Goal: Task Accomplishment & Management: Use online tool/utility

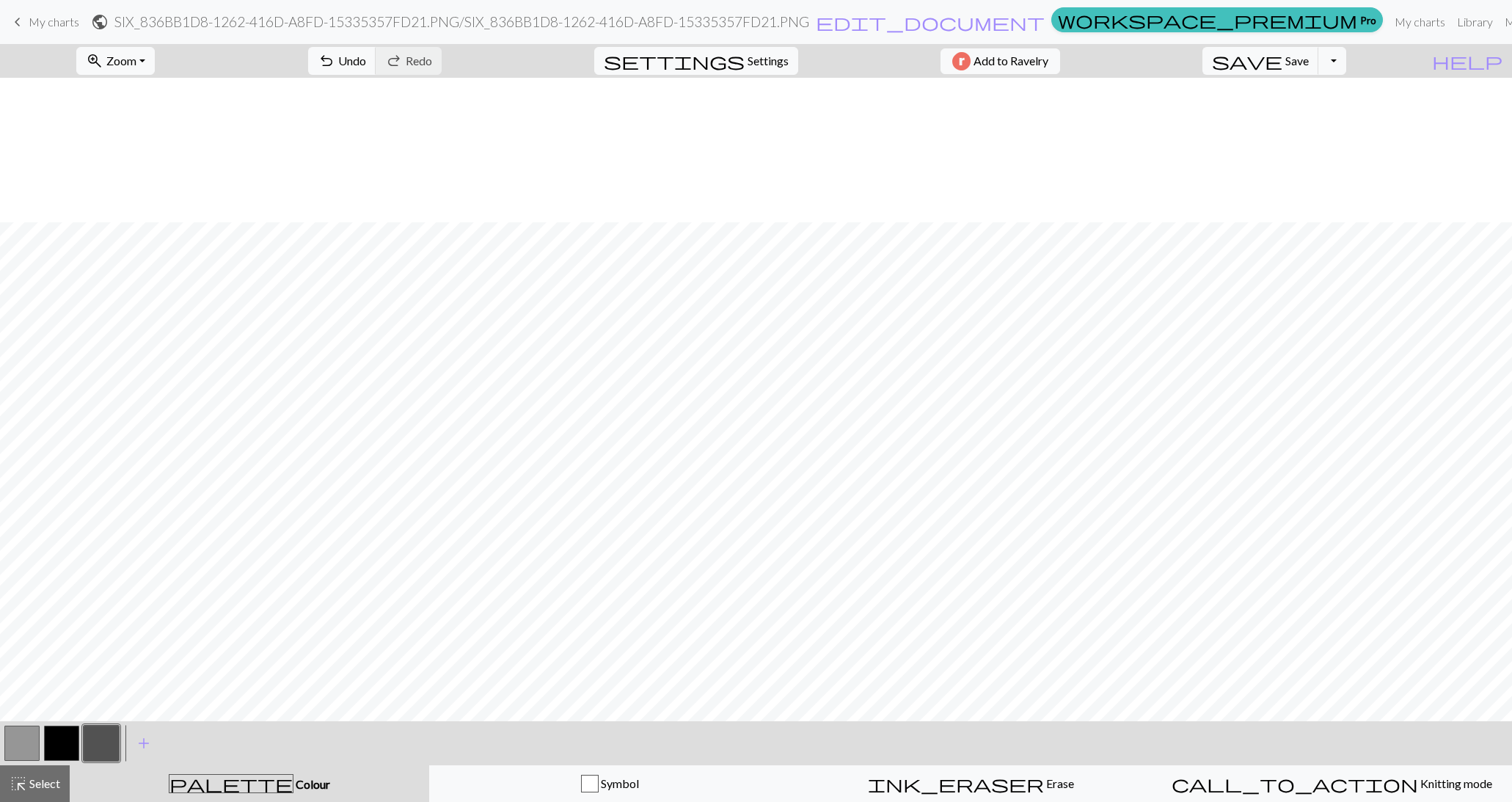
scroll to position [482, 0]
click at [756, 63] on span "Settings" at bounding box center [768, 61] width 41 height 18
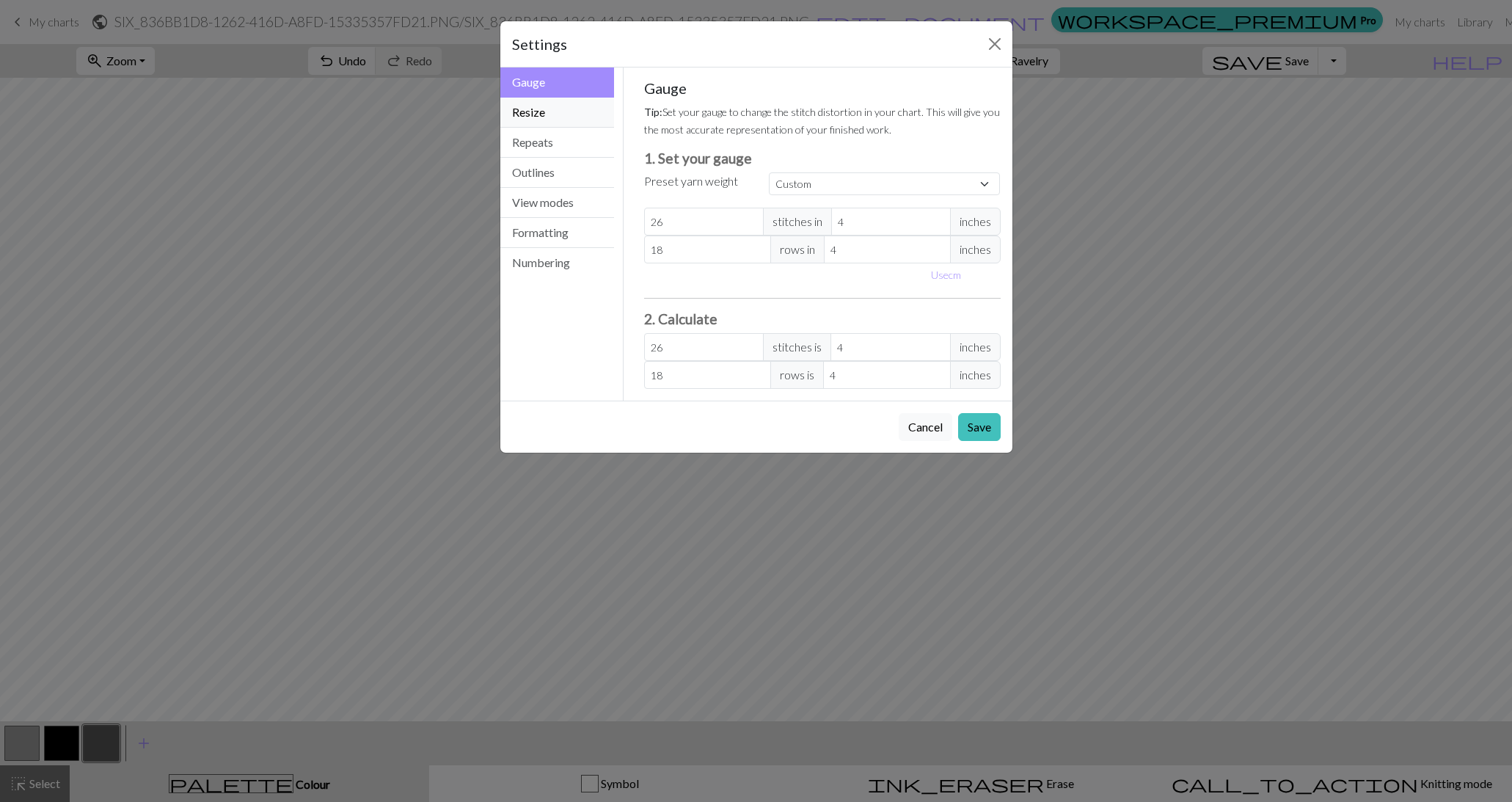
click at [557, 120] on button "Resize" at bounding box center [557, 113] width 114 height 30
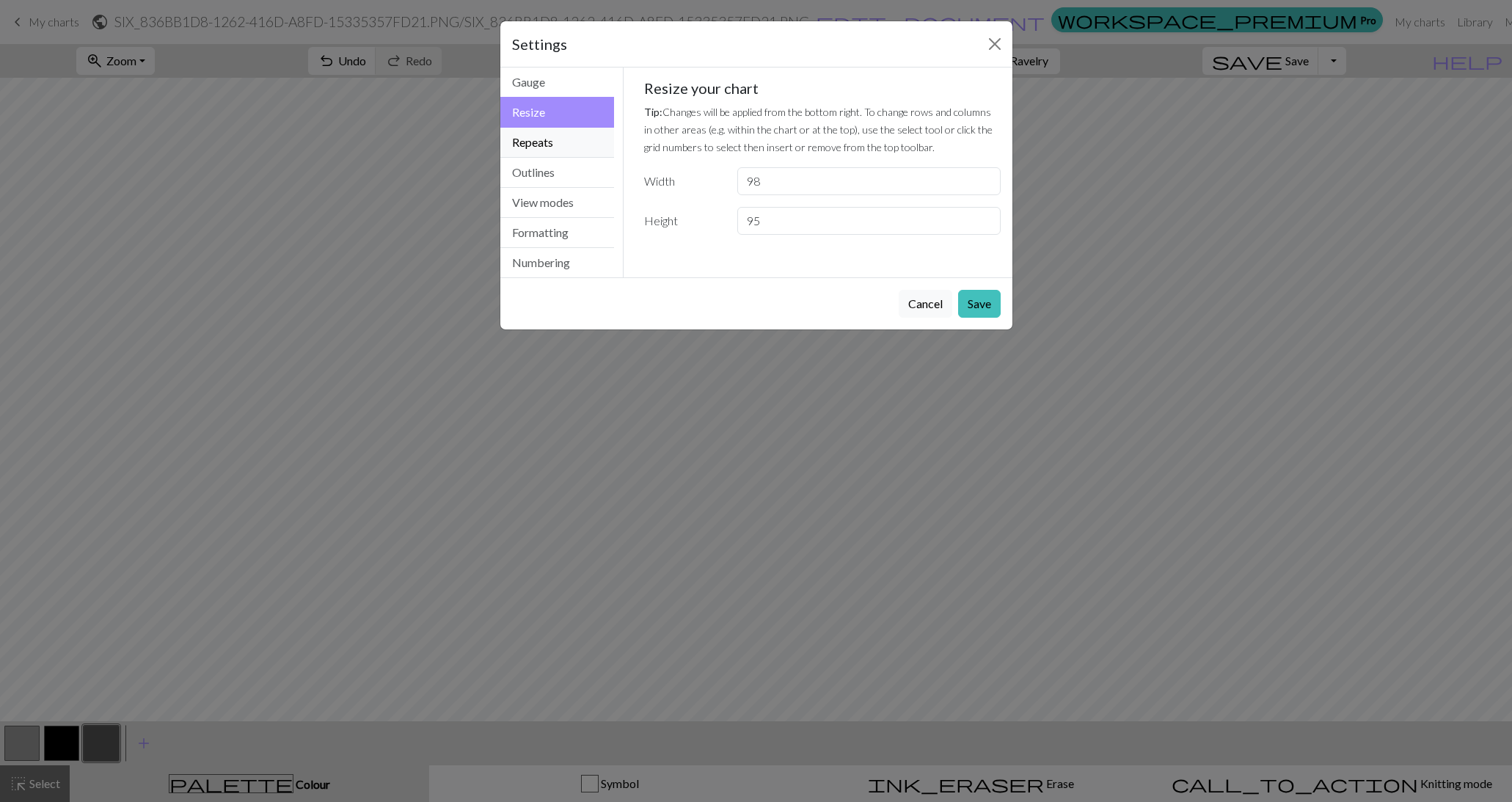
click at [557, 145] on button "Repeats" at bounding box center [557, 142] width 114 height 30
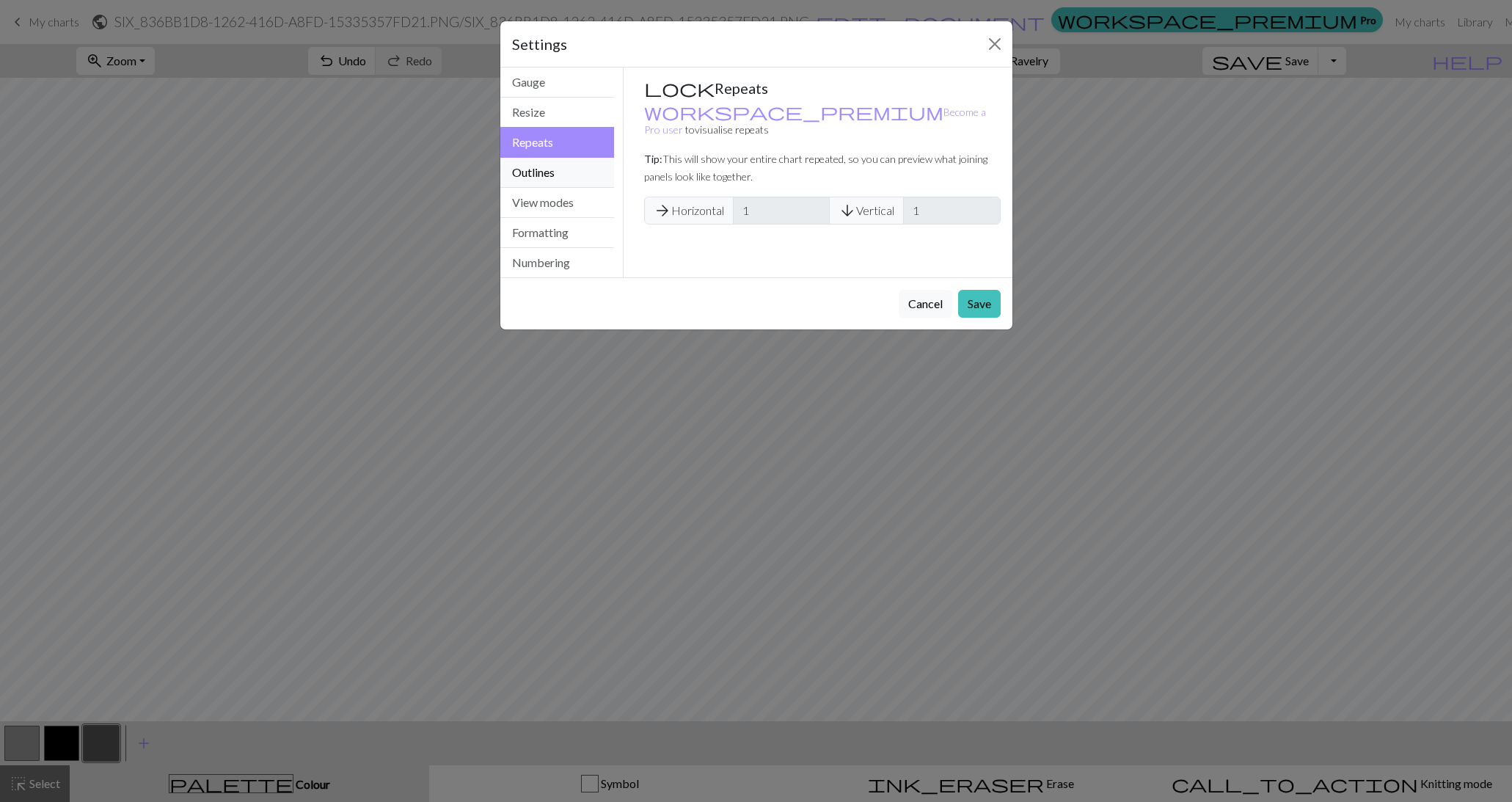
click at [557, 171] on button "Outlines" at bounding box center [557, 173] width 114 height 30
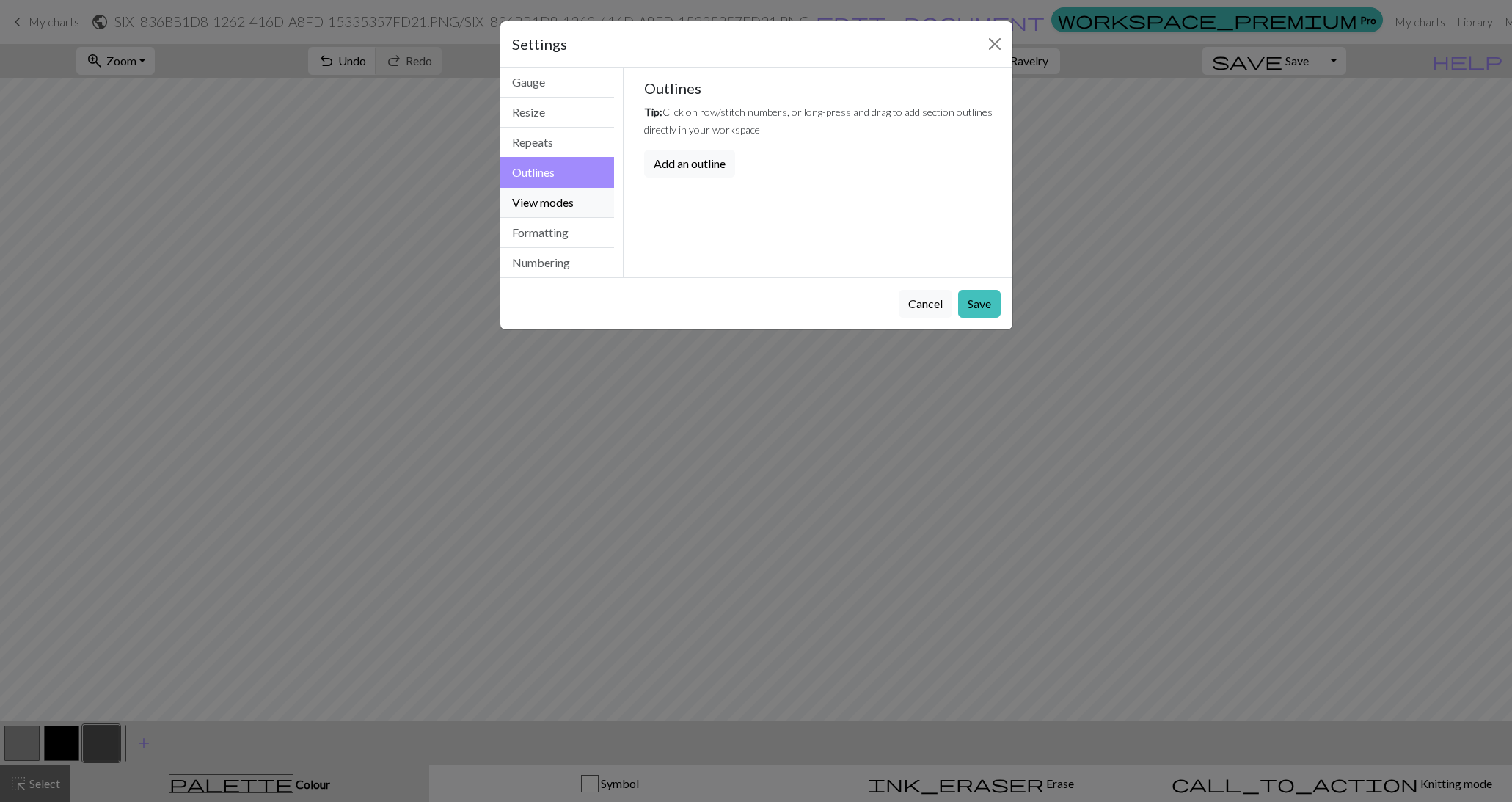
click at [557, 204] on button "View modes" at bounding box center [557, 203] width 114 height 30
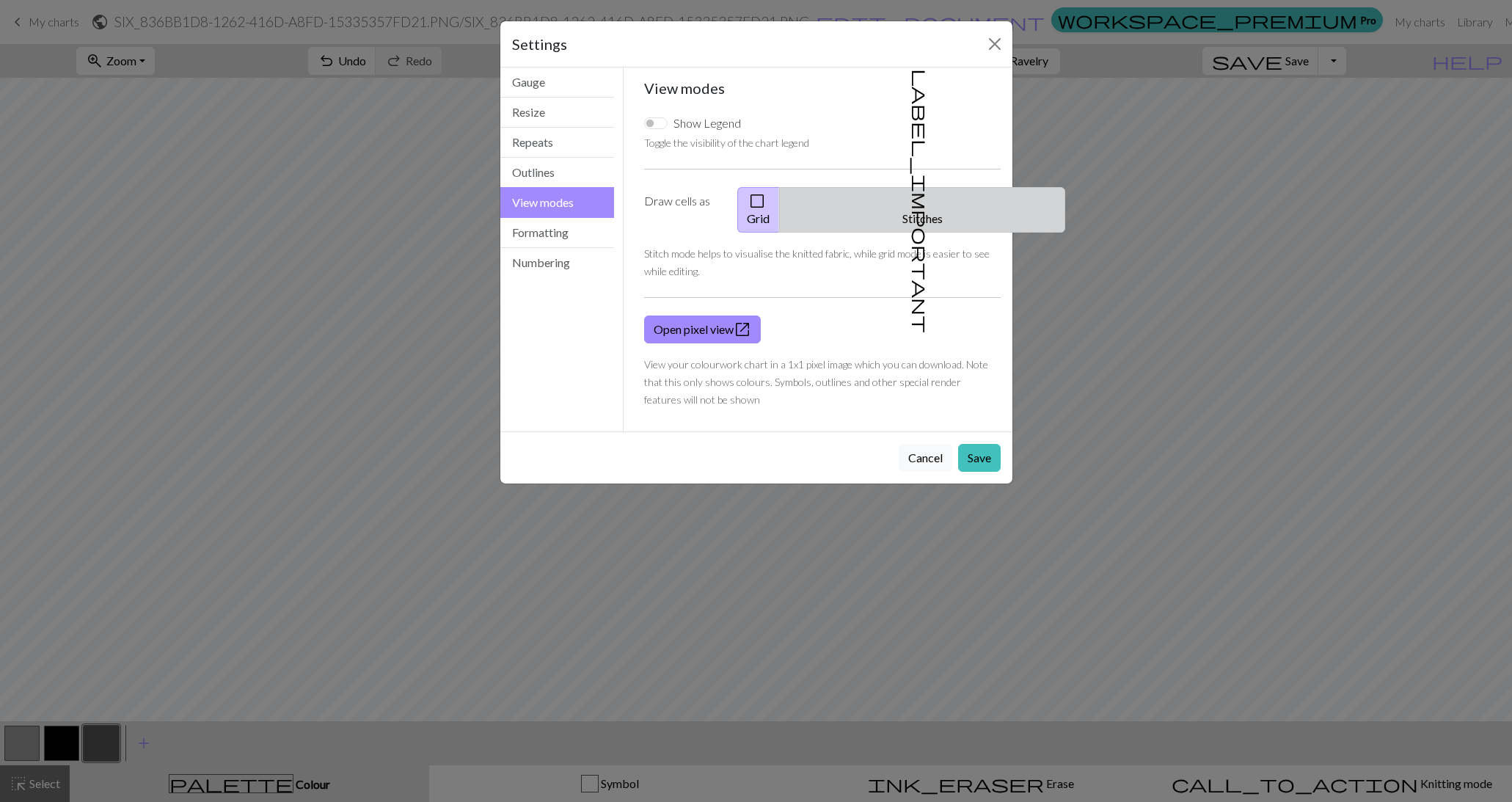
click at [926, 194] on button "label_important Stitches" at bounding box center [922, 210] width 286 height 46
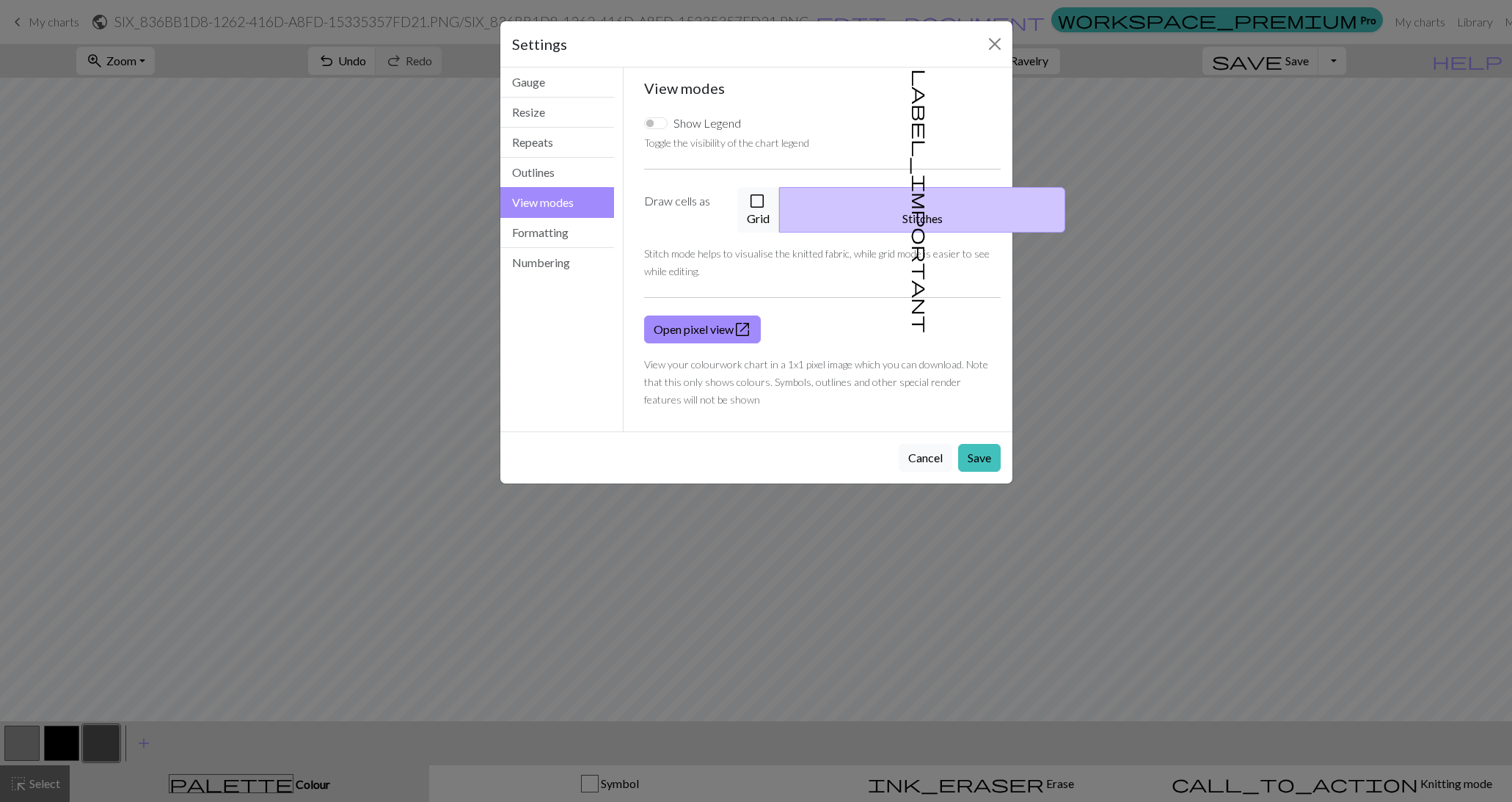
click at [1144, 191] on div "Settings View modes Gauge Resize Repeats Outlines View modes Formatting Numberi…" at bounding box center [756, 401] width 1512 height 802
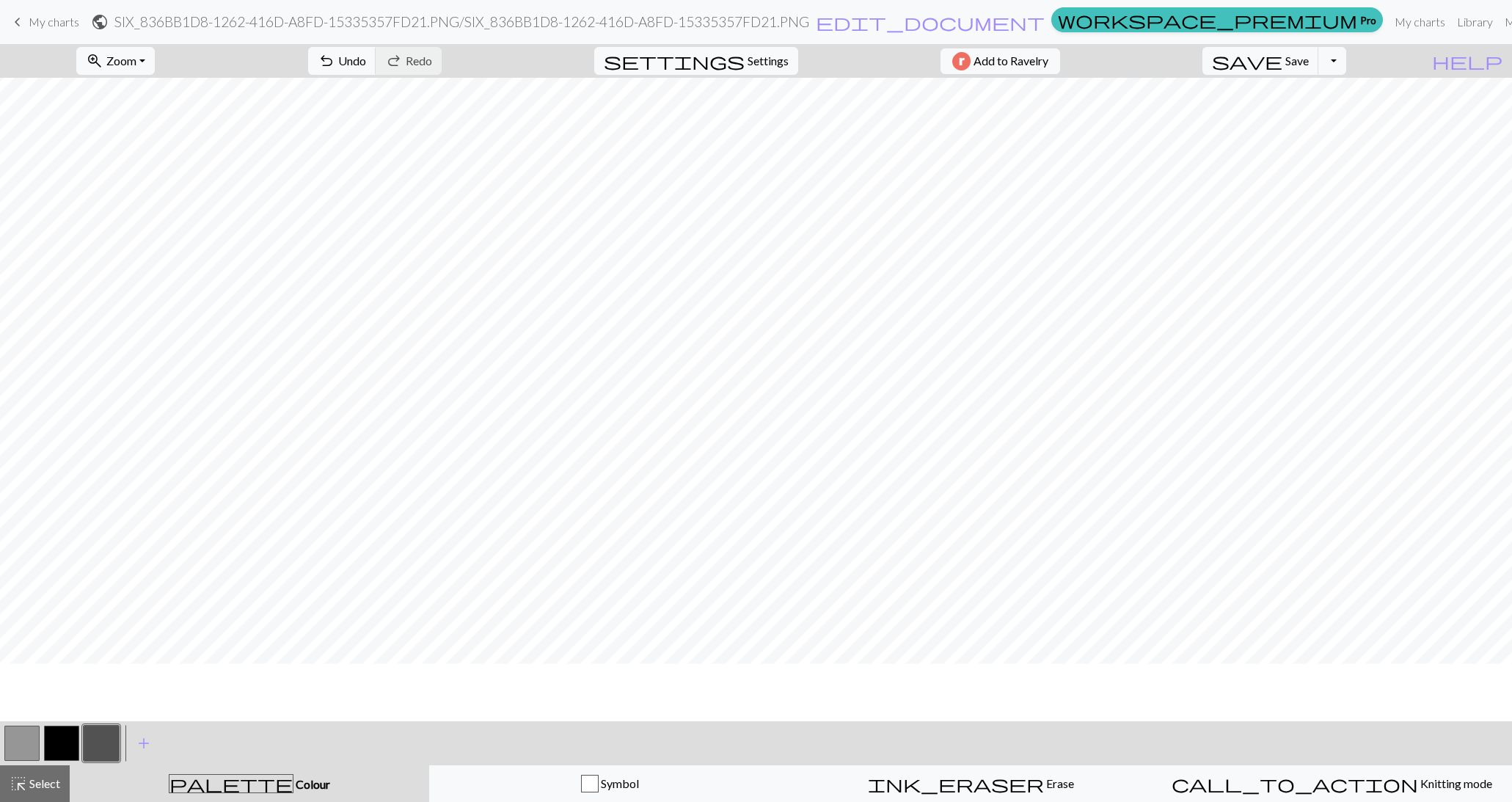
scroll to position [278, 0]
click at [752, 58] on span "Settings" at bounding box center [768, 61] width 41 height 18
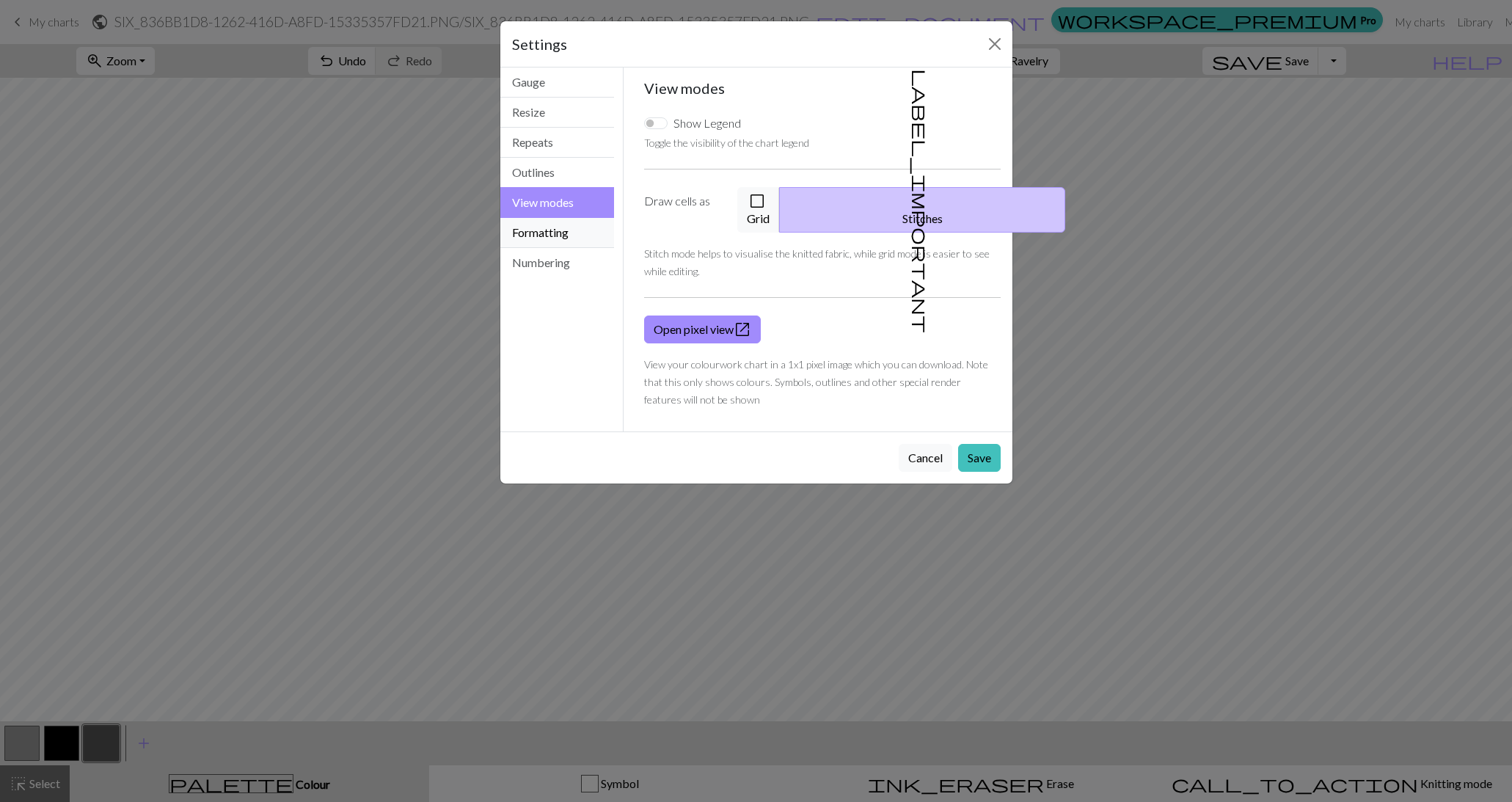
click at [550, 233] on button "Formatting" at bounding box center [557, 232] width 114 height 30
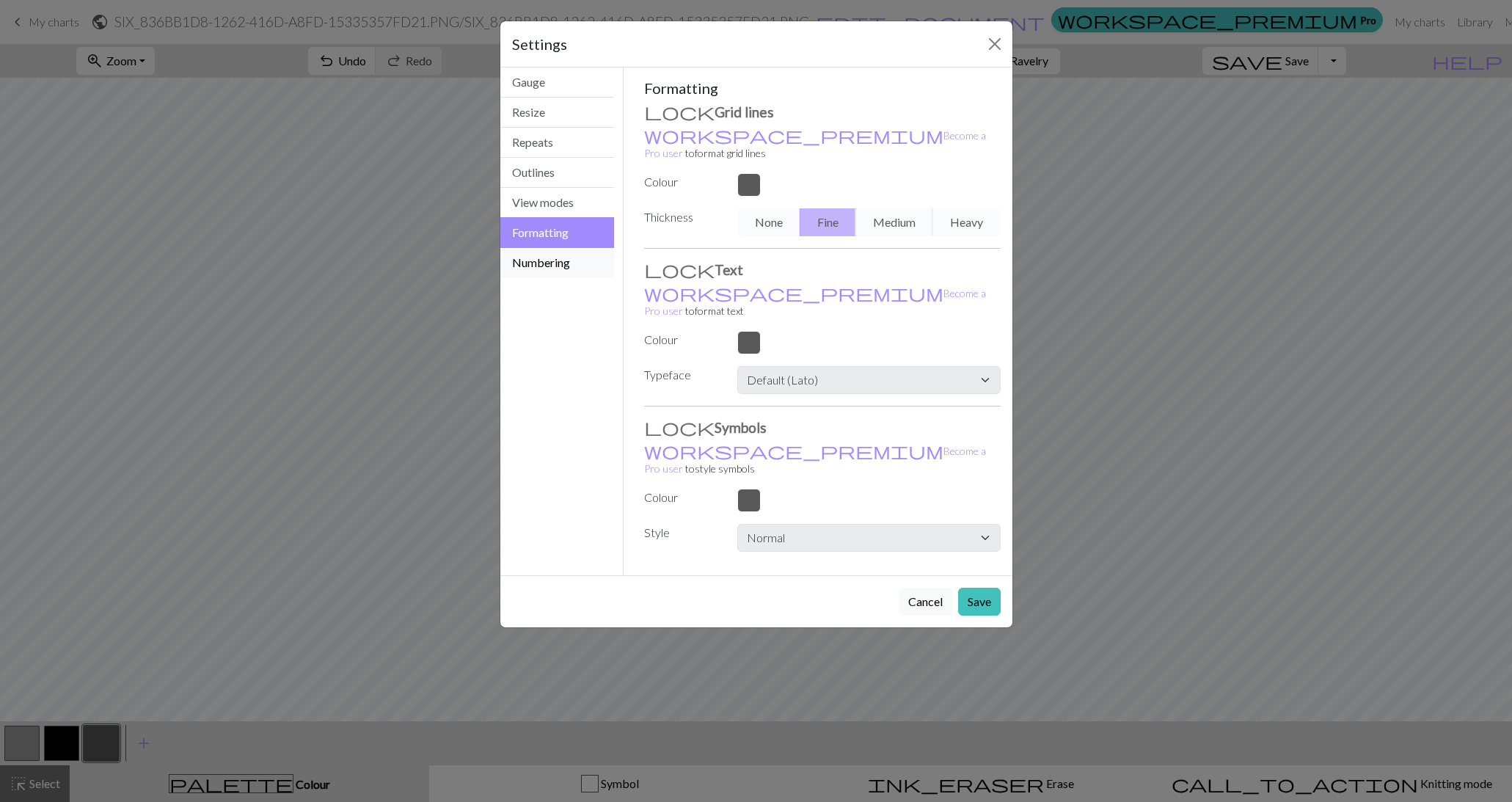
click at [571, 267] on button "Numbering" at bounding box center [557, 263] width 114 height 30
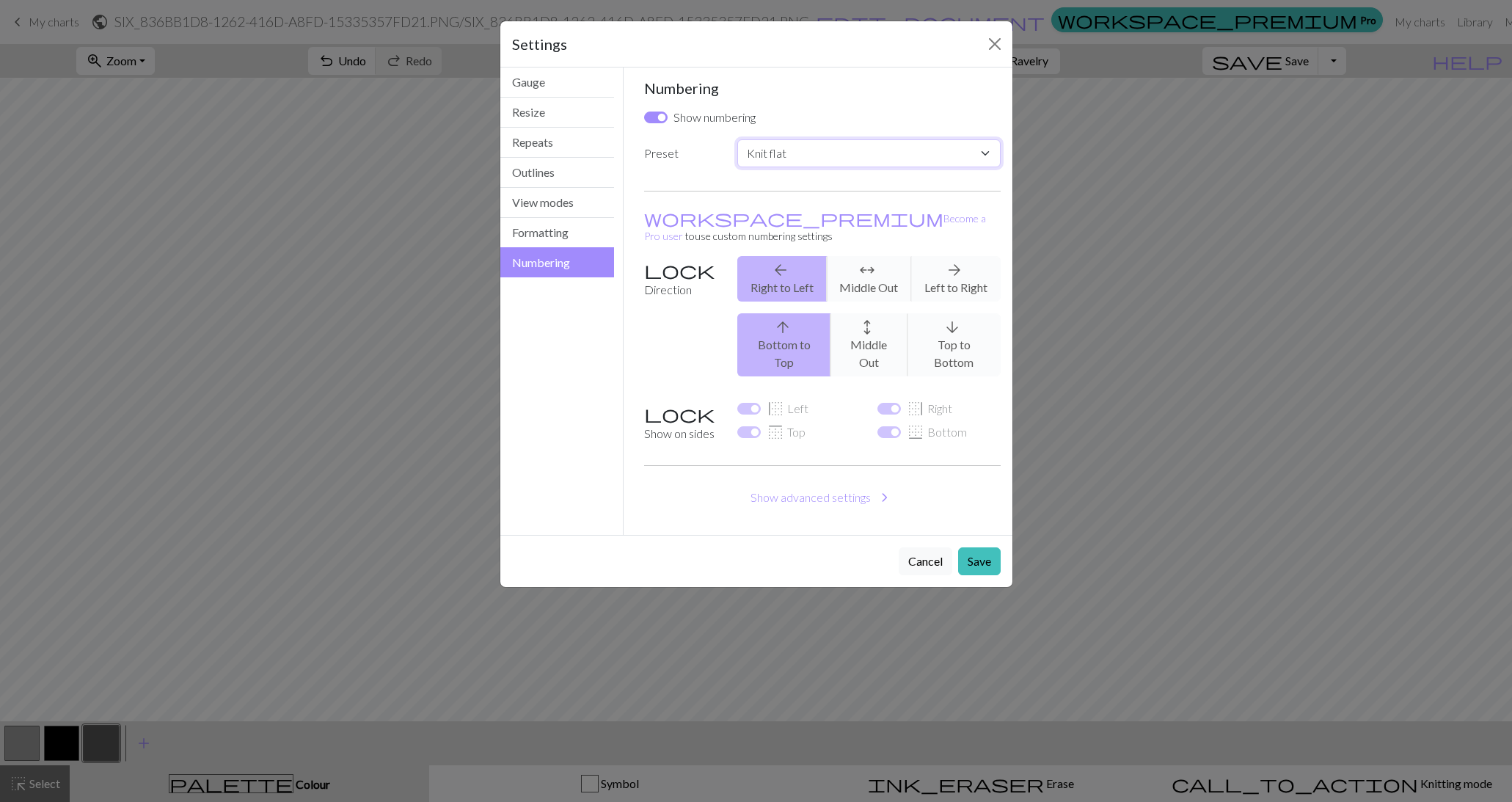
click at [834, 147] on select "Custom Knit flat Knit in the round Lace knitting Cross stitch" at bounding box center [869, 153] width 263 height 28
click at [547, 176] on button "Outlines" at bounding box center [557, 173] width 114 height 30
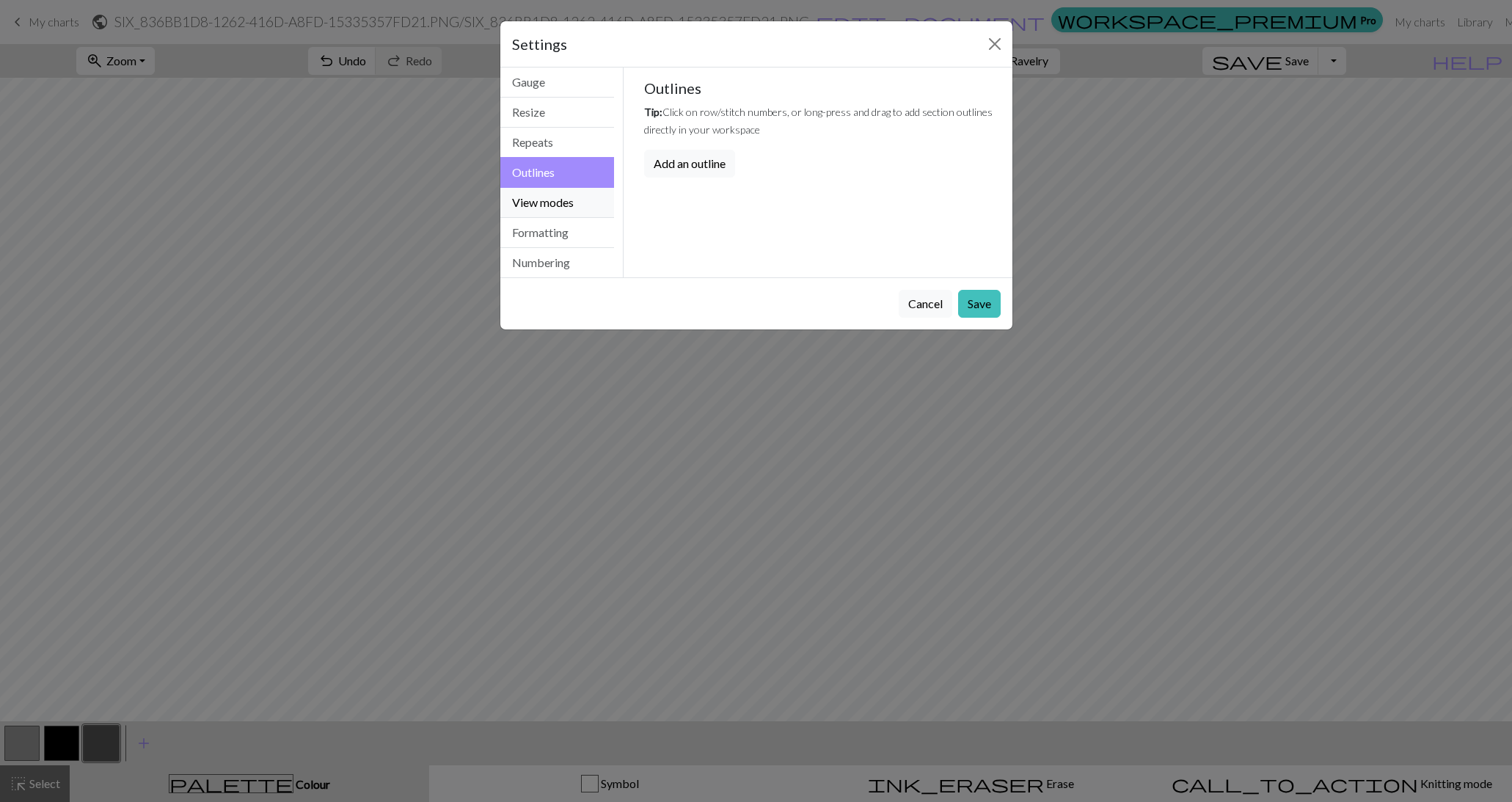
click at [553, 198] on button "View modes" at bounding box center [557, 203] width 114 height 30
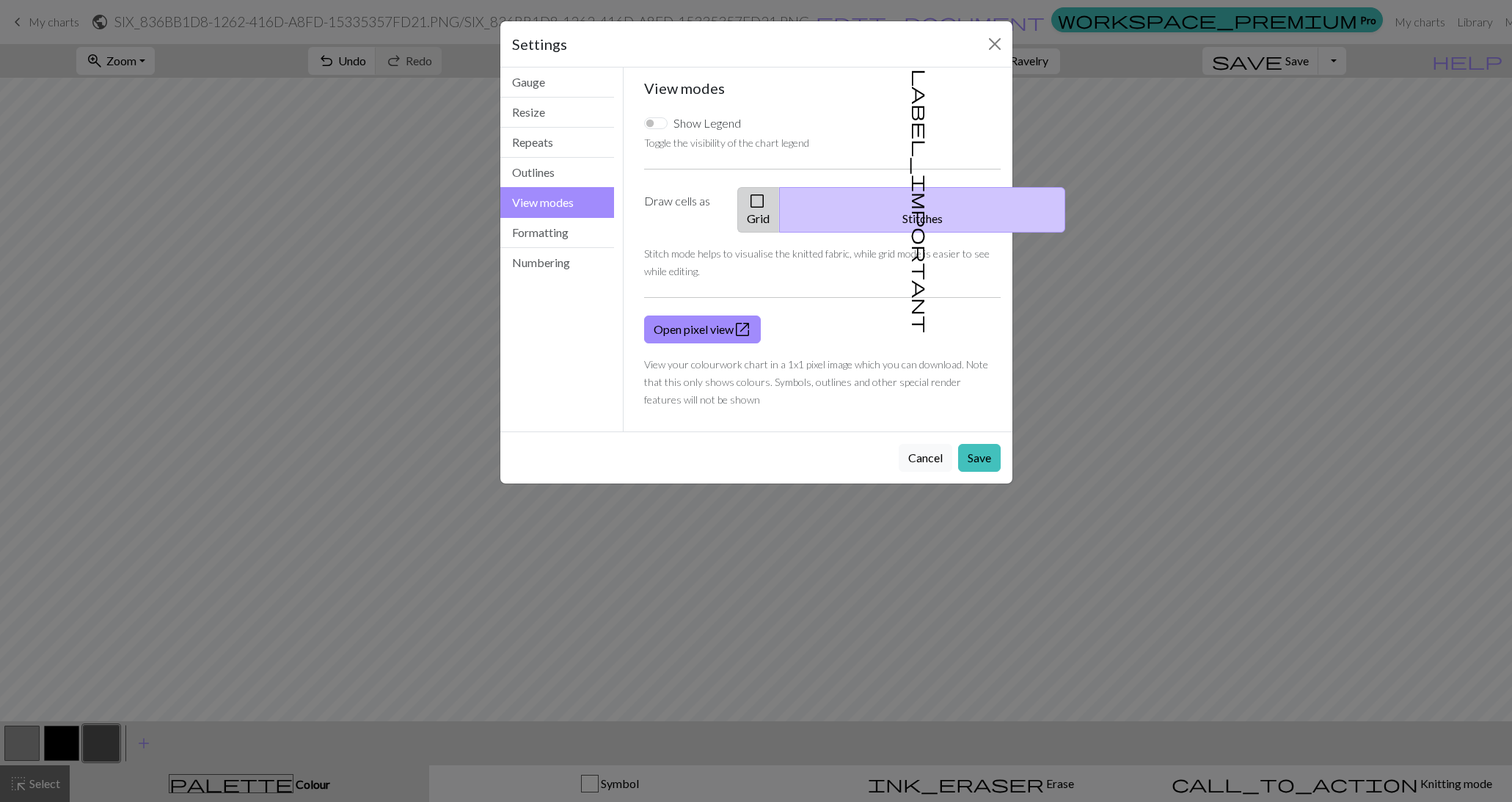
click at [766, 197] on span "check_box_outline_blank" at bounding box center [757, 200] width 18 height 20
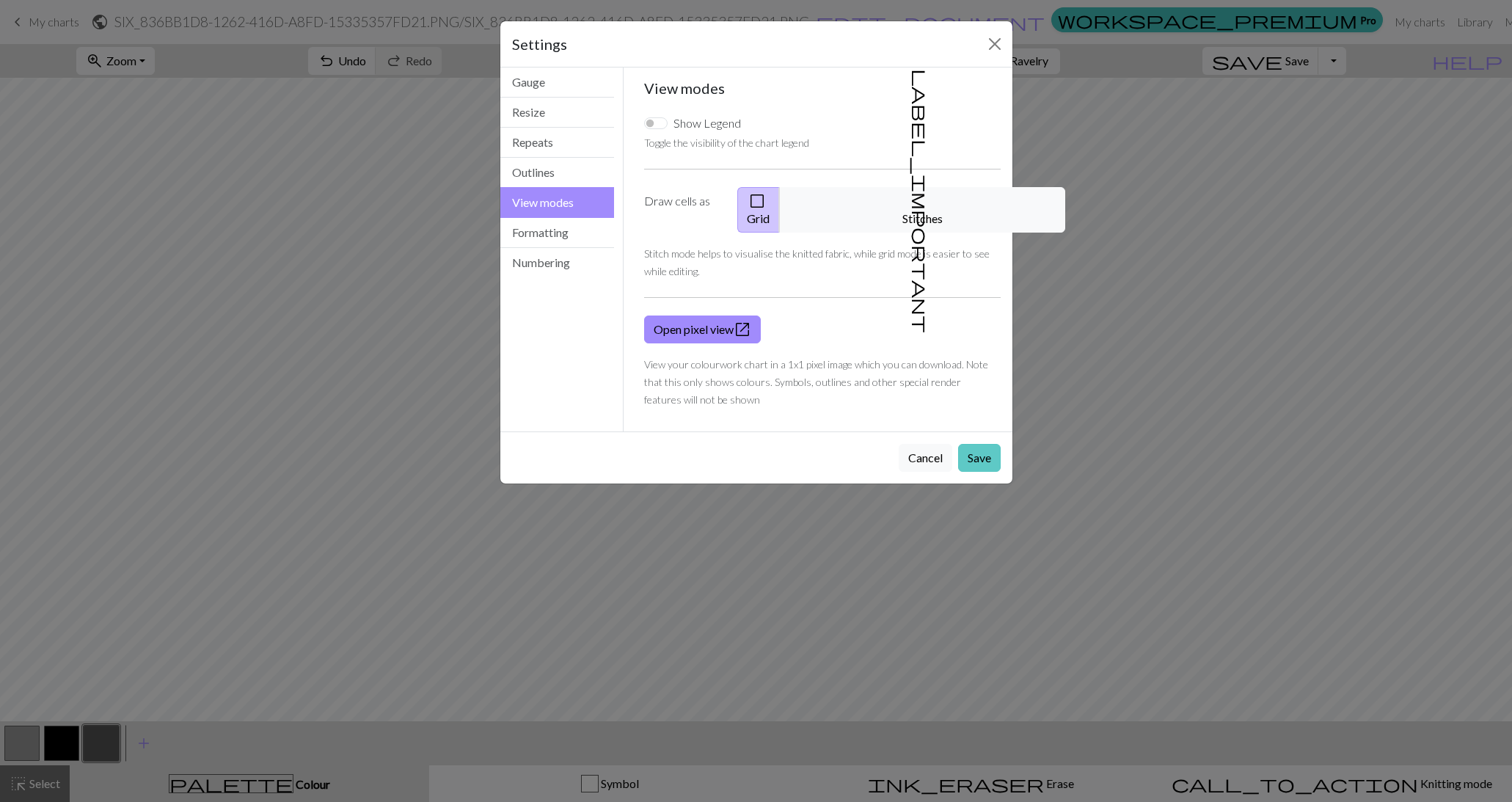
click at [981, 444] on button "Save" at bounding box center [979, 458] width 43 height 28
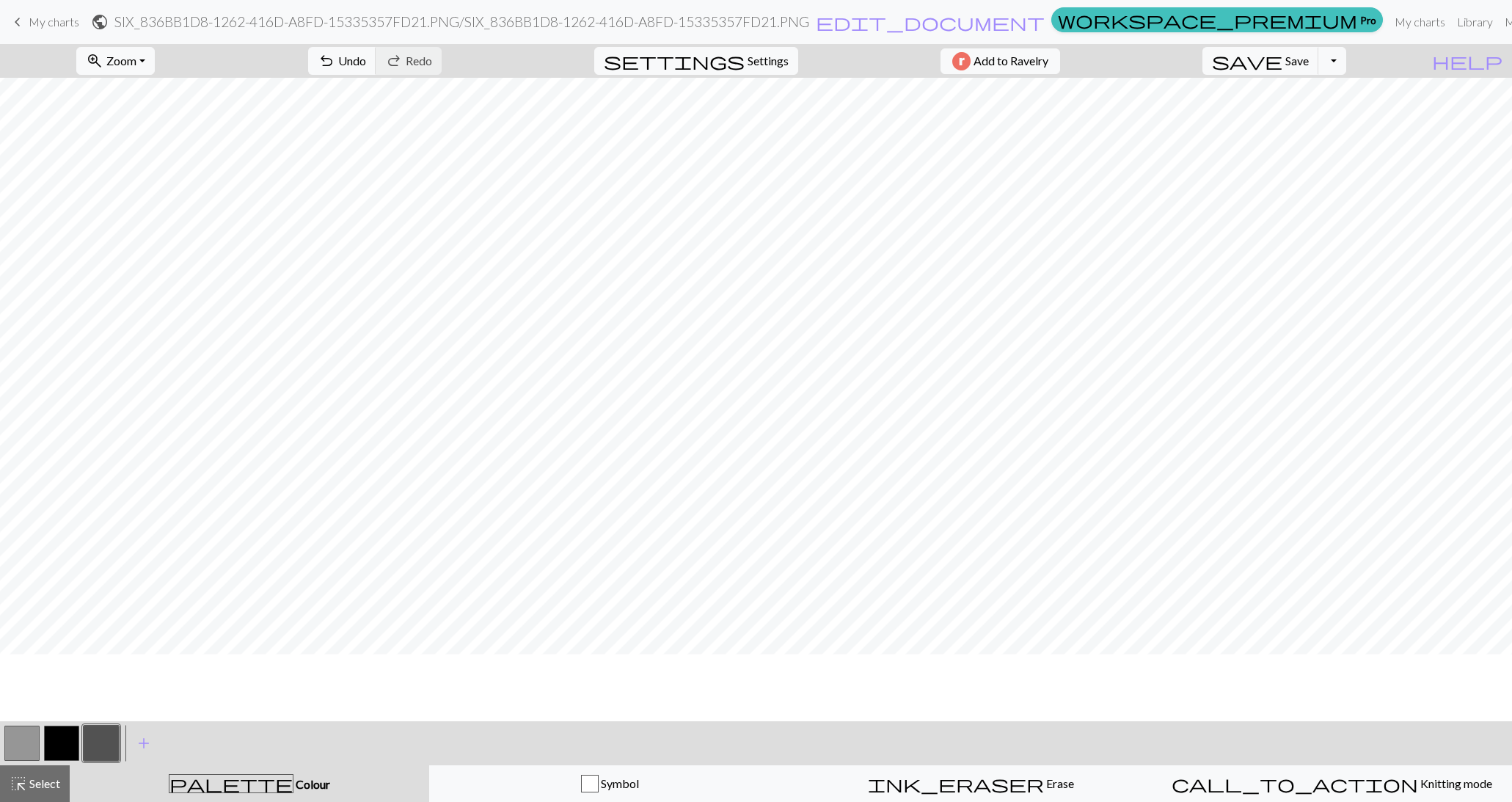
scroll to position [210, 0]
click at [759, 71] on button "settings Settings" at bounding box center [697, 61] width 204 height 28
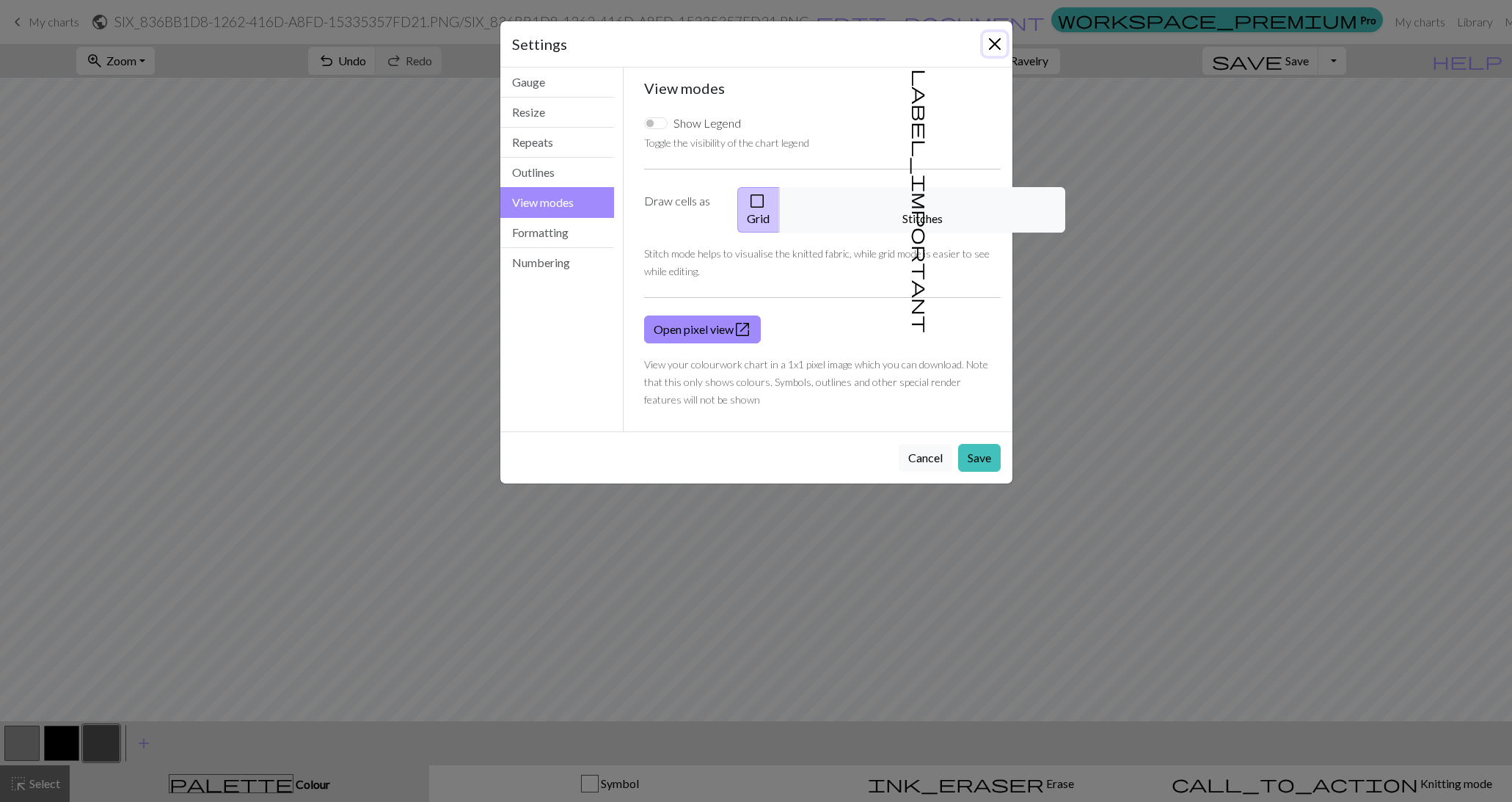
click at [992, 44] on button "Close" at bounding box center [995, 44] width 23 height 23
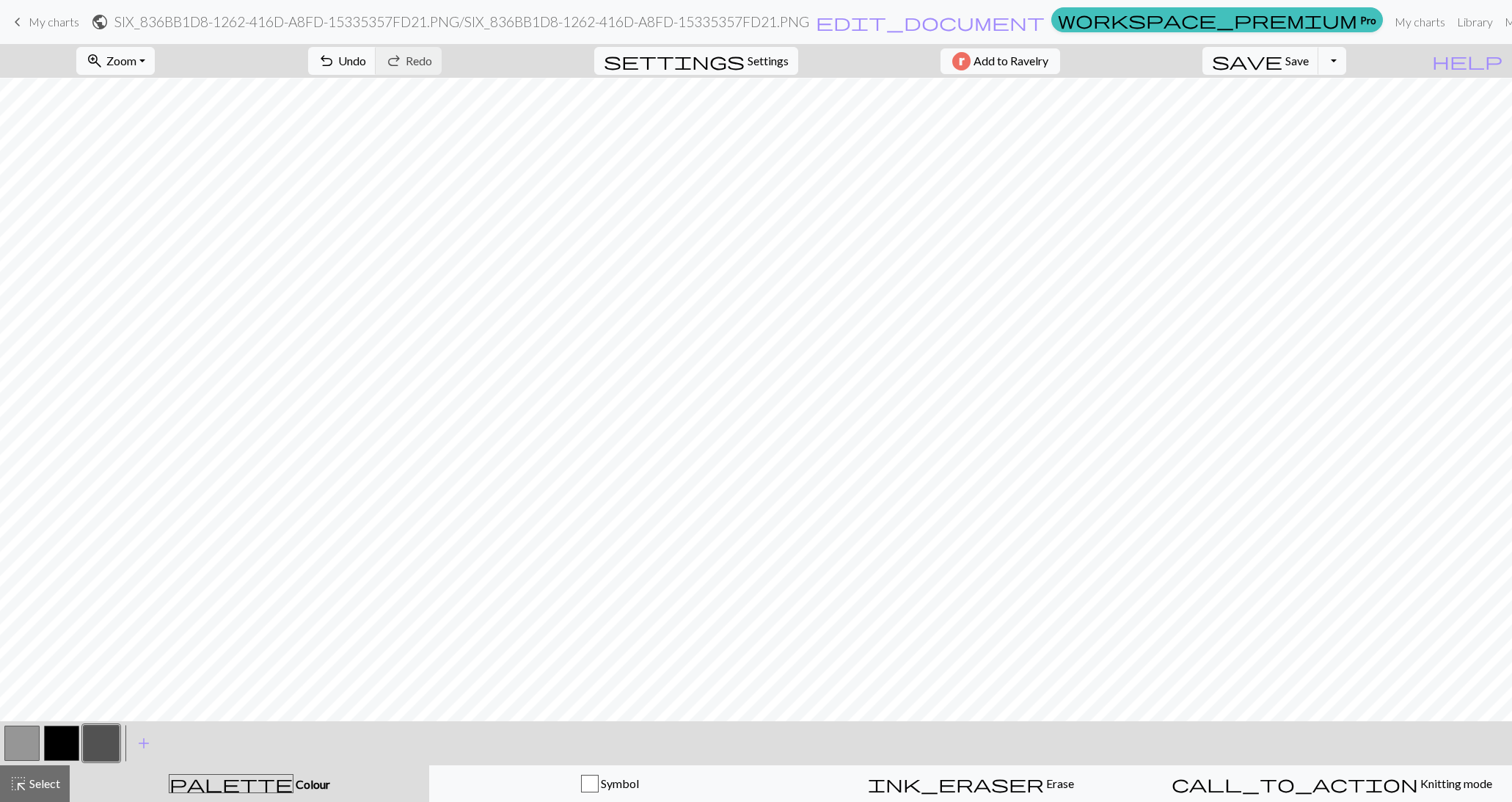
click at [62, 16] on span "My charts" at bounding box center [54, 22] width 51 height 14
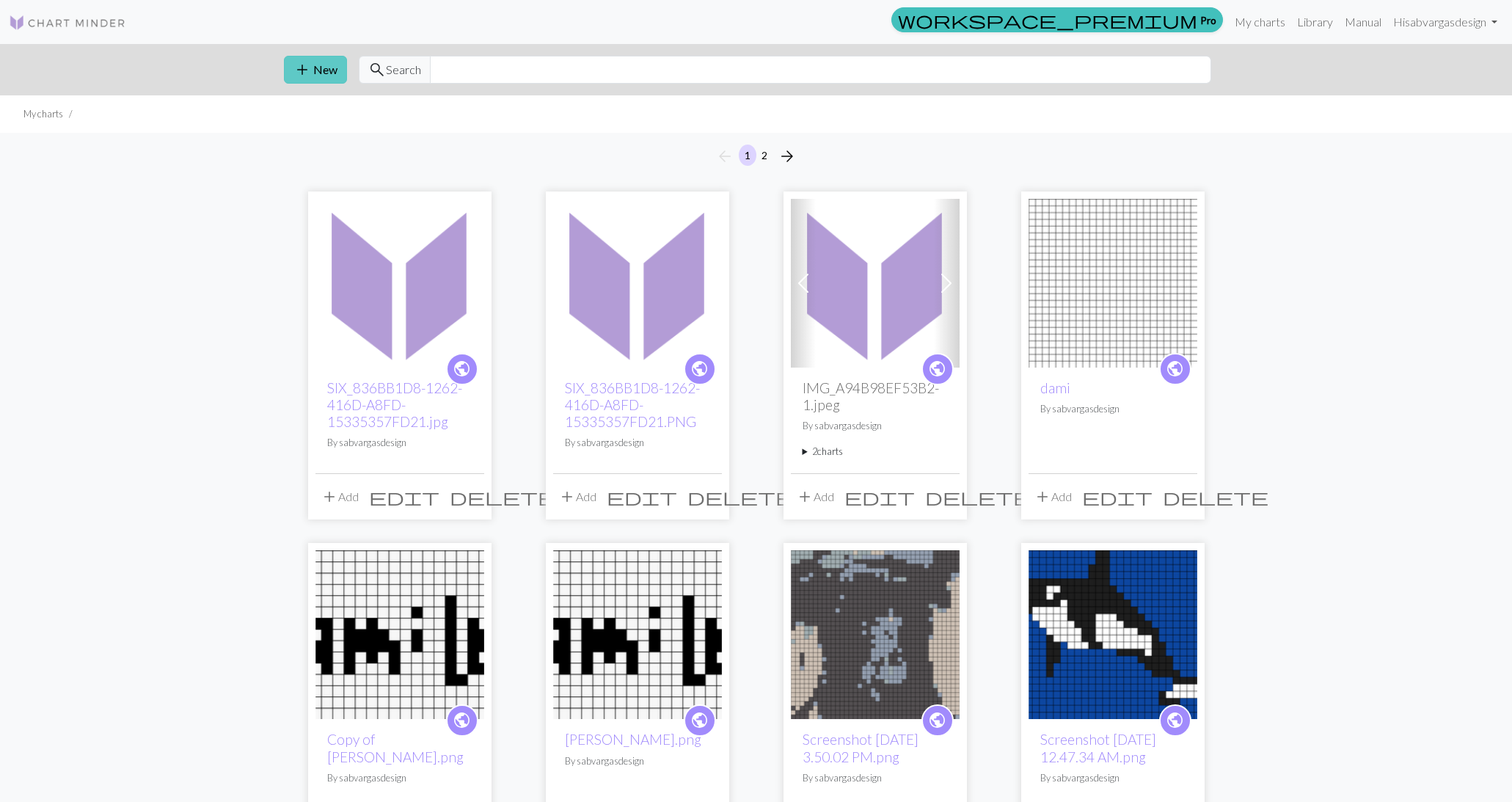
click at [326, 59] on button "add New" at bounding box center [315, 70] width 63 height 28
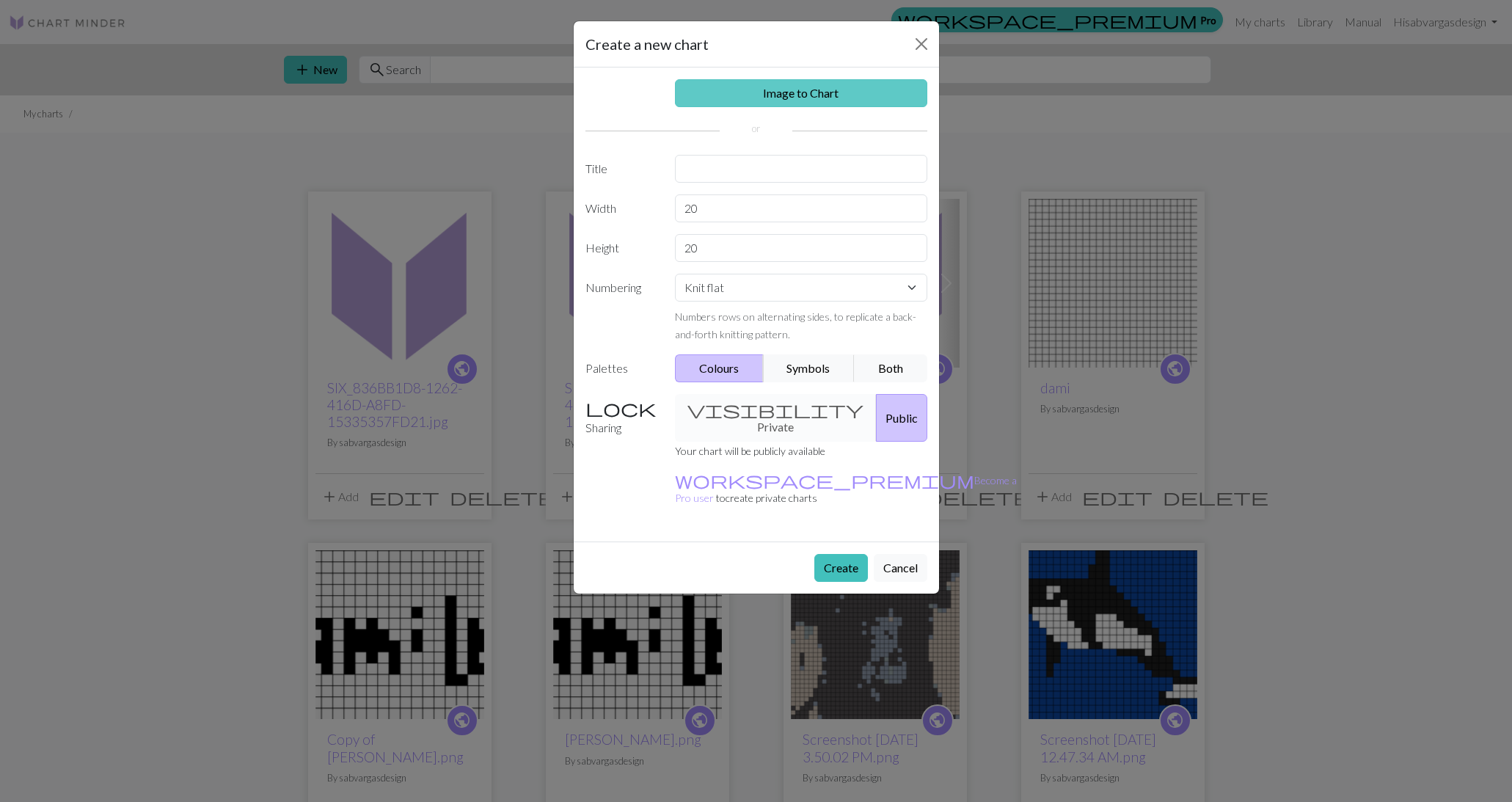
click at [794, 103] on link "Image to Chart" at bounding box center [801, 93] width 253 height 28
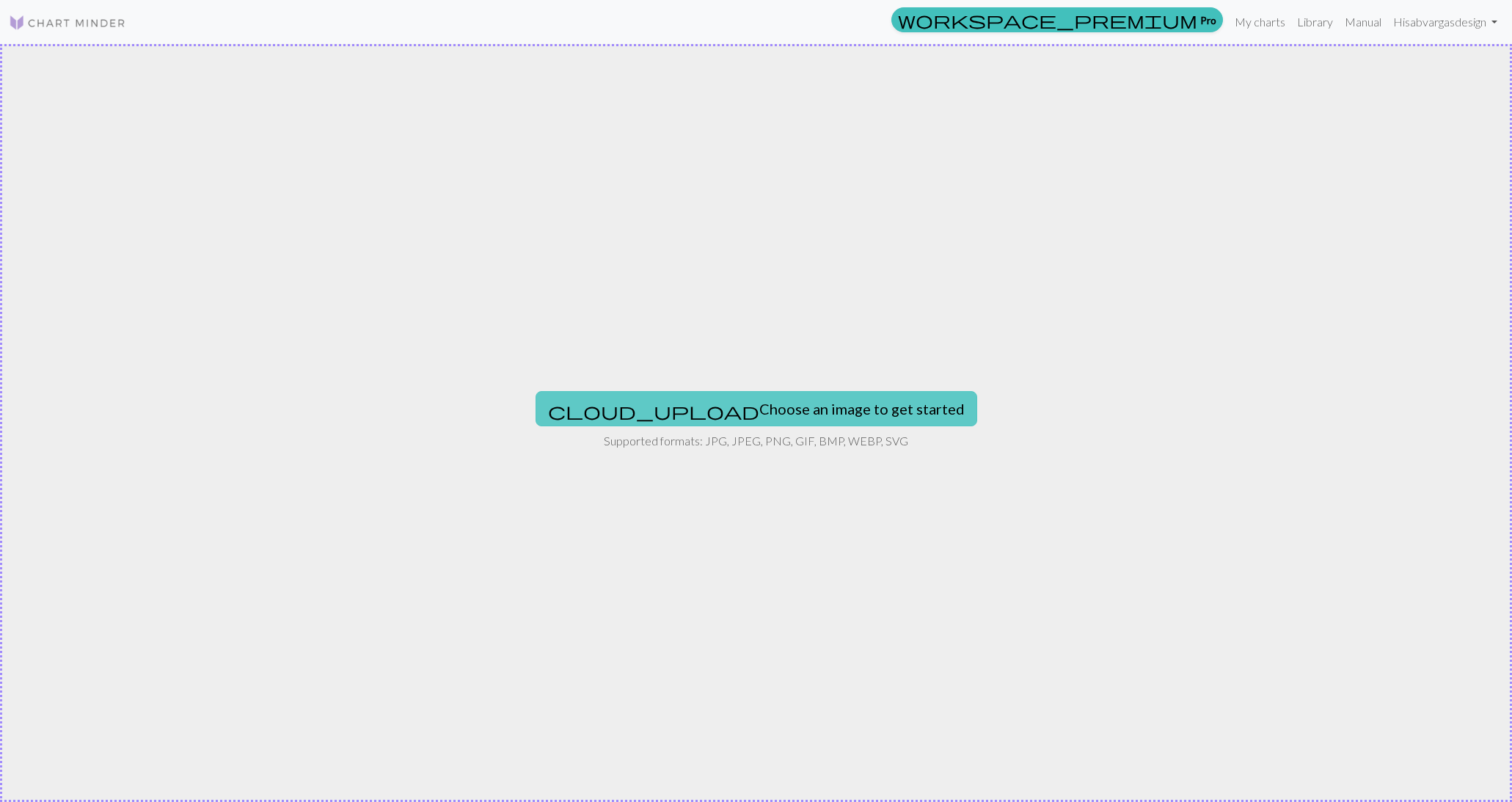
click at [688, 407] on button "cloud_upload Choose an image to get started" at bounding box center [756, 408] width 442 height 35
type input "C:\fakepath\SIX_836BB1D8-1262-416D-A8FD-15335357FD21.PNG"
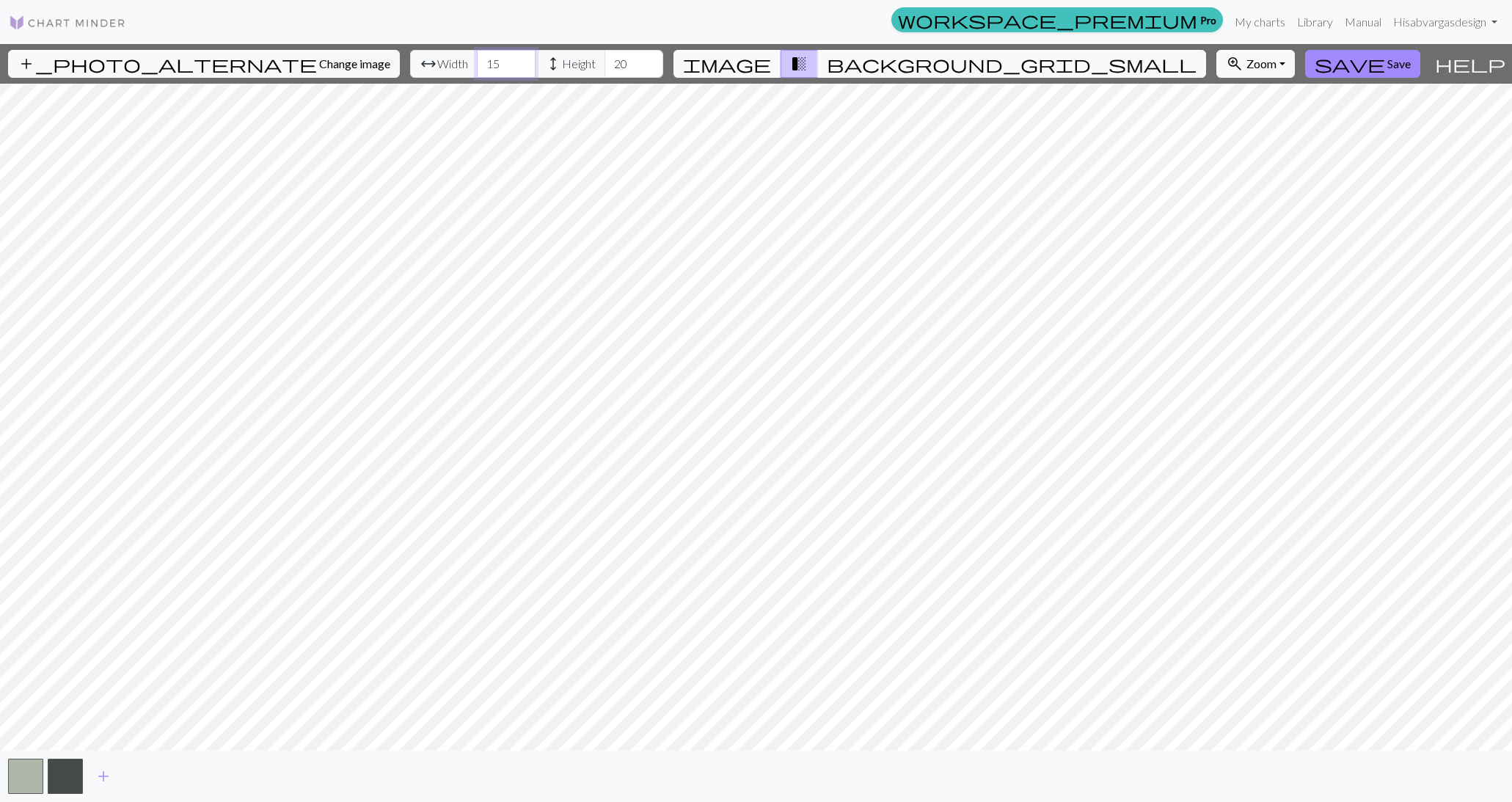
click at [477, 61] on input "15" at bounding box center [507, 64] width 59 height 28
click at [477, 60] on input "15" at bounding box center [507, 64] width 59 height 28
type input "1"
type input "98"
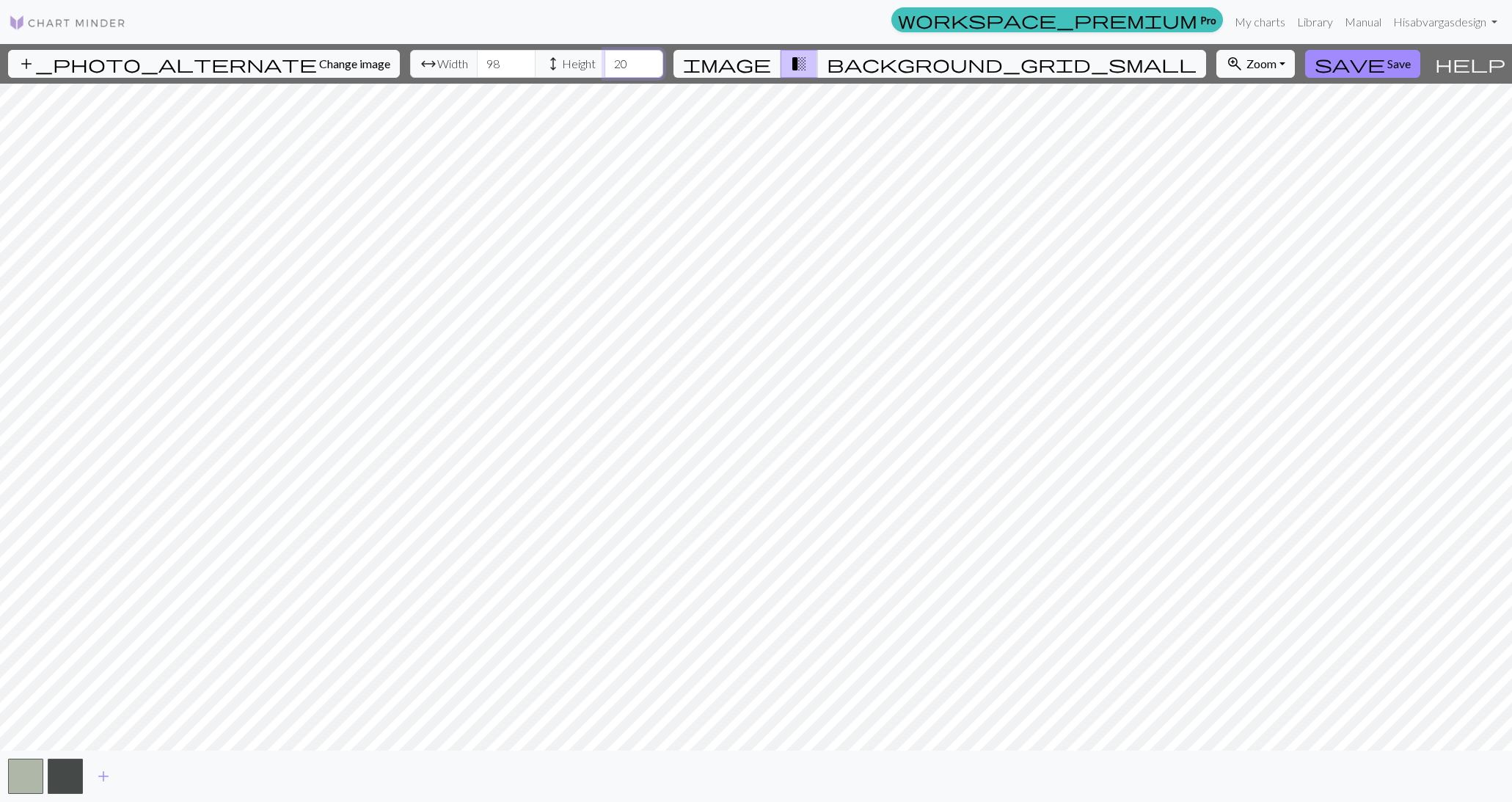
click at [605, 57] on input "20" at bounding box center [634, 64] width 59 height 28
type input "2"
click at [614, 58] on input "99" at bounding box center [634, 64] width 59 height 28
click at [614, 58] on input "100" at bounding box center [634, 64] width 59 height 28
click at [614, 58] on input "101" at bounding box center [634, 64] width 59 height 28
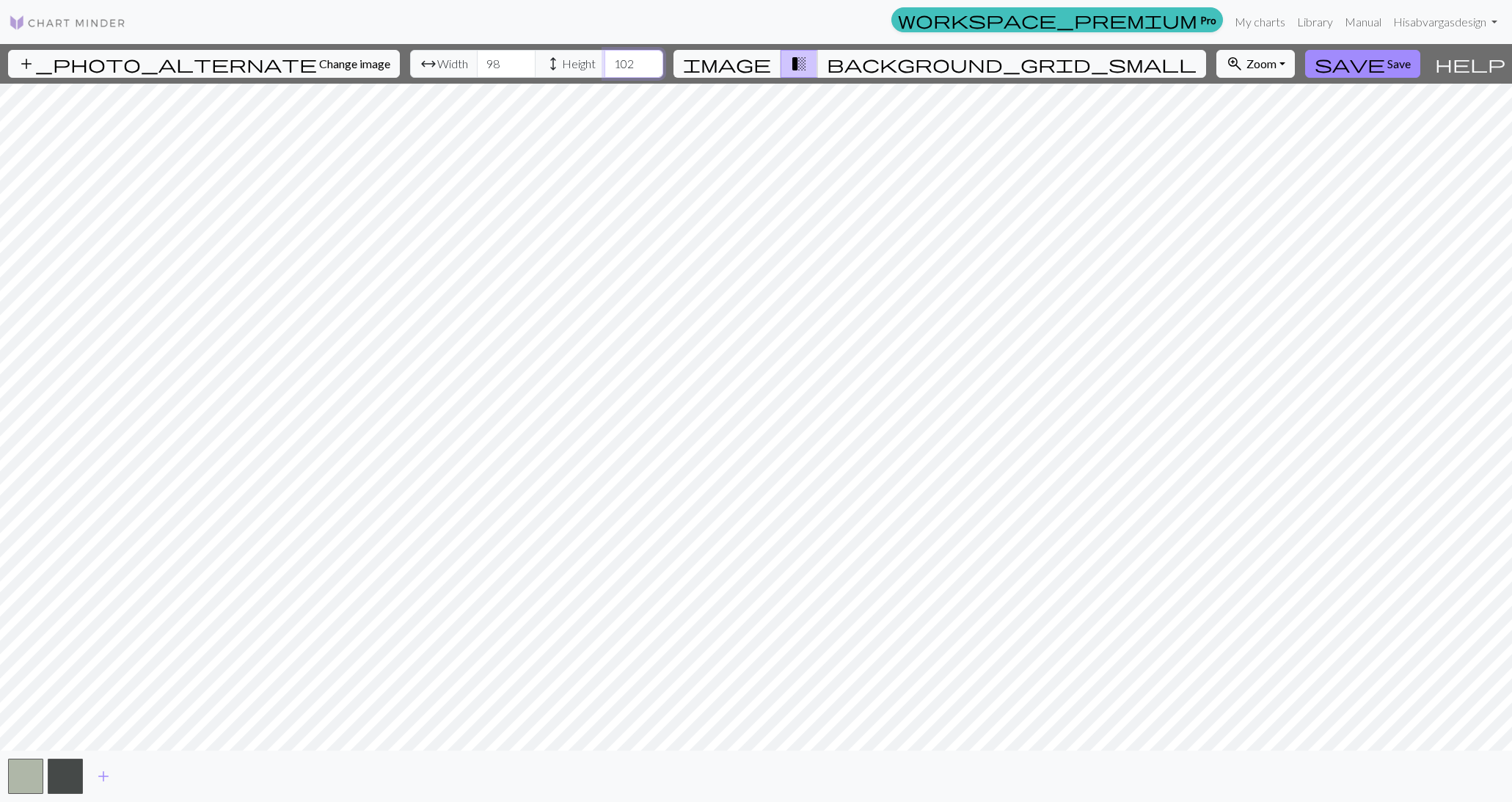
click at [614, 58] on input "102" at bounding box center [634, 64] width 59 height 28
type input "103"
click at [614, 58] on input "103" at bounding box center [634, 64] width 59 height 28
click at [482, 58] on input "99" at bounding box center [507, 64] width 59 height 28
click at [482, 58] on input "100" at bounding box center [507, 64] width 59 height 28
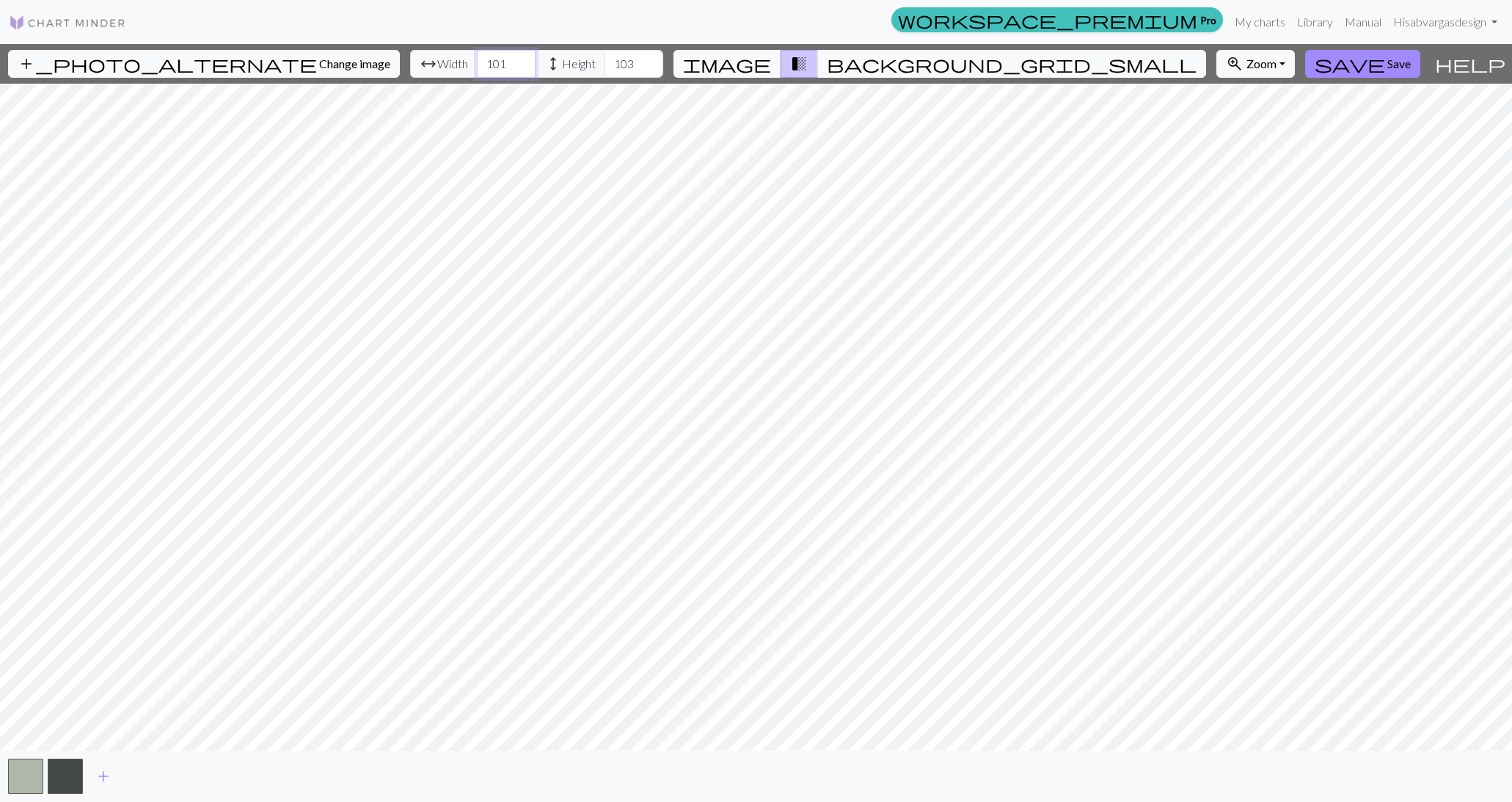
click at [482, 58] on input "101" at bounding box center [507, 64] width 59 height 28
click at [482, 58] on input "102" at bounding box center [507, 64] width 59 height 28
type input "101"
click at [484, 72] on input "101" at bounding box center [507, 64] width 59 height 28
click at [610, 55] on input "104" at bounding box center [634, 64] width 59 height 28
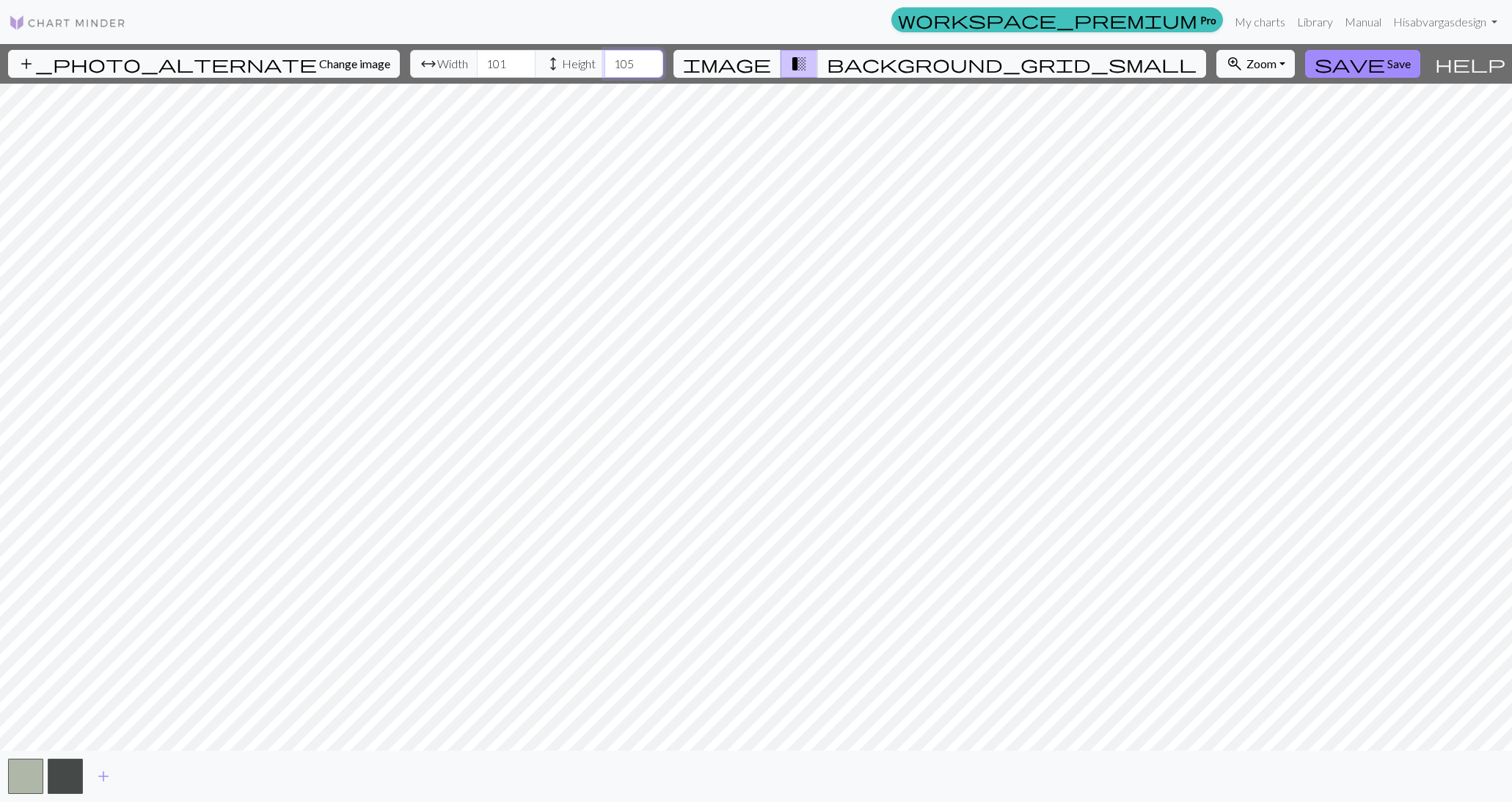
click at [610, 55] on input "105" at bounding box center [634, 64] width 59 height 28
click at [612, 58] on input "106" at bounding box center [634, 64] width 59 height 28
type input "107"
click at [612, 58] on input "107" at bounding box center [634, 64] width 59 height 28
click at [896, 65] on span "background_grid_small" at bounding box center [1012, 64] width 370 height 20
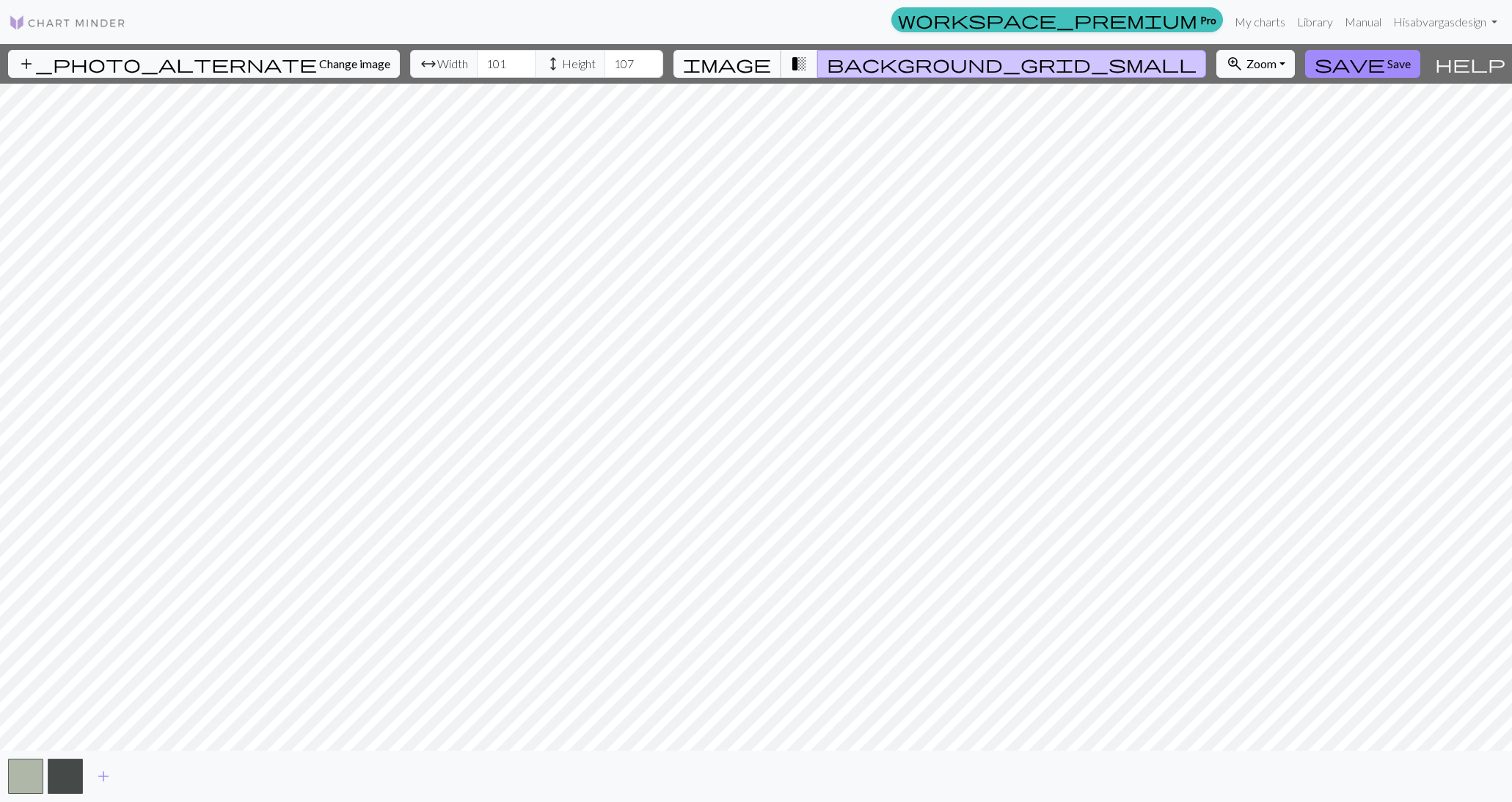
click at [771, 61] on span "image" at bounding box center [727, 64] width 88 height 20
click at [808, 63] on span "transition_fade" at bounding box center [799, 64] width 18 height 20
click at [893, 64] on span "background_grid_small" at bounding box center [1012, 64] width 370 height 20
click at [484, 60] on input "102" at bounding box center [507, 64] width 59 height 28
click at [484, 60] on input "103" at bounding box center [507, 64] width 59 height 28
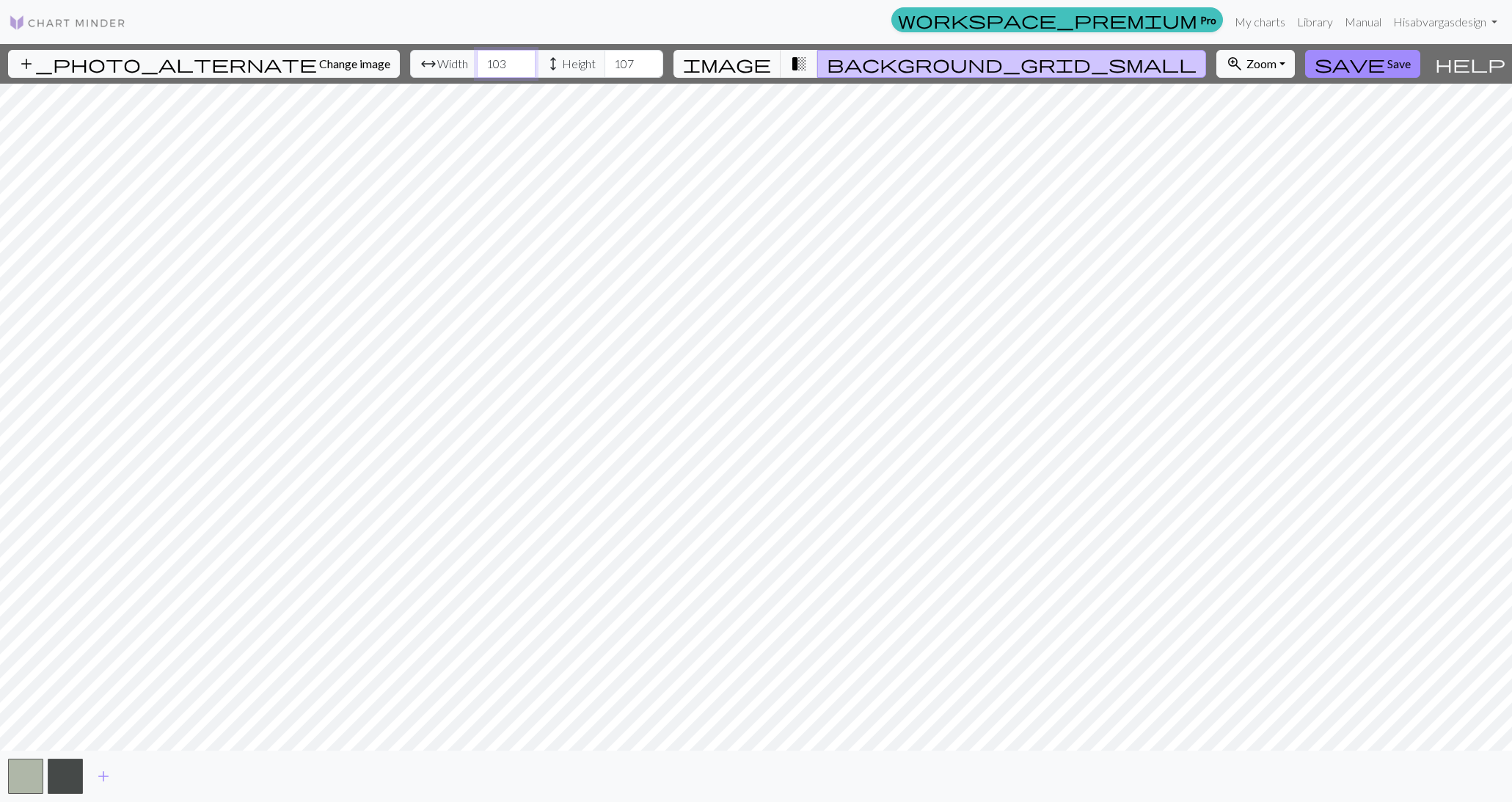
click at [484, 60] on input "104" at bounding box center [507, 64] width 59 height 28
click at [482, 64] on input "103" at bounding box center [507, 64] width 59 height 28
type input "112"
type input "106"
click at [610, 66] on input "106" at bounding box center [634, 64] width 59 height 28
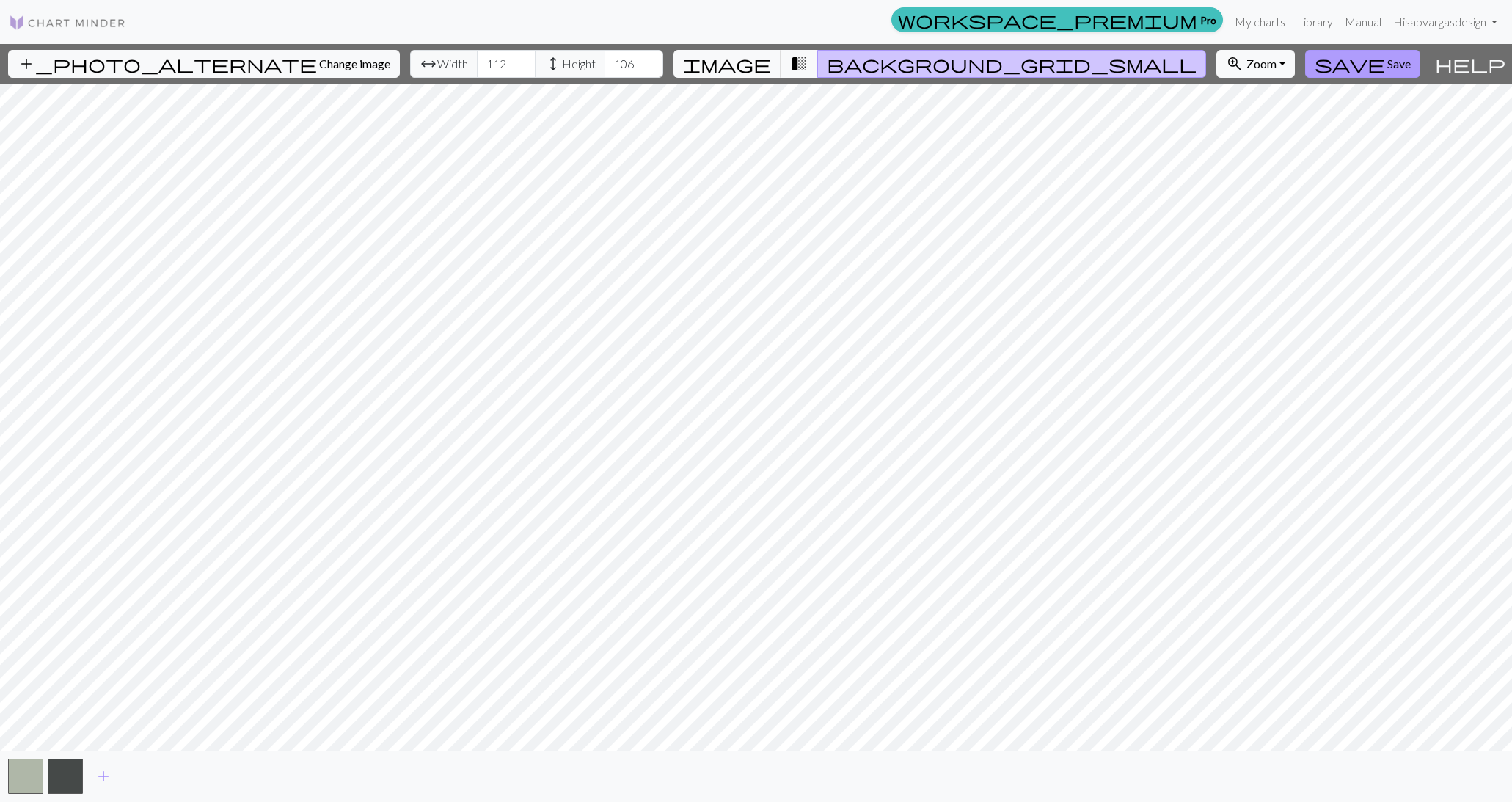
click at [1373, 71] on button "save Save" at bounding box center [1363, 64] width 115 height 28
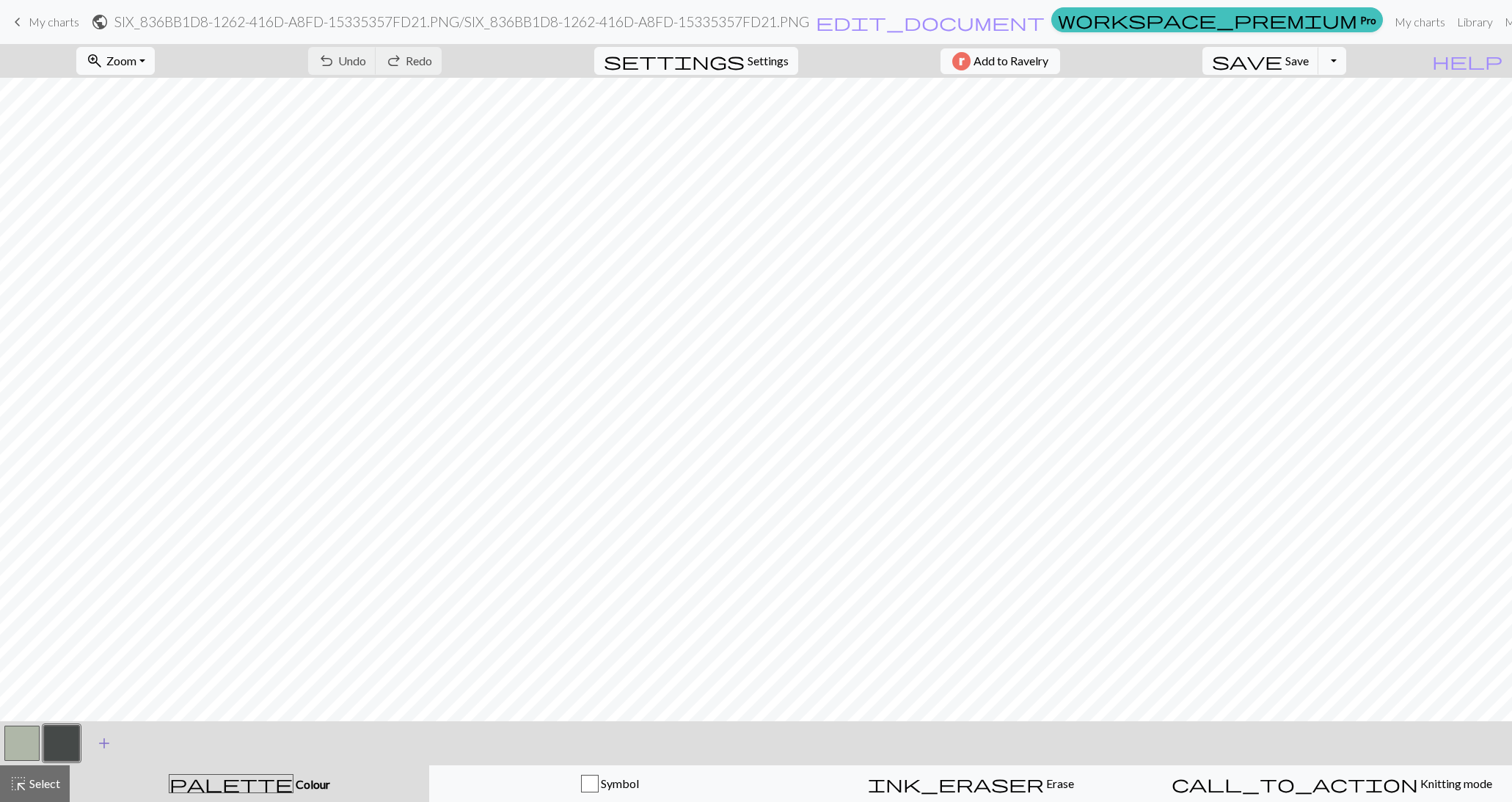
click at [110, 745] on span "add" at bounding box center [104, 743] width 18 height 20
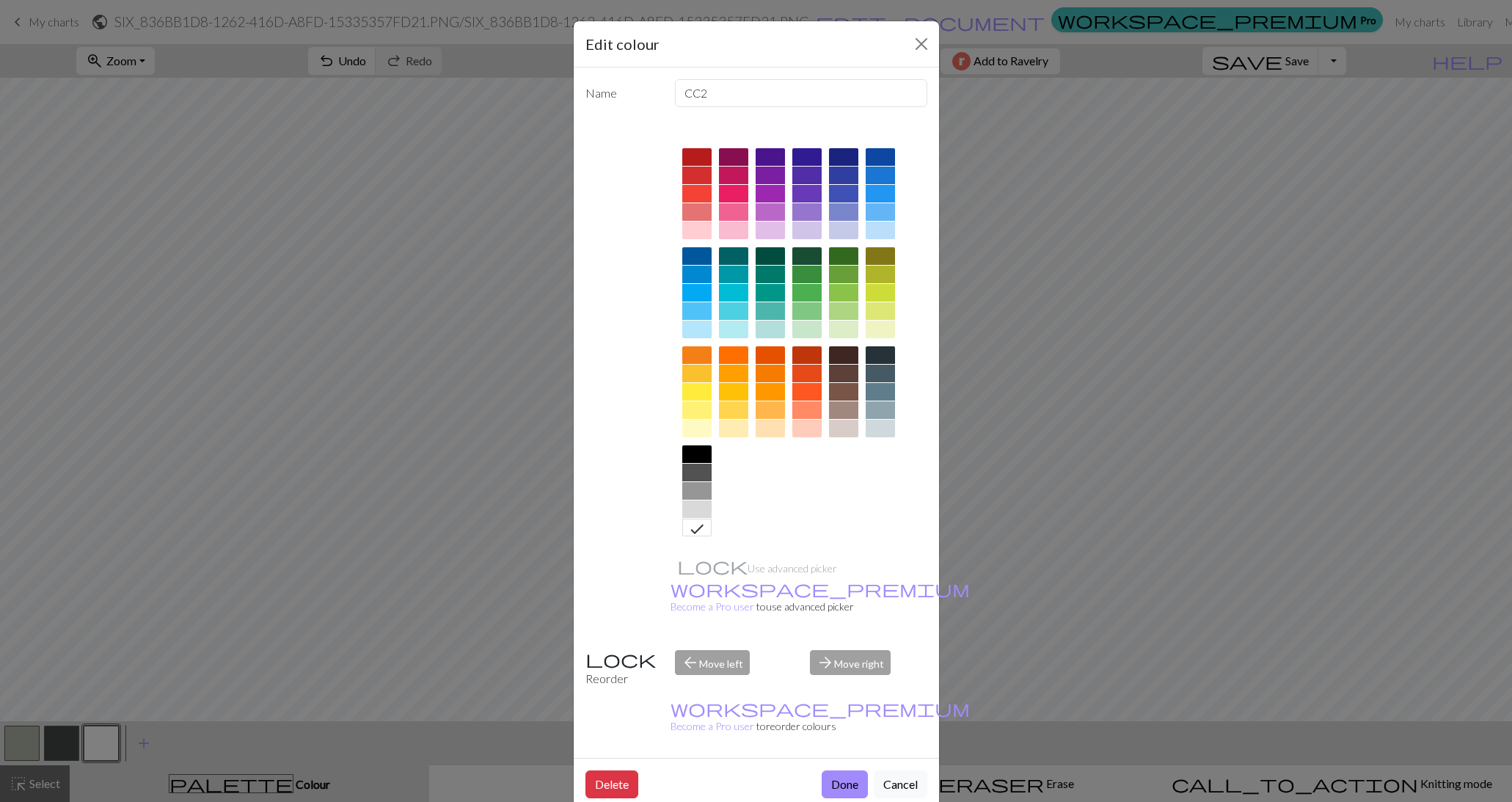
click at [699, 454] on div at bounding box center [697, 454] width 30 height 18
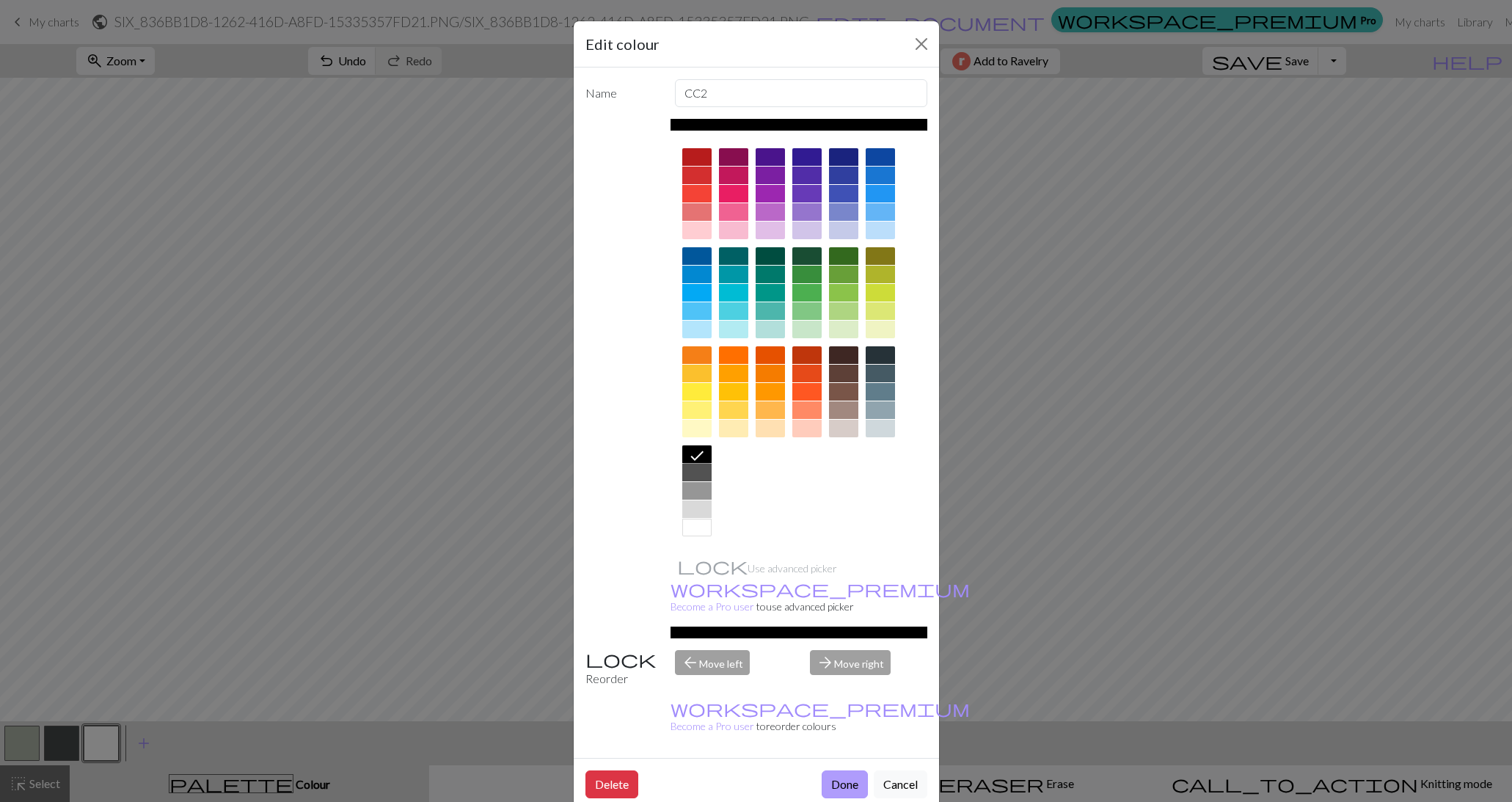
click at [843, 770] on button "Done" at bounding box center [844, 784] width 46 height 28
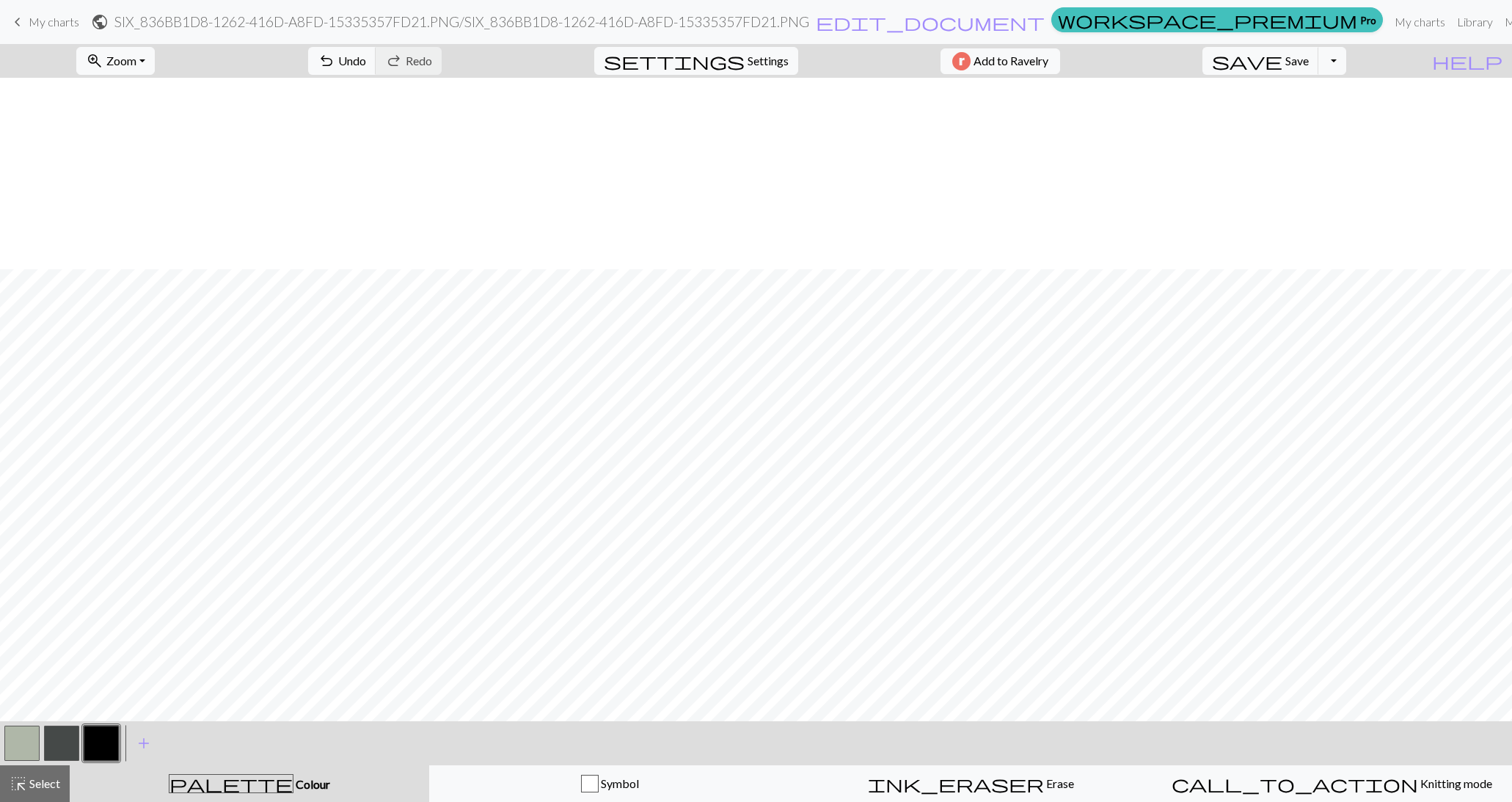
scroll to position [191, 0]
click at [23, 746] on button "button" at bounding box center [22, 743] width 35 height 35
click at [110, 734] on button "button" at bounding box center [101, 743] width 35 height 35
click at [33, 724] on div at bounding box center [22, 743] width 40 height 40
click at [27, 740] on button "button" at bounding box center [22, 743] width 35 height 35
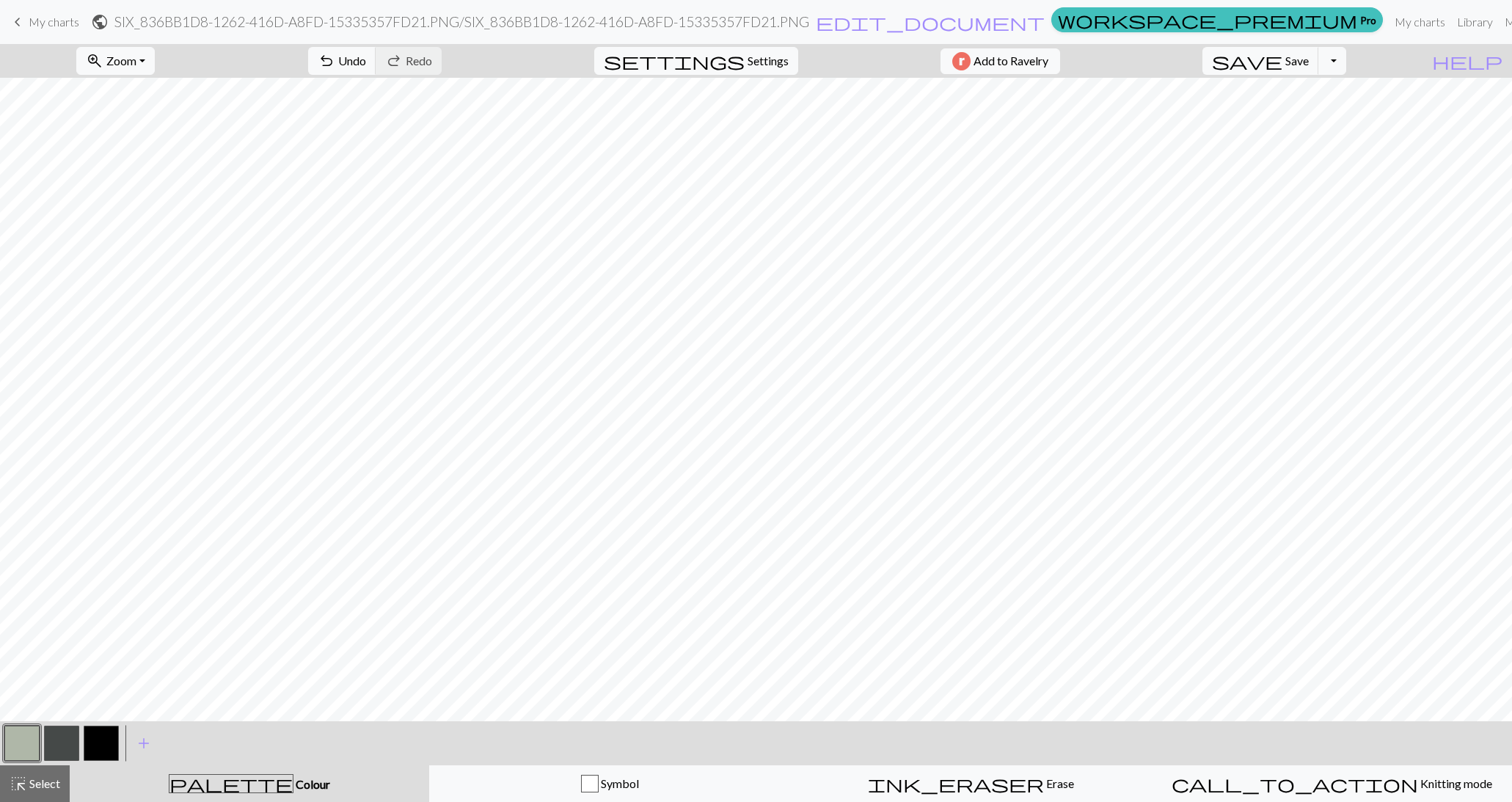
click at [97, 748] on button "button" at bounding box center [101, 743] width 35 height 35
click at [20, 743] on button "button" at bounding box center [22, 743] width 35 height 35
click at [22, 752] on button "button" at bounding box center [22, 743] width 35 height 35
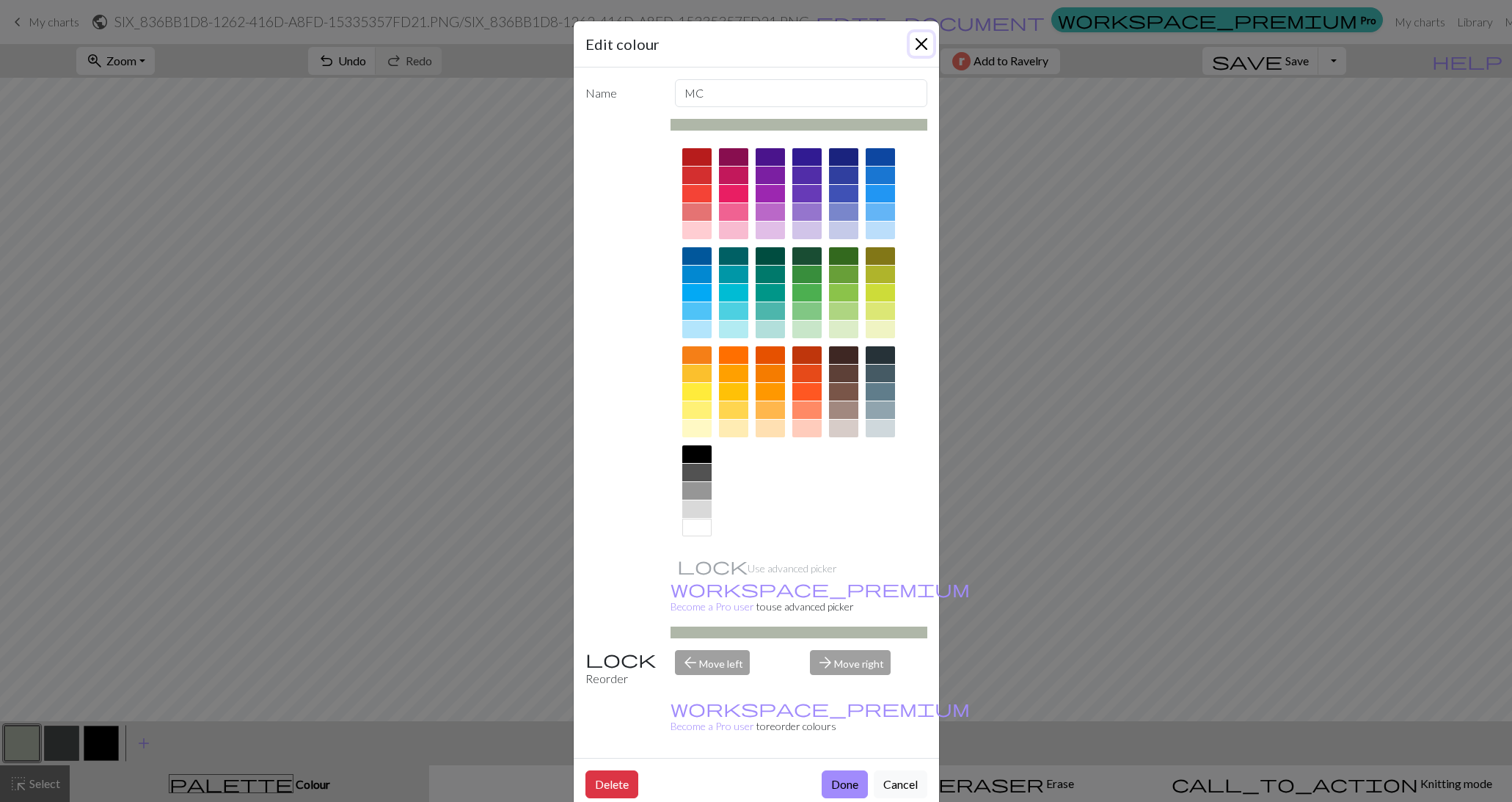
click at [927, 39] on button "Close" at bounding box center [921, 44] width 23 height 23
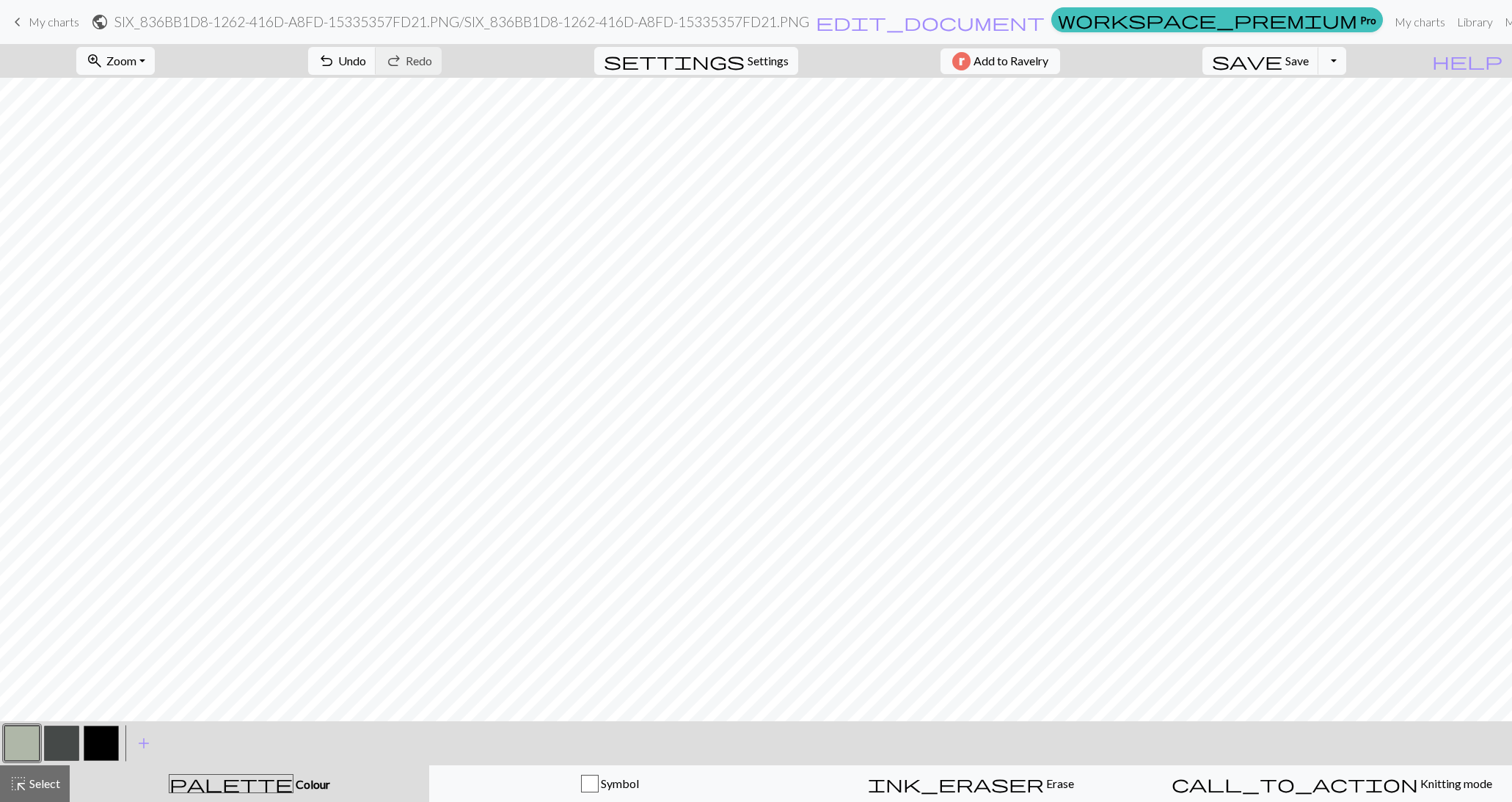
click at [109, 740] on button "button" at bounding box center [101, 743] width 35 height 35
click at [26, 742] on button "button" at bounding box center [22, 743] width 35 height 35
click at [100, 748] on button "button" at bounding box center [101, 743] width 35 height 35
click at [19, 746] on button "button" at bounding box center [22, 743] width 35 height 35
click at [105, 741] on button "button" at bounding box center [101, 743] width 35 height 35
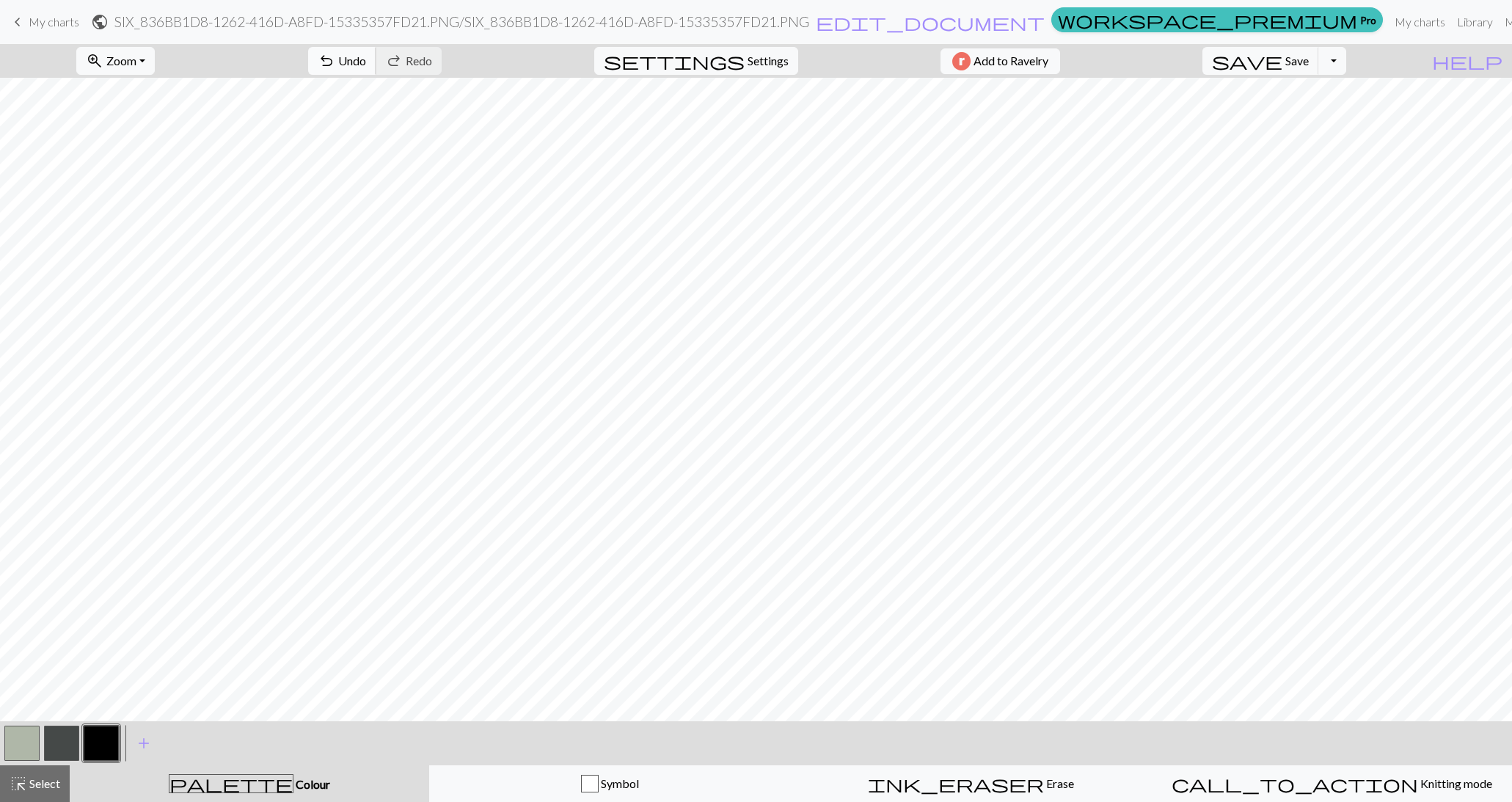
click at [366, 65] on span "Undo" at bounding box center [352, 61] width 28 height 14
click at [34, 747] on button "button" at bounding box center [22, 743] width 35 height 35
click at [103, 748] on button "button" at bounding box center [101, 743] width 35 height 35
click at [24, 741] on button "button" at bounding box center [22, 743] width 35 height 35
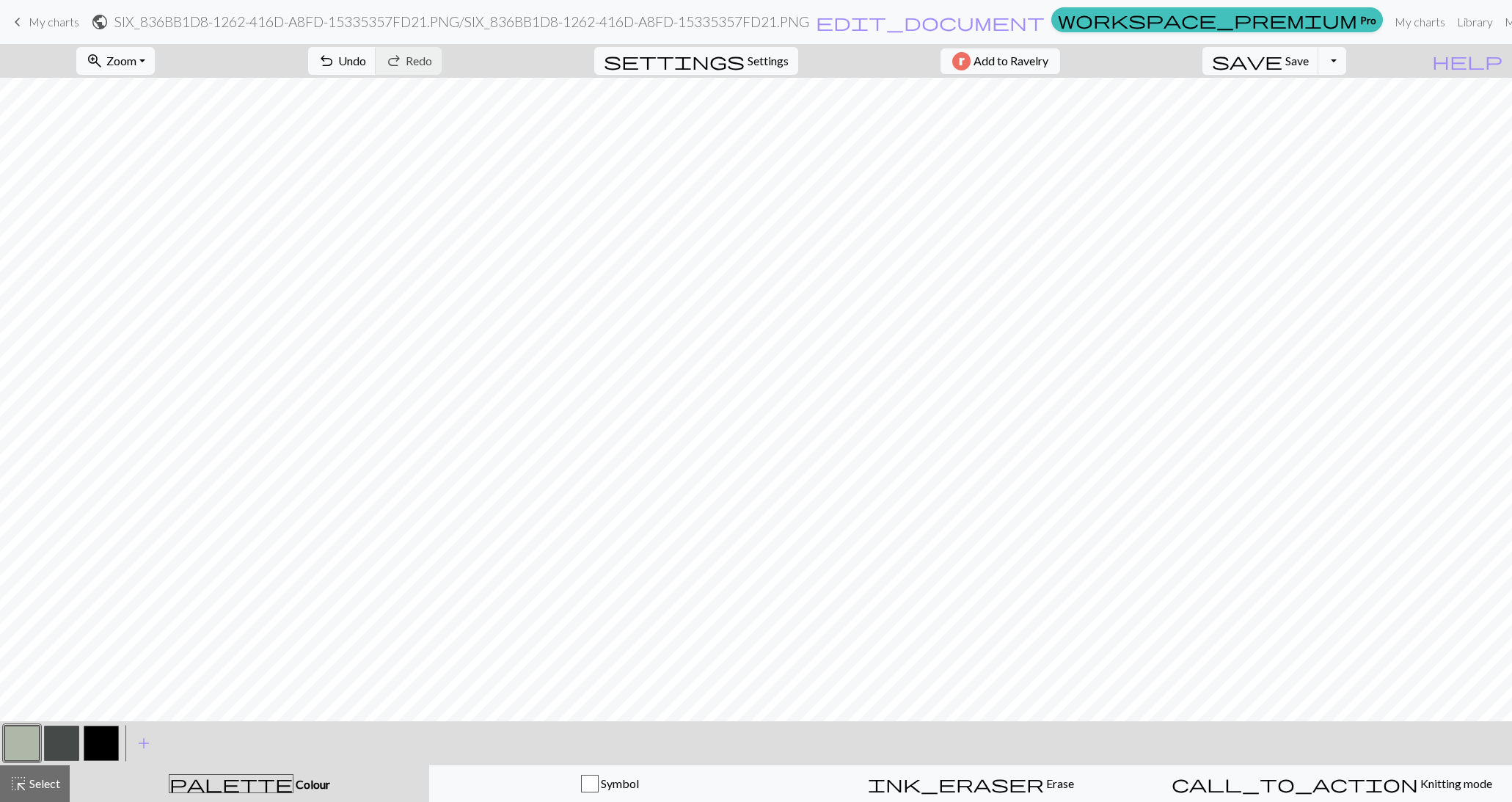
click at [114, 747] on button "button" at bounding box center [101, 743] width 35 height 35
click at [42, 739] on div at bounding box center [61, 743] width 40 height 40
click at [15, 739] on button "button" at bounding box center [22, 743] width 35 height 35
click at [108, 738] on button "button" at bounding box center [101, 743] width 35 height 35
click at [1309, 64] on span "Save" at bounding box center [1297, 61] width 23 height 14
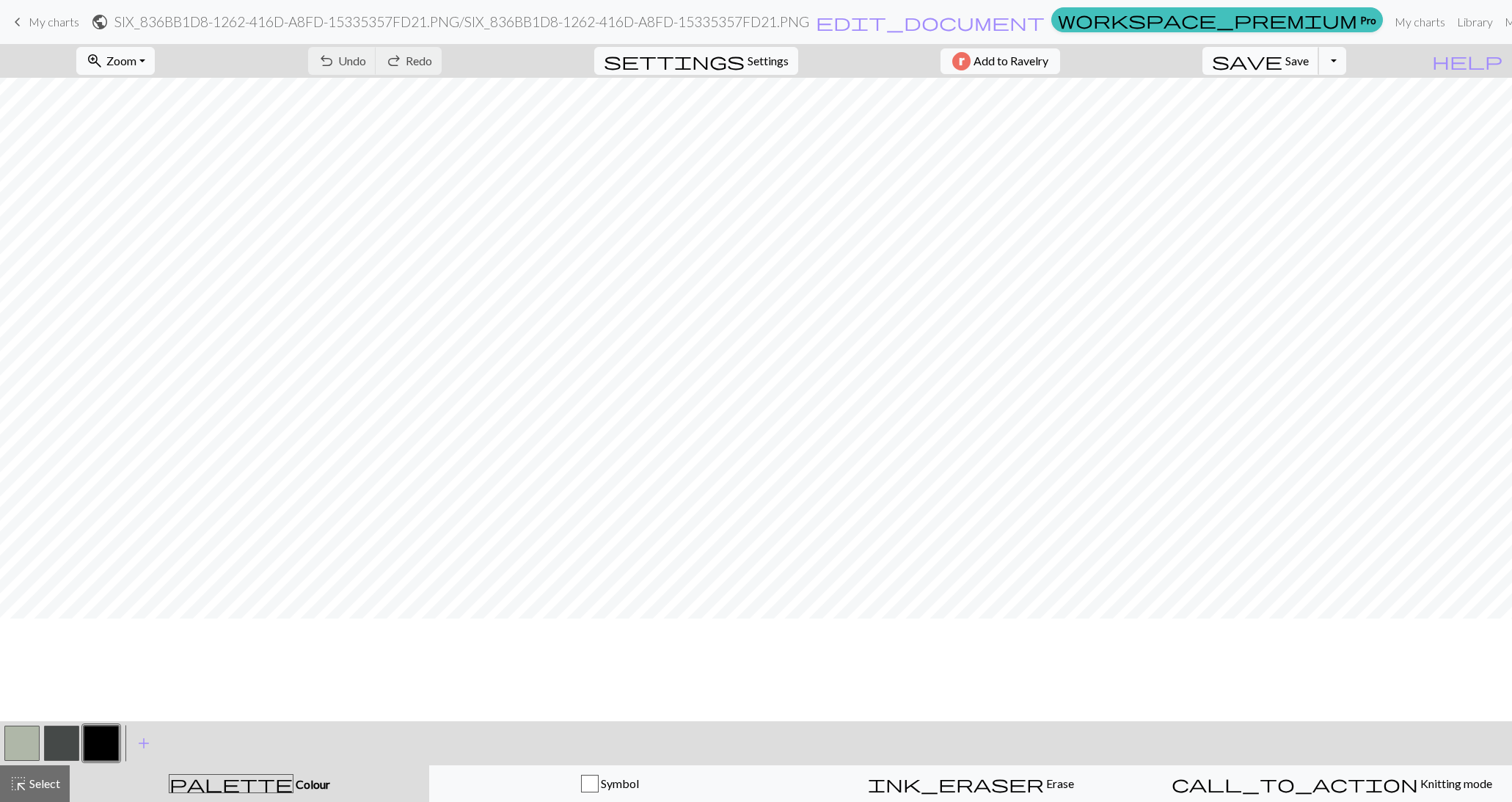
scroll to position [88, 0]
click at [158, 735] on button "add Add a colour" at bounding box center [143, 743] width 37 height 37
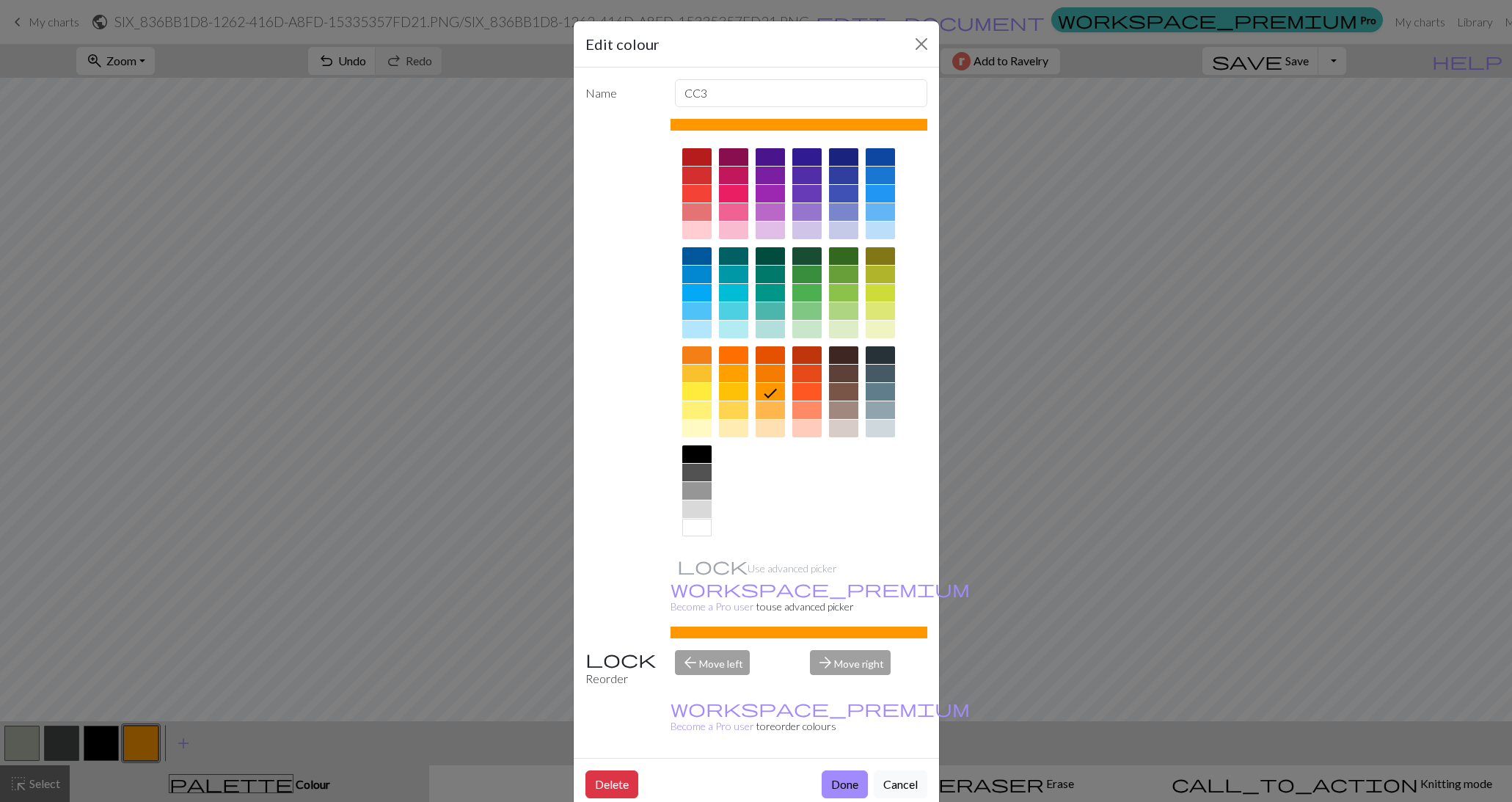
click at [974, 278] on div "Edit colour Name CC3 Use advanced picker workspace_premium Become a Pro user to…" at bounding box center [756, 401] width 1512 height 802
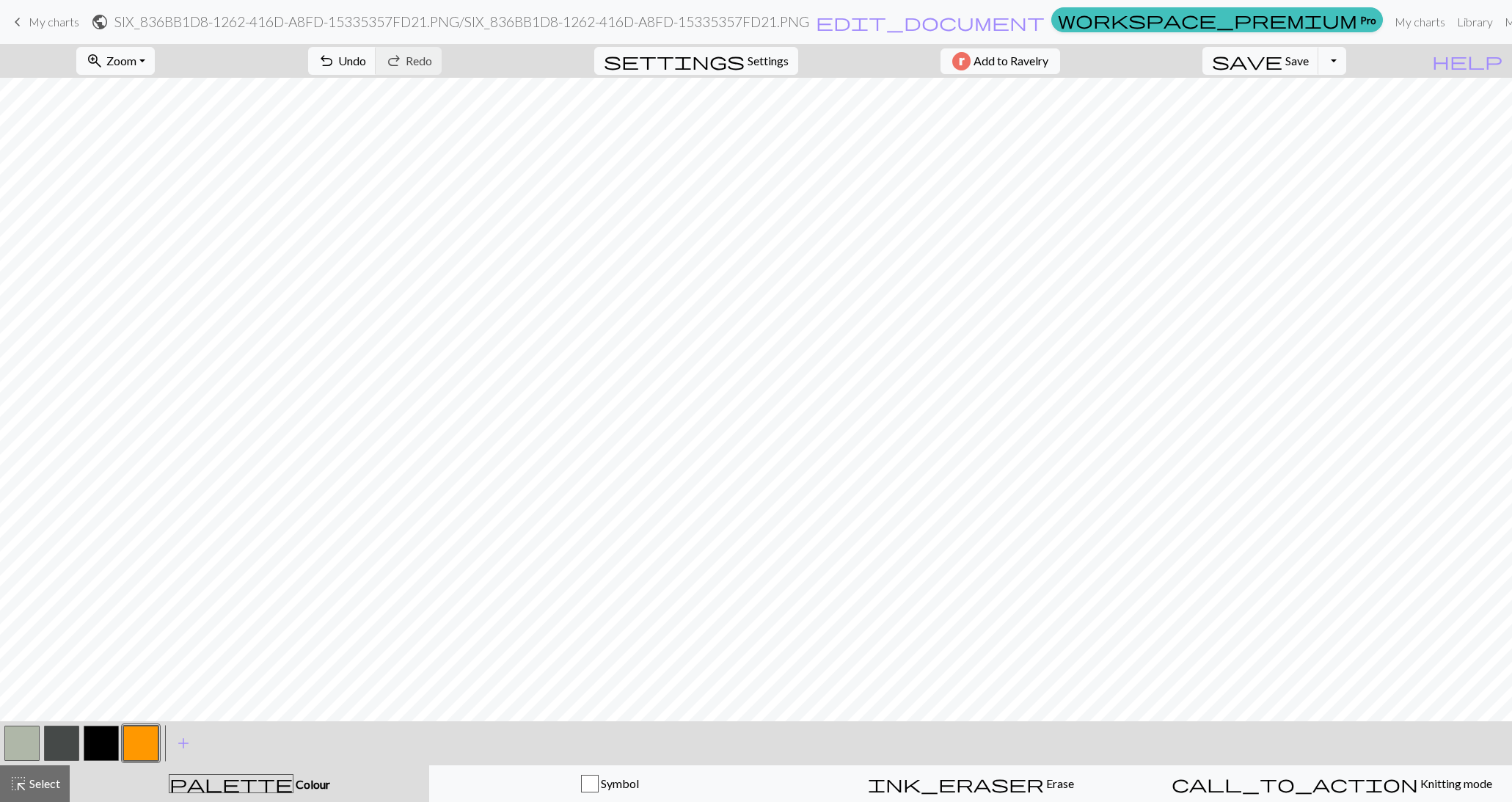
click at [141, 734] on button "button" at bounding box center [141, 743] width 35 height 35
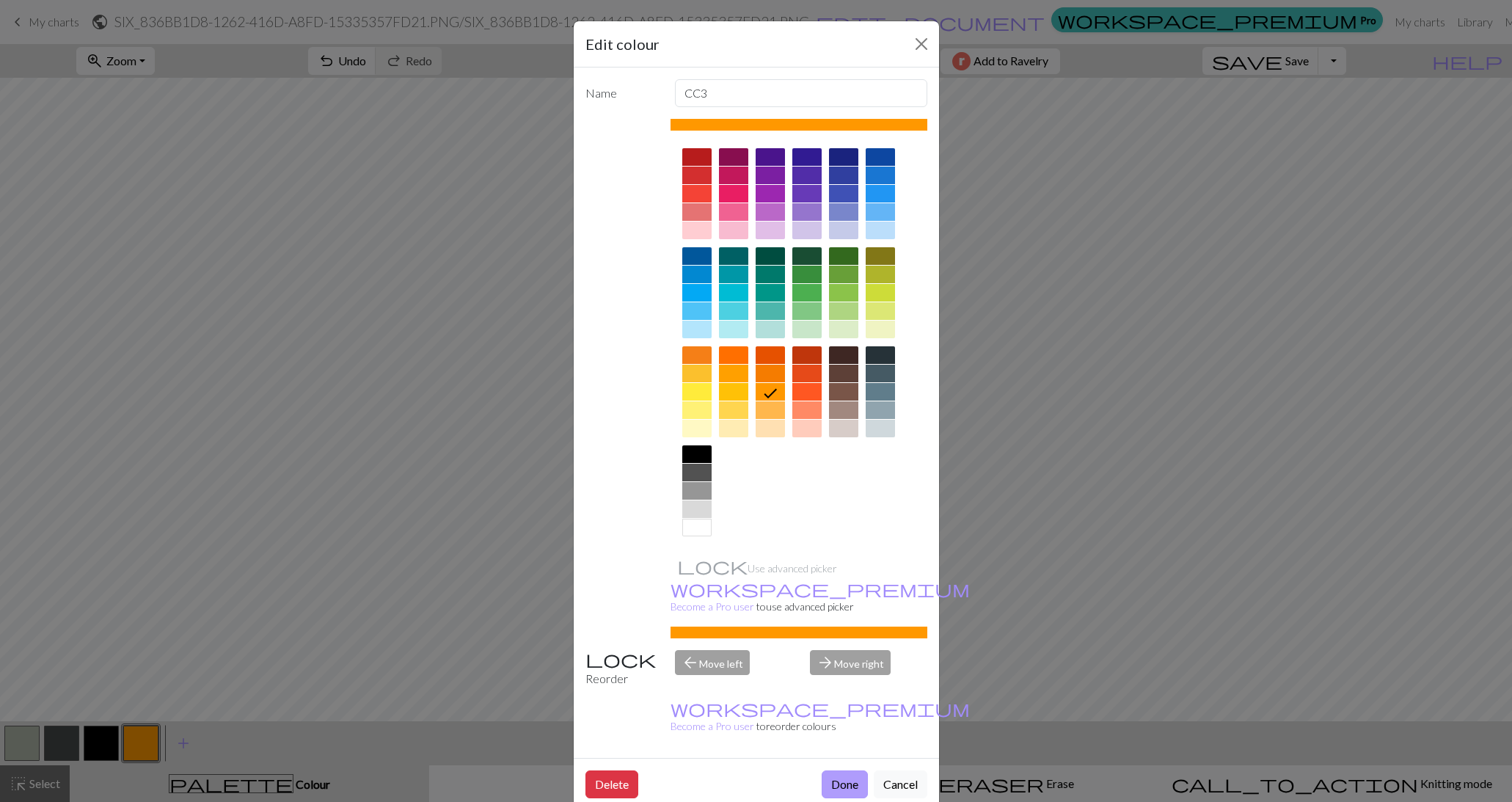
click at [847, 770] on button "Done" at bounding box center [844, 784] width 46 height 28
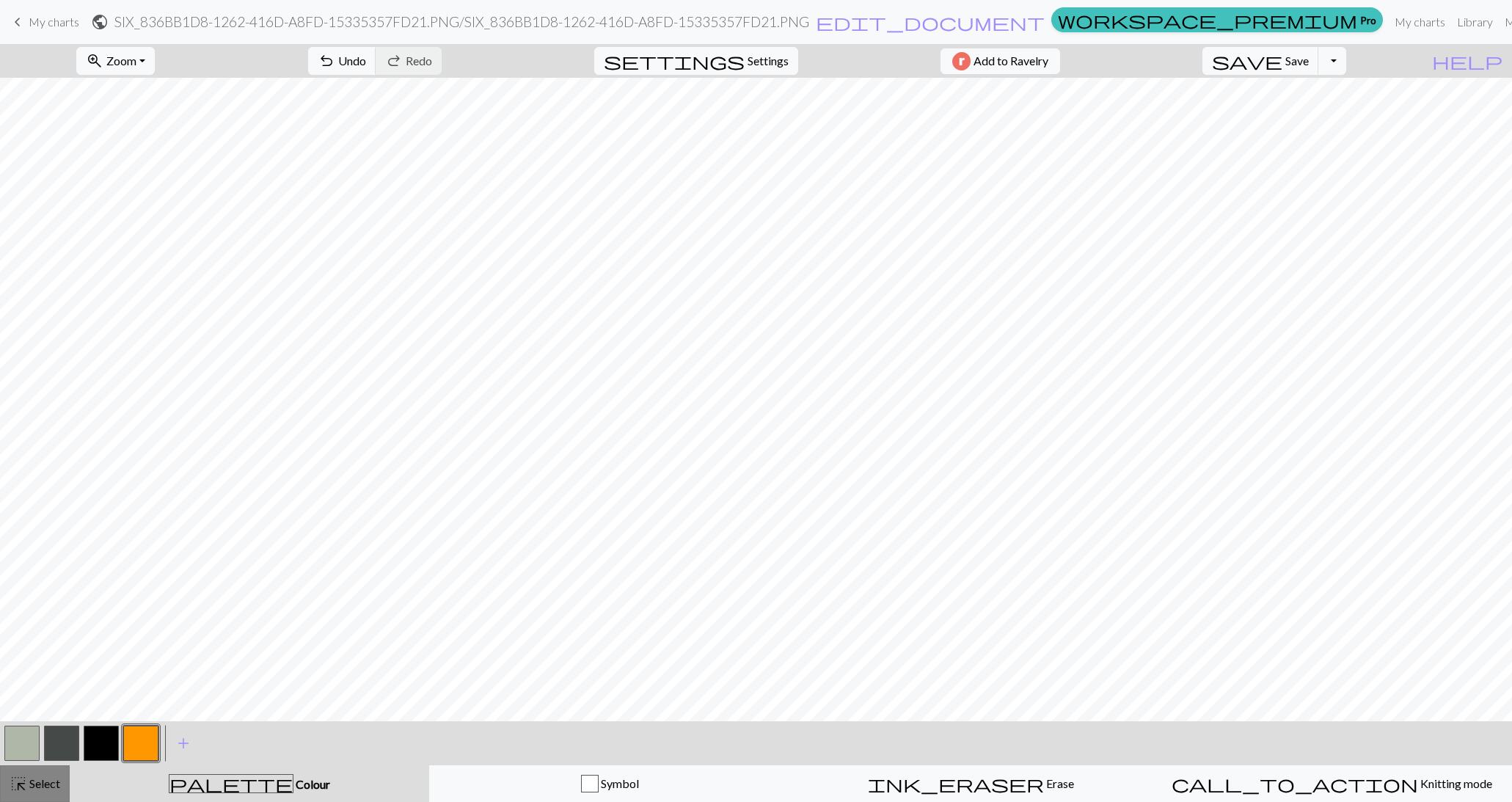
click at [46, 781] on span "Select" at bounding box center [44, 783] width 33 height 14
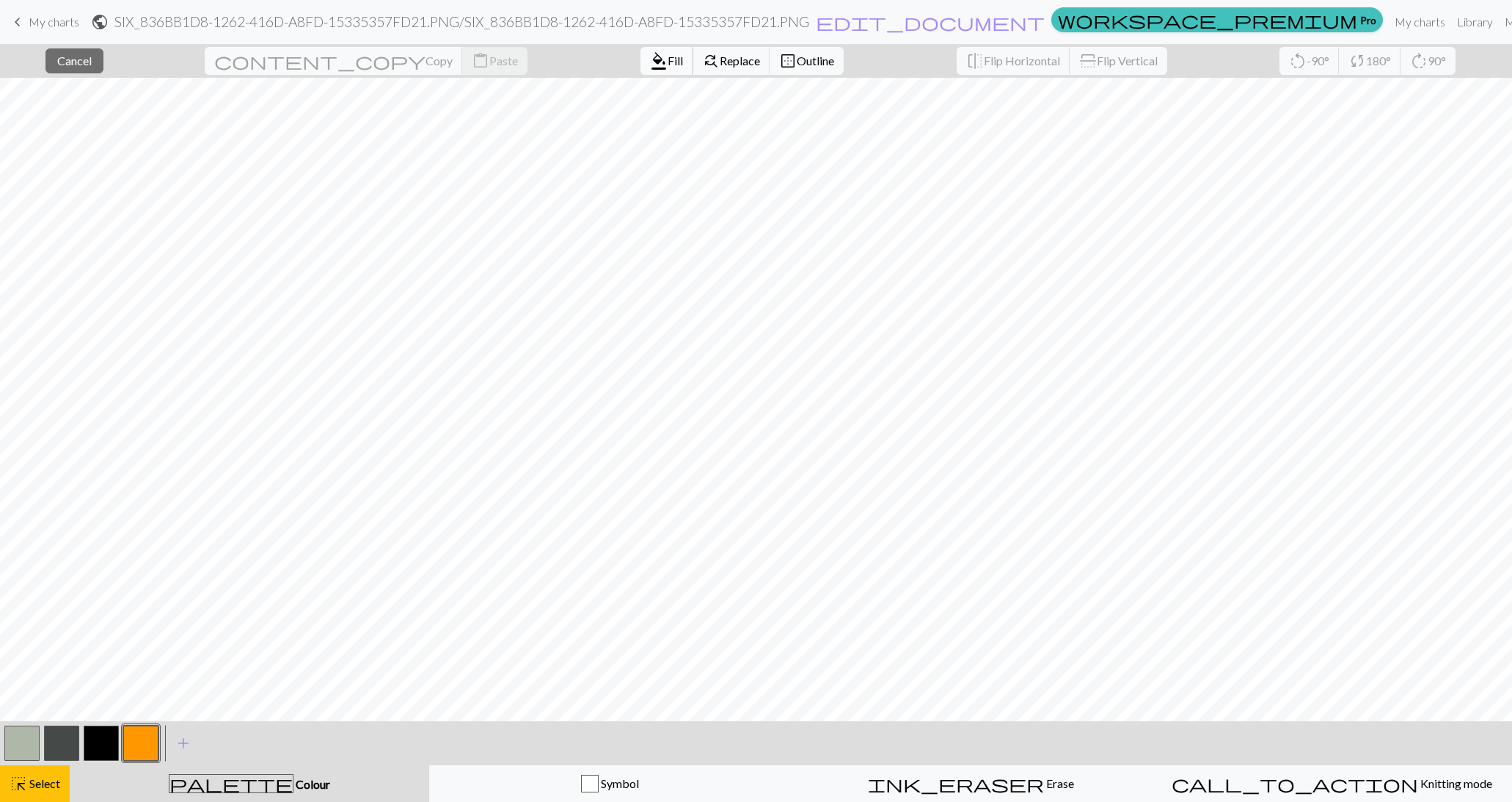
click at [650, 55] on span "format_color_fill" at bounding box center [658, 61] width 18 height 20
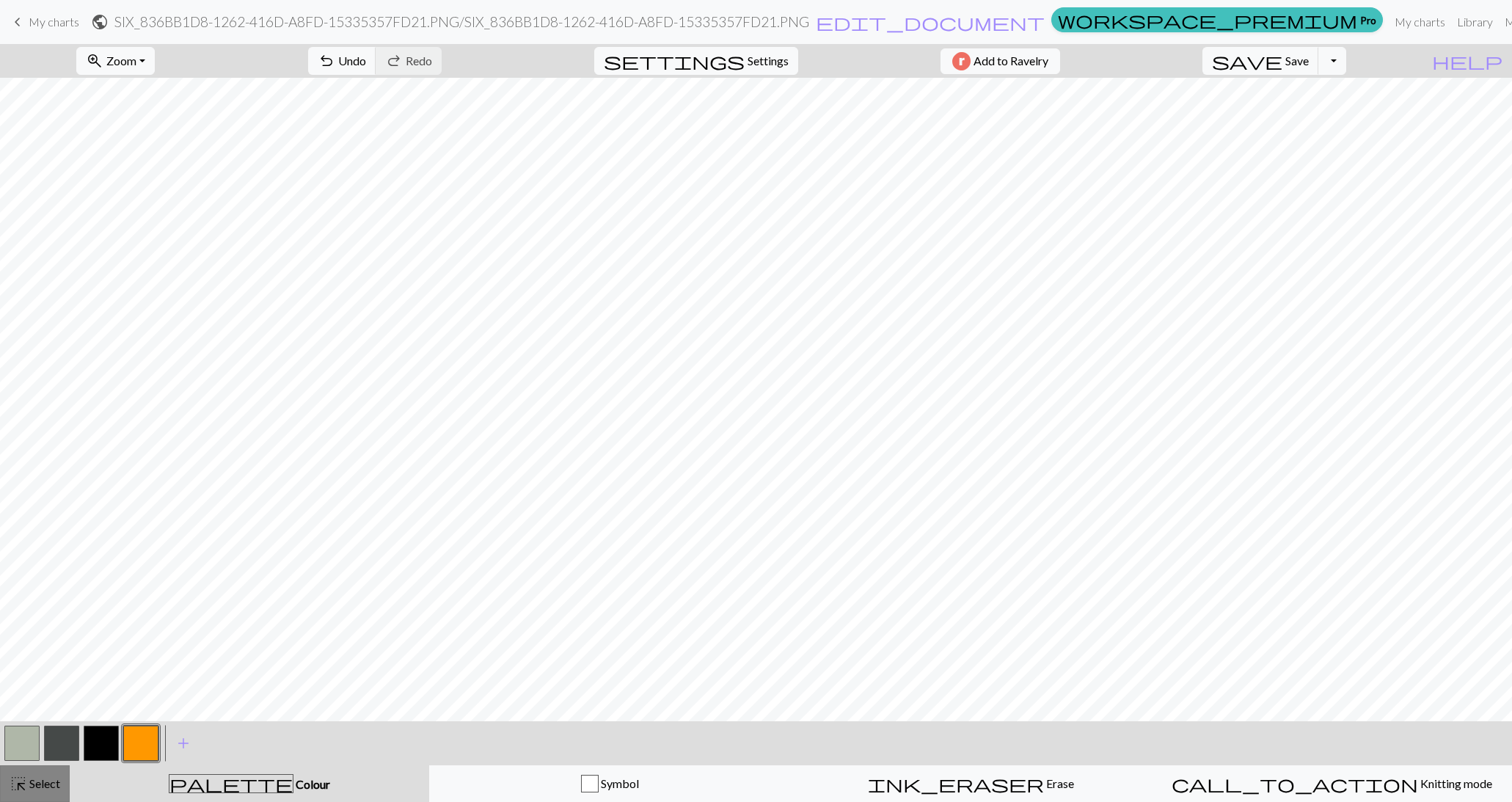
click at [45, 786] on span "Select" at bounding box center [44, 783] width 33 height 14
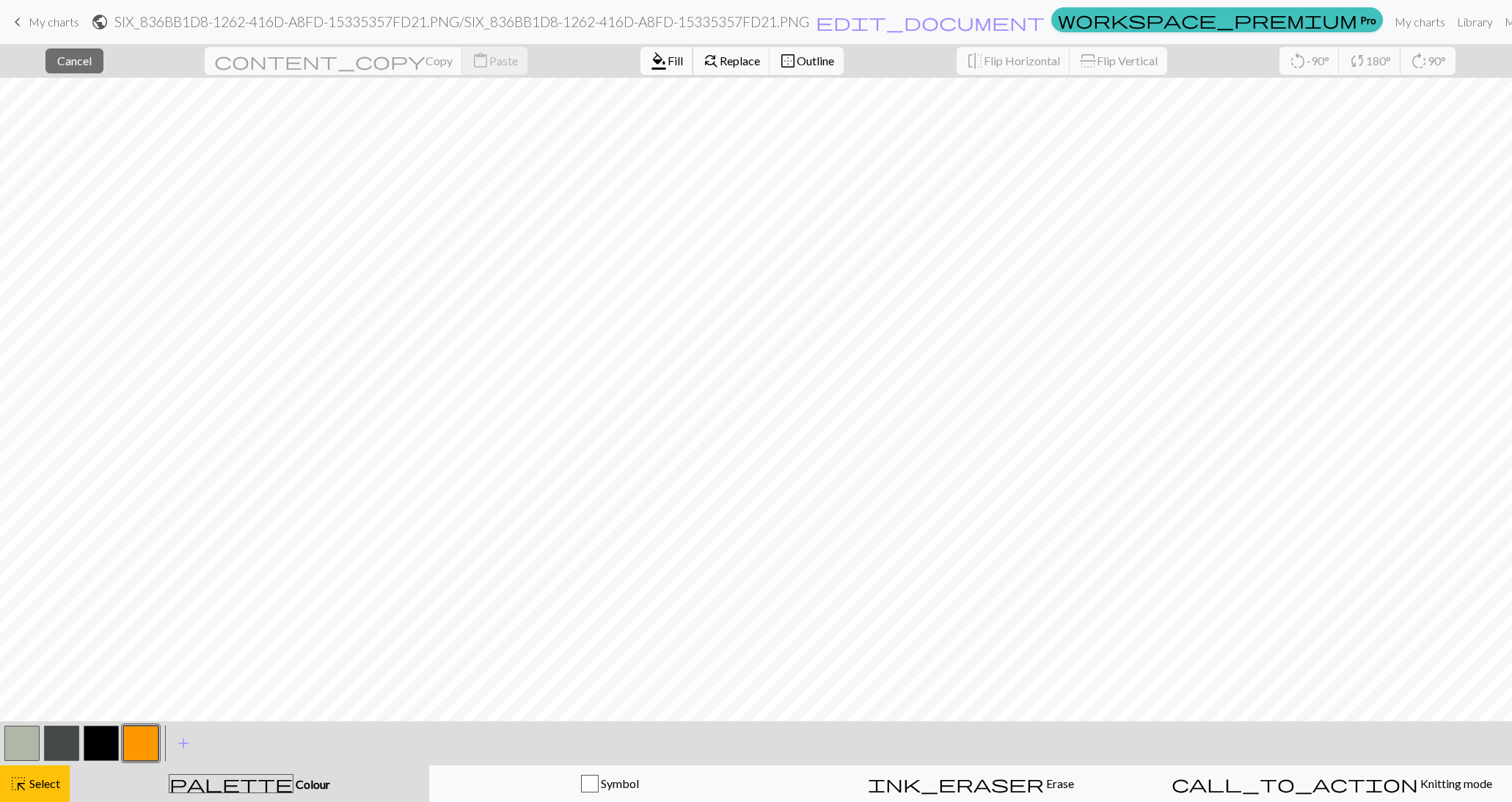
click at [650, 59] on span "format_color_fill" at bounding box center [658, 61] width 18 height 20
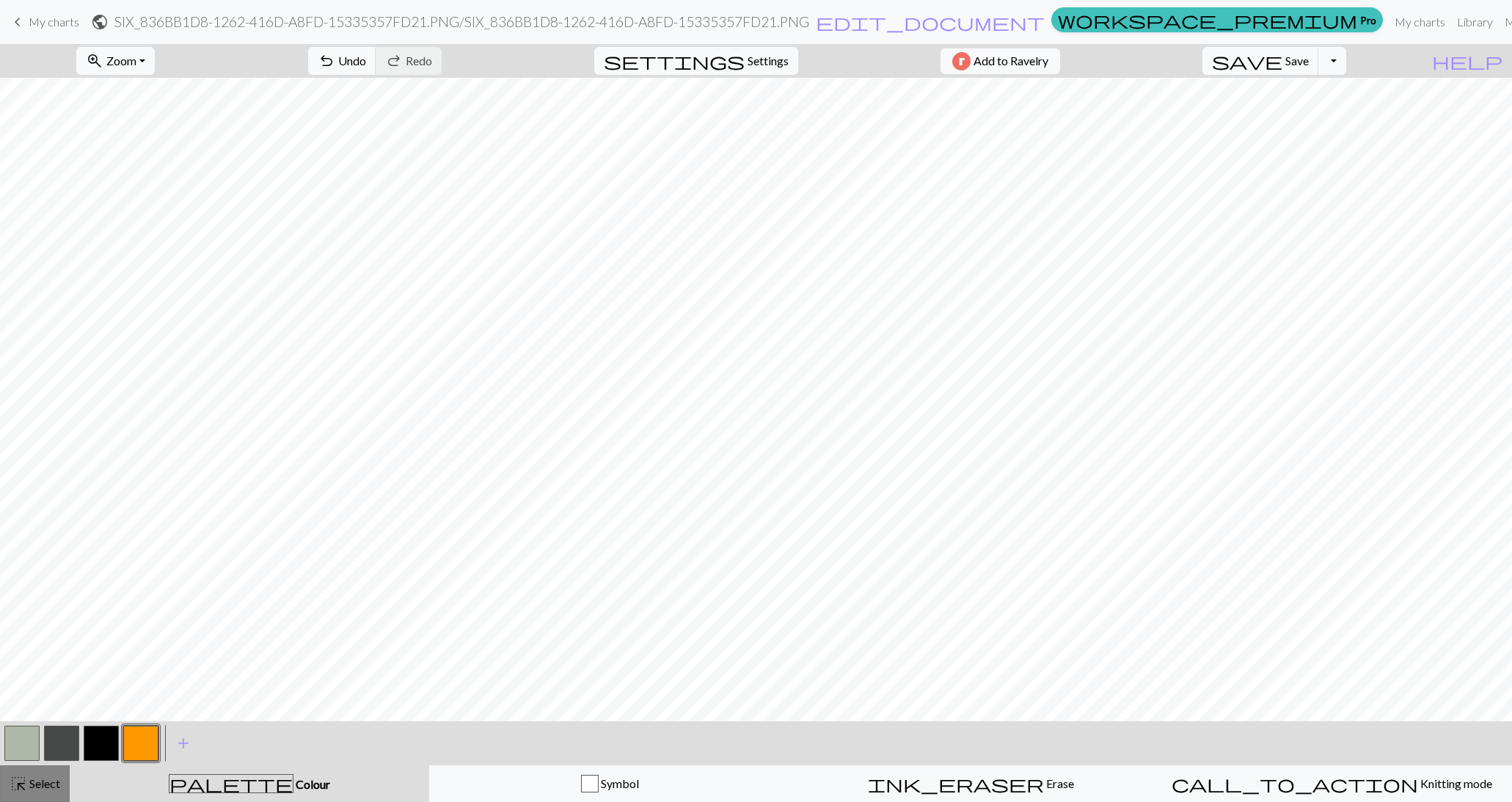
click at [42, 790] on span "Select" at bounding box center [44, 783] width 33 height 14
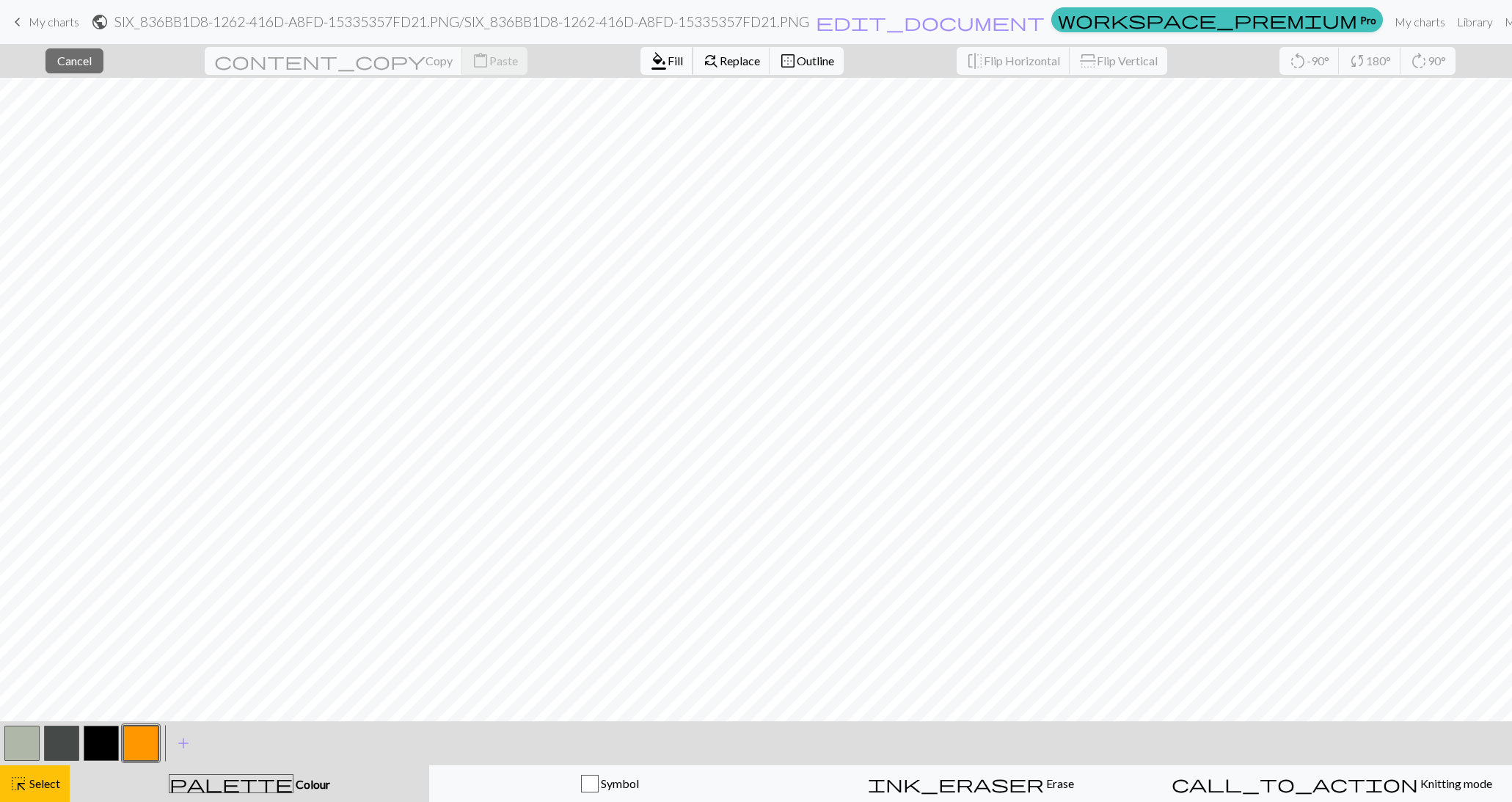
click at [668, 57] on span "Fill" at bounding box center [676, 61] width 16 height 14
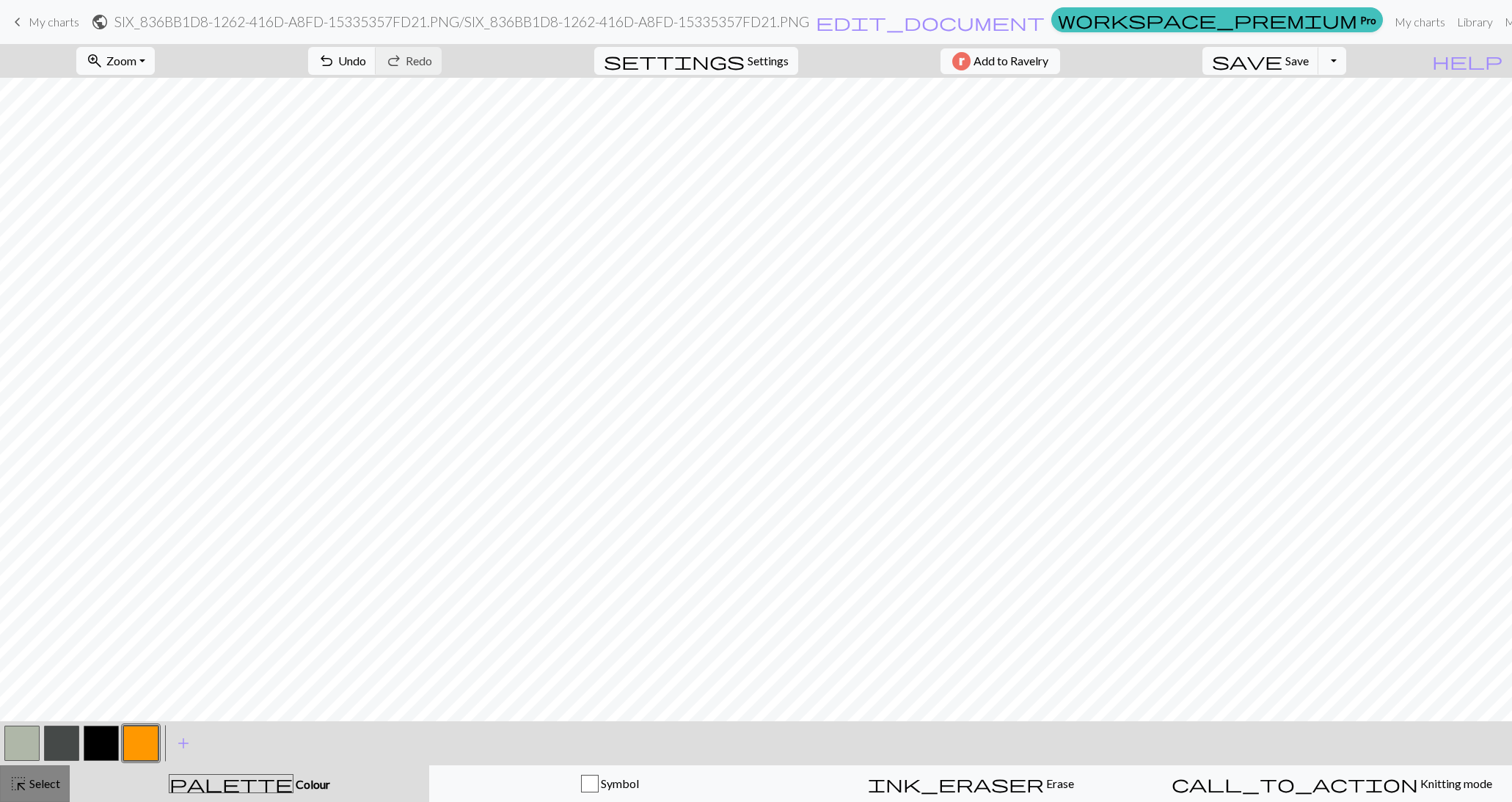
click at [59, 776] on div "highlight_alt Select Select" at bounding box center [34, 783] width 51 height 18
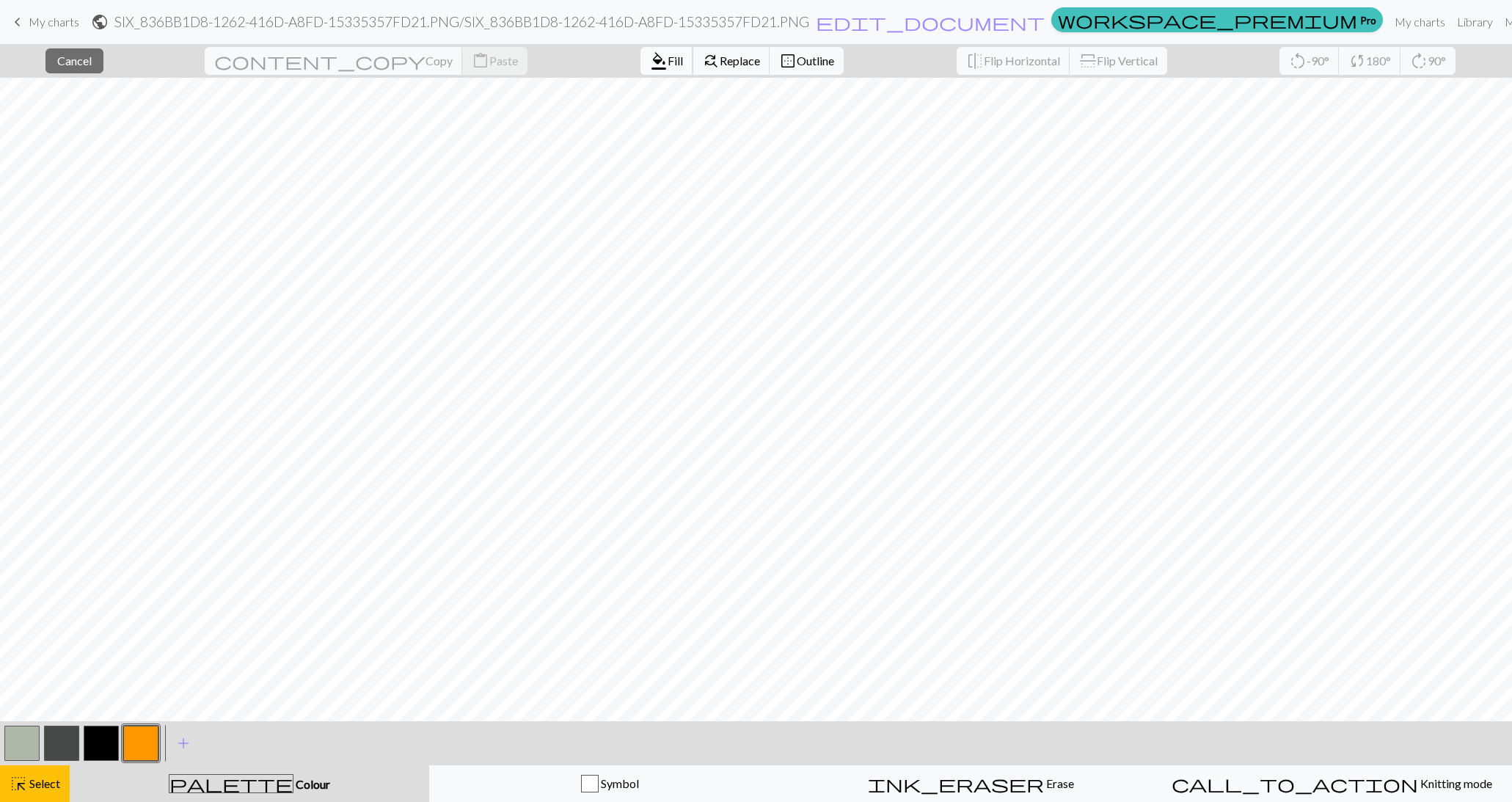
click at [650, 63] on span "format_color_fill" at bounding box center [658, 61] width 18 height 20
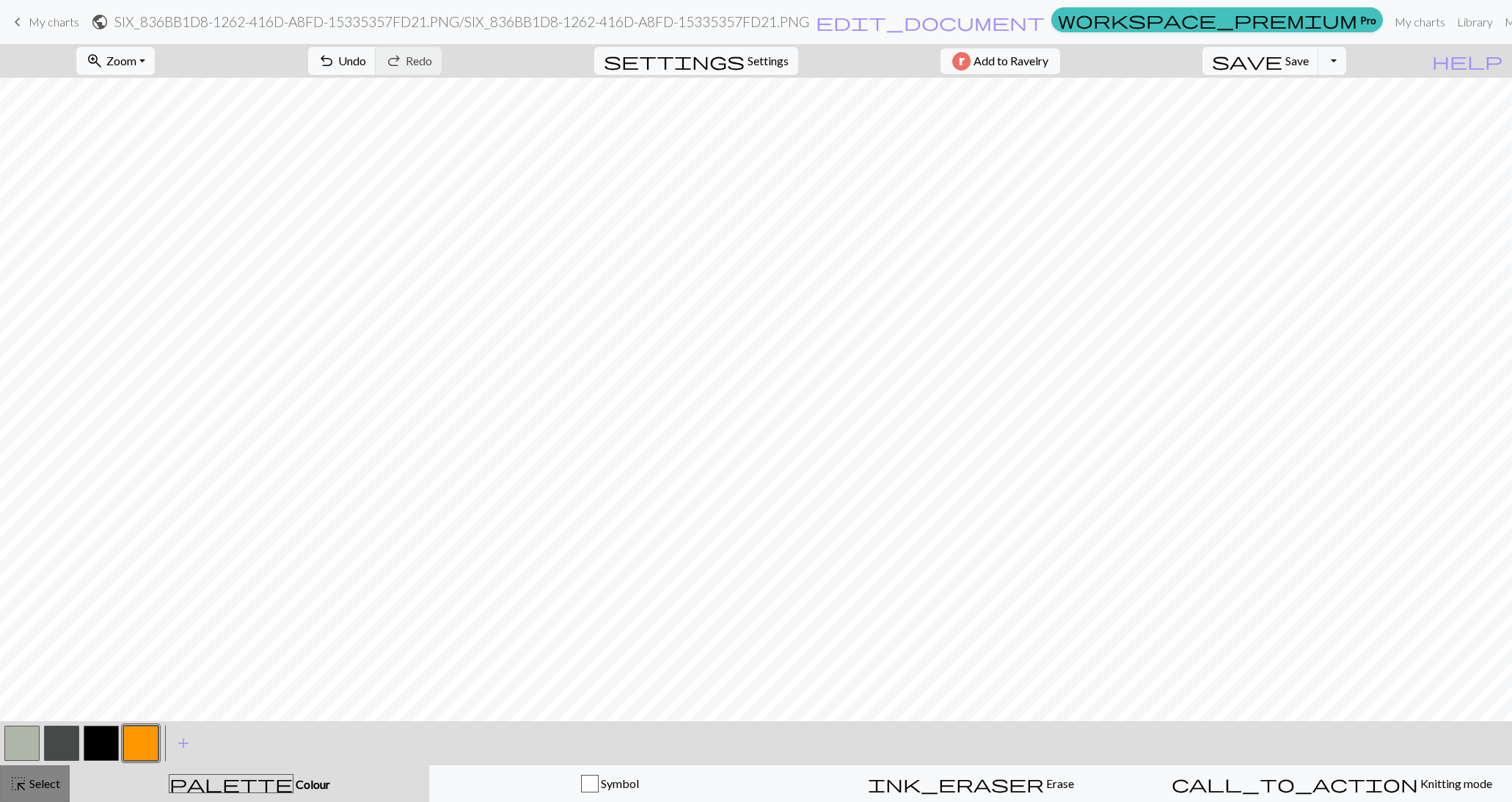
click at [51, 786] on span "Select" at bounding box center [44, 783] width 33 height 14
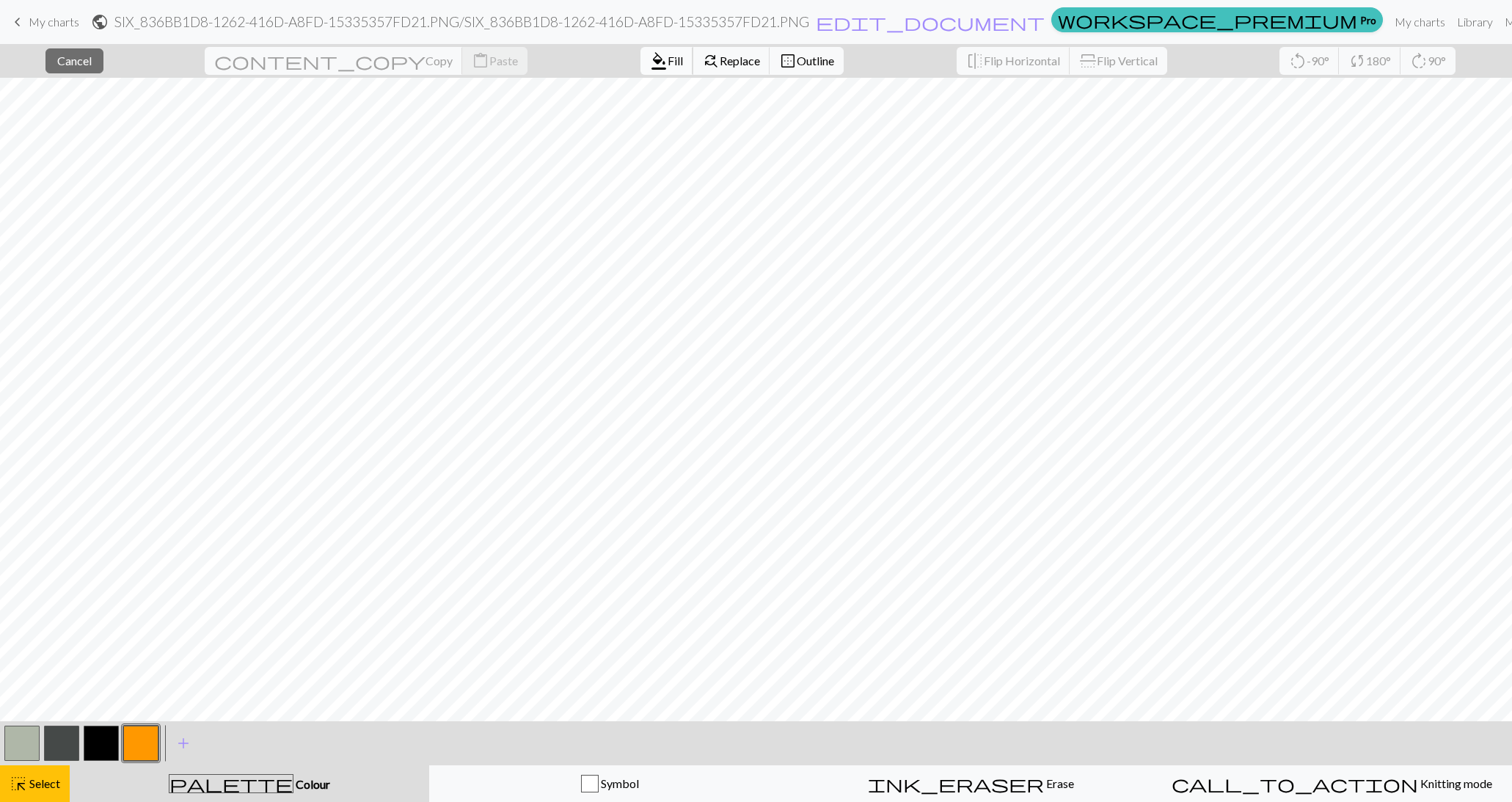
click at [650, 67] on span "format_color_fill" at bounding box center [658, 61] width 18 height 20
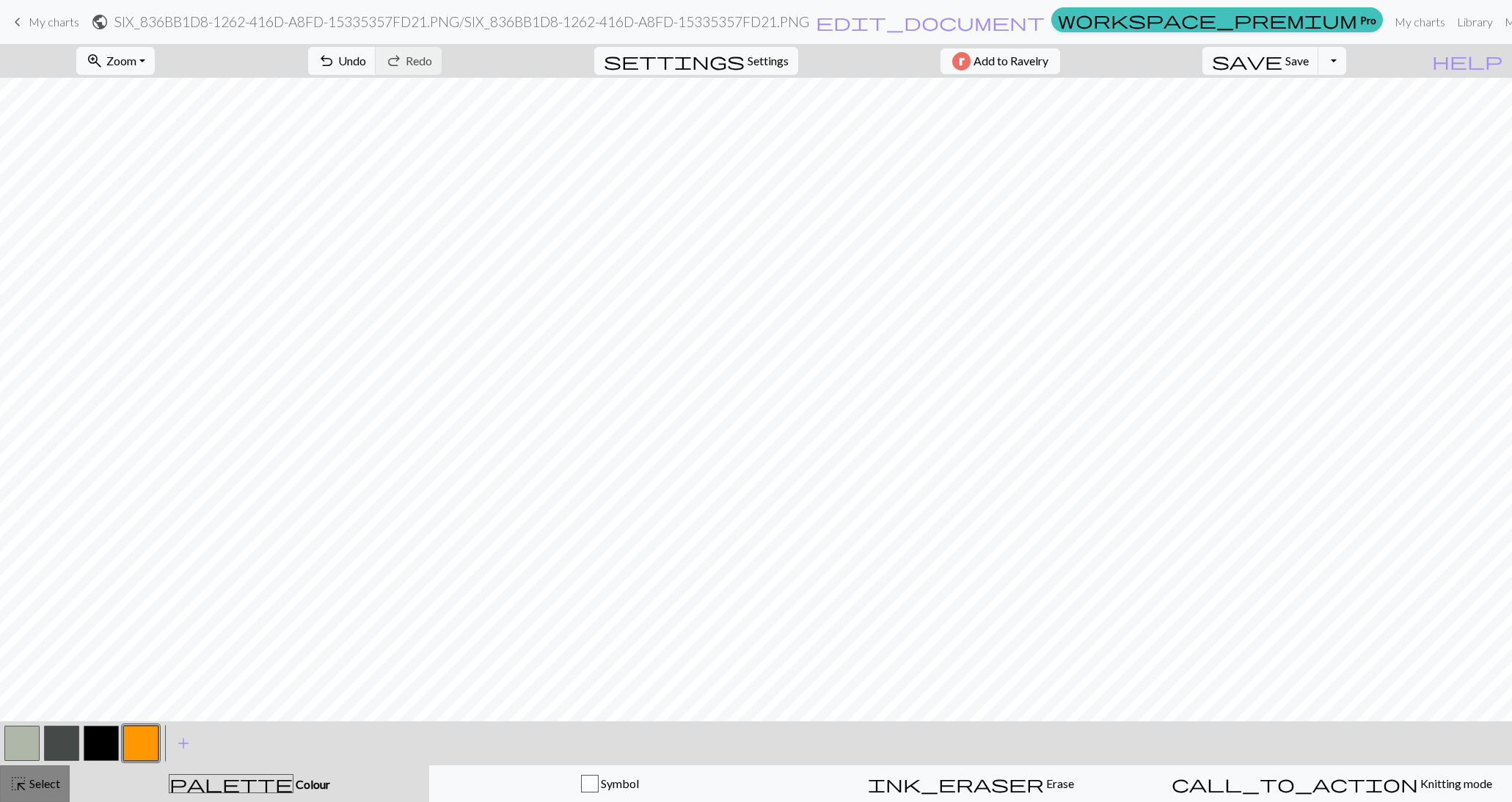
click at [43, 789] on span "Select" at bounding box center [44, 783] width 33 height 14
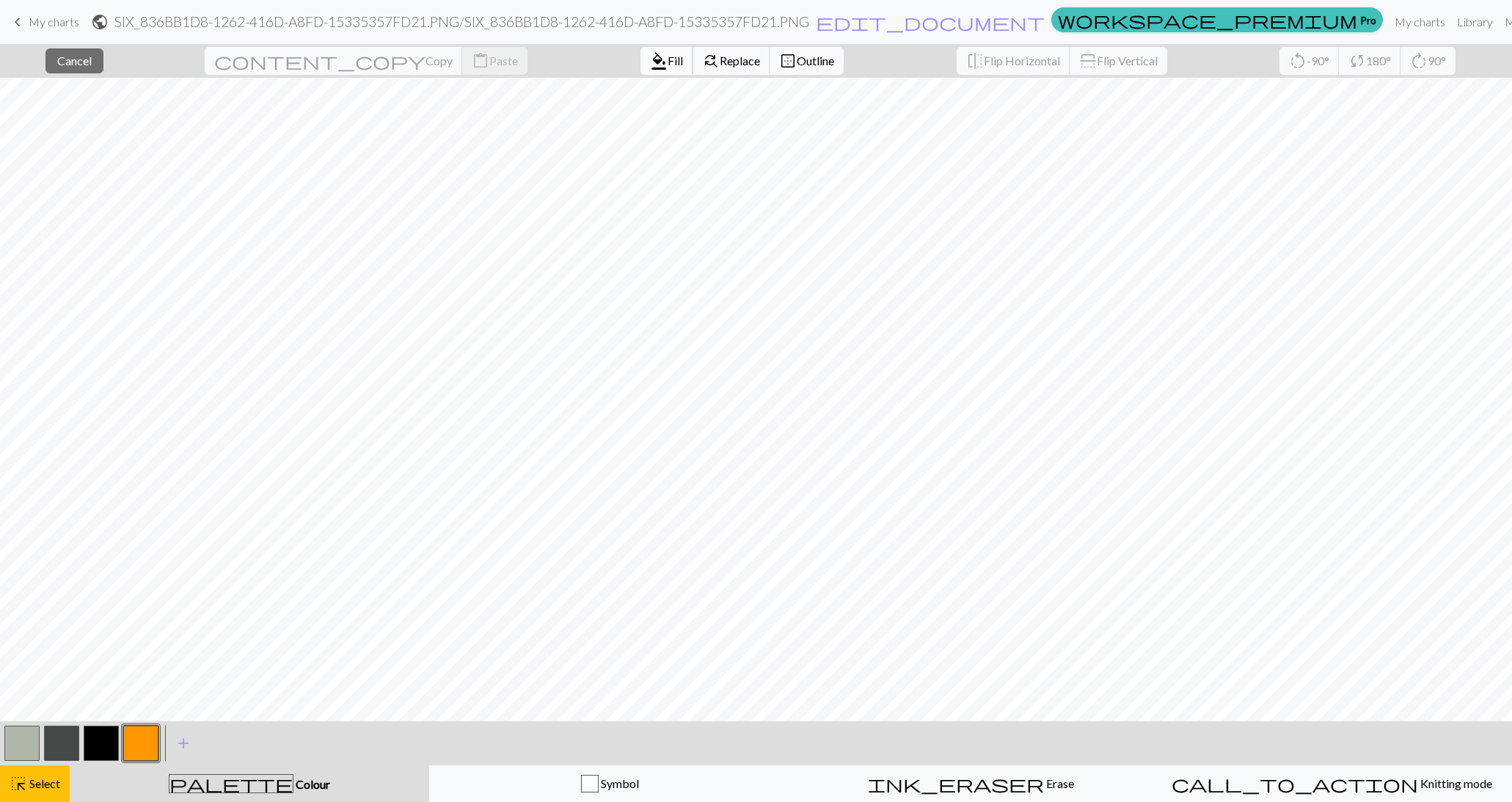
click at [668, 66] on span "Fill" at bounding box center [676, 61] width 16 height 14
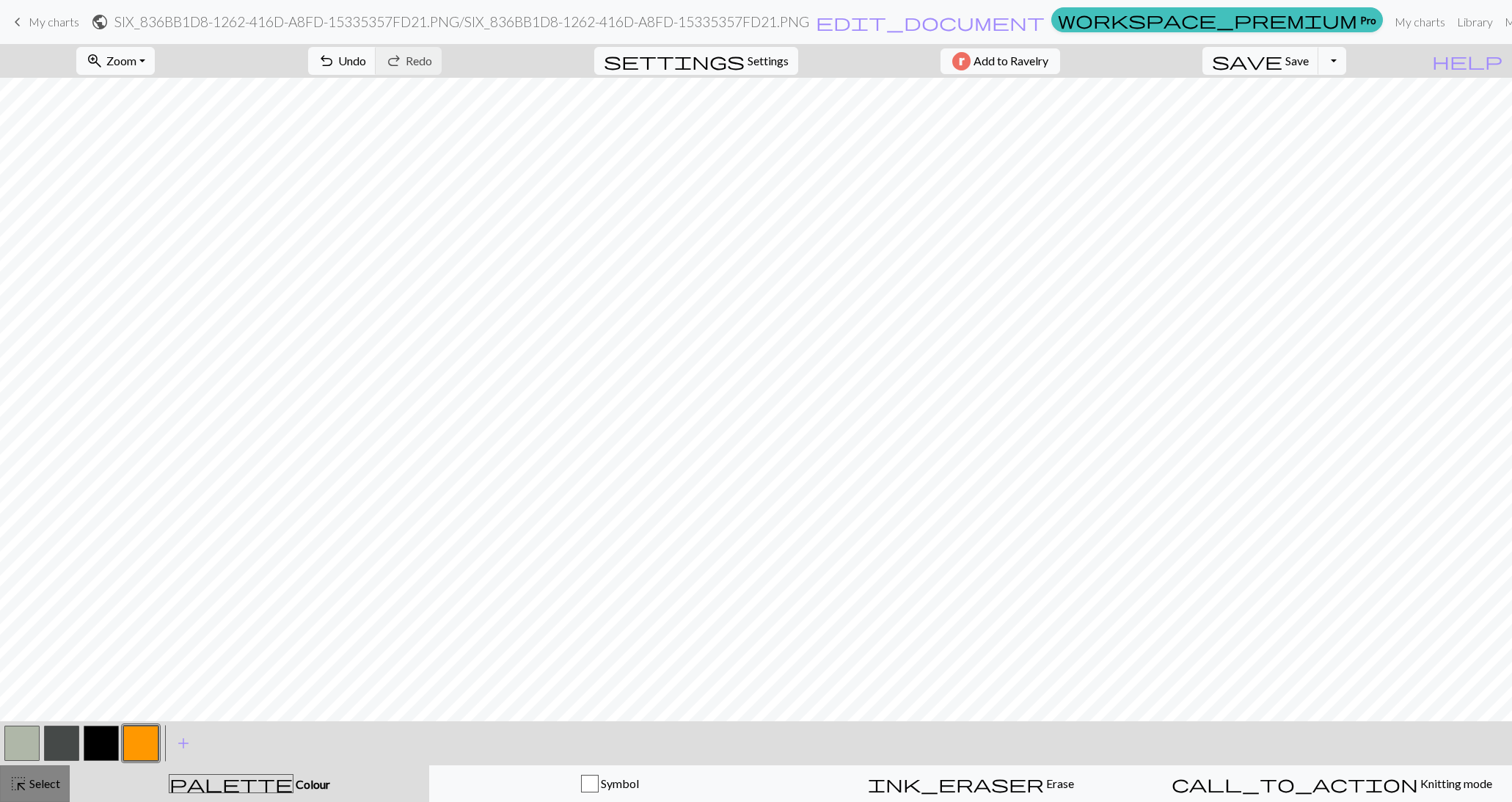
click at [45, 784] on span "Select" at bounding box center [44, 783] width 33 height 14
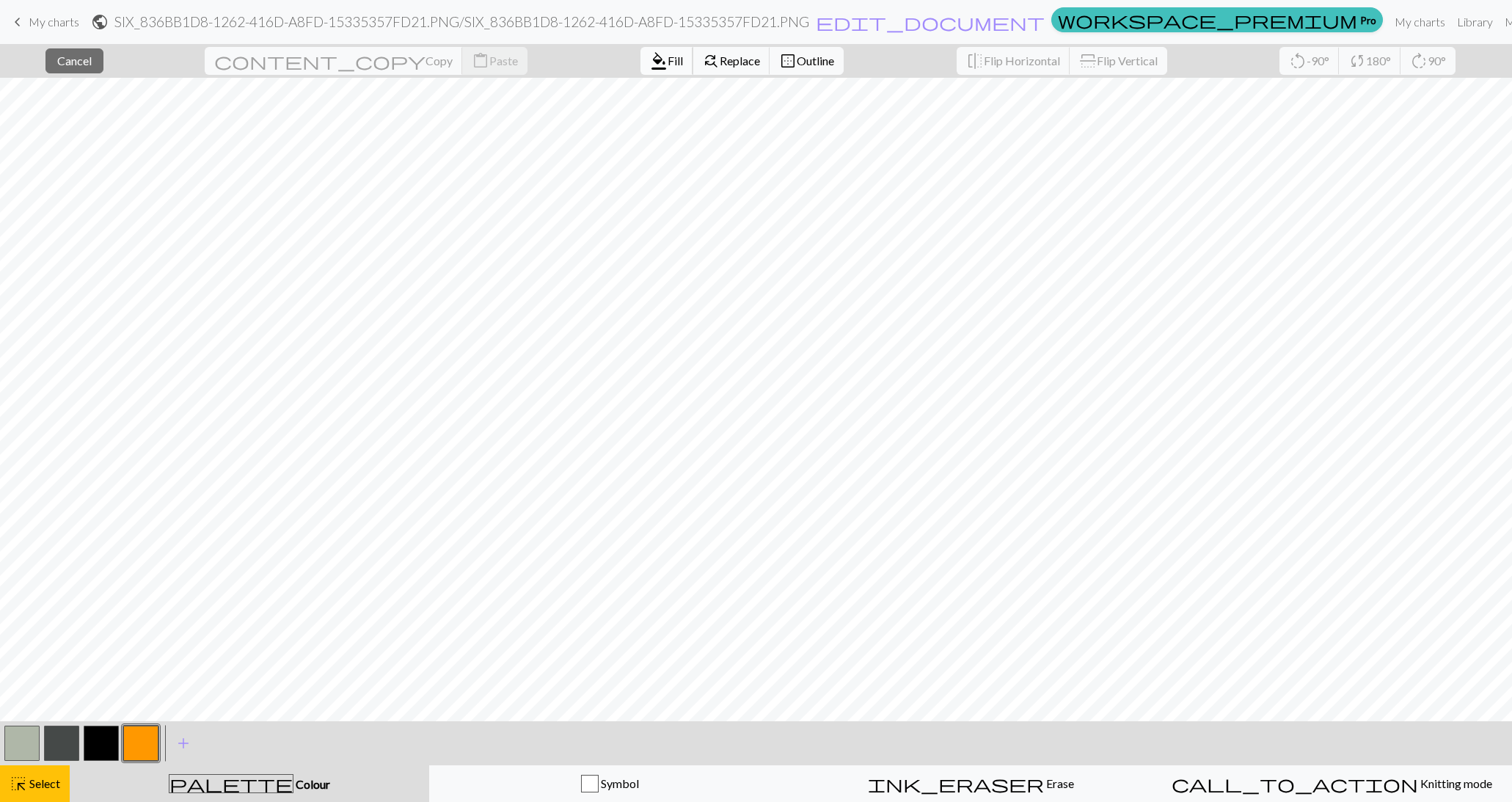
click at [641, 67] on button "format_color_fill Fill" at bounding box center [667, 61] width 53 height 28
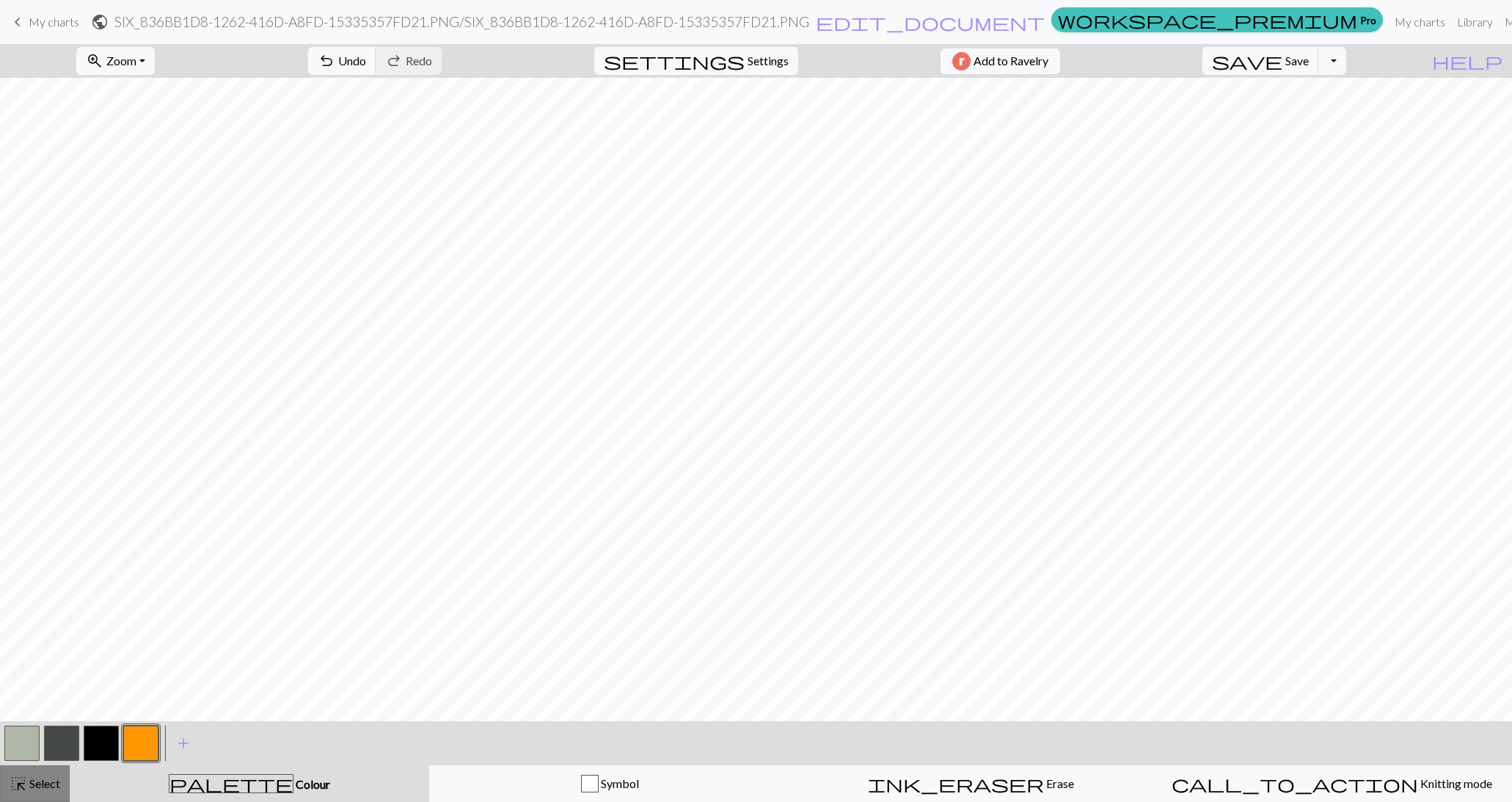
click at [40, 790] on span "Select" at bounding box center [44, 783] width 33 height 14
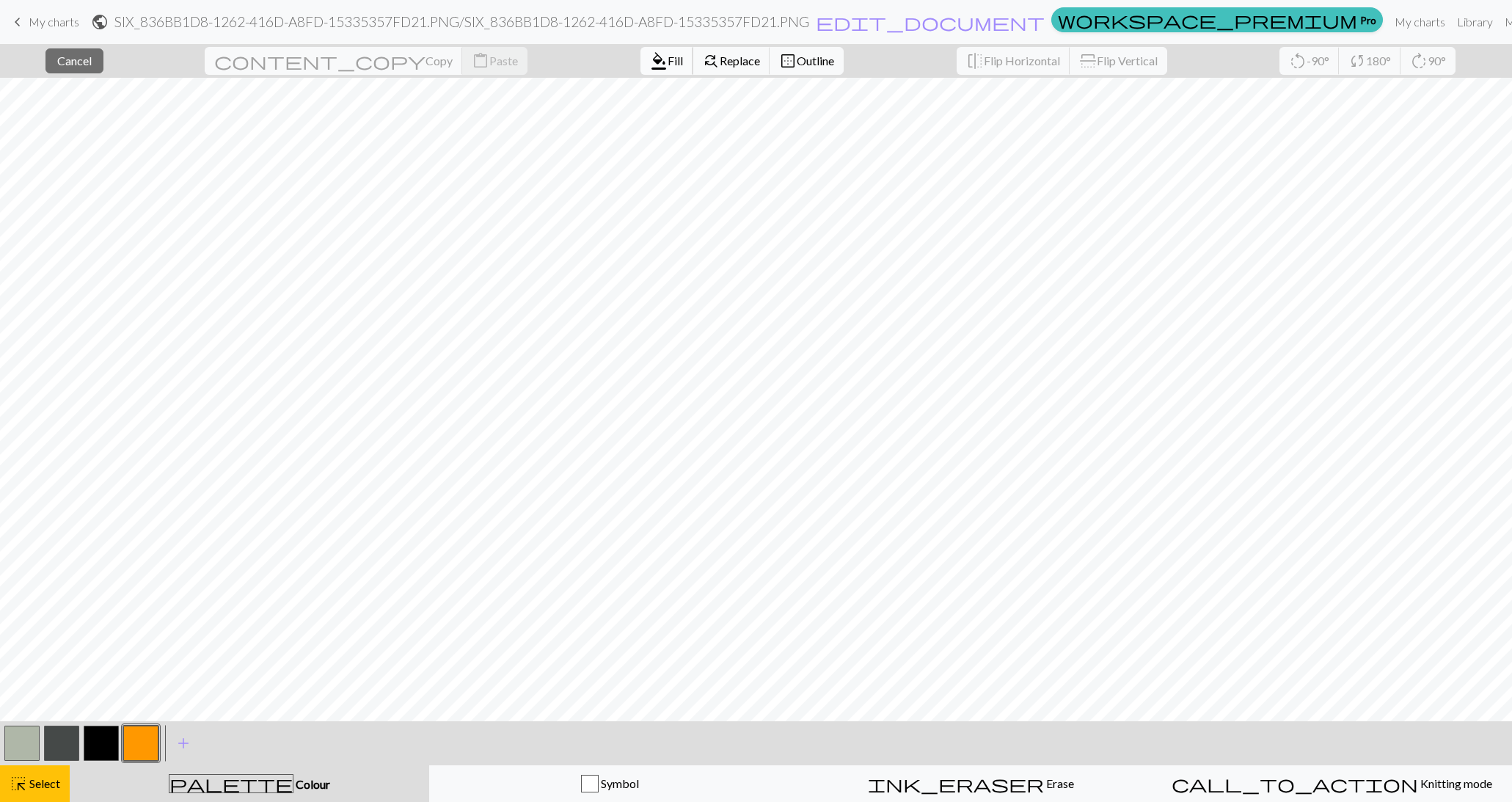
click at [641, 71] on button "format_color_fill Fill" at bounding box center [667, 61] width 53 height 28
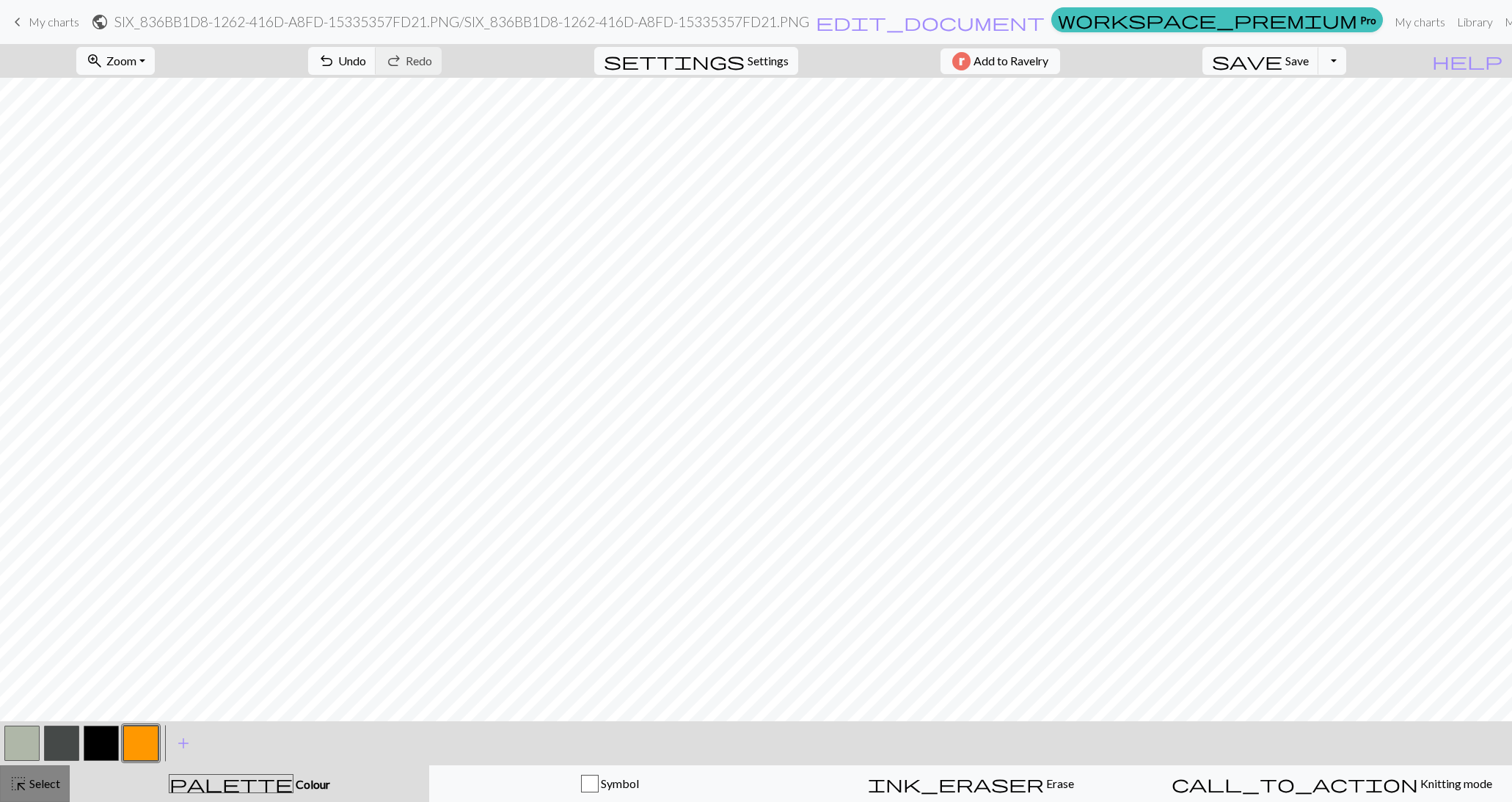
click at [45, 780] on span "Select" at bounding box center [44, 783] width 33 height 14
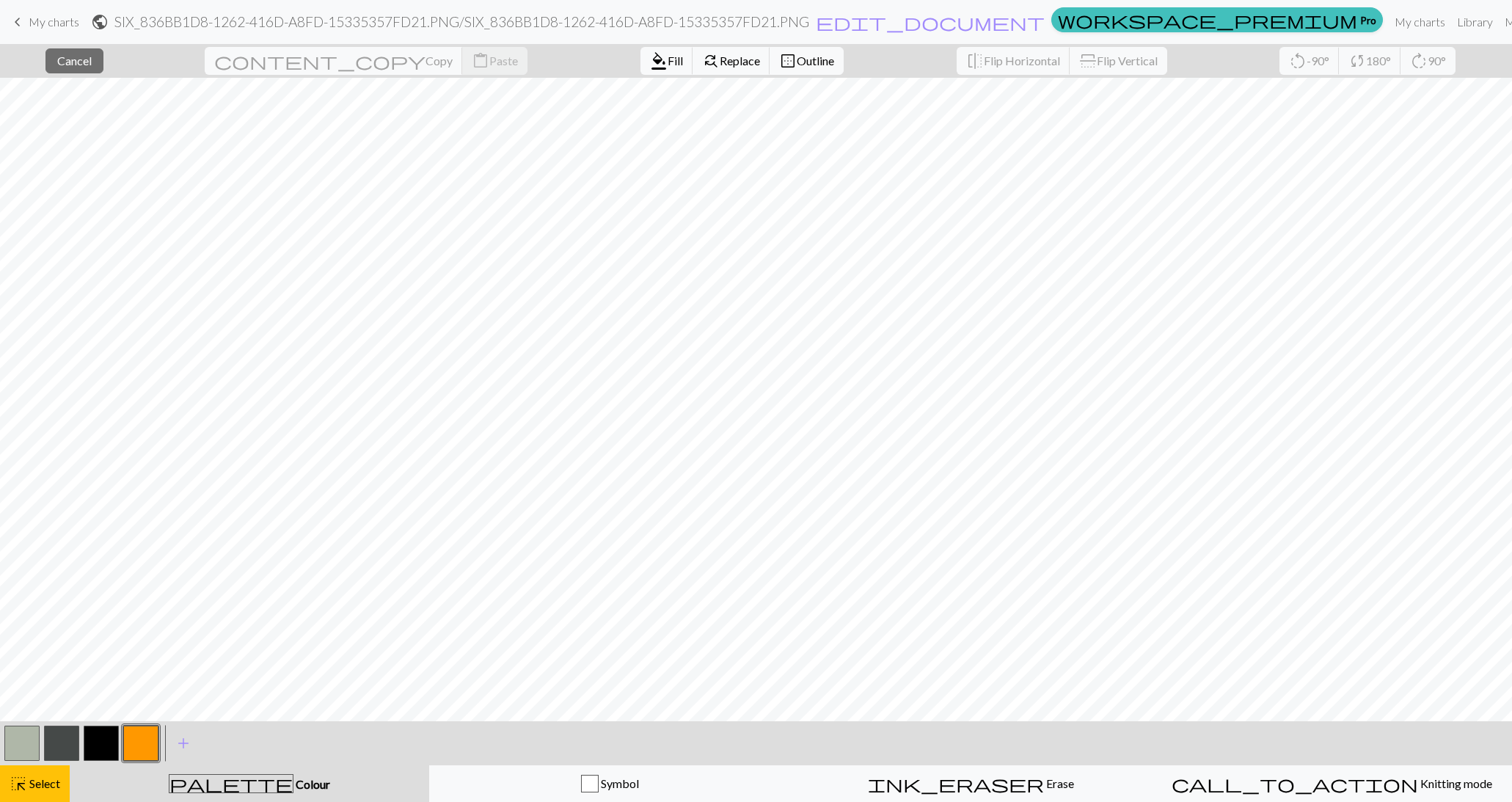
click at [630, 75] on div "format_color_fill Fill find_replace Replace border_outer Outline" at bounding box center [742, 61] width 225 height 33
click at [668, 58] on span "Fill" at bounding box center [676, 61] width 16 height 14
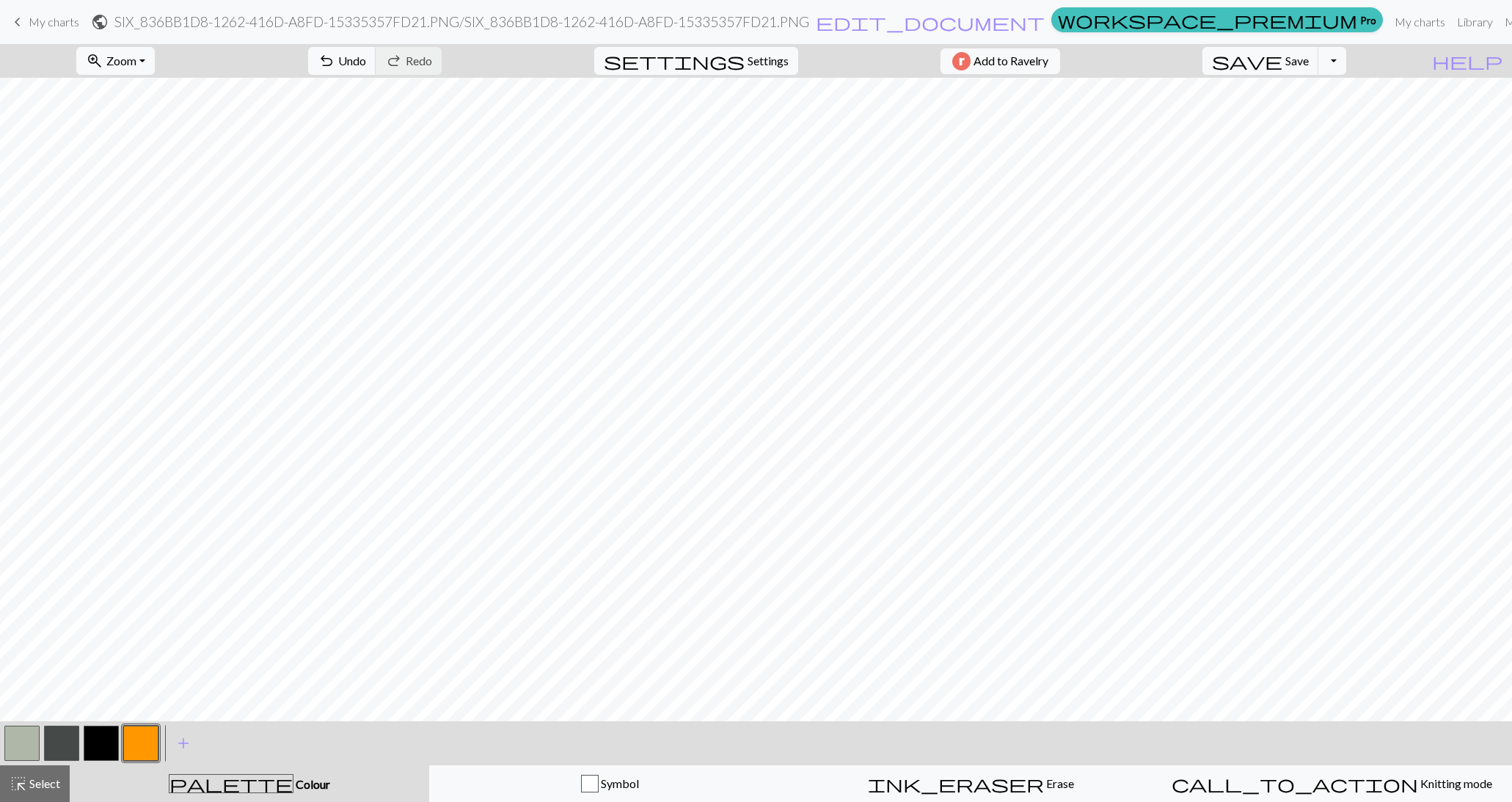
click at [142, 747] on button "button" at bounding box center [141, 743] width 35 height 35
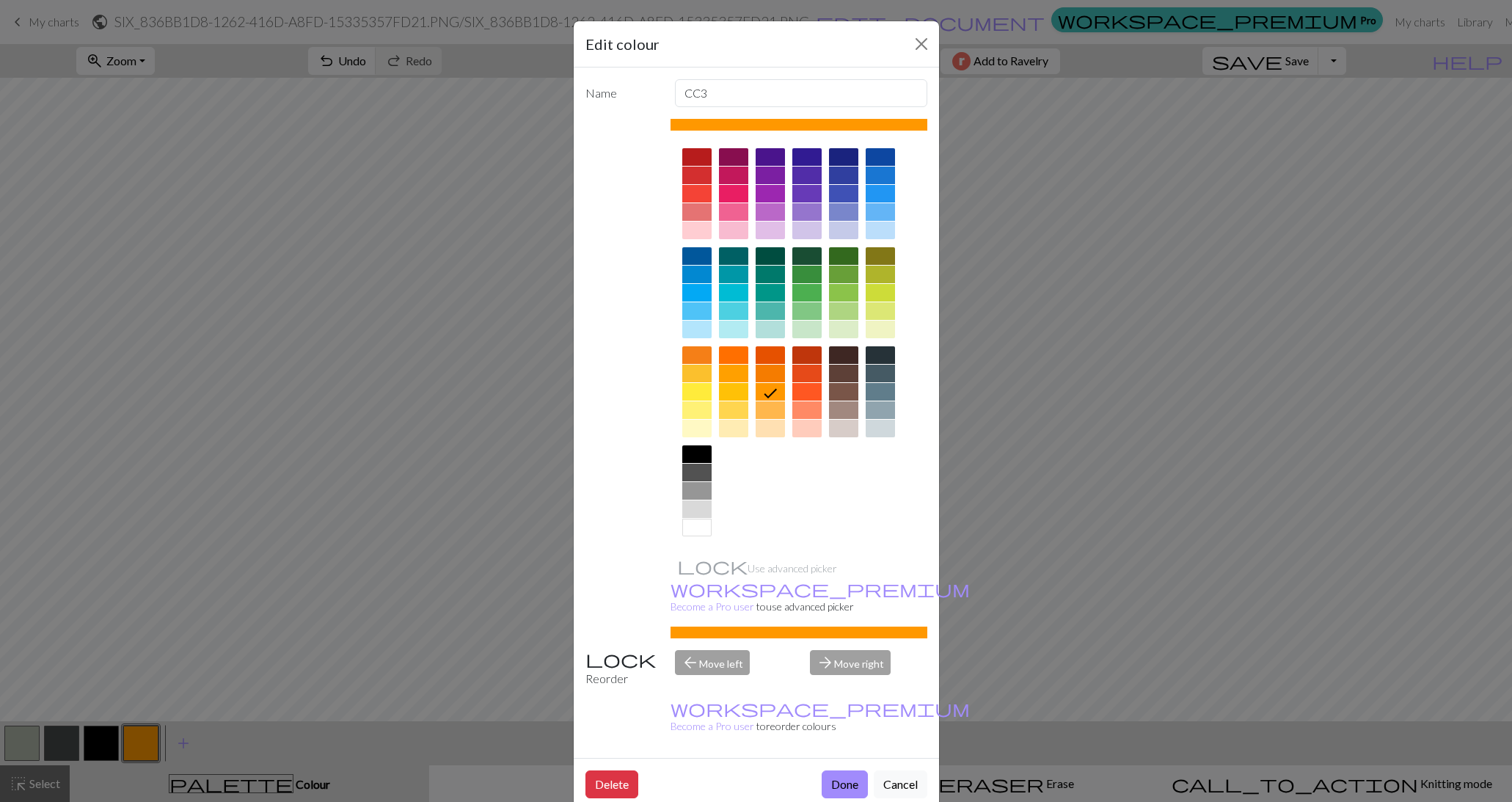
click at [770, 161] on div at bounding box center [770, 157] width 30 height 18
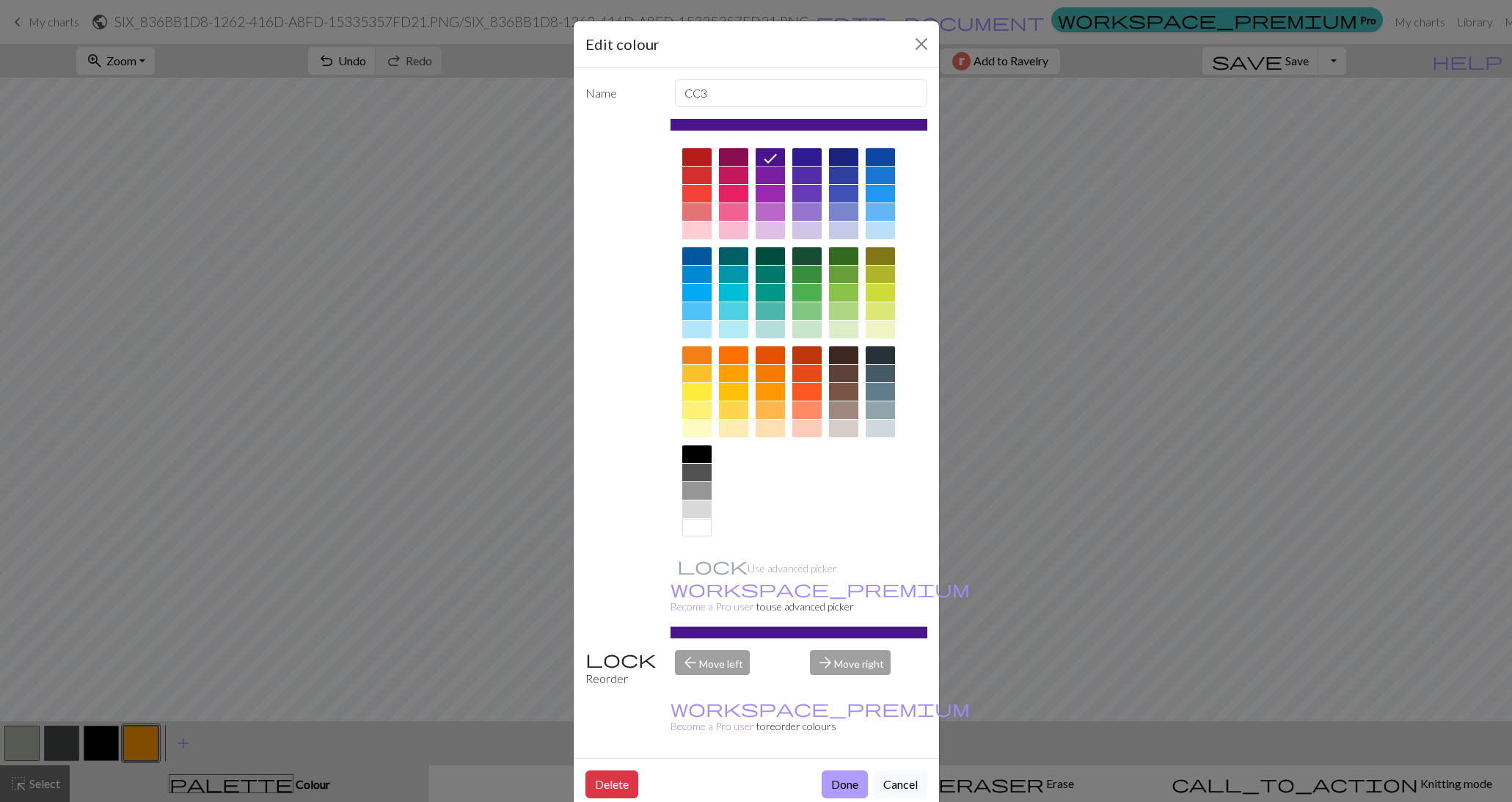
click at [841, 770] on button "Done" at bounding box center [844, 784] width 46 height 28
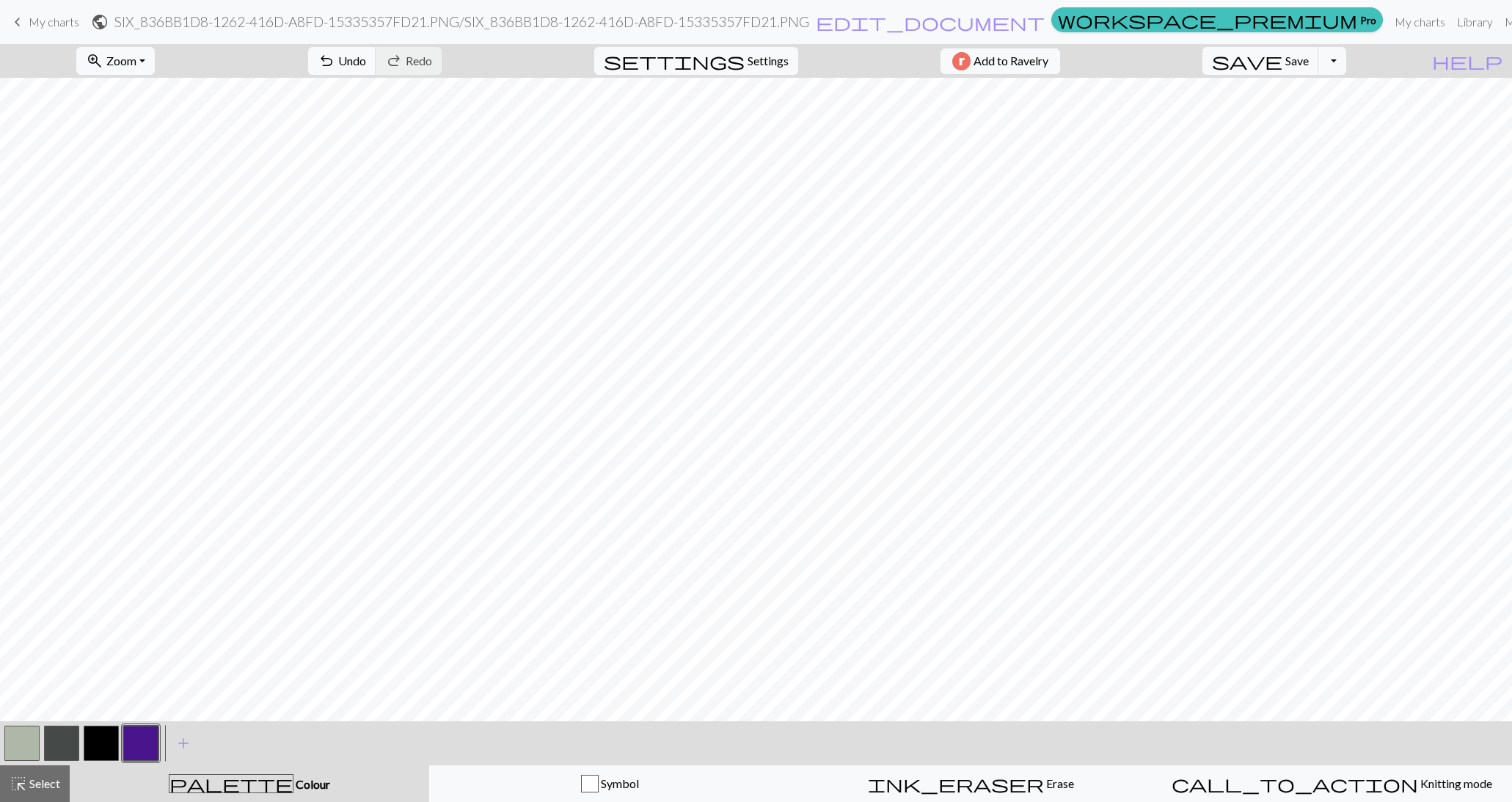
click at [73, 735] on button "button" at bounding box center [61, 743] width 35 height 35
click at [103, 734] on button "button" at bounding box center [101, 743] width 35 height 35
click at [20, 742] on button "button" at bounding box center [22, 743] width 35 height 35
click at [28, 784] on span "Select" at bounding box center [44, 783] width 33 height 14
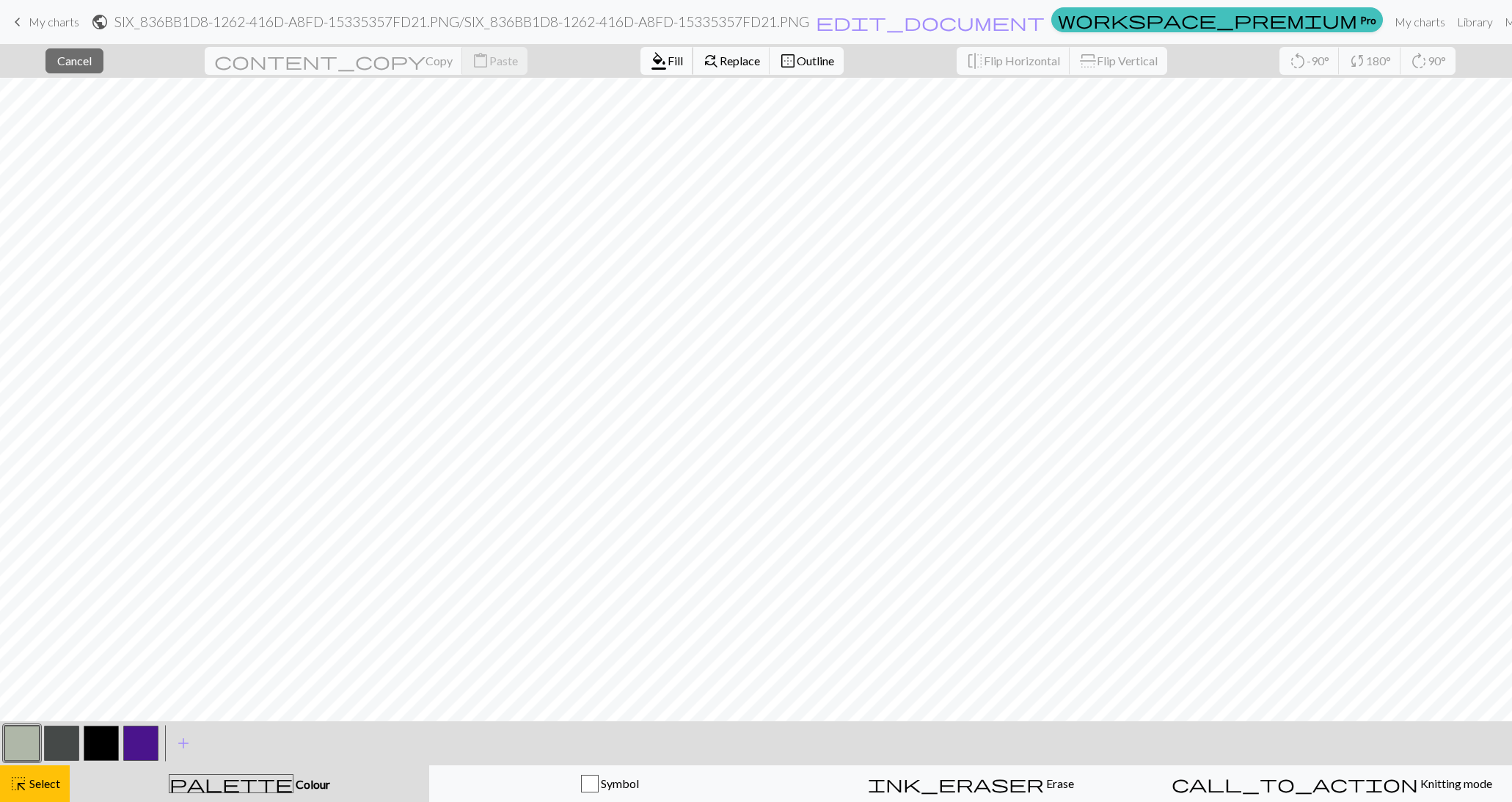
click at [668, 54] on span "Fill" at bounding box center [676, 61] width 16 height 14
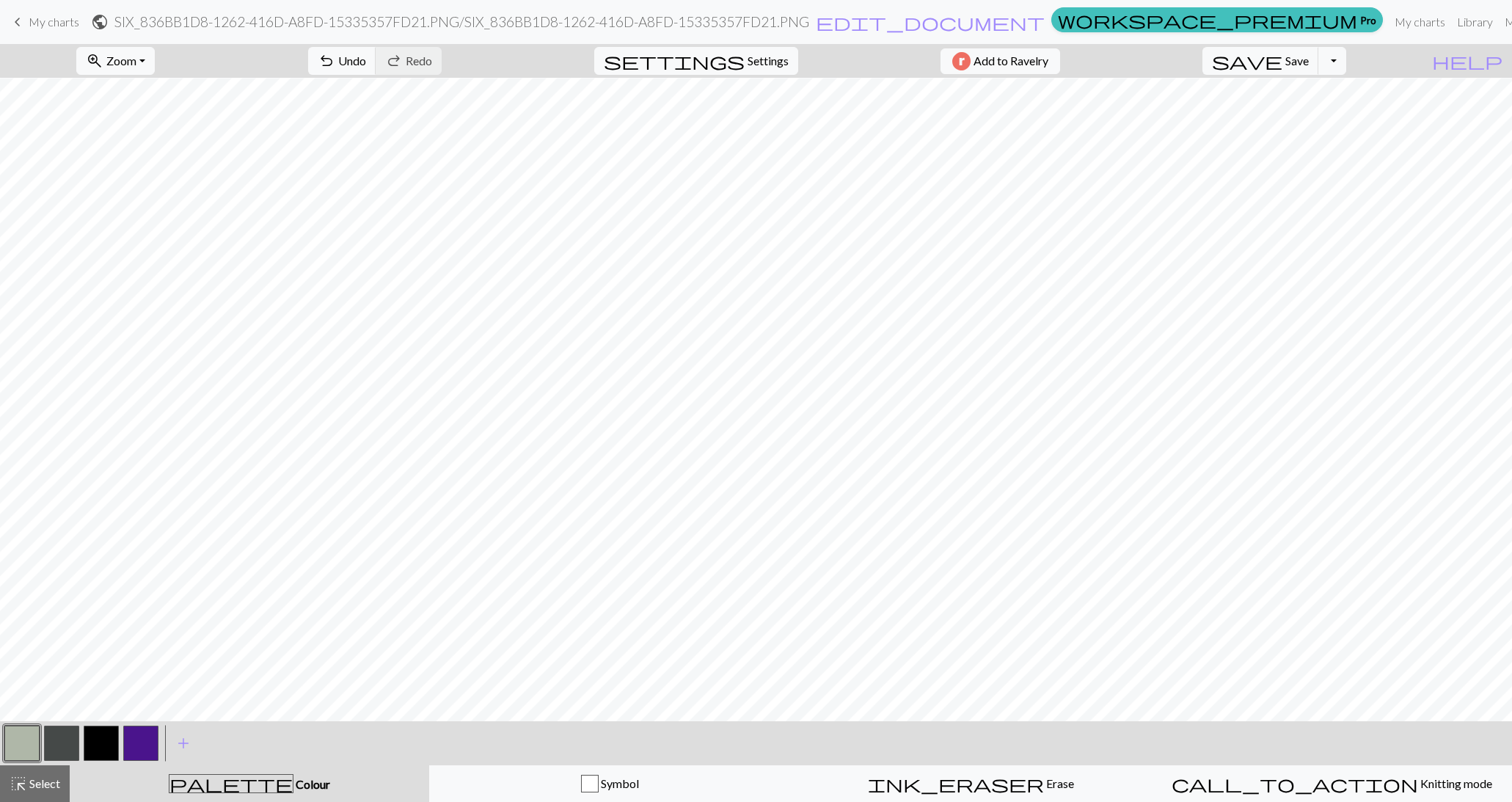
click at [103, 733] on button "button" at bounding box center [101, 743] width 35 height 35
click at [34, 739] on button "button" at bounding box center [22, 743] width 35 height 35
click at [110, 742] on button "button" at bounding box center [101, 743] width 35 height 35
click at [33, 731] on button "button" at bounding box center [22, 743] width 35 height 35
click at [104, 753] on button "button" at bounding box center [101, 743] width 35 height 35
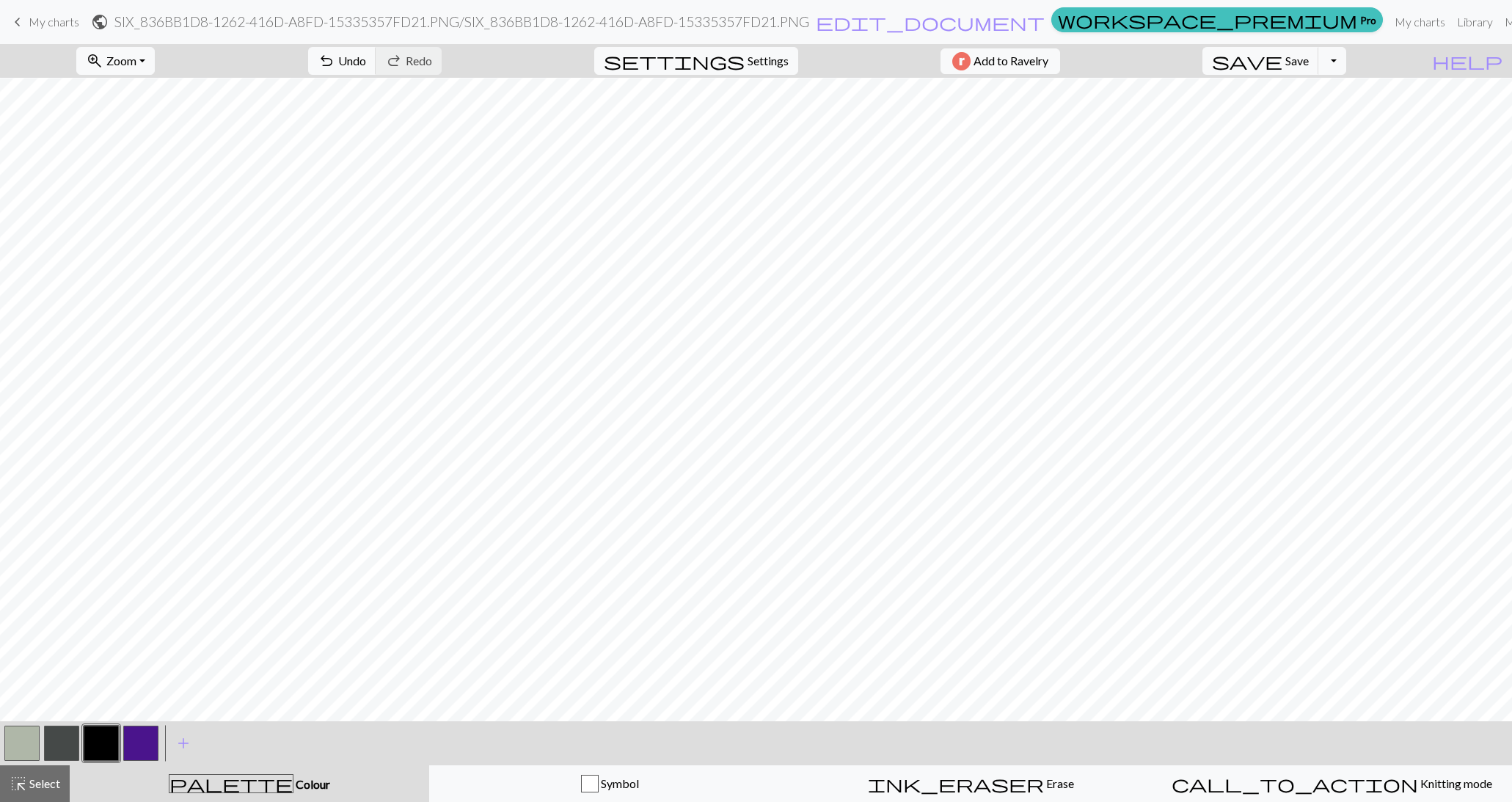
click at [104, 743] on button "button" at bounding box center [101, 743] width 35 height 35
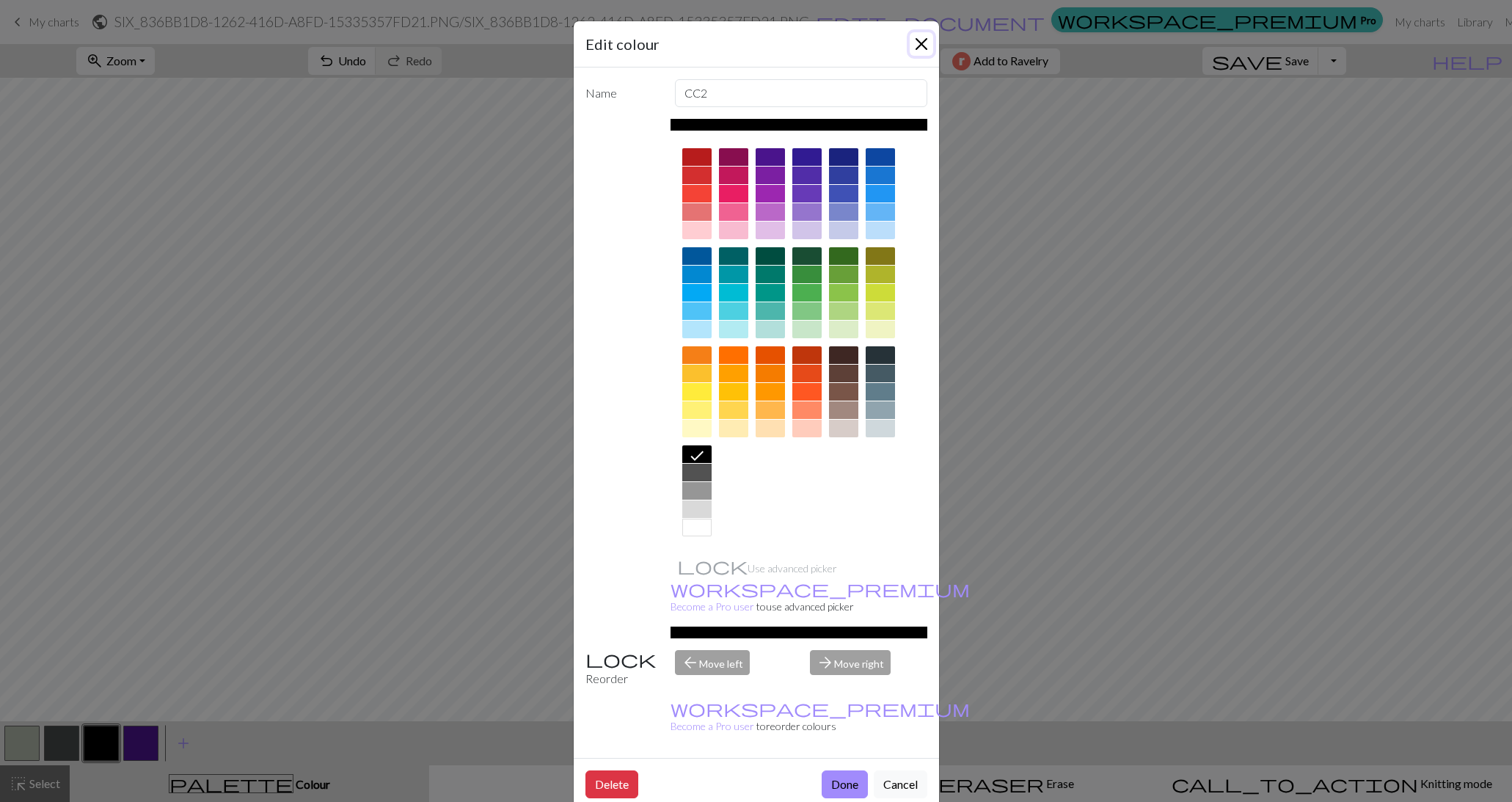
click at [918, 37] on button "Close" at bounding box center [921, 44] width 23 height 23
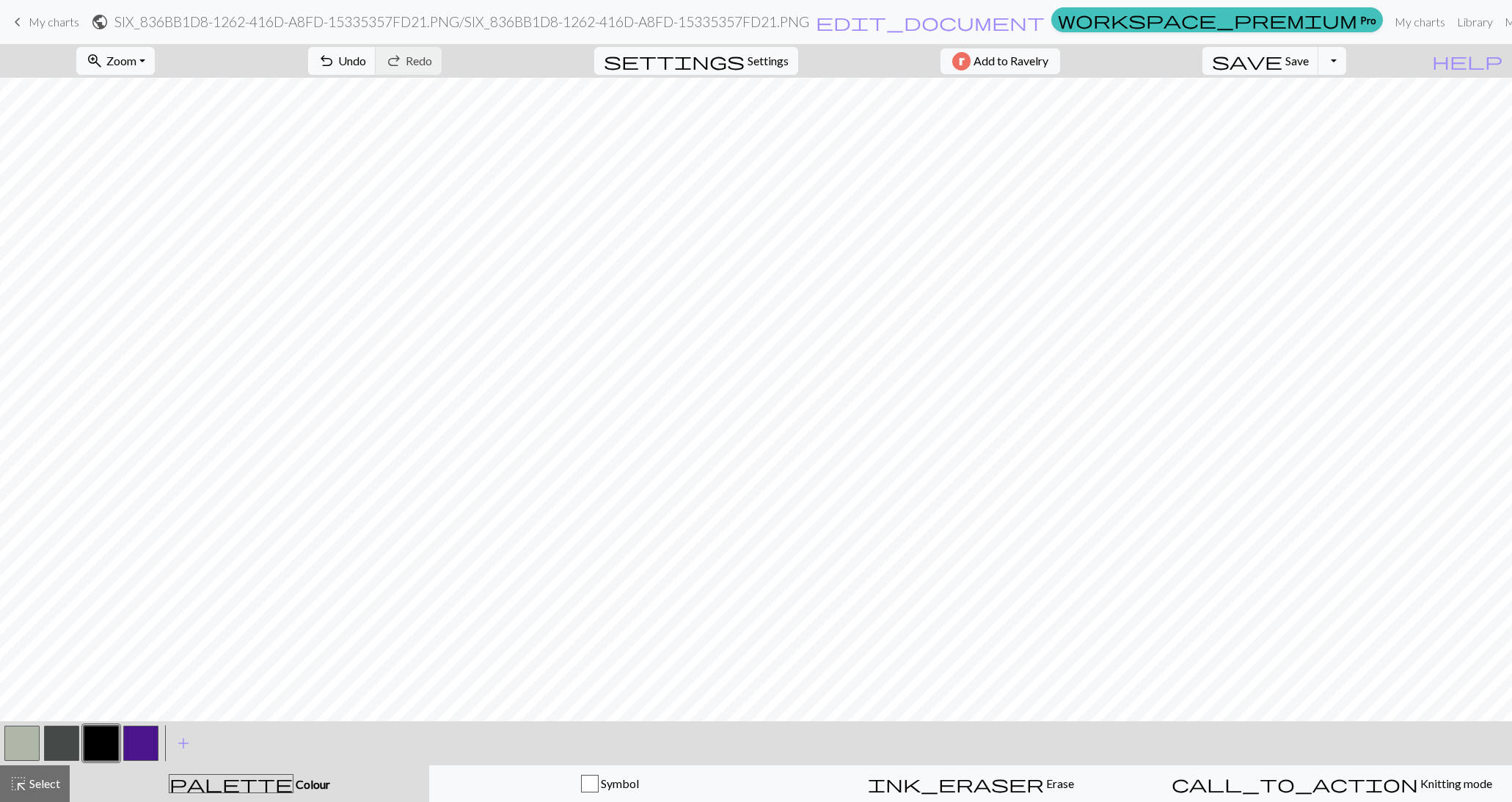
click at [115, 752] on button "button" at bounding box center [101, 743] width 35 height 35
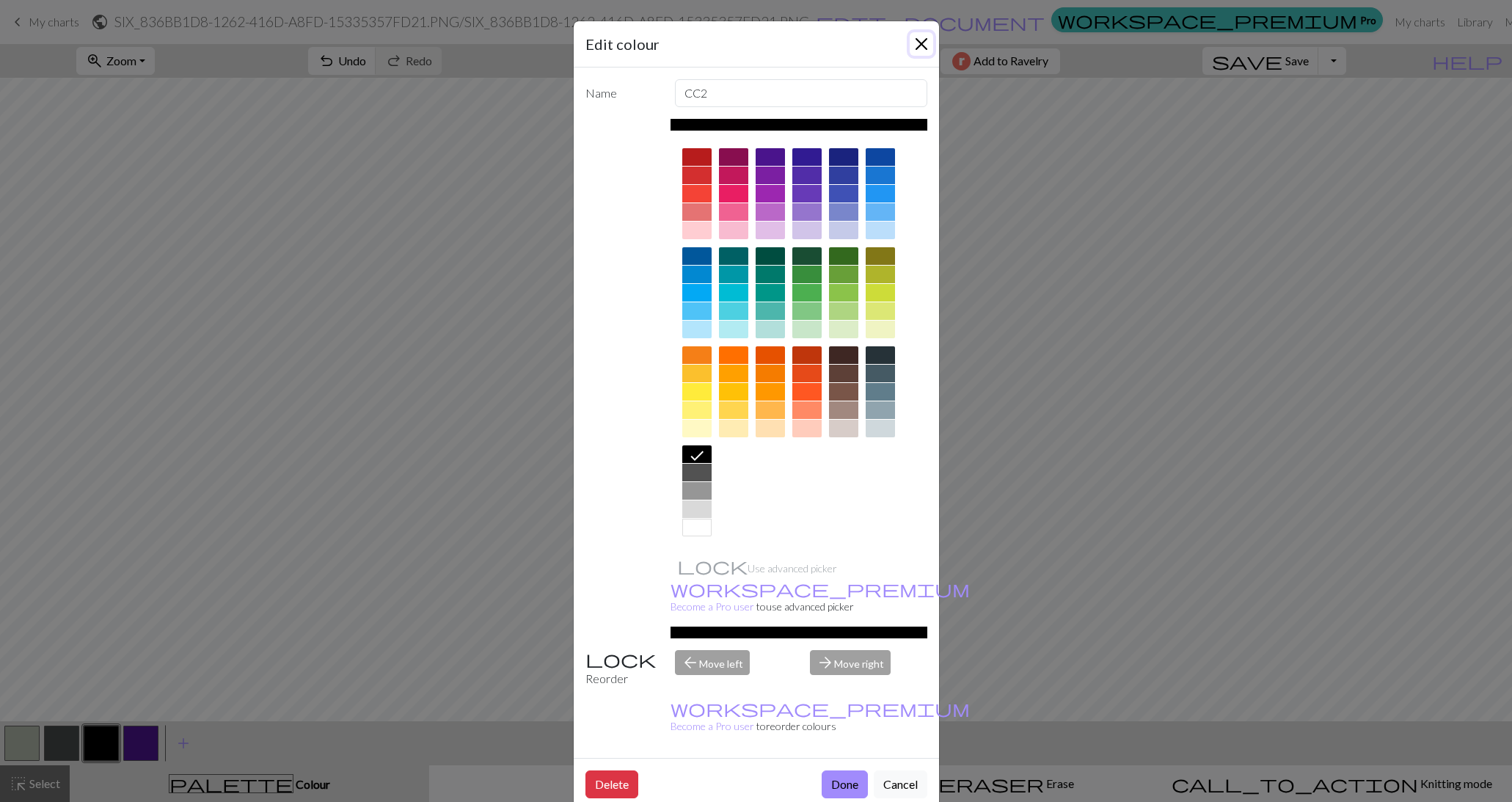
click at [924, 41] on button "Close" at bounding box center [921, 44] width 23 height 23
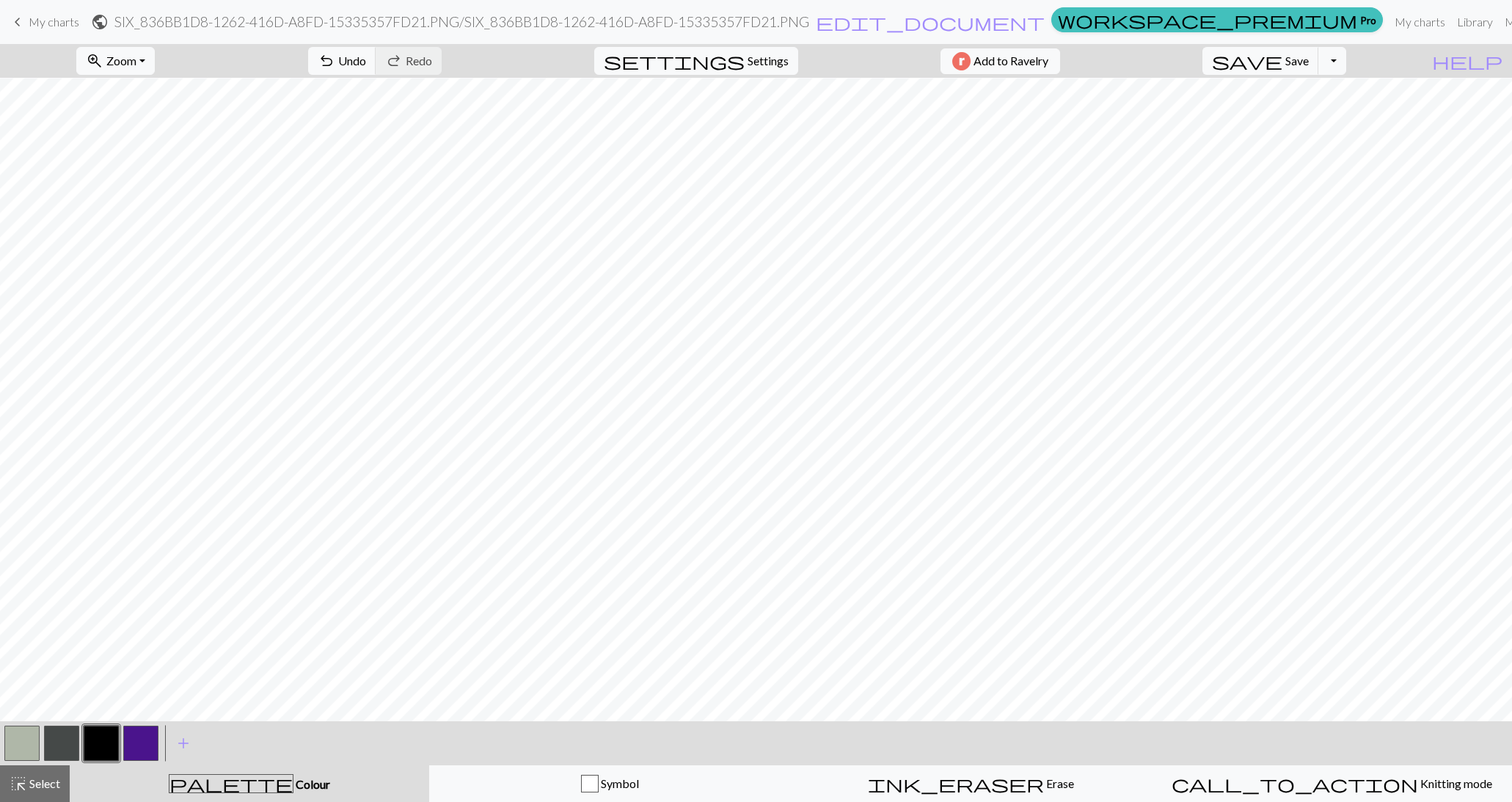
click at [17, 741] on button "button" at bounding box center [22, 743] width 35 height 35
click at [93, 739] on button "button" at bounding box center [101, 743] width 35 height 35
click at [23, 747] on button "button" at bounding box center [22, 743] width 35 height 35
click at [106, 741] on button "button" at bounding box center [101, 743] width 35 height 35
click at [23, 749] on button "button" at bounding box center [22, 743] width 35 height 35
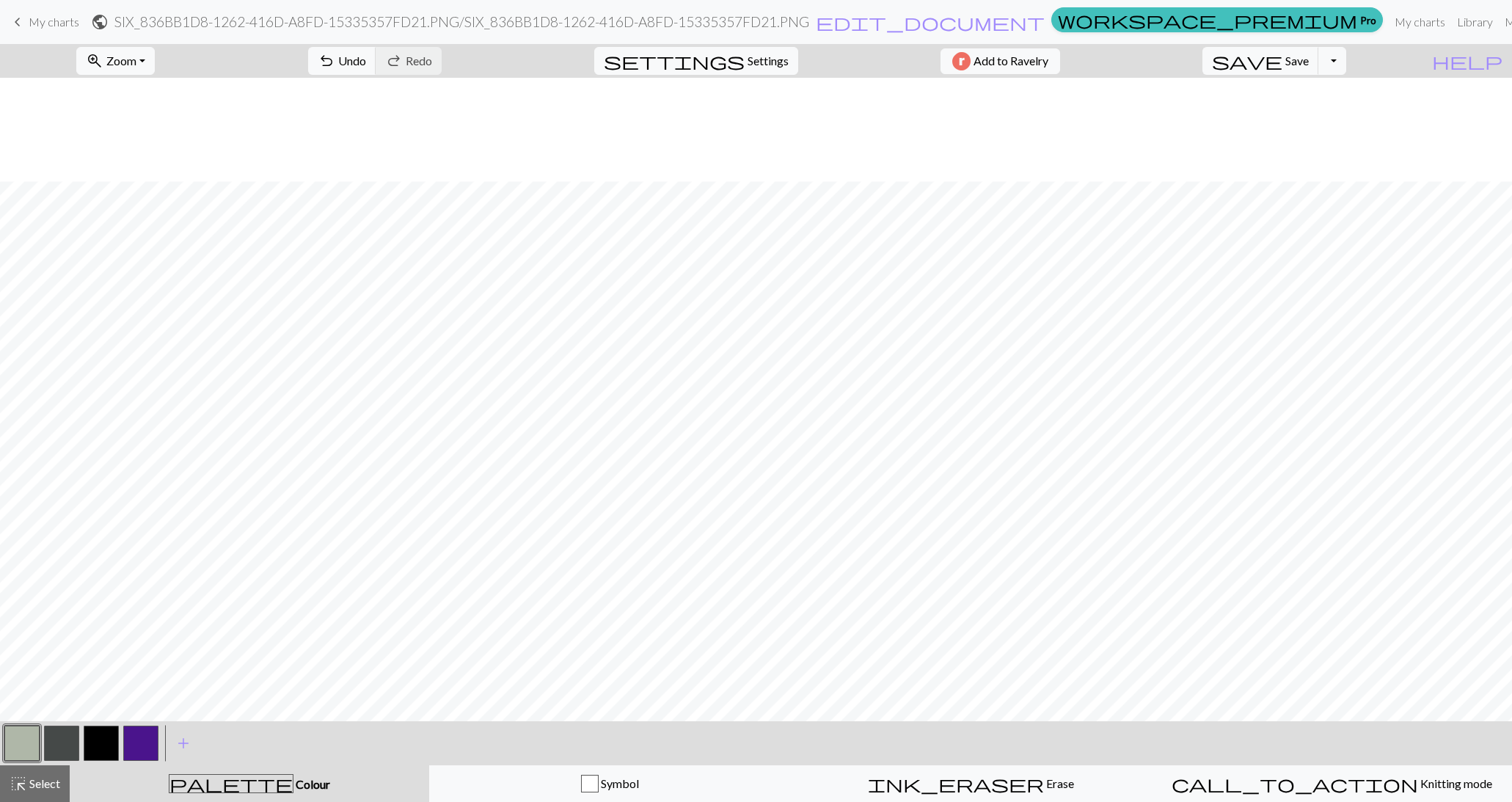
scroll to position [465, 0]
click at [107, 749] on button "button" at bounding box center [101, 743] width 35 height 35
click at [43, 780] on span "Select" at bounding box center [44, 783] width 33 height 14
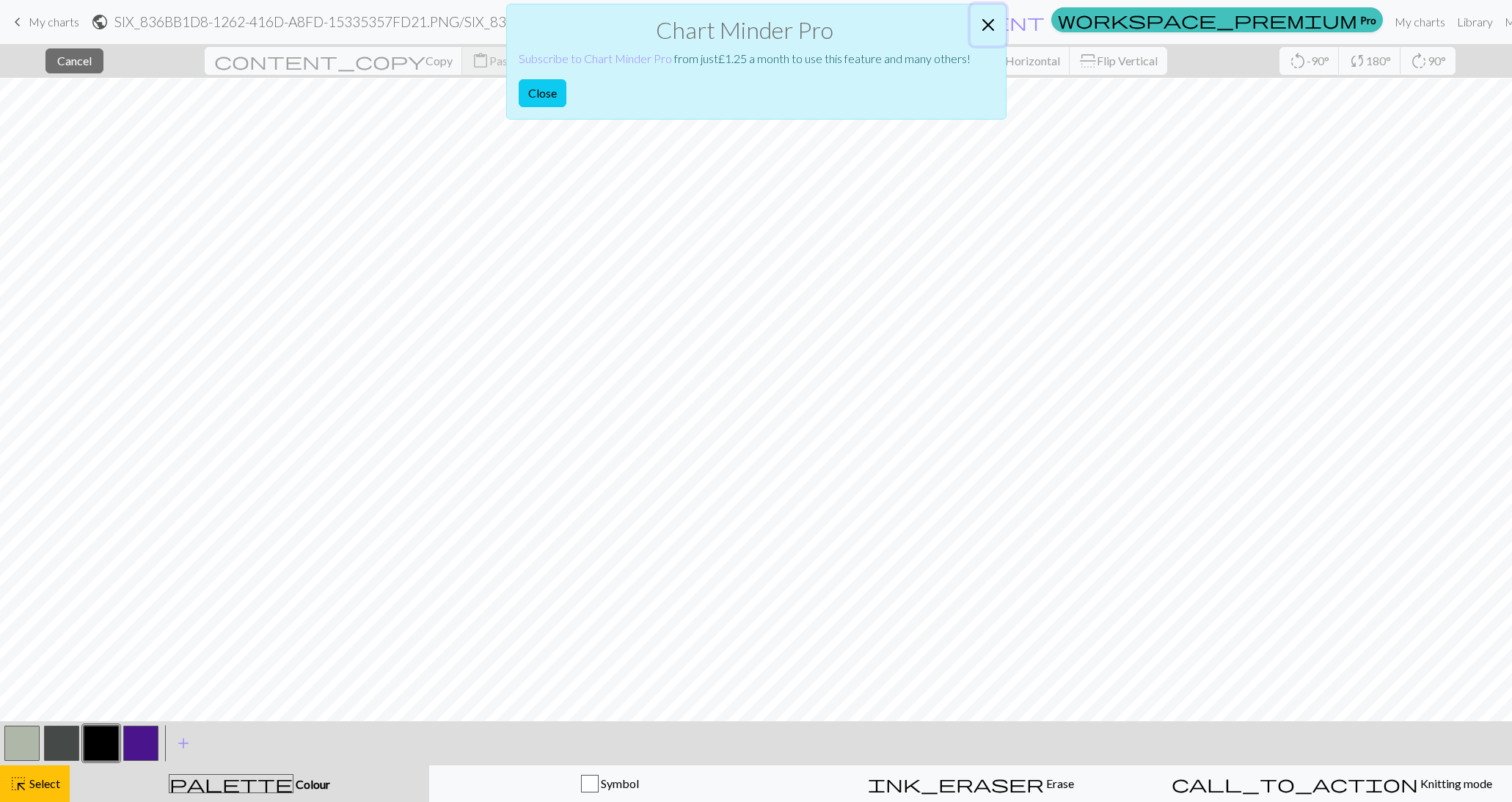
click at [994, 28] on button "Close" at bounding box center [988, 25] width 35 height 41
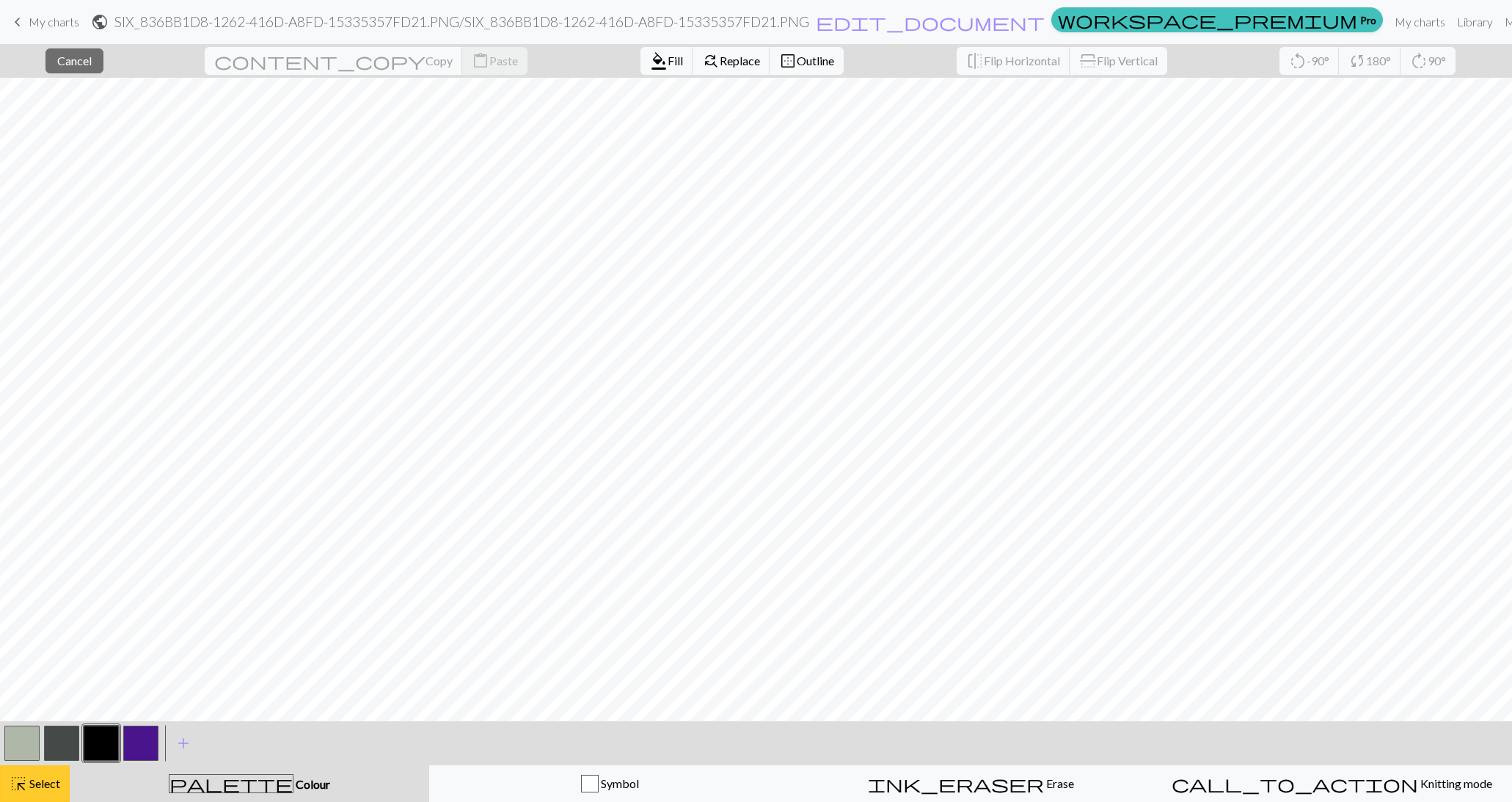
click at [42, 783] on span "Select" at bounding box center [44, 783] width 33 height 14
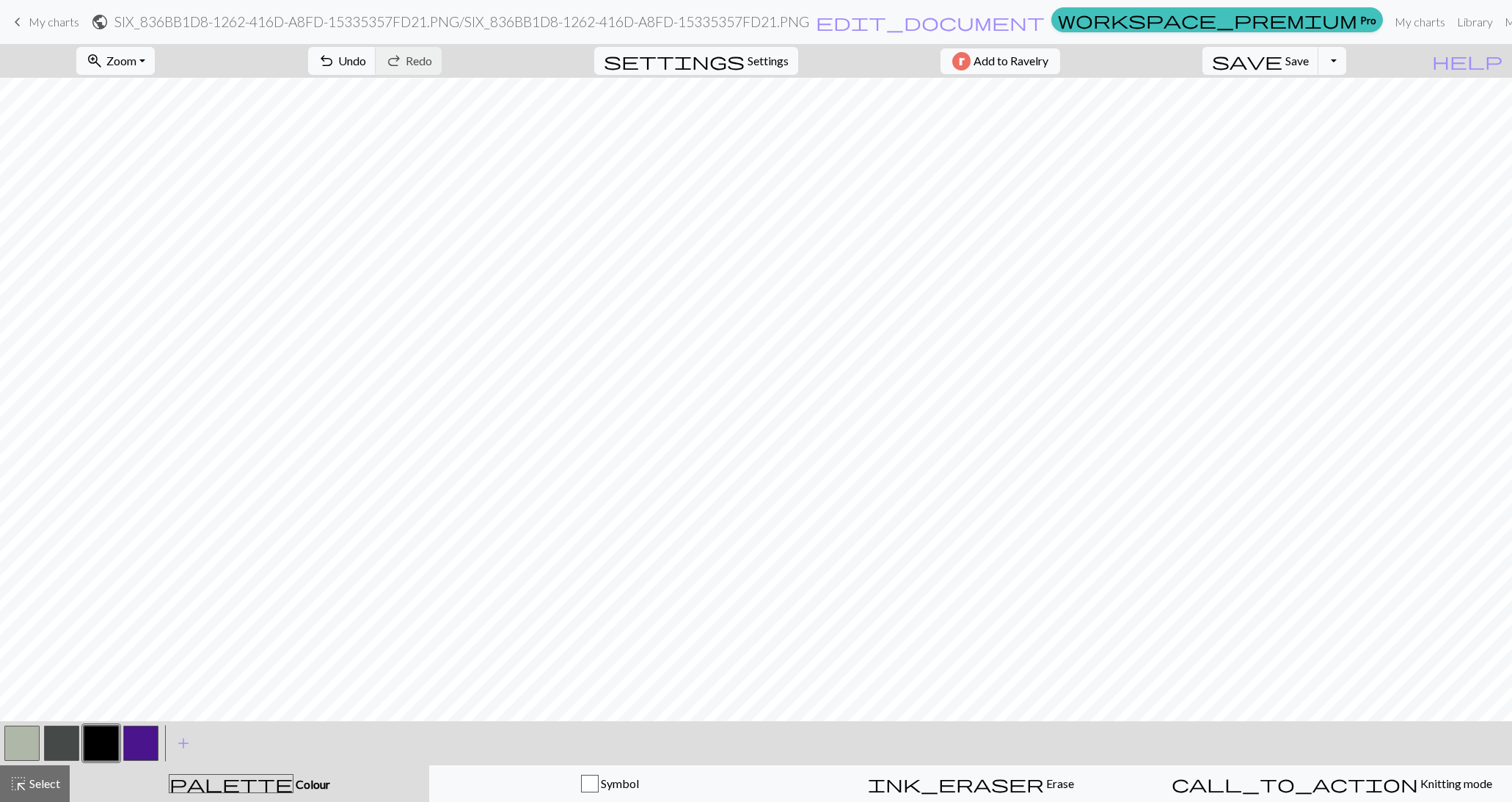
click at [96, 740] on button "button" at bounding box center [101, 743] width 35 height 35
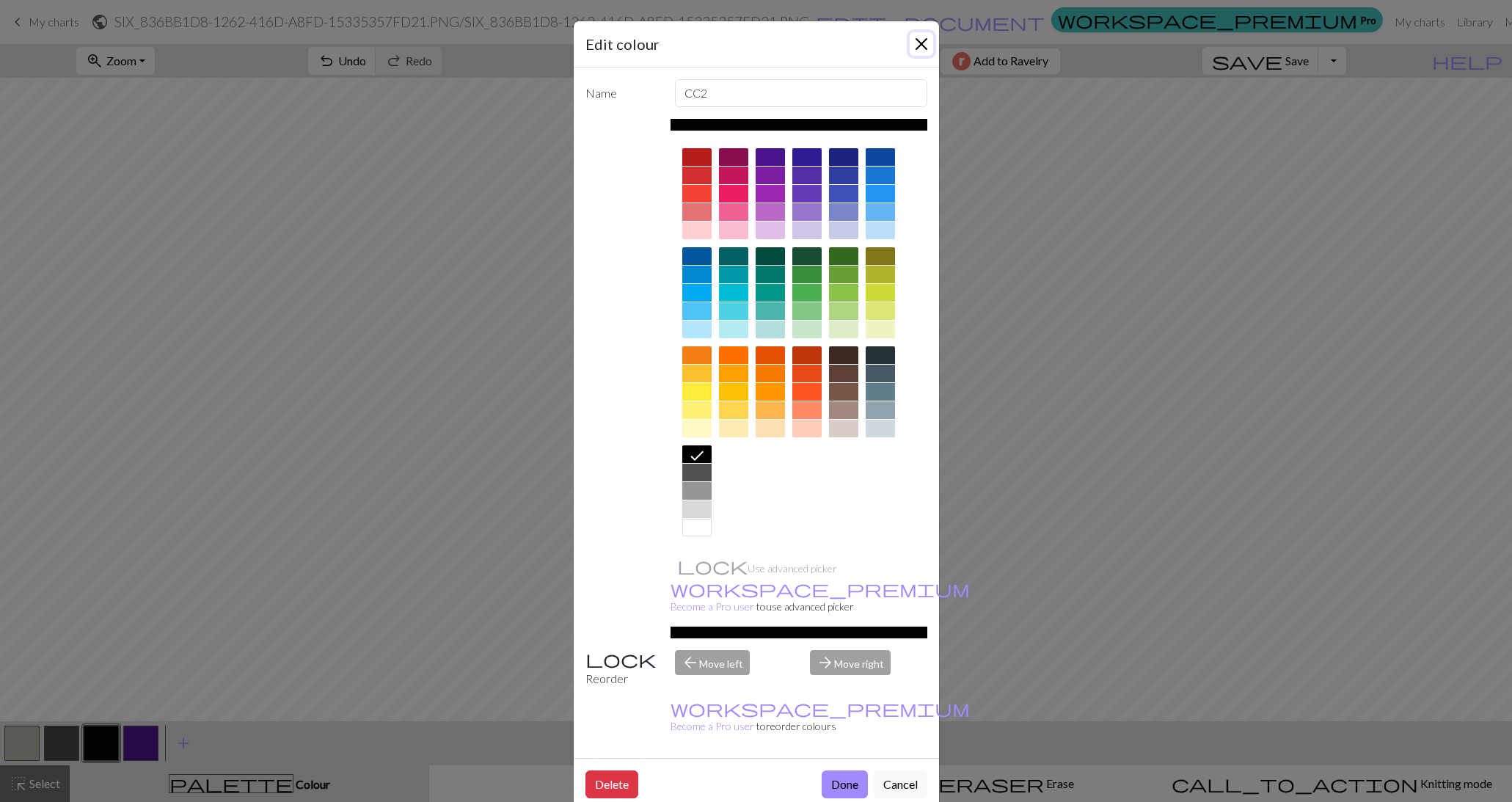
click at [926, 42] on button "Close" at bounding box center [921, 44] width 23 height 23
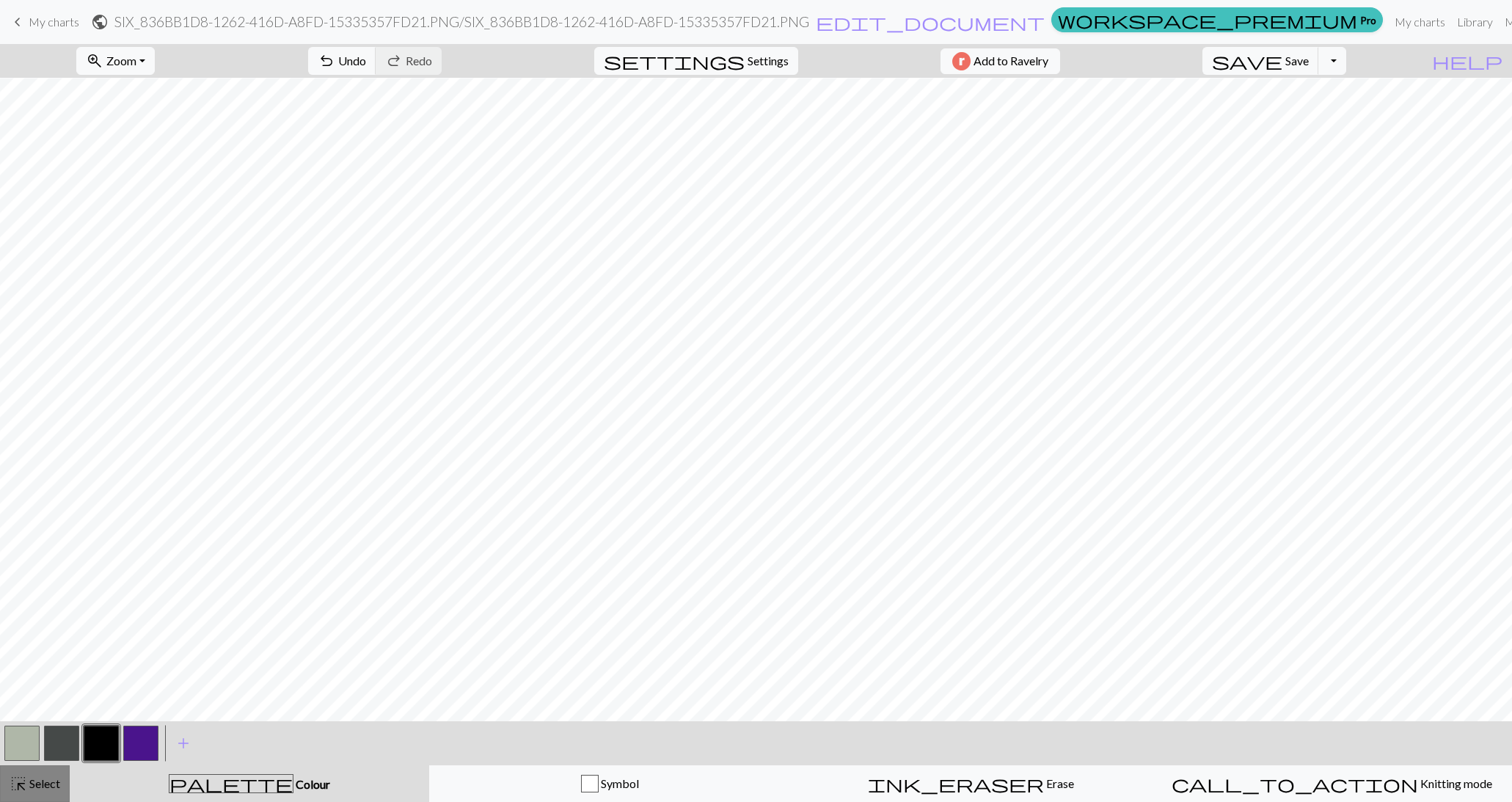
click at [30, 781] on span "Select" at bounding box center [44, 783] width 33 height 14
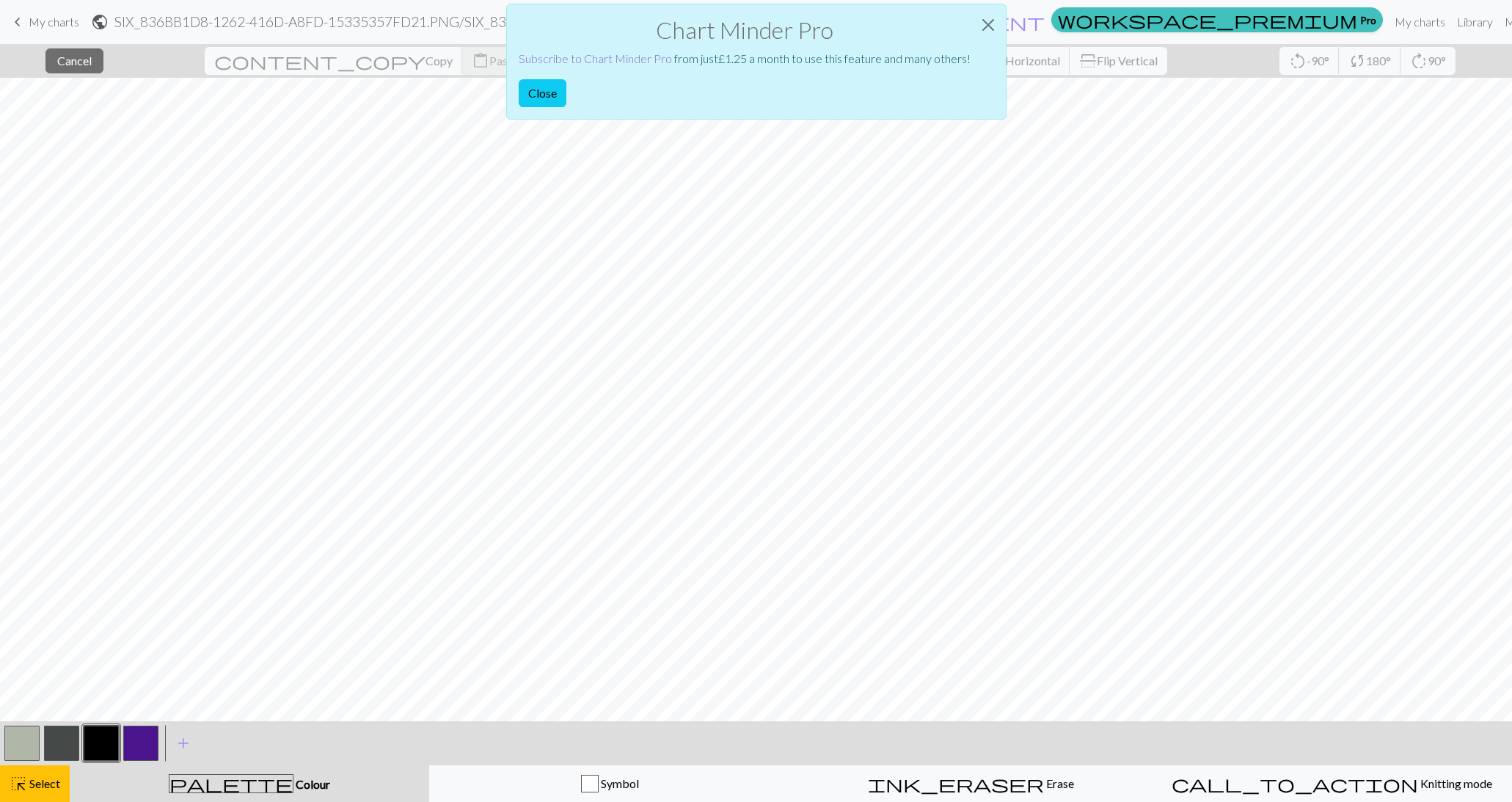
click at [627, 53] on link "Subscribe to Chart Minder Pro" at bounding box center [595, 58] width 153 height 14
click at [989, 17] on button "Close" at bounding box center [988, 25] width 35 height 41
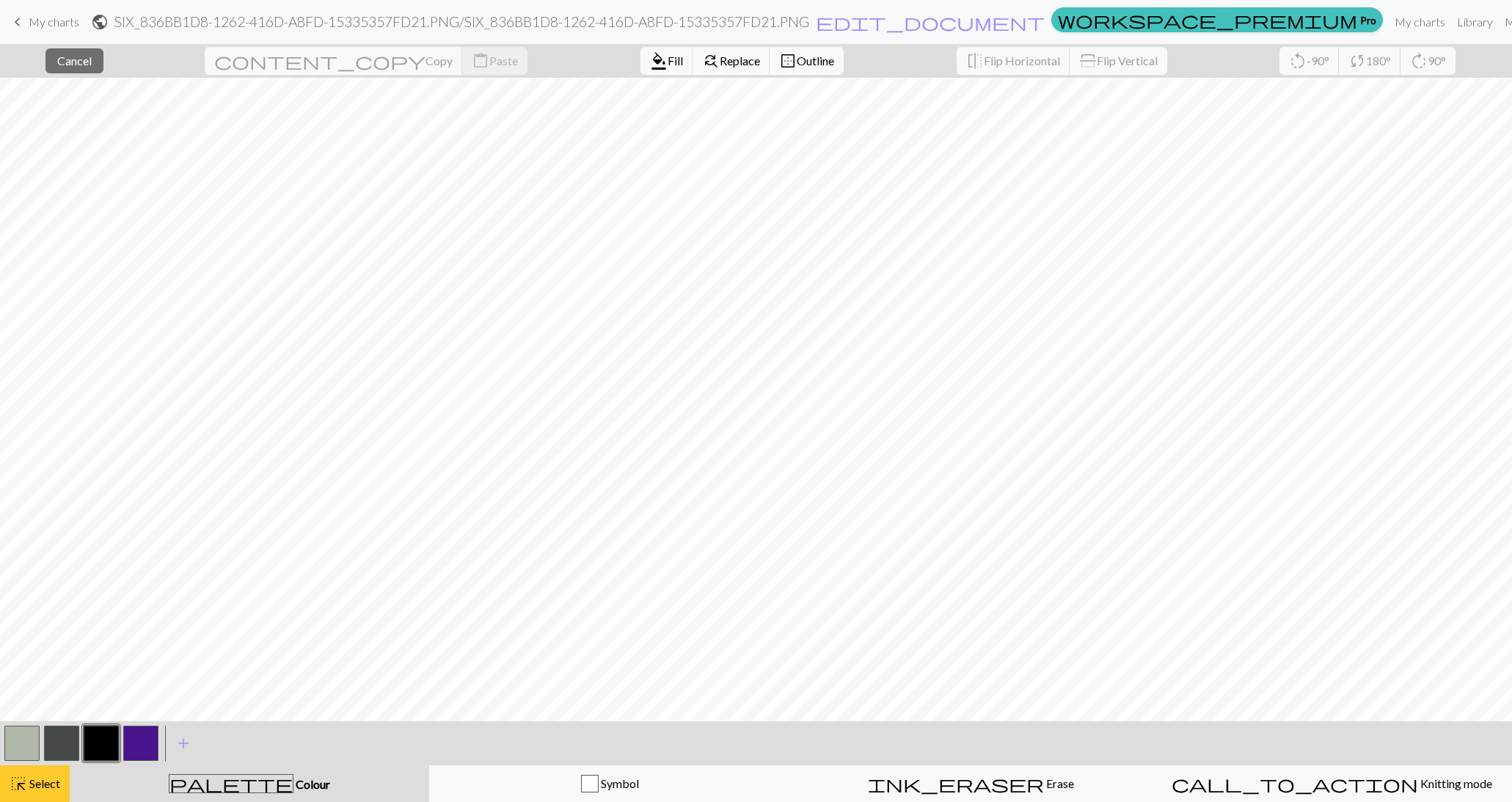
click at [39, 790] on span "Select" at bounding box center [44, 783] width 33 height 14
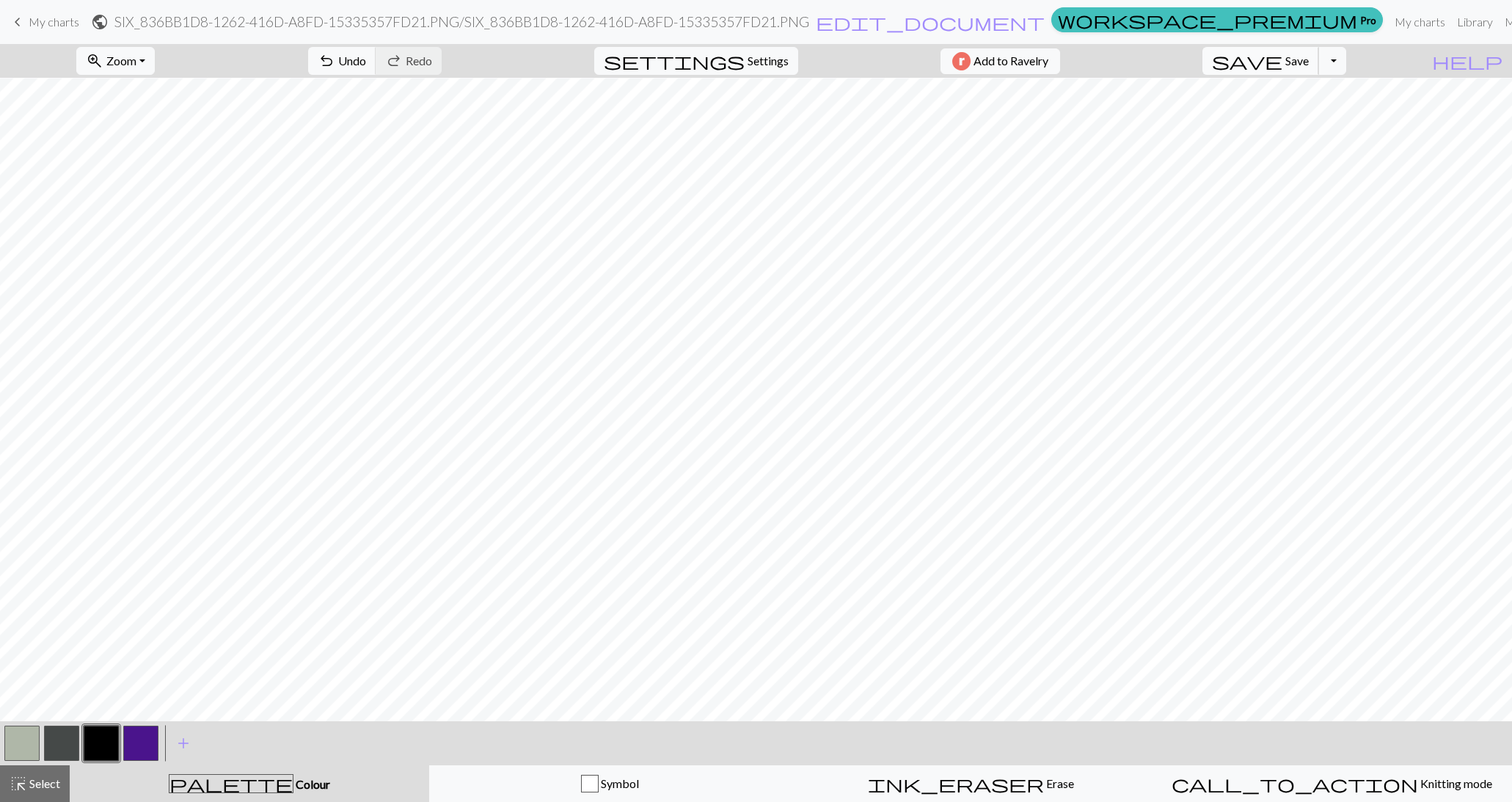
click at [1318, 68] on button "save Save Save" at bounding box center [1261, 61] width 117 height 28
click at [1309, 63] on span "Save" at bounding box center [1297, 61] width 23 height 14
click at [27, 795] on button "highlight_alt Select Select" at bounding box center [35, 783] width 70 height 37
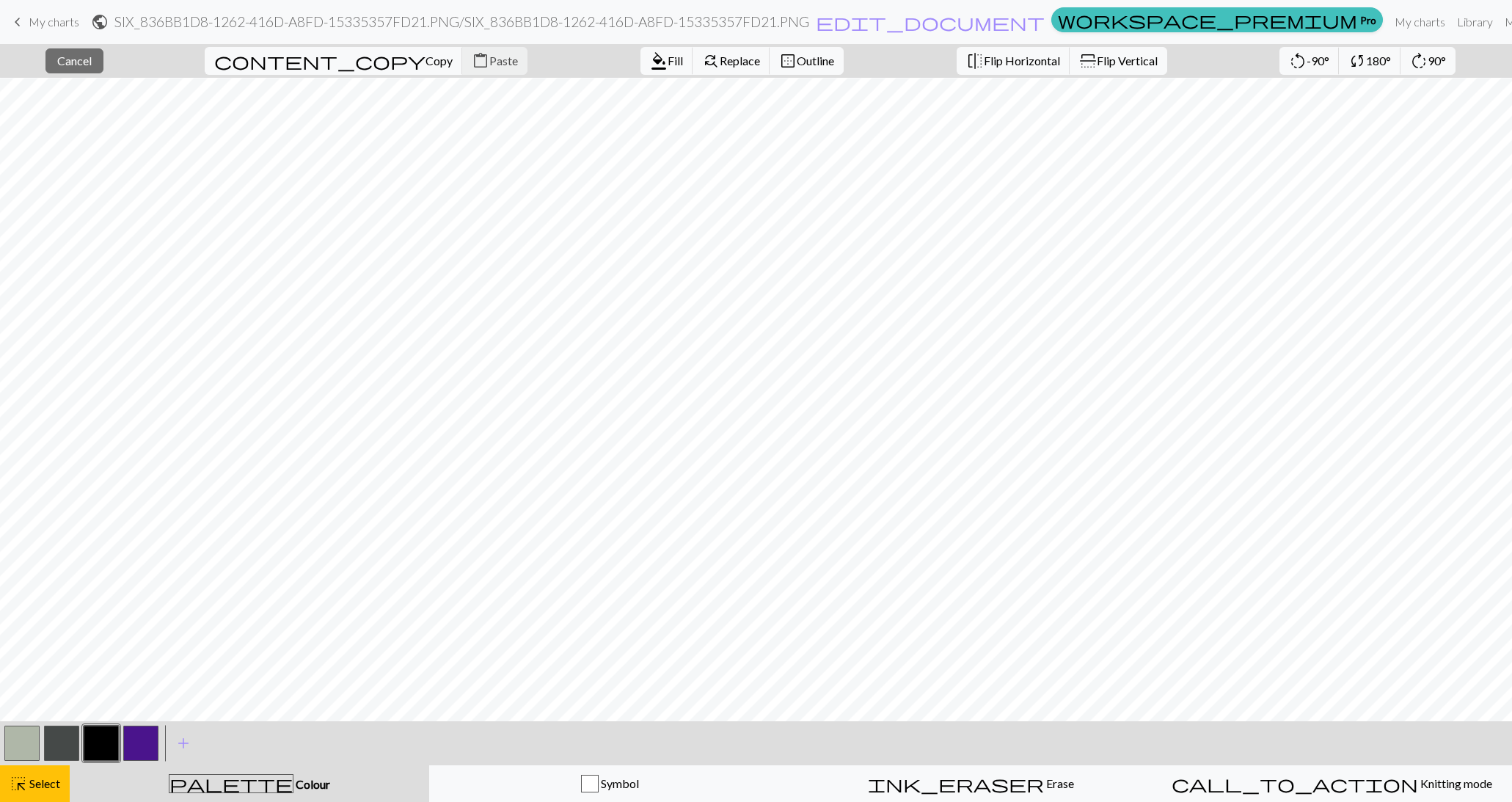
click at [23, 736] on button "button" at bounding box center [22, 743] width 35 height 35
click at [668, 54] on span "Fill" at bounding box center [676, 61] width 16 height 14
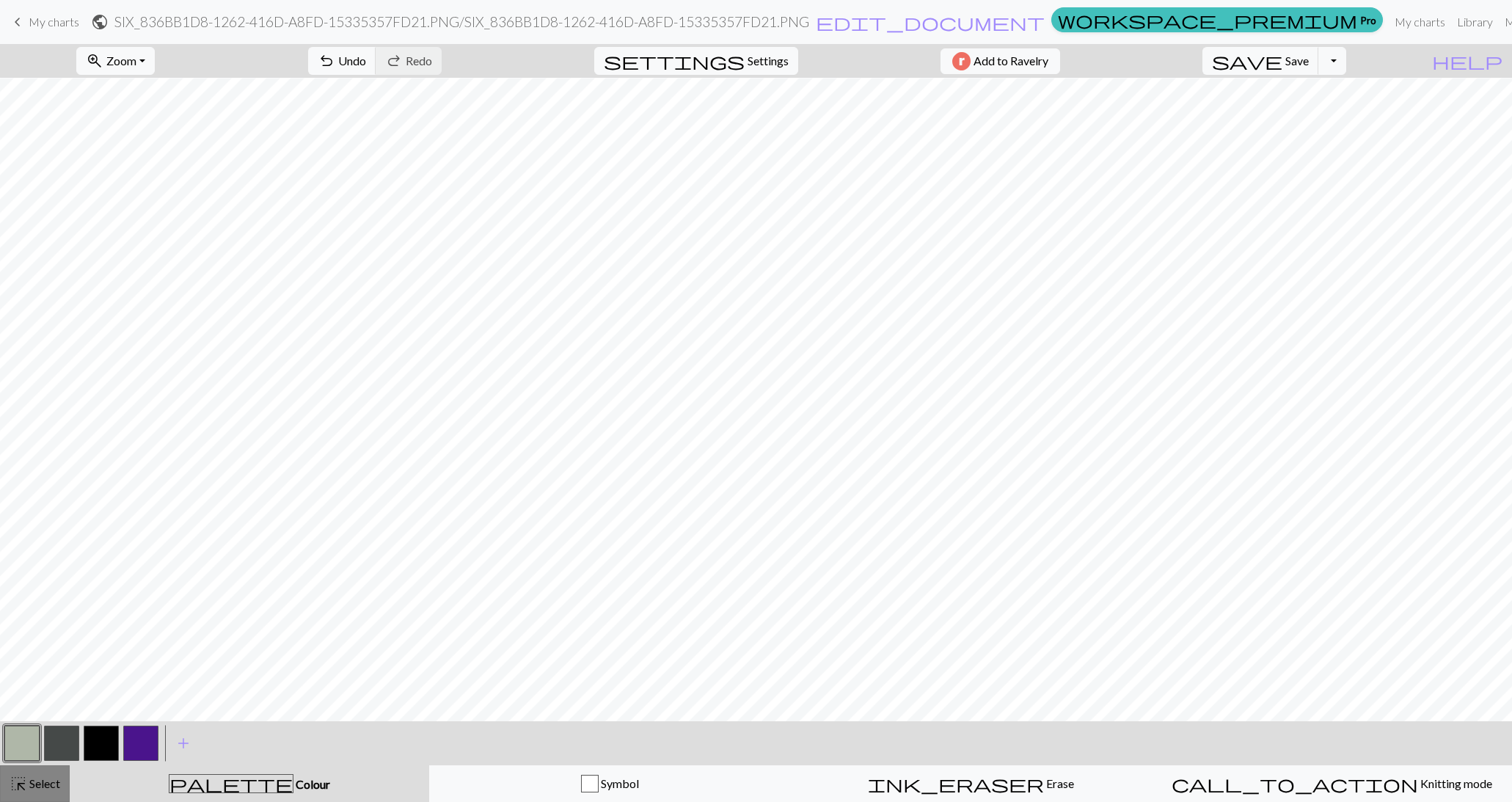
click at [24, 786] on span "highlight_alt" at bounding box center [18, 783] width 18 height 20
click at [98, 738] on button "button" at bounding box center [101, 743] width 35 height 35
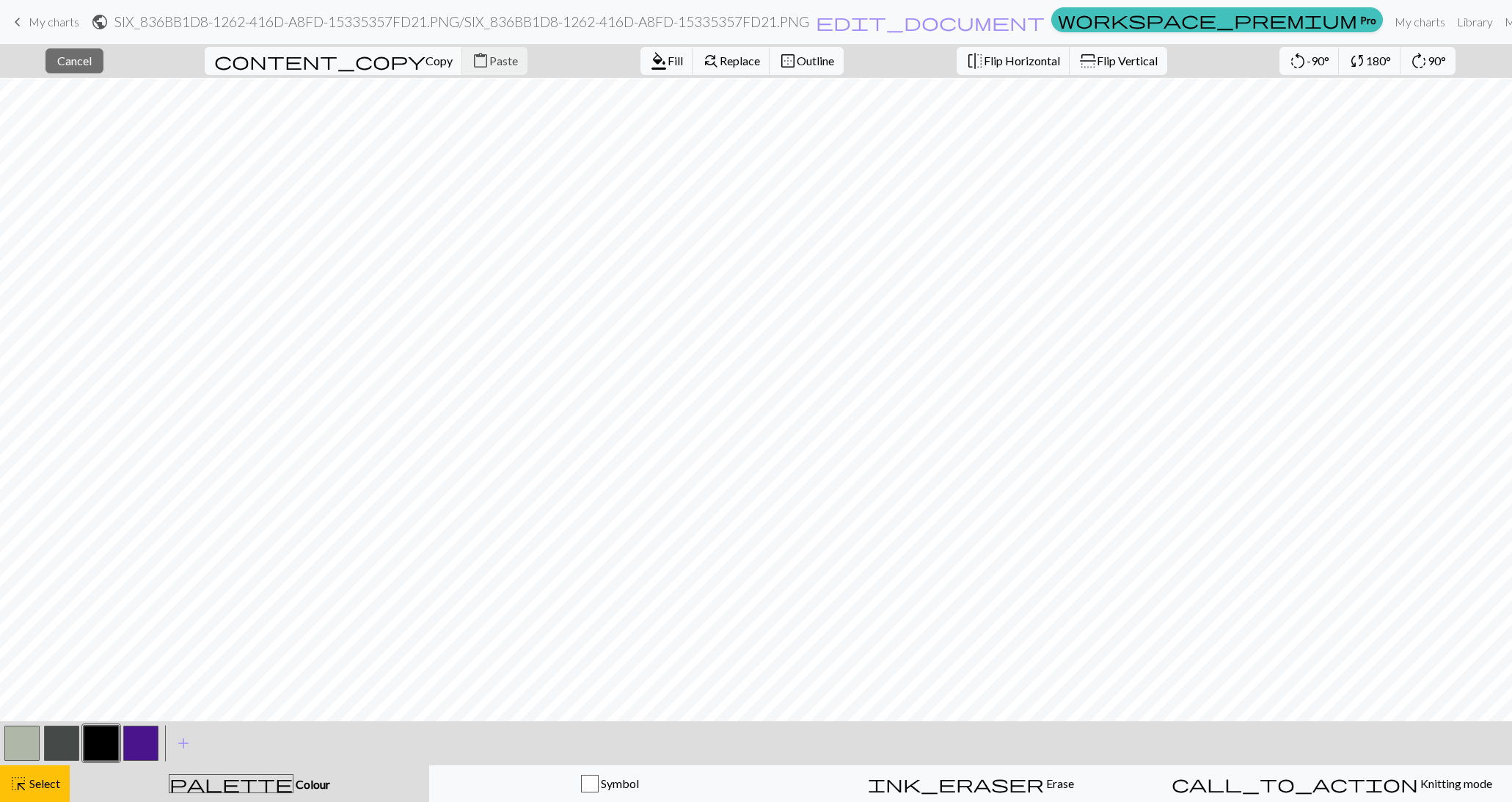
click at [93, 748] on button "button" at bounding box center [101, 743] width 35 height 35
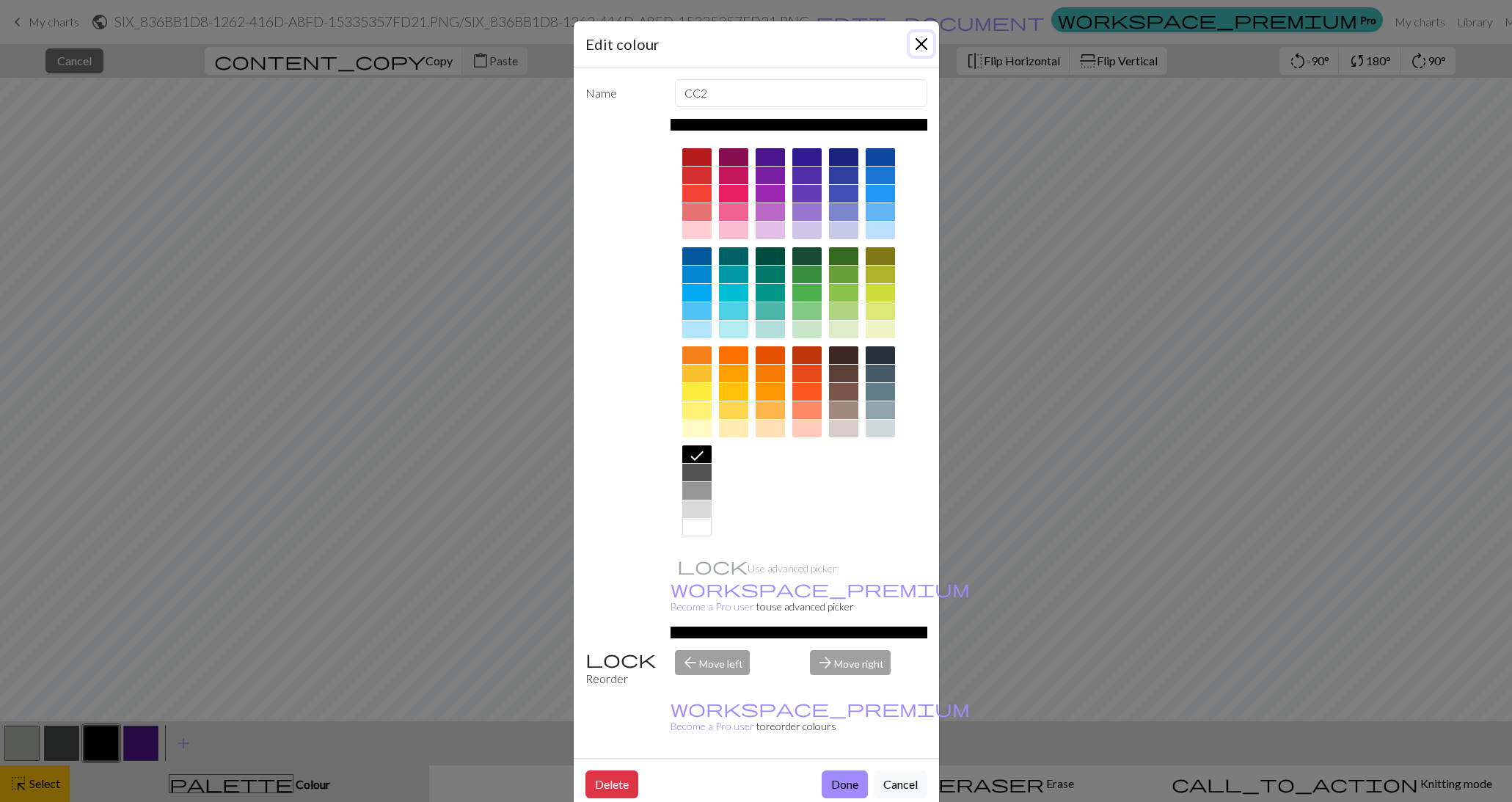
click at [927, 38] on button "Close" at bounding box center [921, 44] width 23 height 23
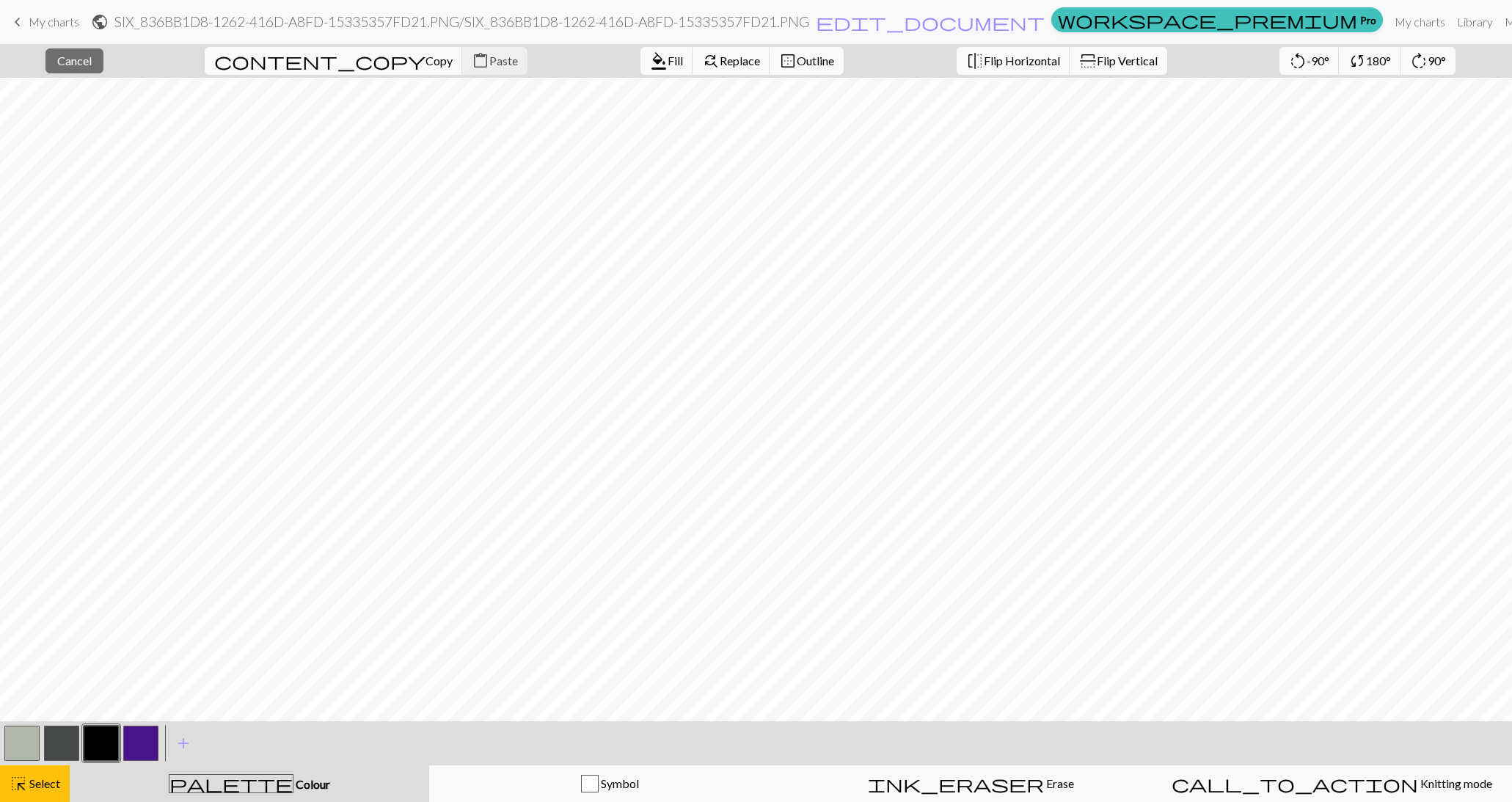
click at [111, 745] on button "button" at bounding box center [101, 743] width 35 height 35
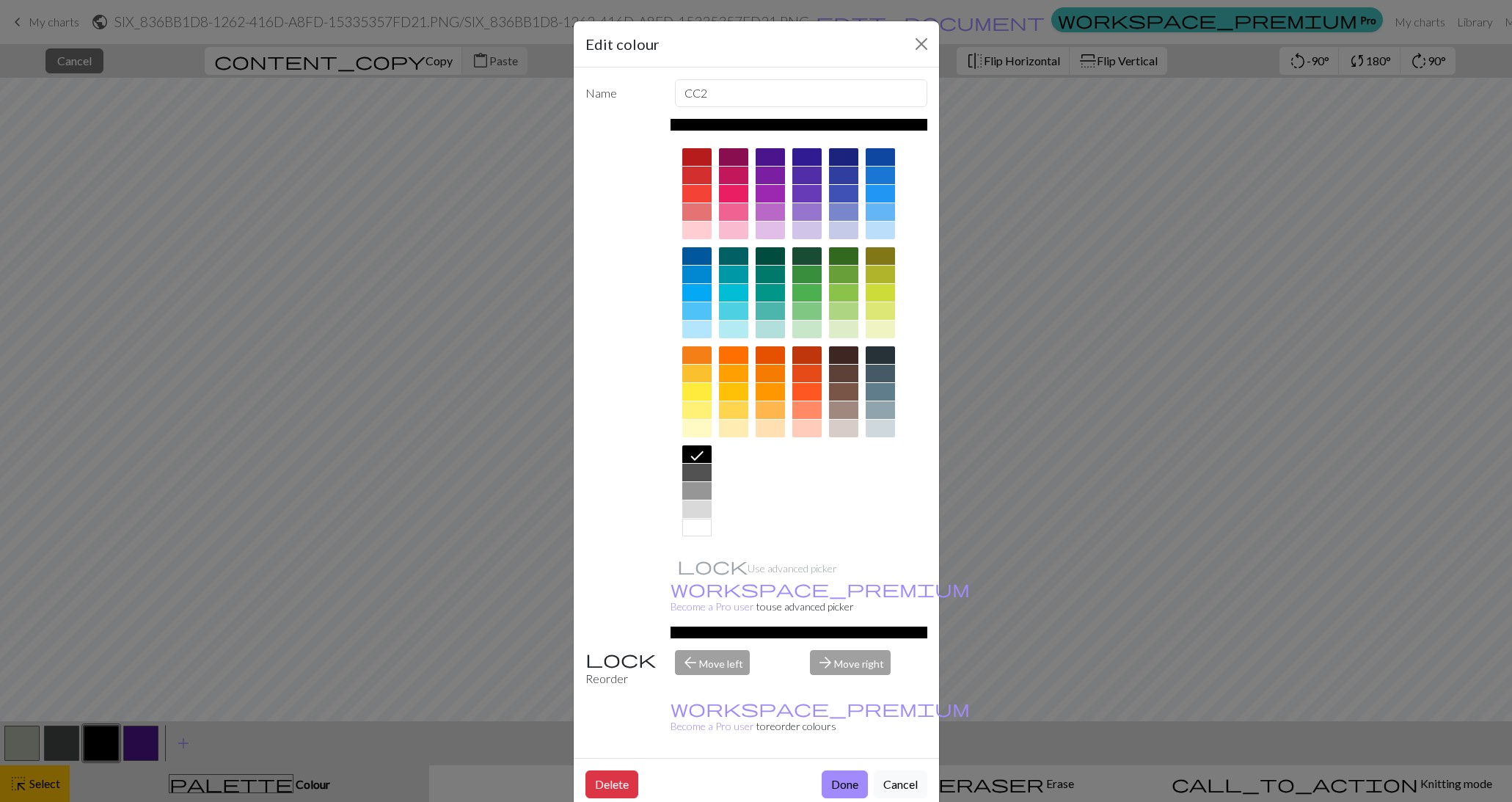
click at [919, 30] on div "Edit colour" at bounding box center [756, 44] width 365 height 46
click at [922, 42] on button "Close" at bounding box center [921, 44] width 23 height 23
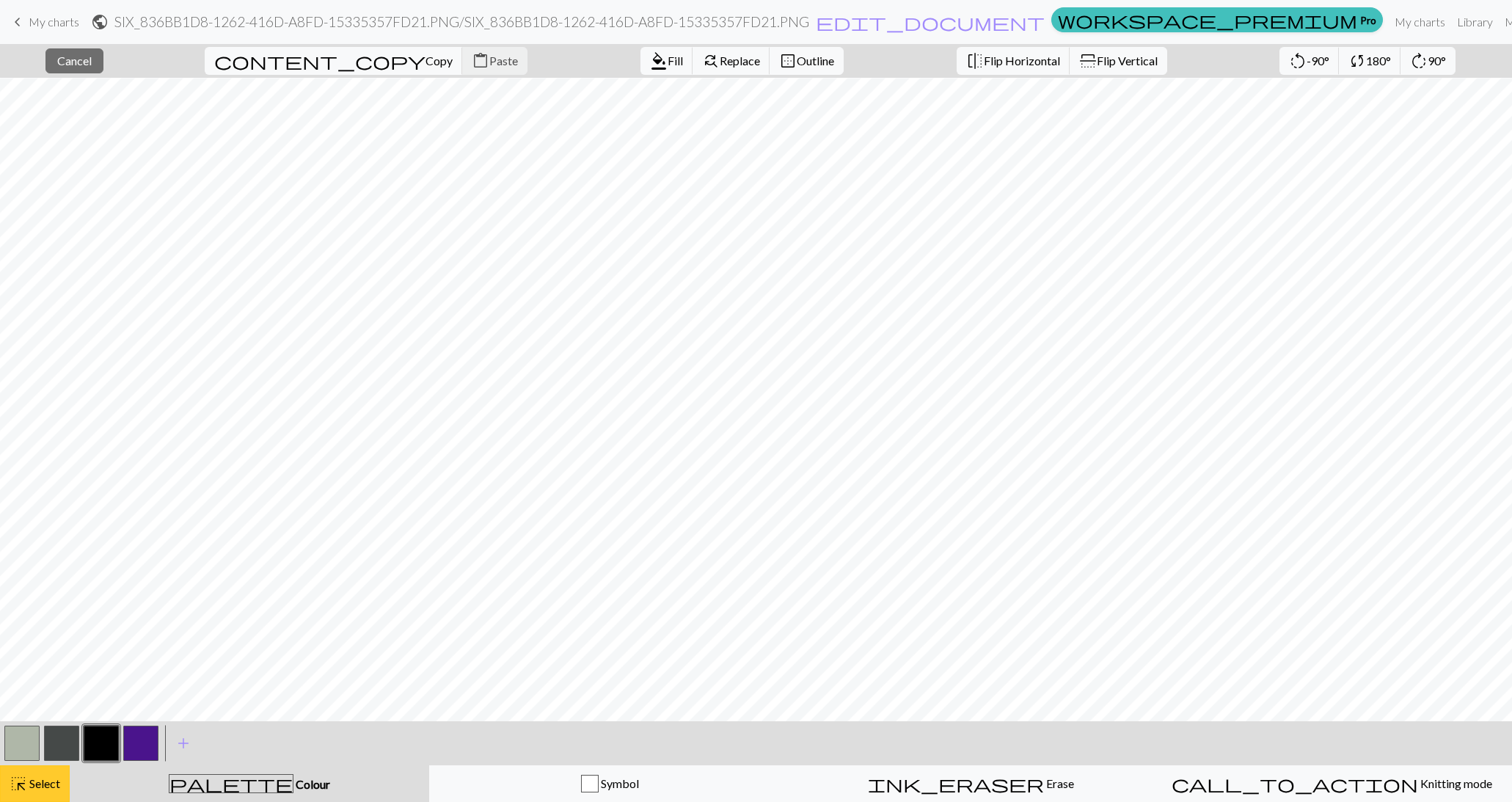
click at [48, 774] on button "highlight_alt Select Select" at bounding box center [35, 783] width 70 height 37
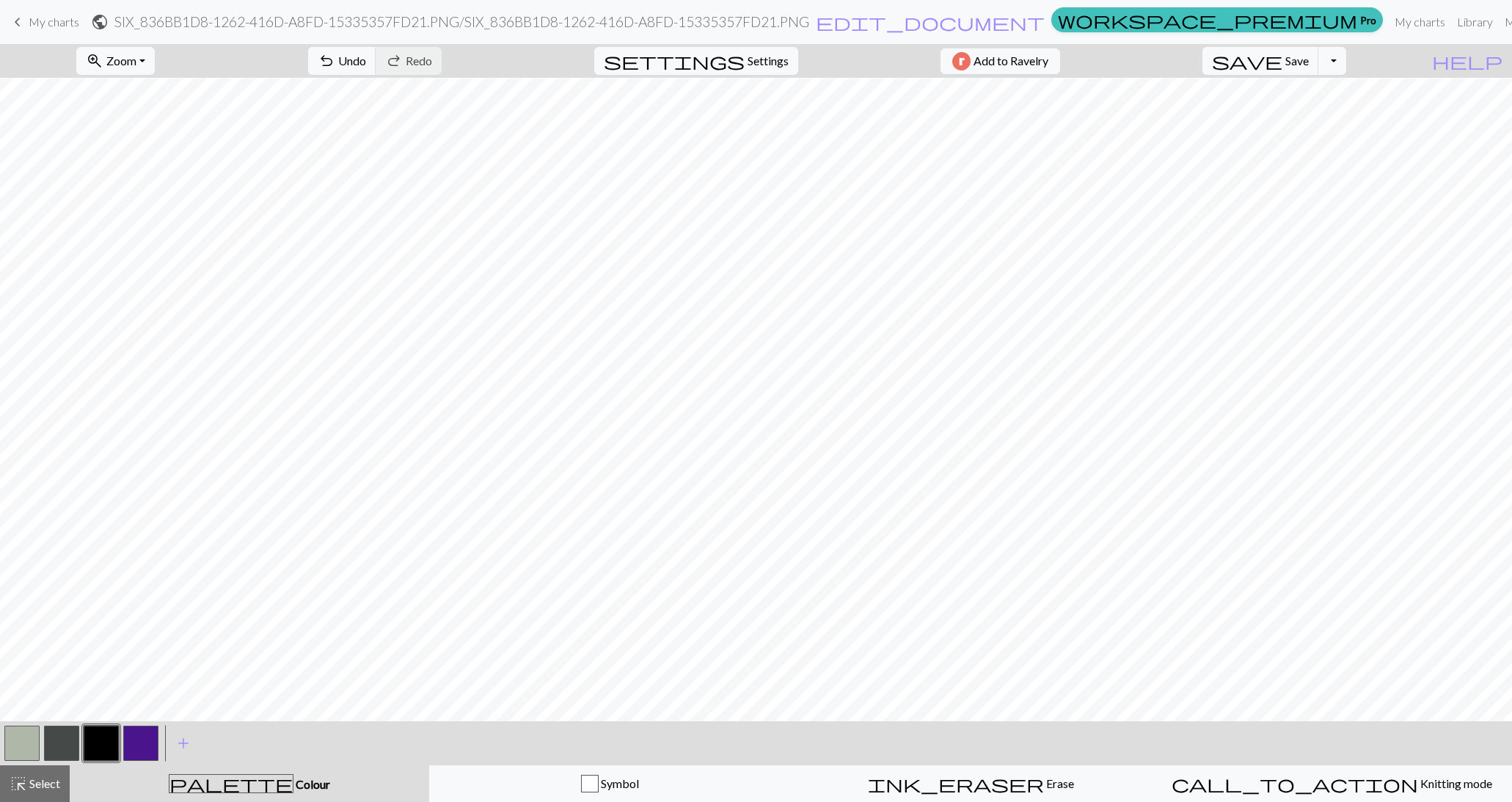
click at [100, 731] on button "button" at bounding box center [101, 743] width 35 height 35
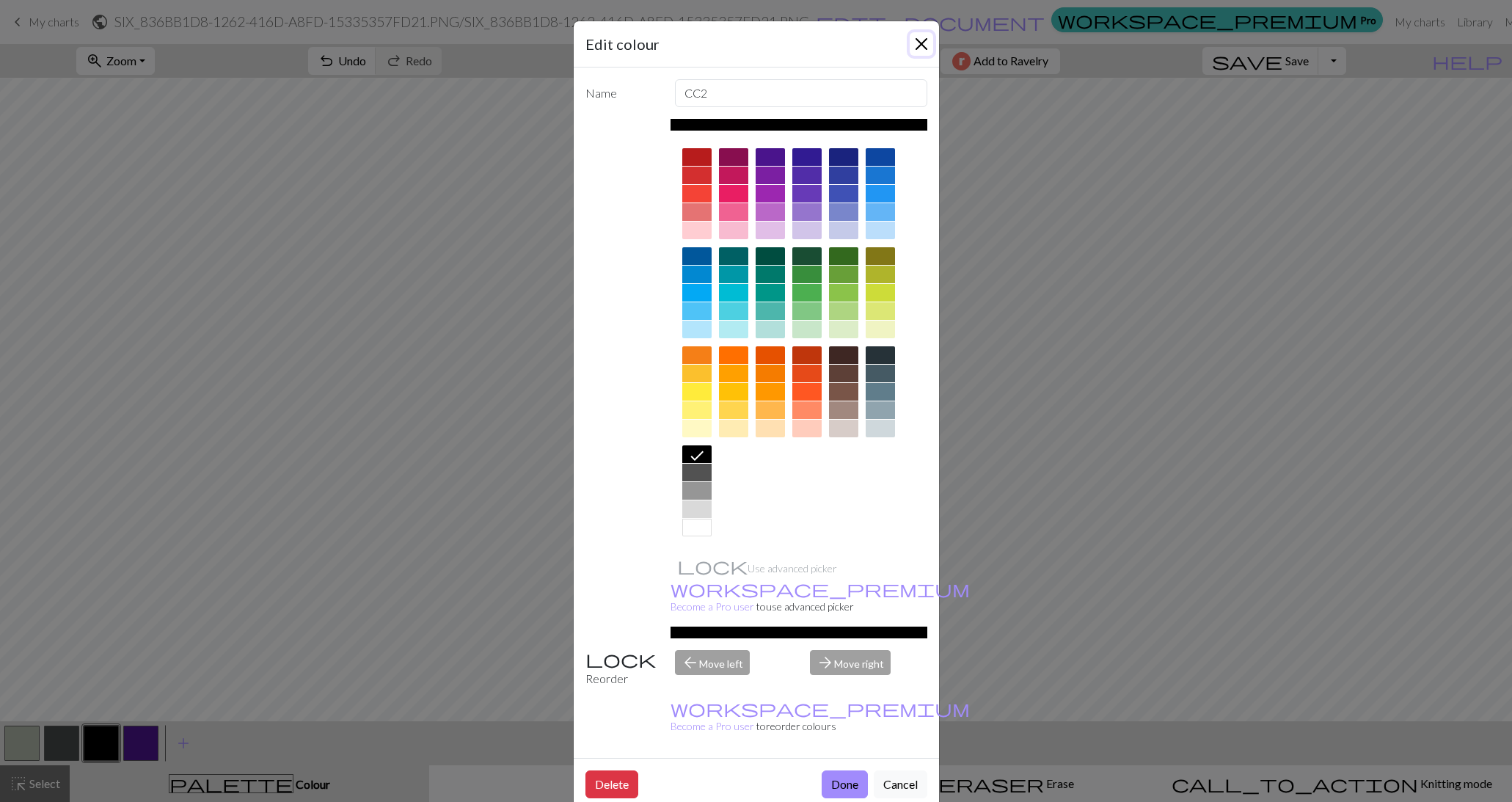
click at [921, 51] on button "Close" at bounding box center [921, 44] width 23 height 23
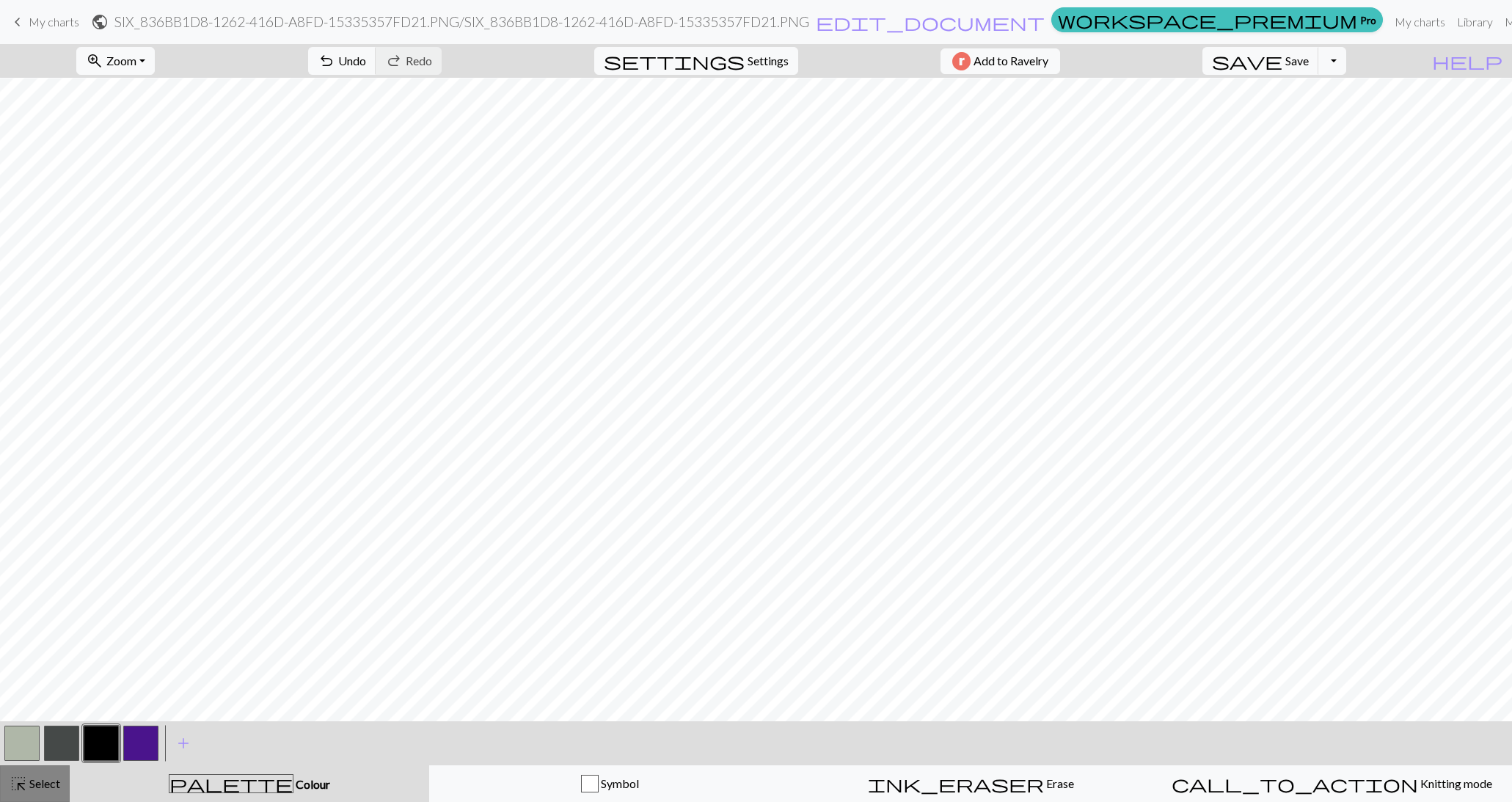
click at [45, 786] on span "Select" at bounding box center [44, 783] width 33 height 14
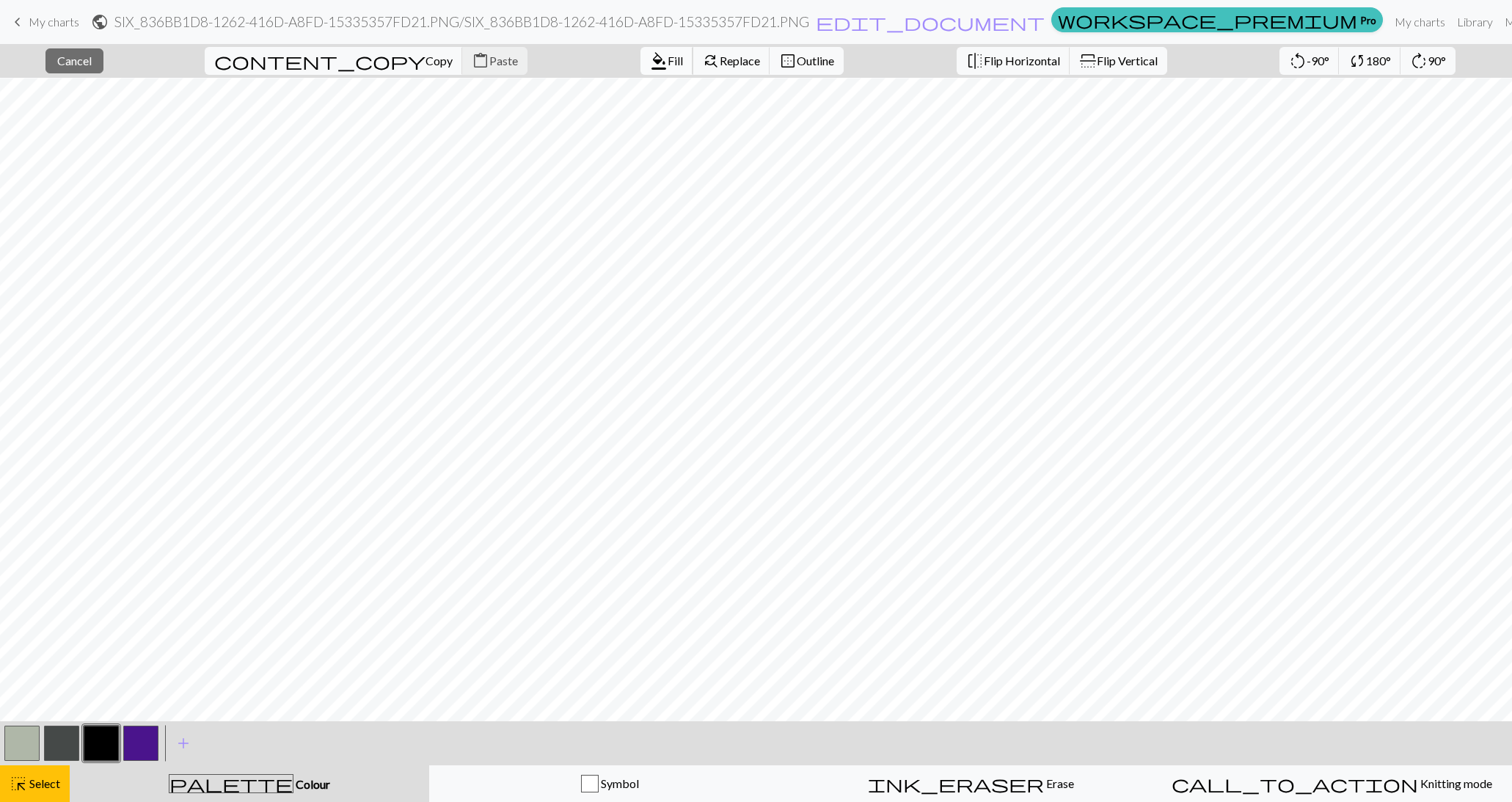
click at [650, 67] on span "format_color_fill" at bounding box center [658, 61] width 18 height 20
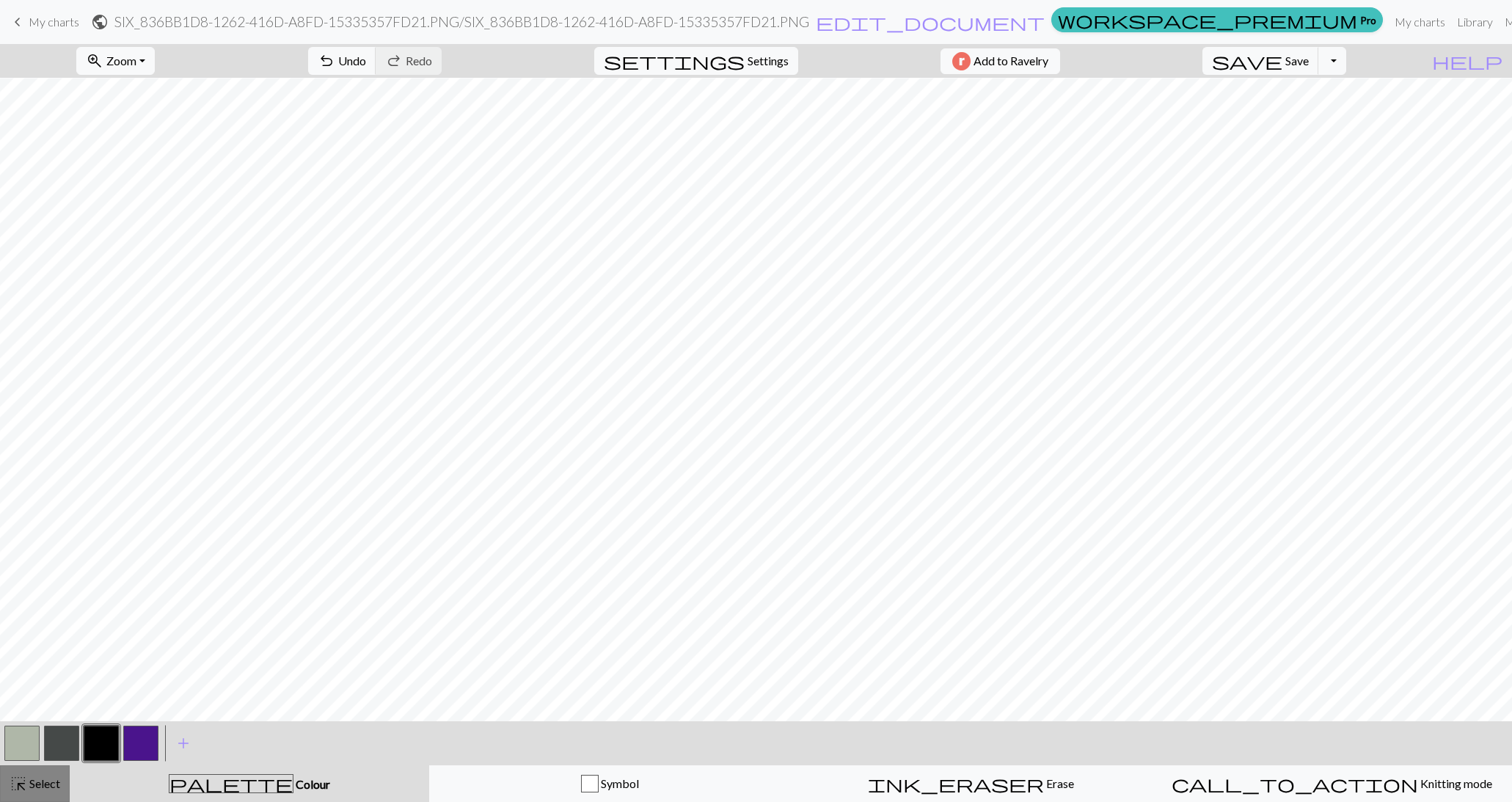
click at [40, 783] on span "Select" at bounding box center [44, 783] width 33 height 14
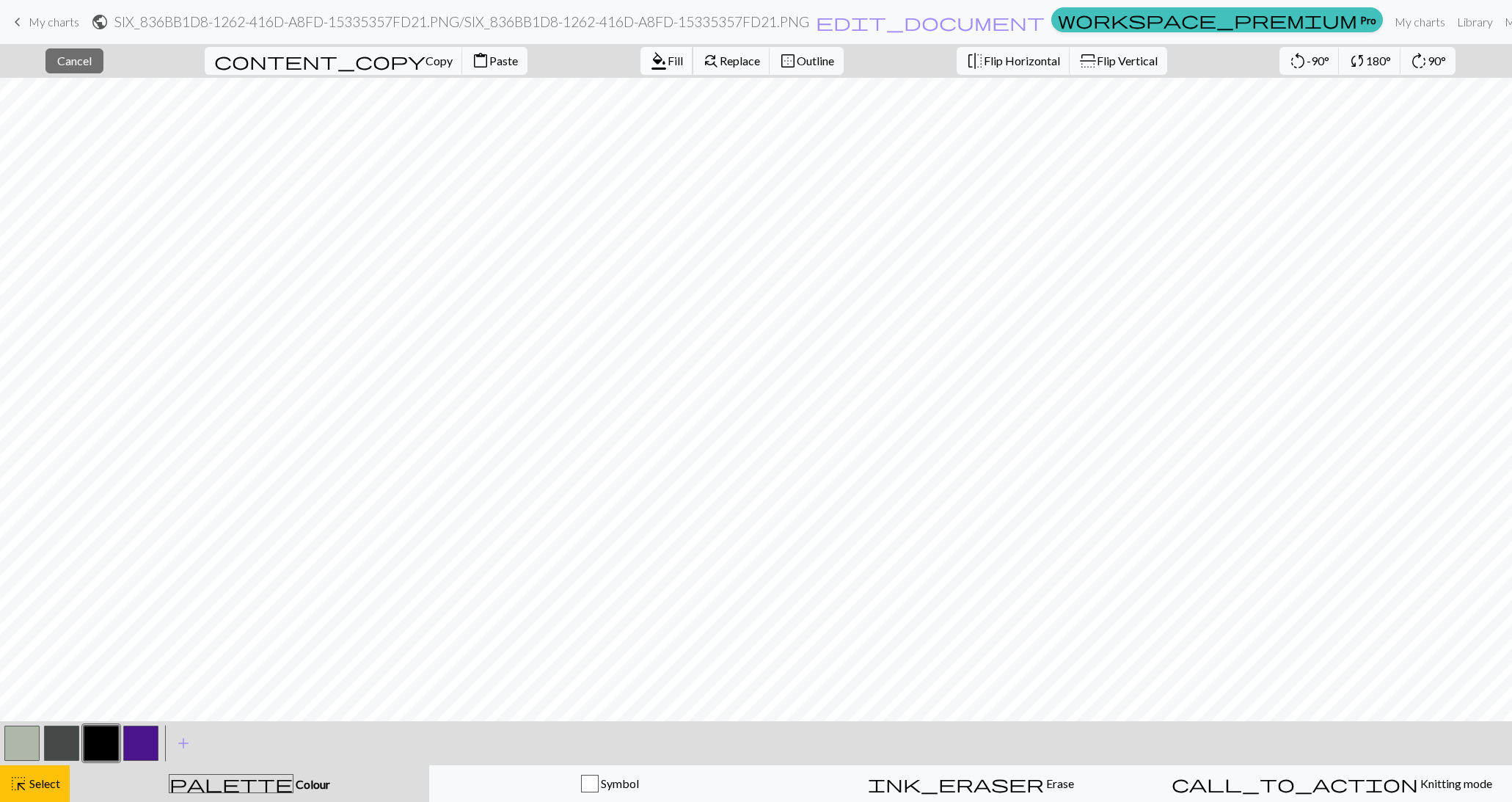
click at [641, 50] on button "format_color_fill Fill" at bounding box center [667, 61] width 53 height 28
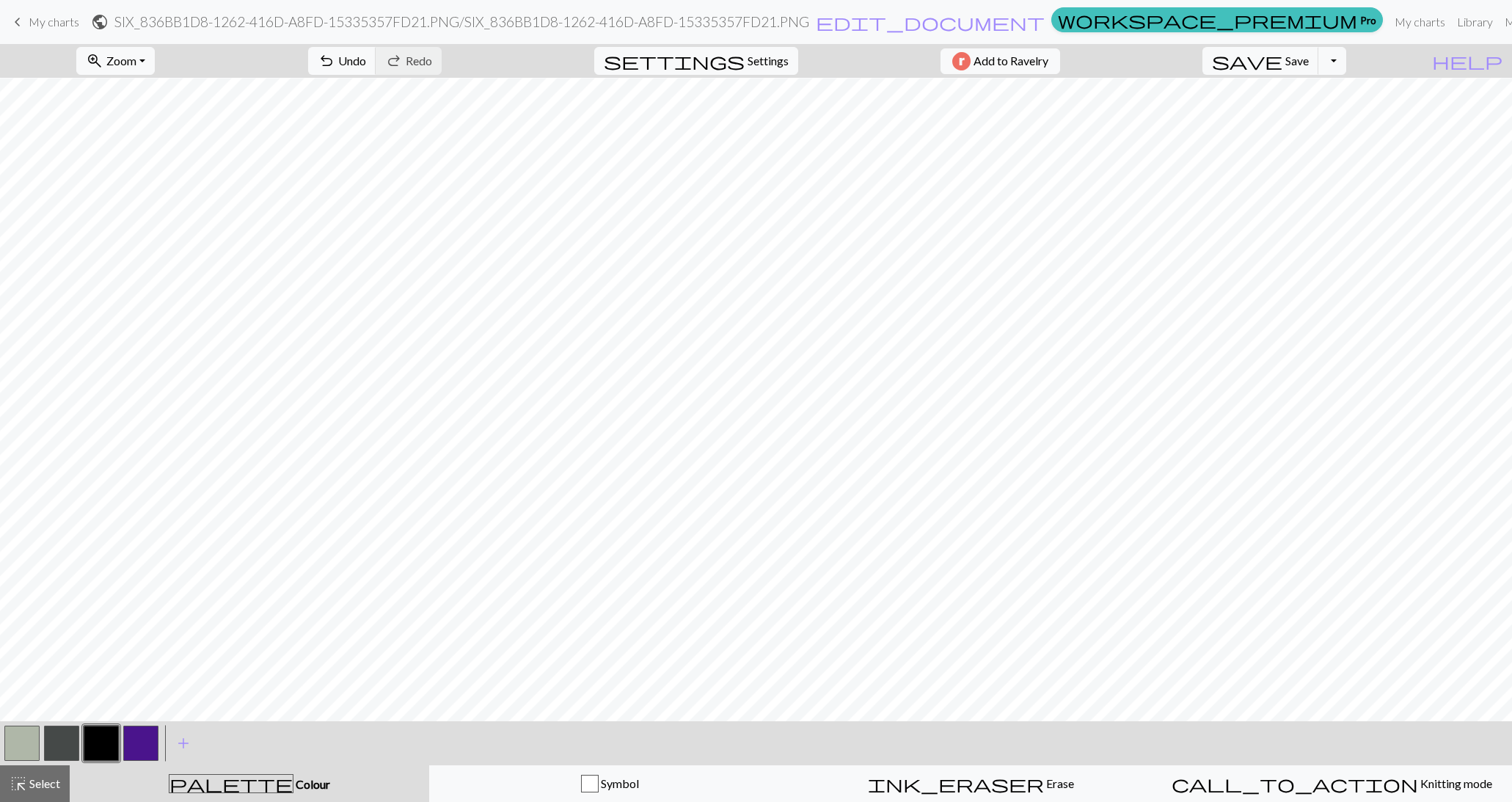
click at [24, 739] on button "button" at bounding box center [22, 743] width 35 height 35
click at [53, 788] on span "Select" at bounding box center [44, 783] width 33 height 14
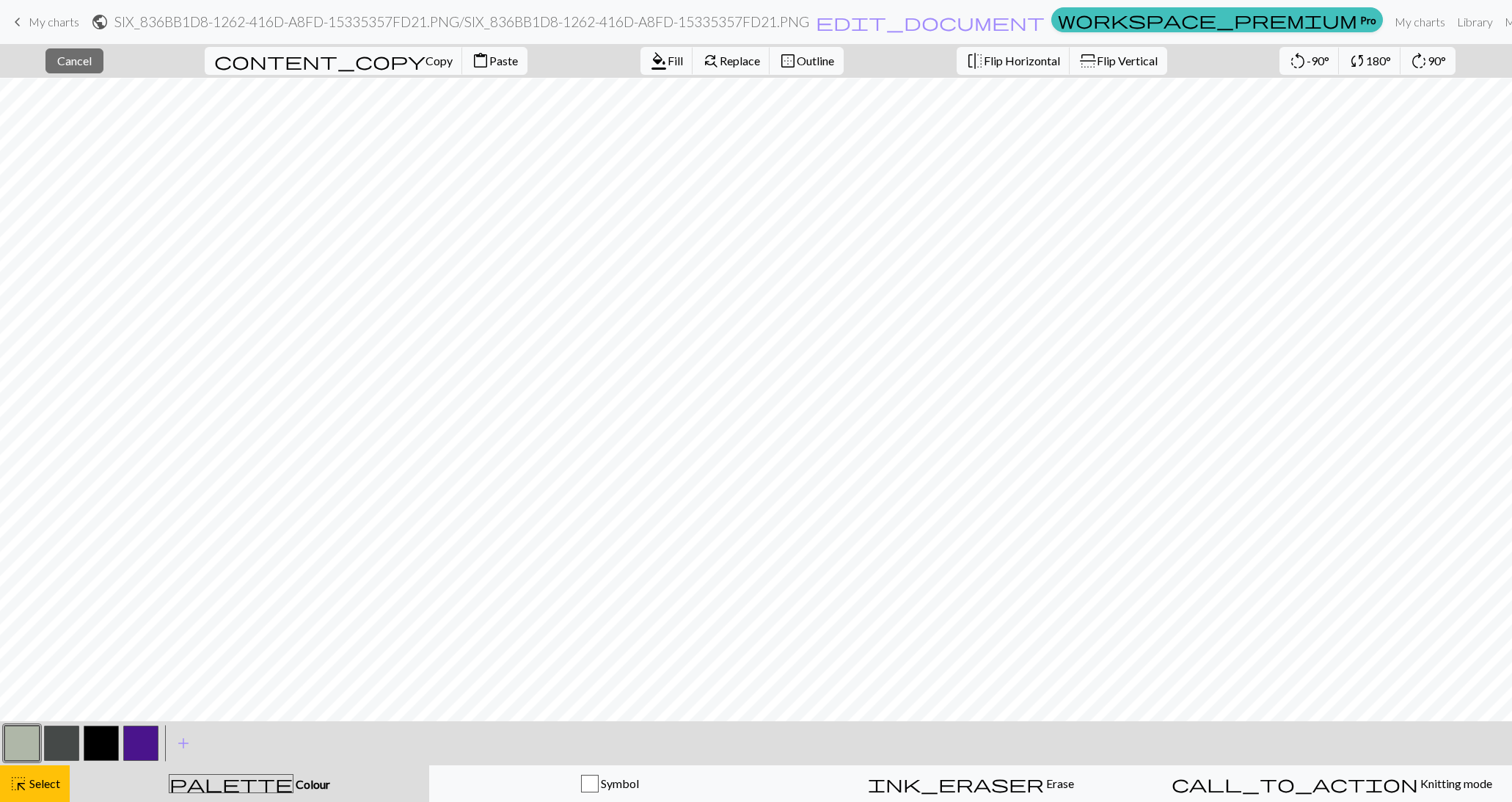
click at [21, 731] on button "button" at bounding box center [22, 743] width 35 height 35
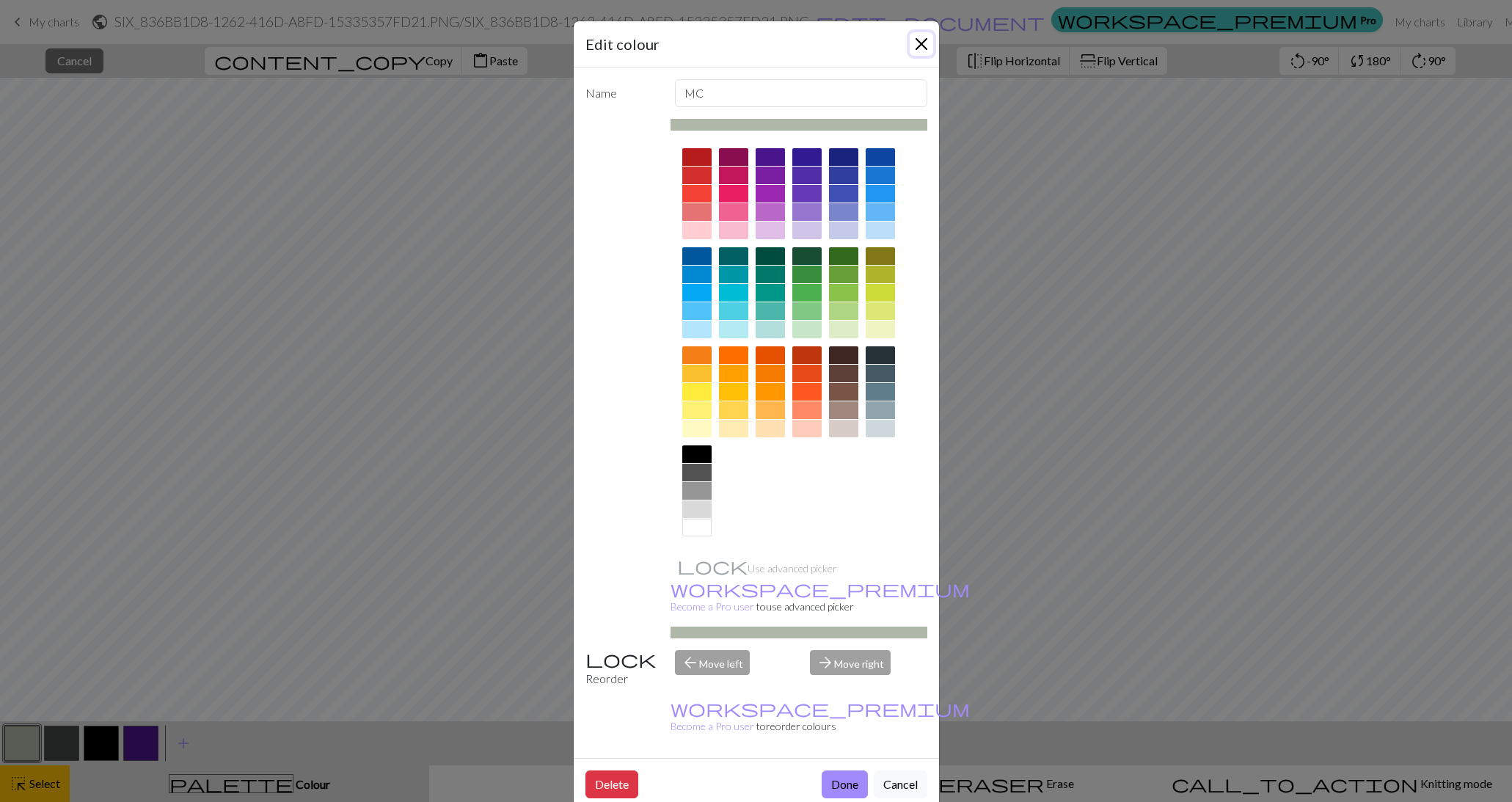
click at [920, 41] on button "Close" at bounding box center [921, 44] width 23 height 23
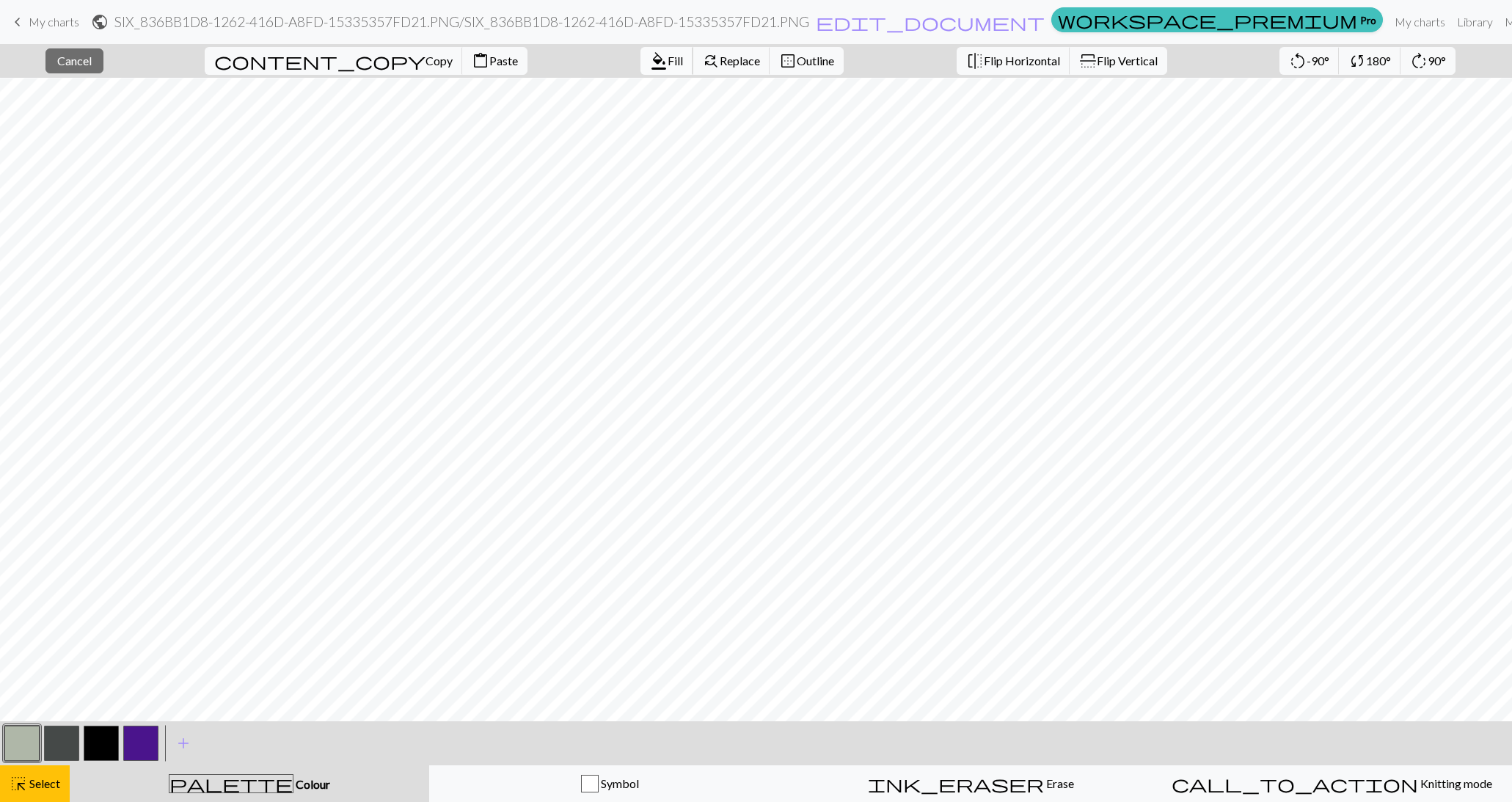
click at [668, 59] on span "Fill" at bounding box center [676, 61] width 16 height 14
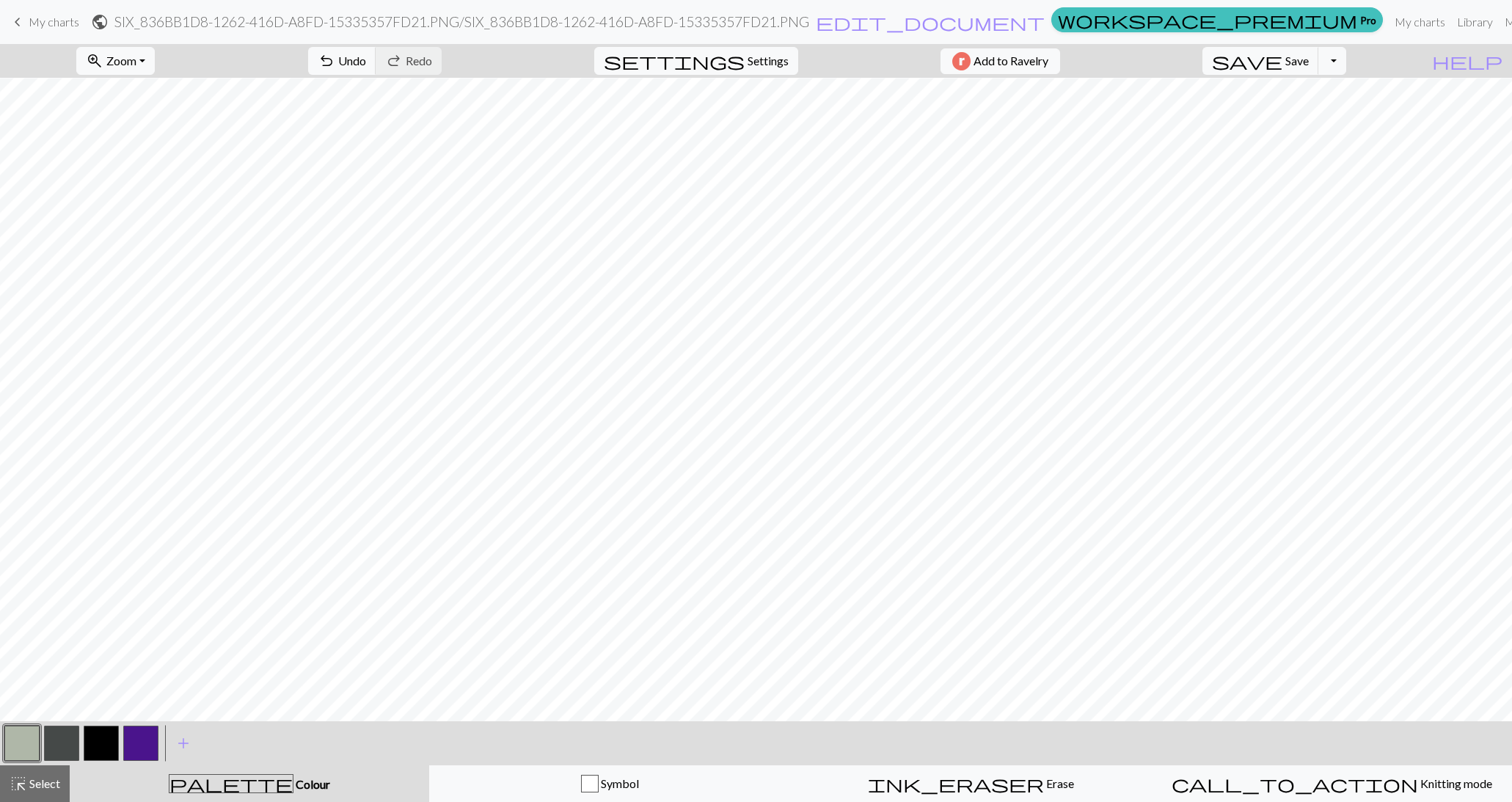
click at [23, 743] on button "button" at bounding box center [22, 743] width 35 height 35
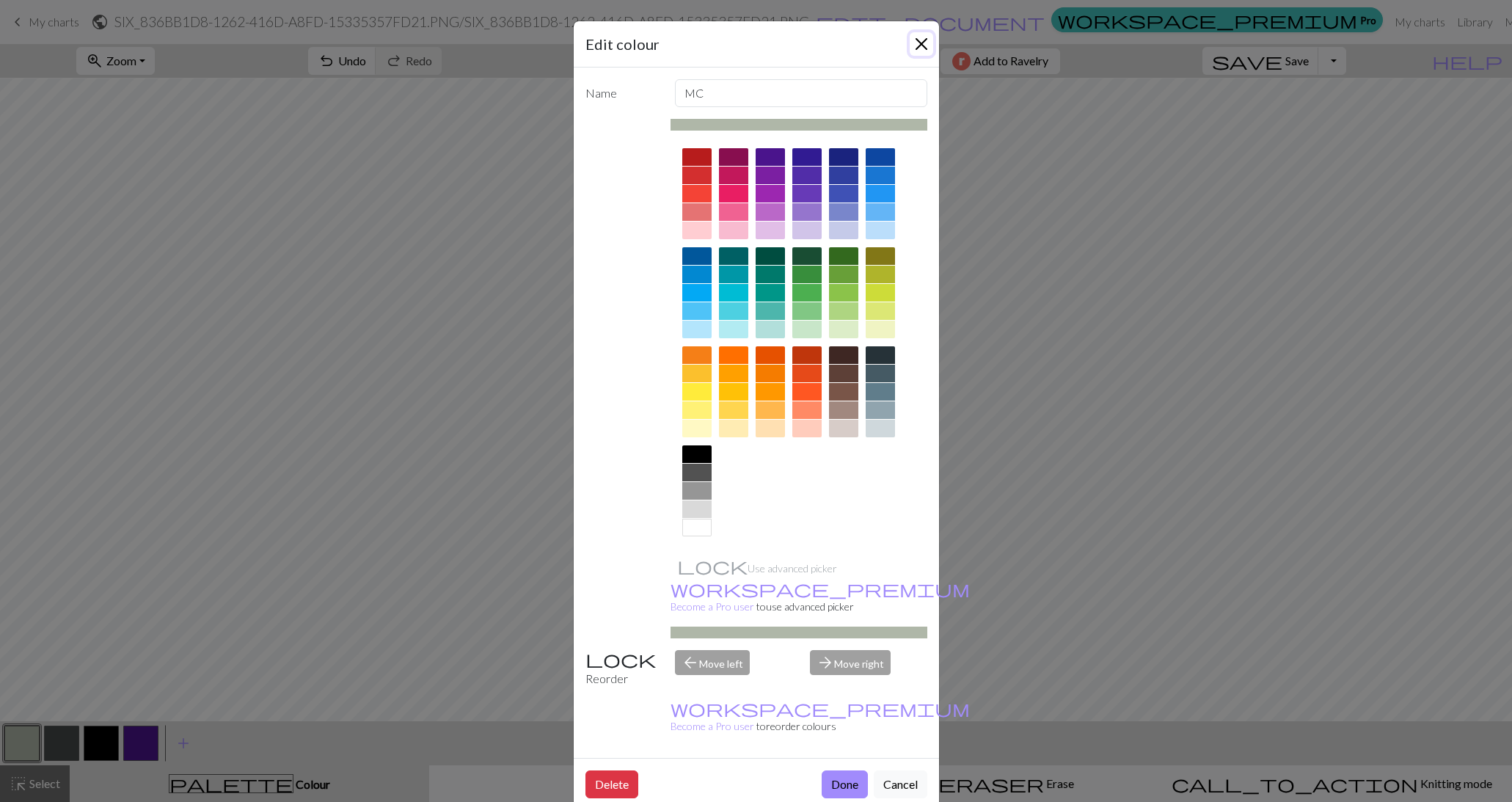
click at [921, 42] on button "Close" at bounding box center [921, 44] width 23 height 23
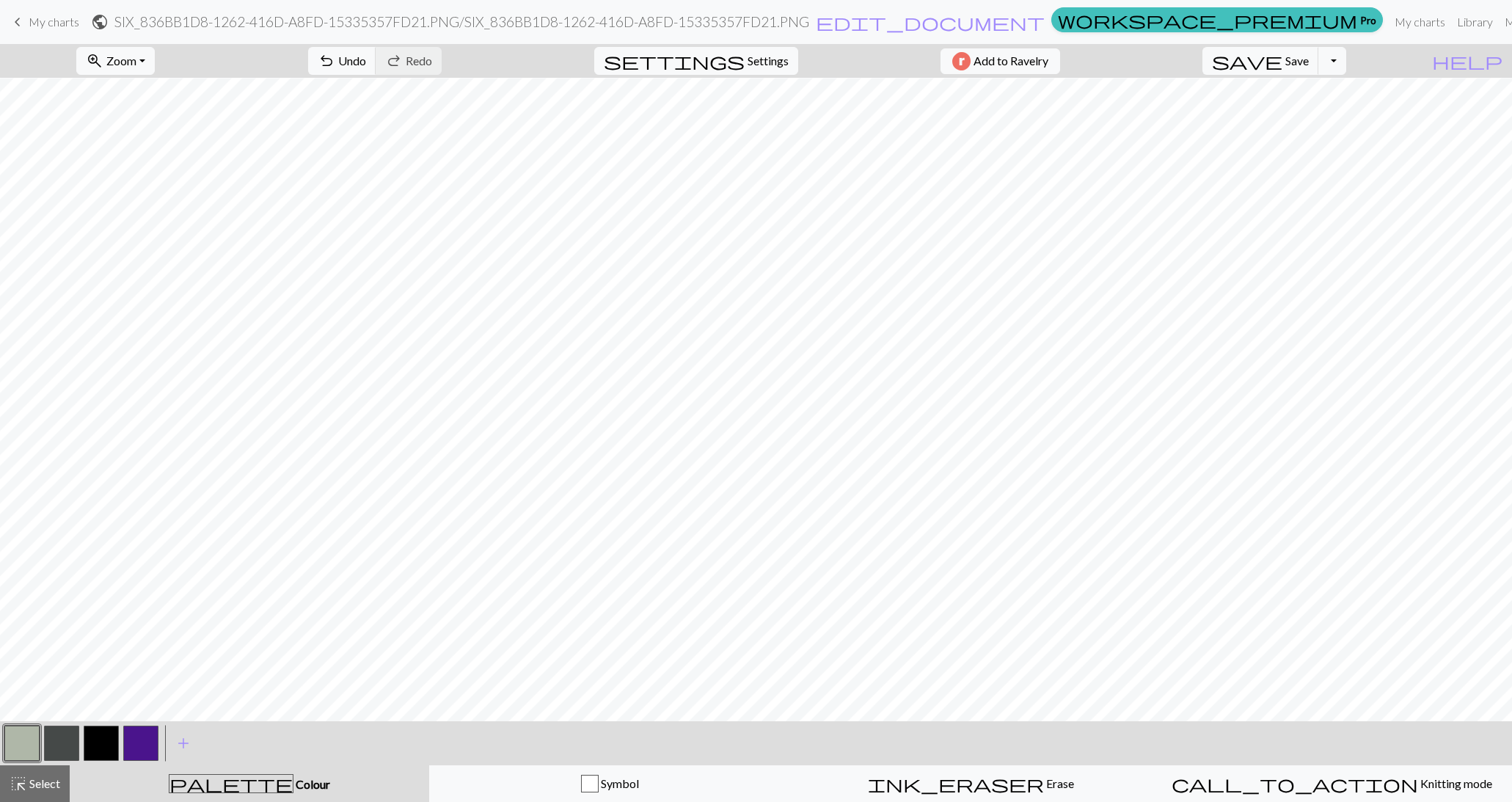
click at [108, 737] on button "button" at bounding box center [101, 743] width 35 height 35
click at [19, 745] on button "button" at bounding box center [22, 743] width 35 height 35
click at [94, 745] on button "button" at bounding box center [101, 743] width 35 height 35
click at [37, 788] on span "Select" at bounding box center [44, 783] width 33 height 14
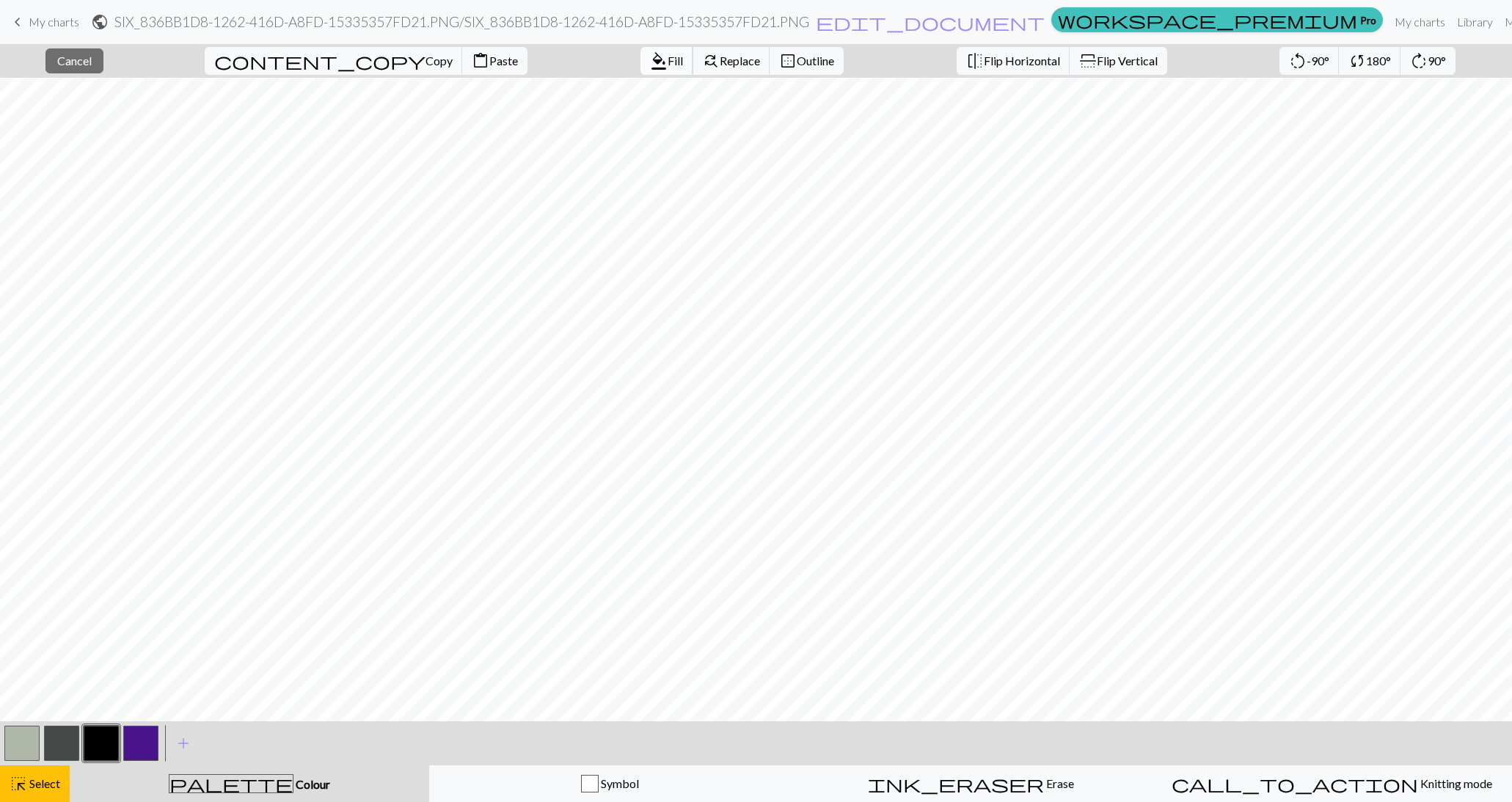
click at [650, 57] on span "format_color_fill" at bounding box center [658, 61] width 18 height 20
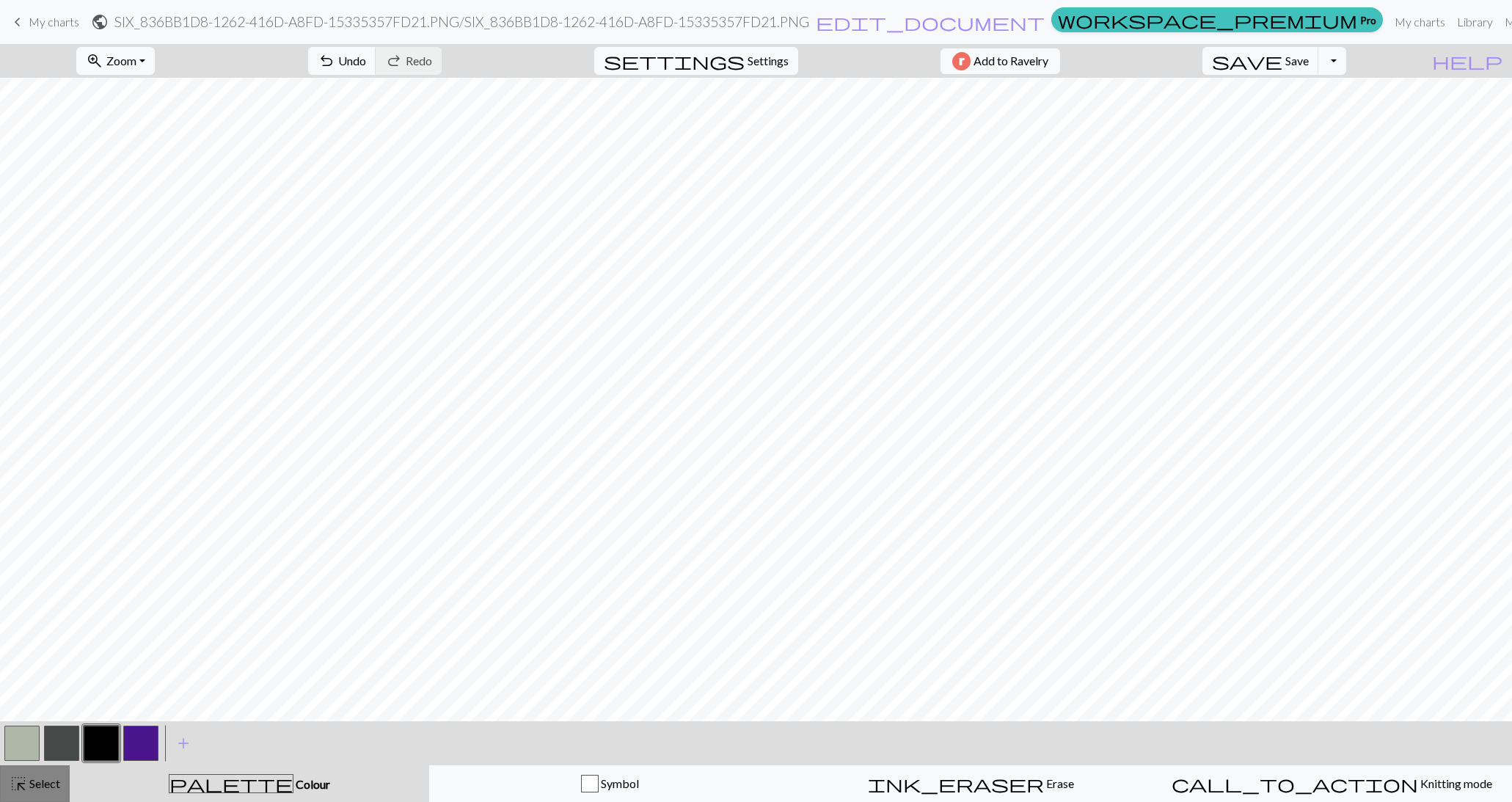
click at [46, 779] on span "Select" at bounding box center [44, 783] width 33 height 14
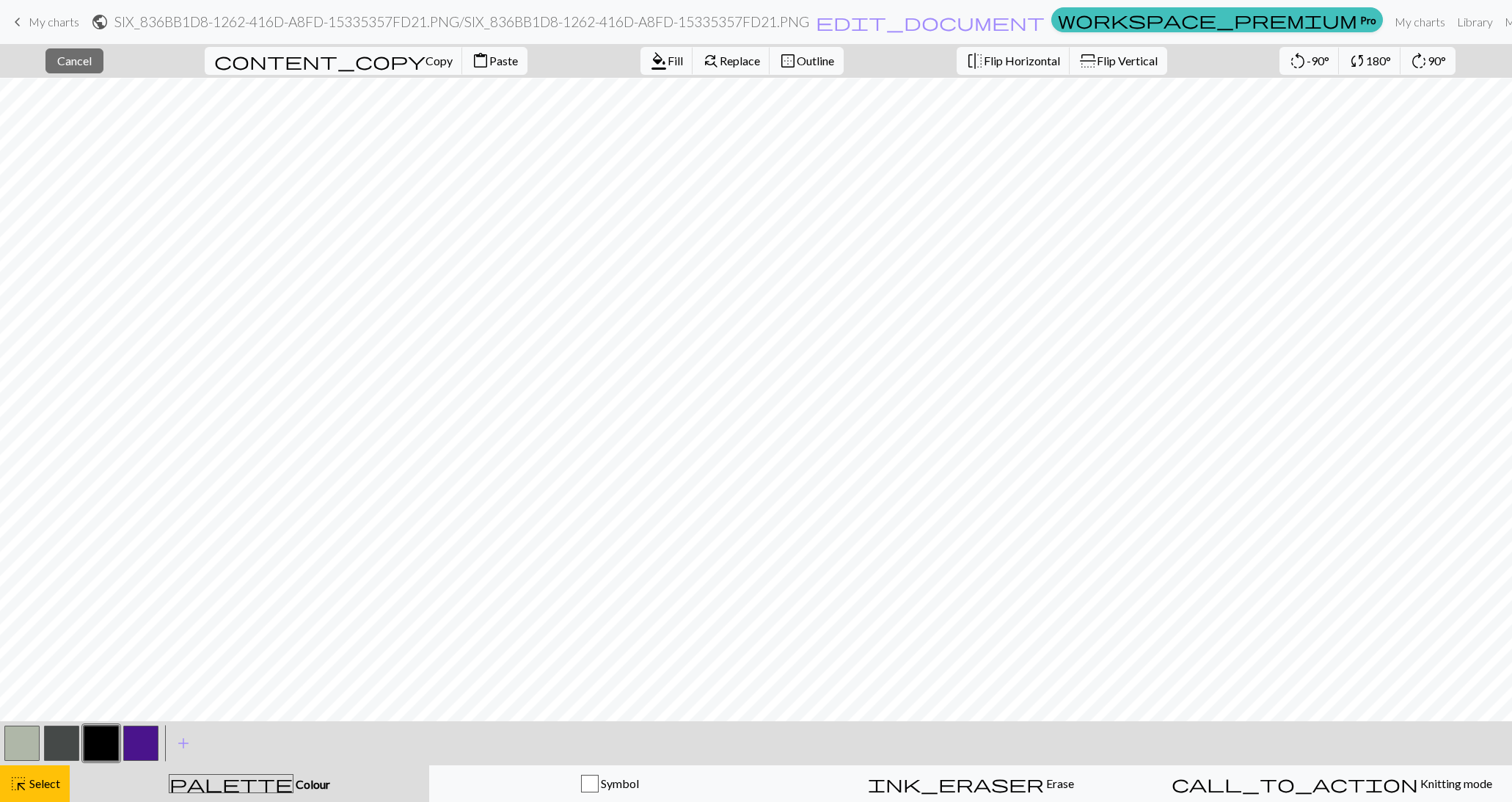
click at [18, 748] on button "button" at bounding box center [22, 743] width 35 height 35
click at [668, 57] on span "Fill" at bounding box center [676, 61] width 16 height 14
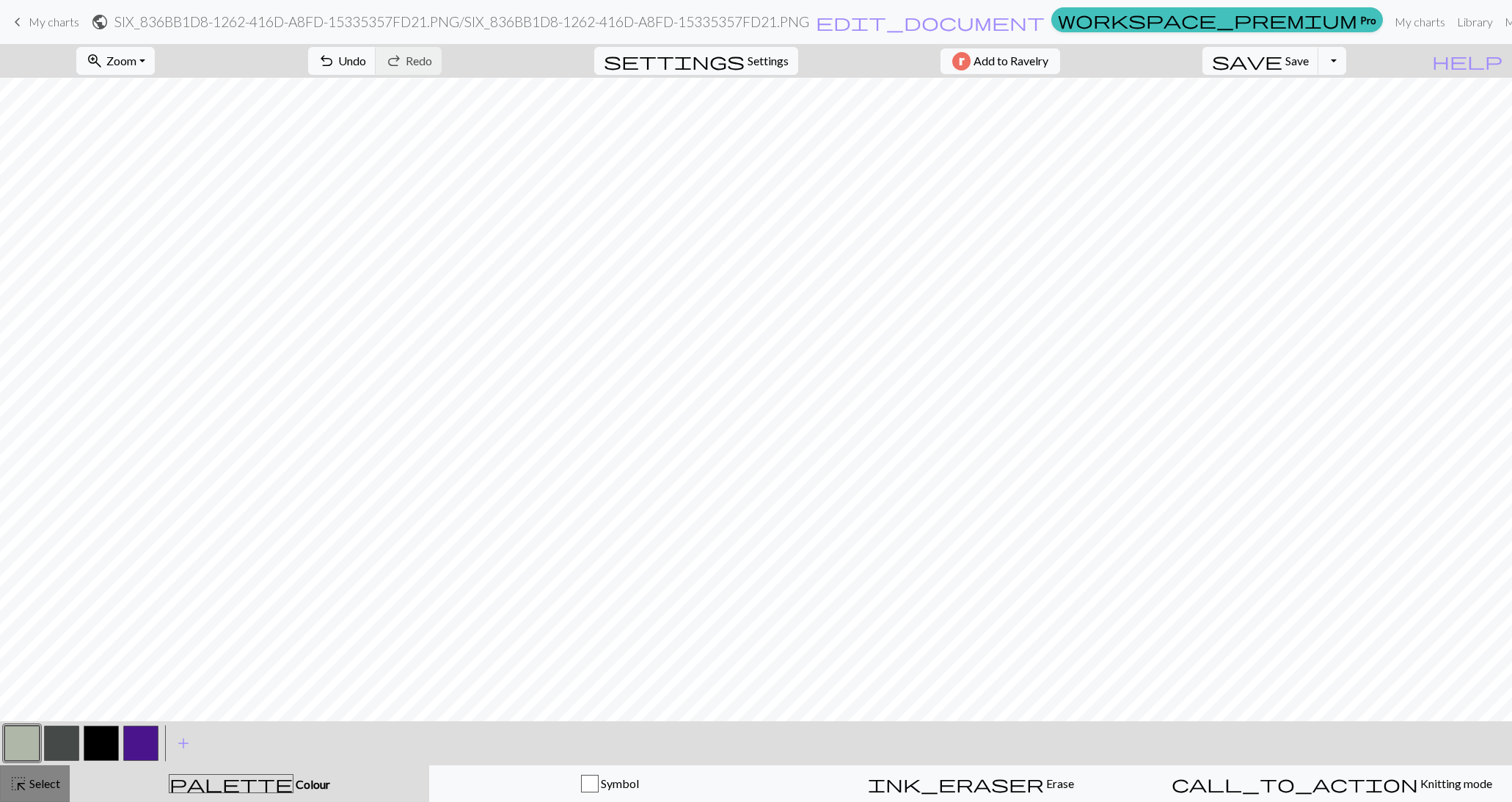
click at [34, 781] on span "Select" at bounding box center [44, 783] width 33 height 14
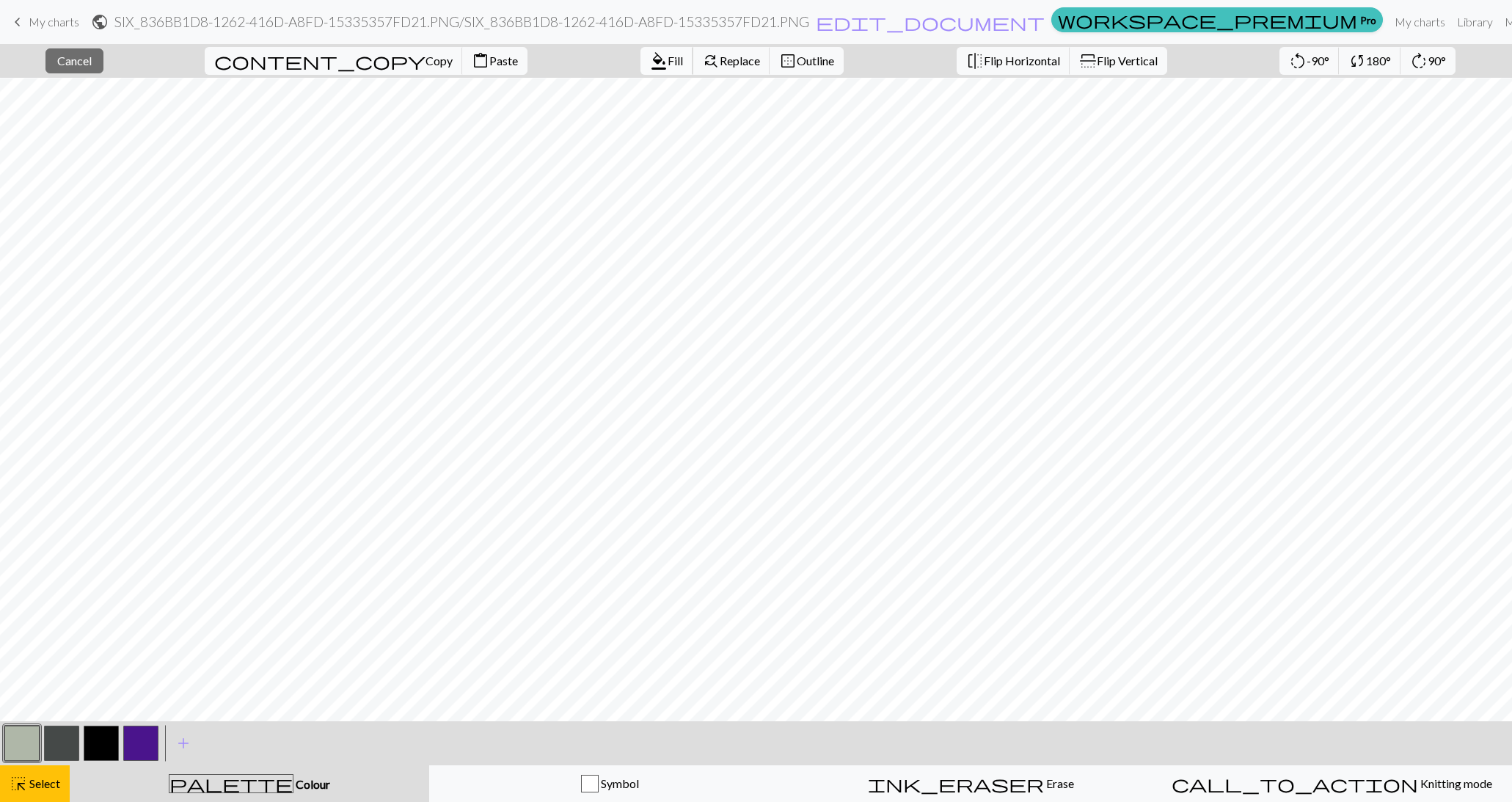
click at [641, 51] on button "format_color_fill Fill" at bounding box center [667, 61] width 53 height 28
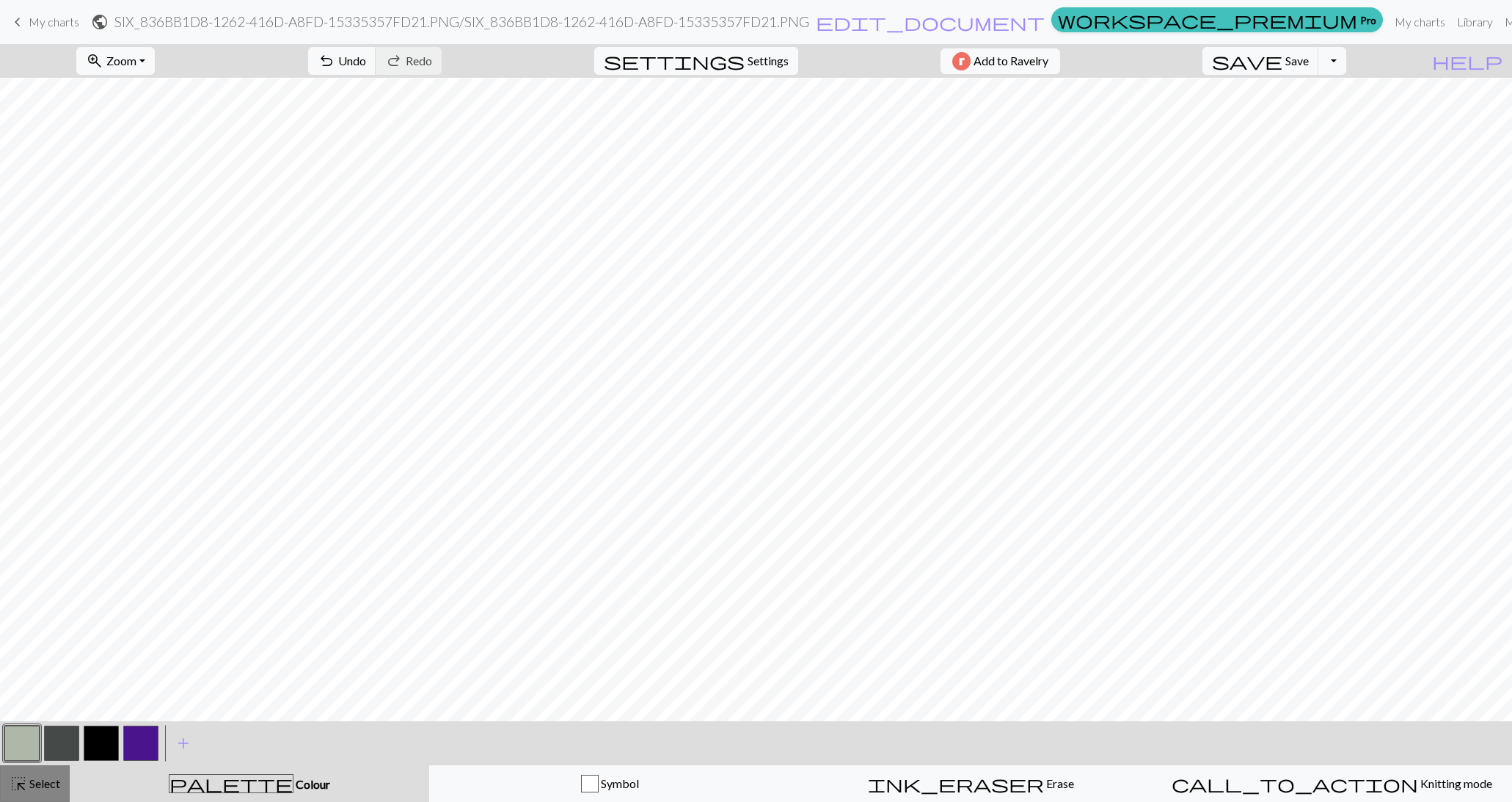
click at [58, 783] on span "Select" at bounding box center [44, 783] width 33 height 14
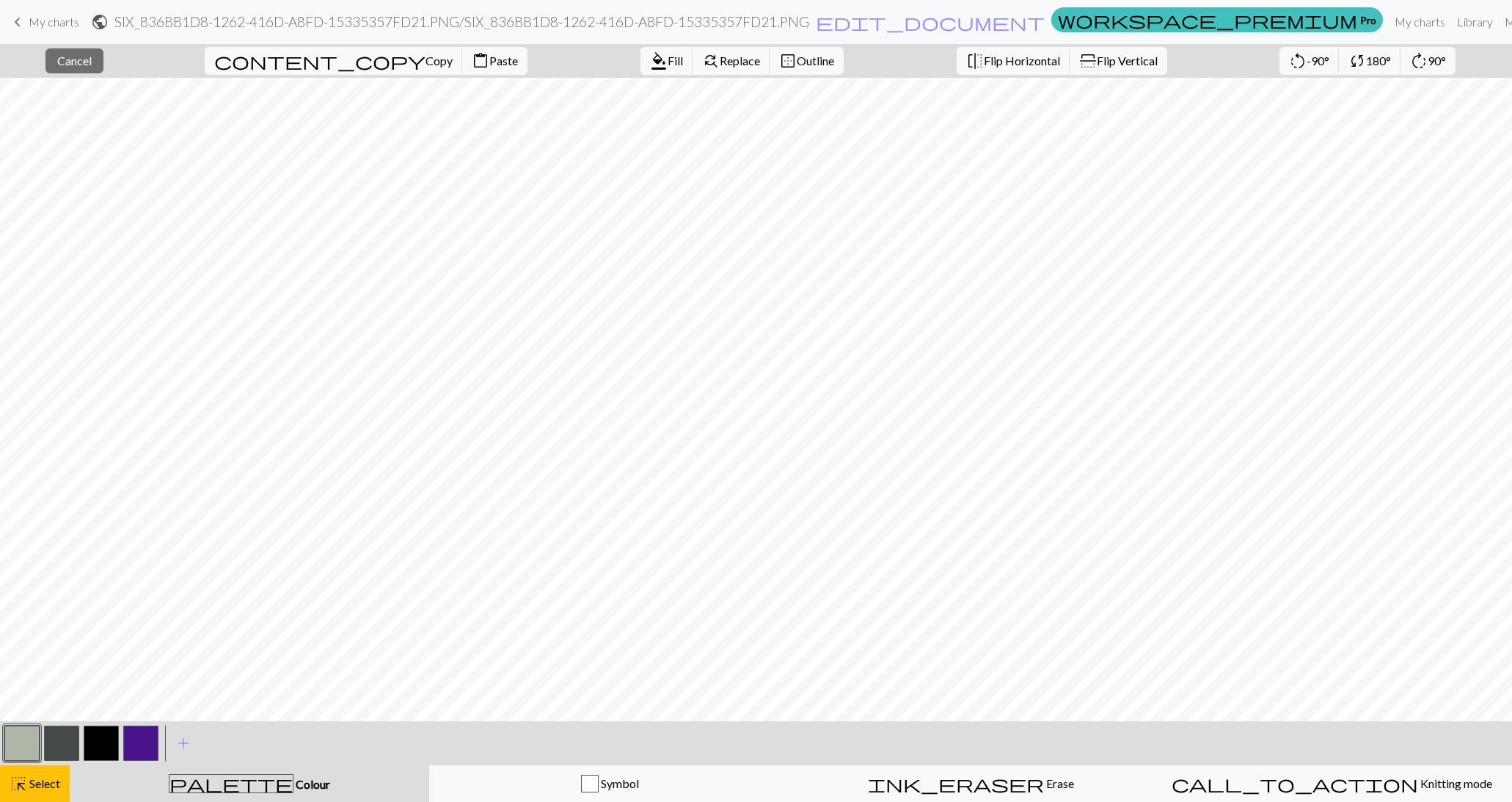
click at [19, 755] on button "button" at bounding box center [22, 743] width 35 height 35
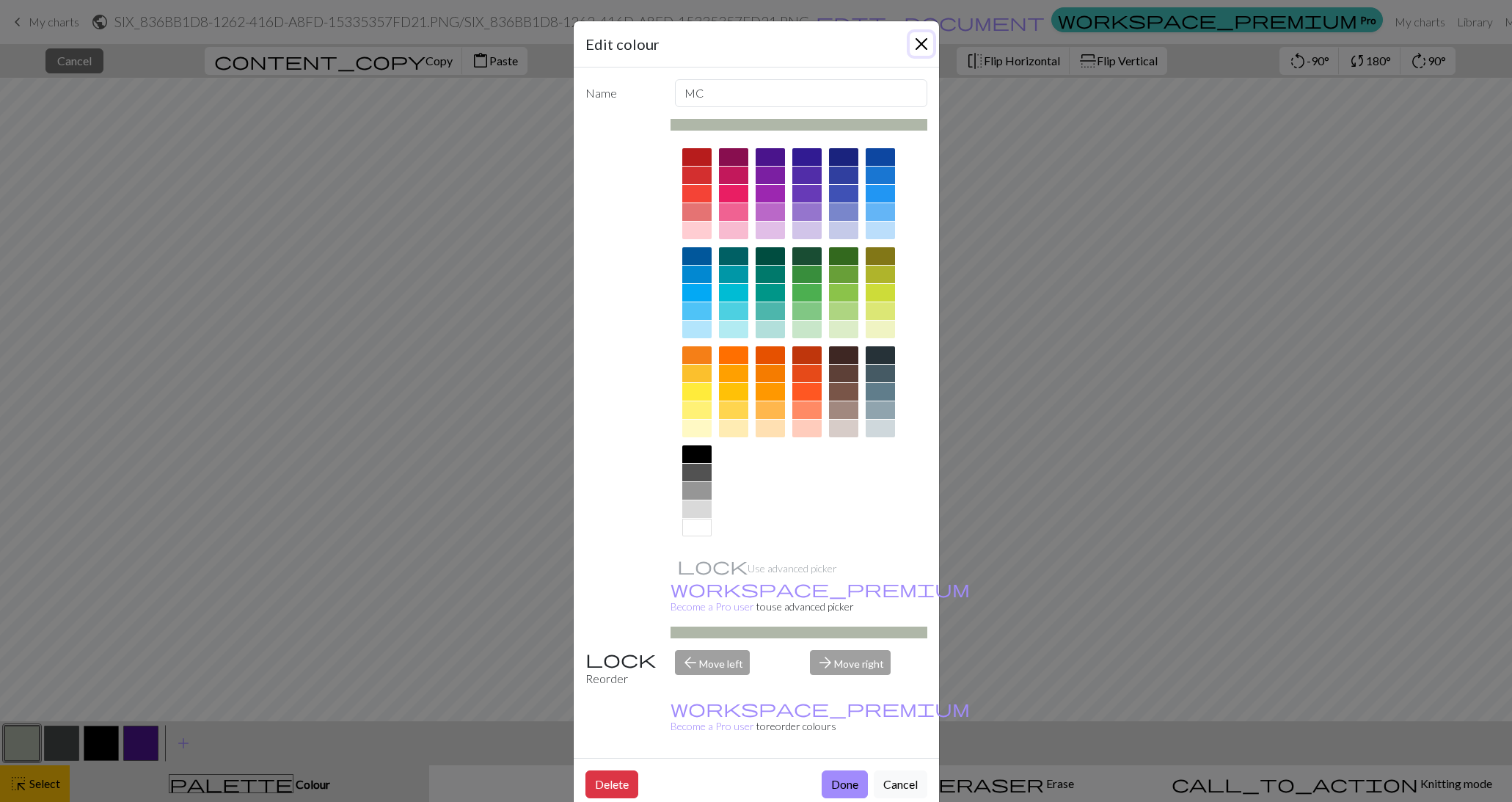
click at [922, 41] on button "Close" at bounding box center [921, 44] width 23 height 23
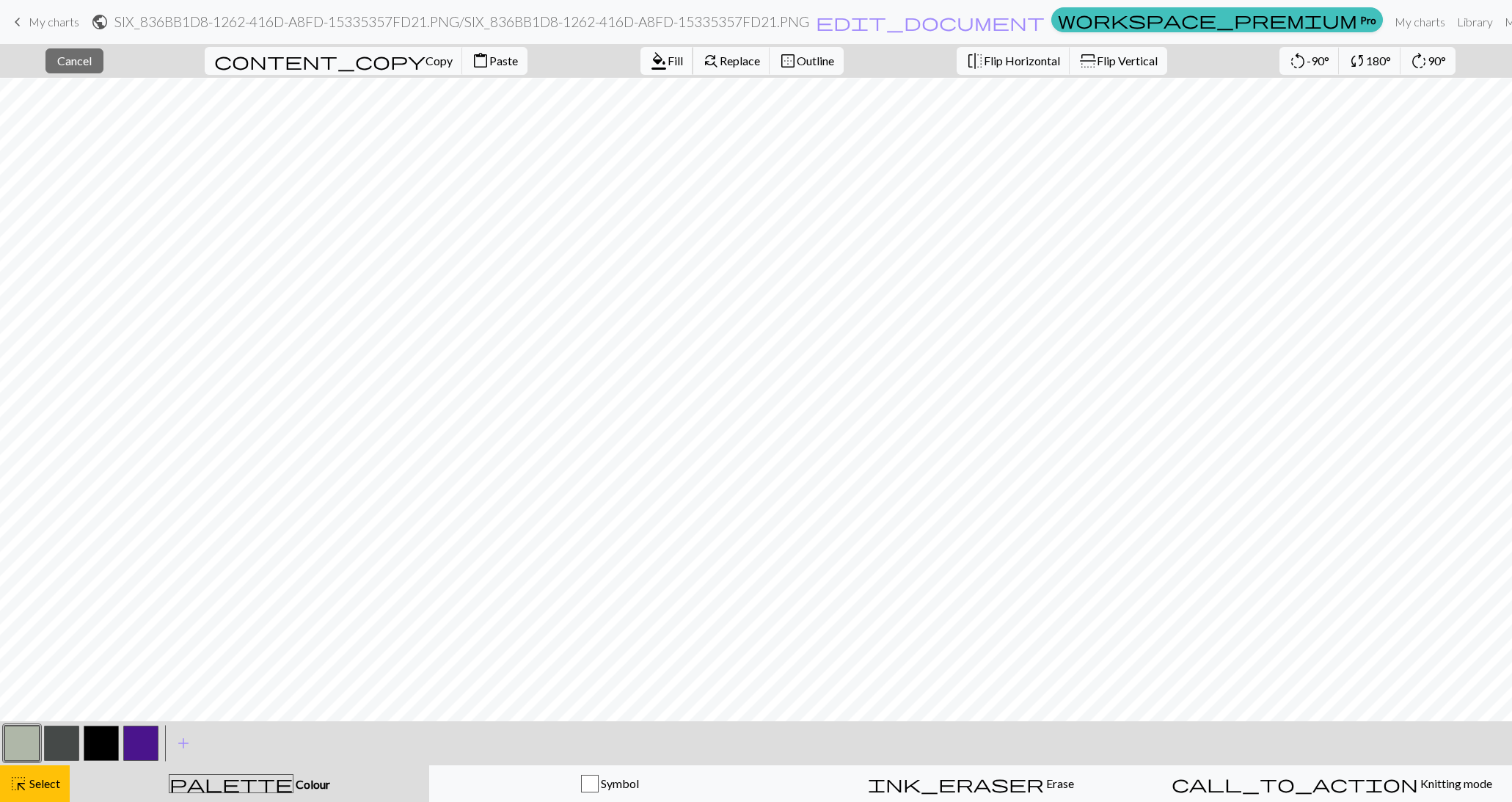
click at [668, 65] on span "Fill" at bounding box center [676, 61] width 16 height 14
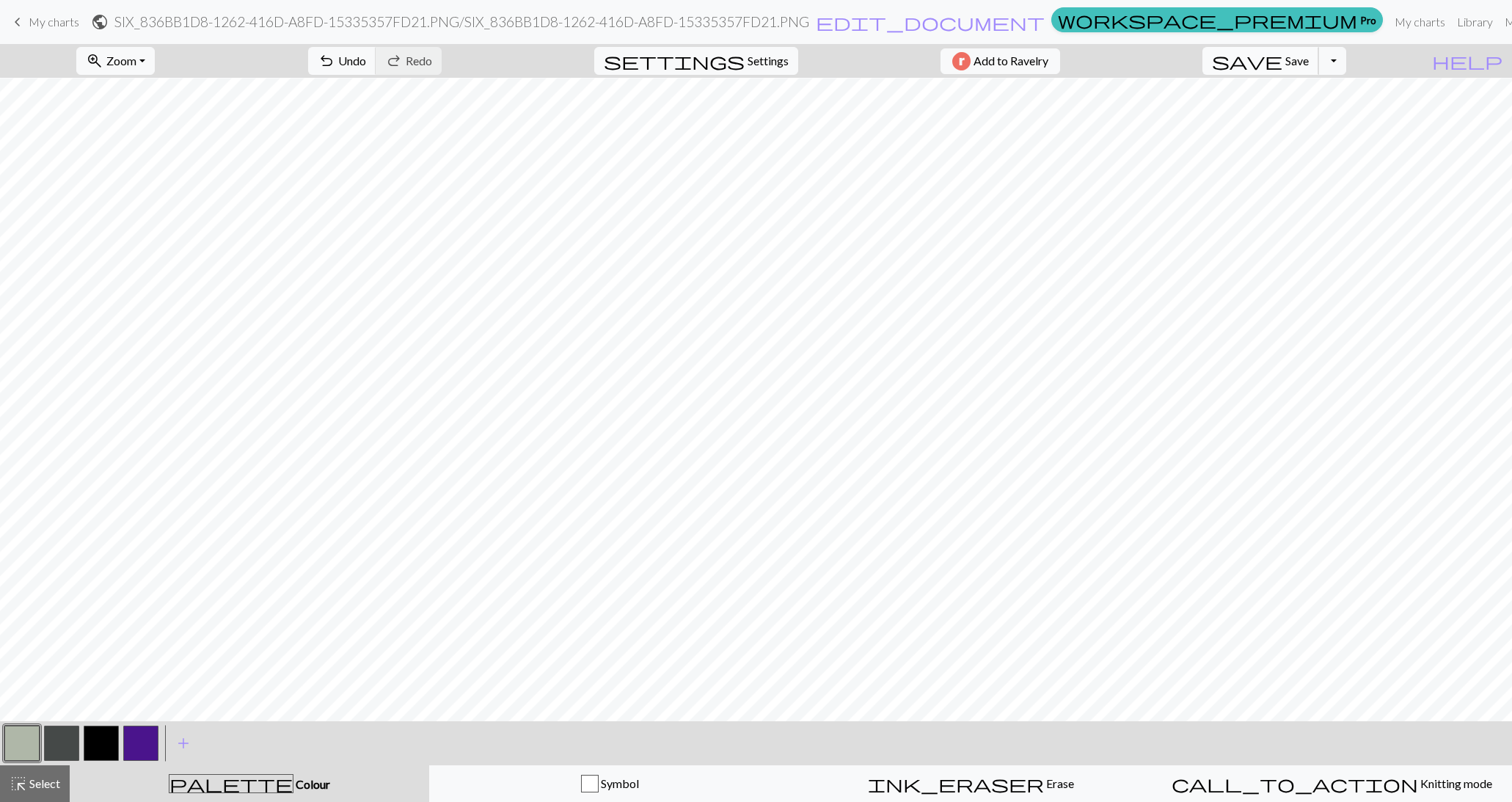
click at [1283, 66] on span "save" at bounding box center [1247, 61] width 71 height 20
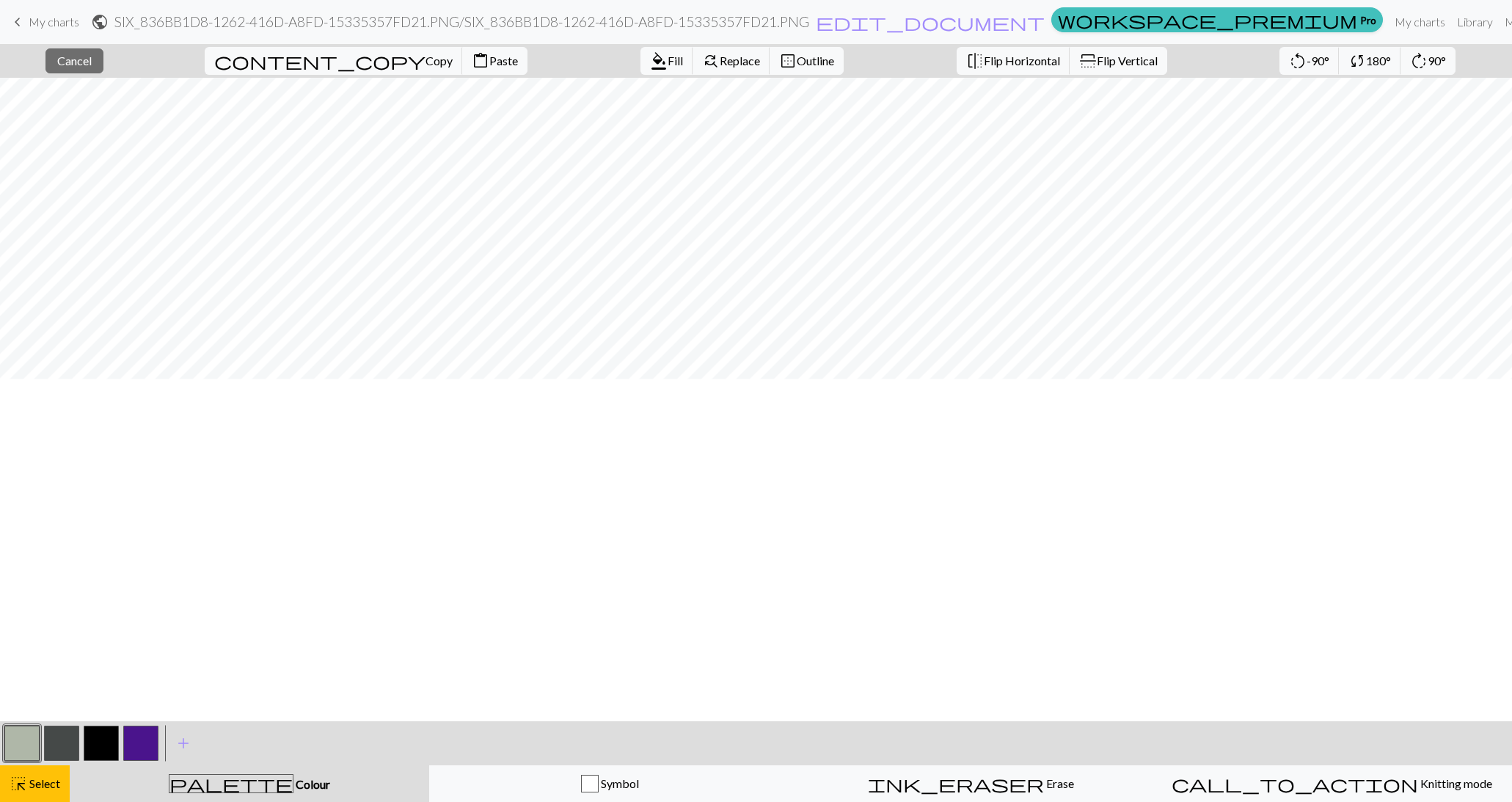
scroll to position [384, 0]
click at [92, 64] on span "Cancel" at bounding box center [75, 61] width 34 height 14
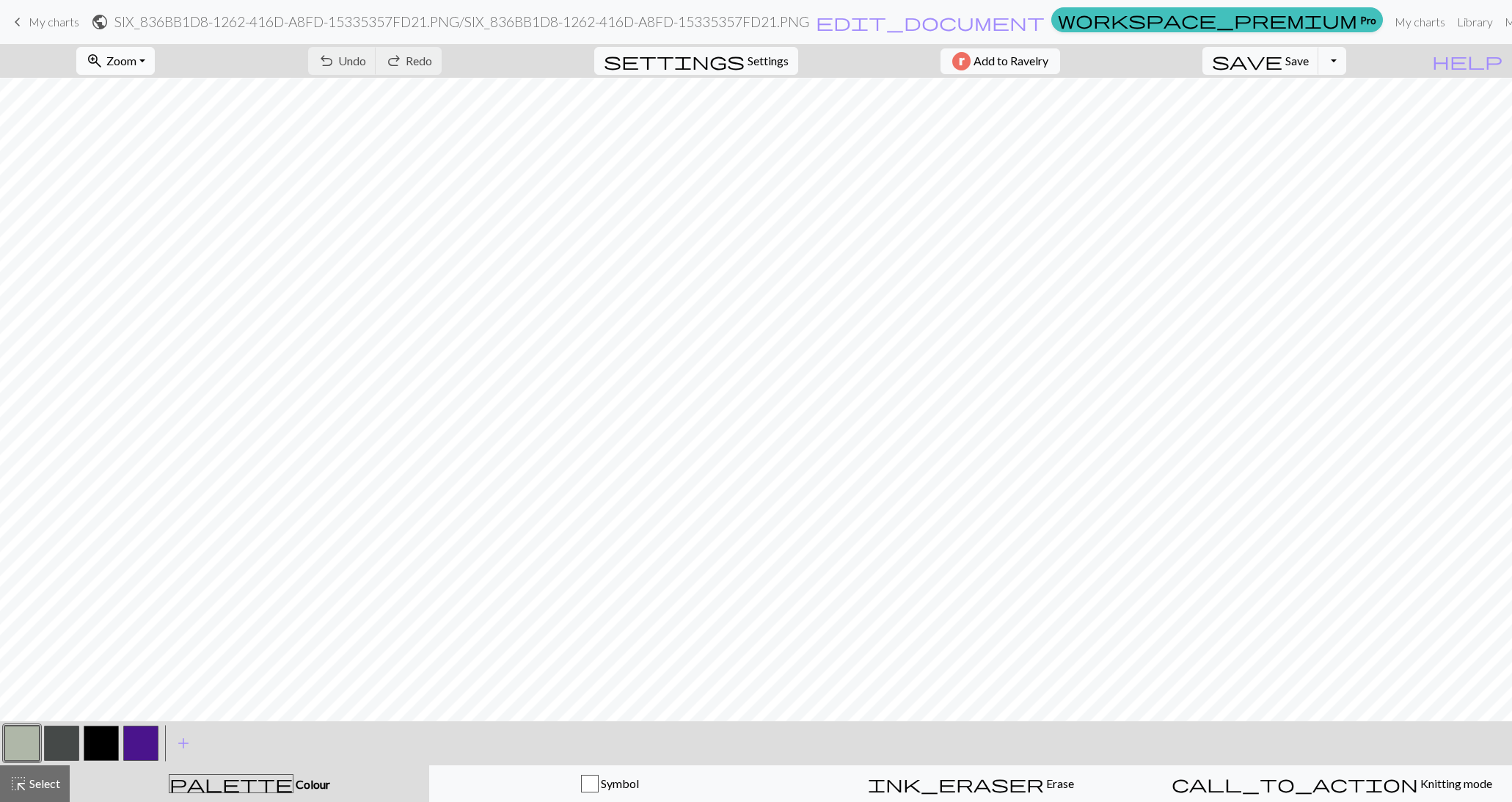
click at [137, 64] on span "Zoom" at bounding box center [121, 61] width 30 height 14
click at [146, 85] on button "Fit all" at bounding box center [134, 92] width 116 height 23
click at [1283, 62] on span "save" at bounding box center [1247, 61] width 71 height 20
click at [110, 739] on button "button" at bounding box center [101, 743] width 35 height 35
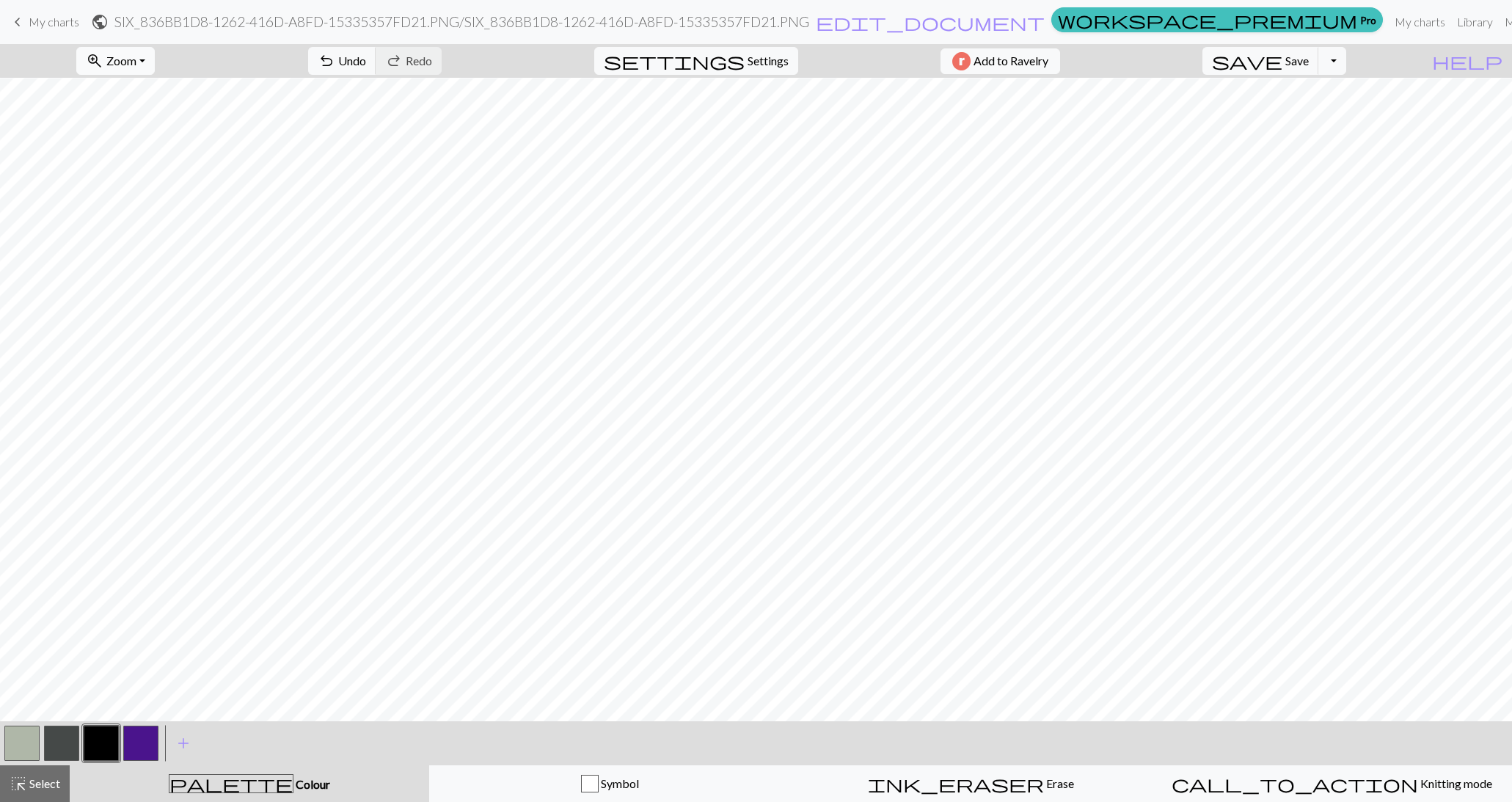
click at [155, 51] on button "zoom_in Zoom Zoom" at bounding box center [115, 61] width 79 height 28
click at [138, 134] on button "Fit height" at bounding box center [134, 139] width 116 height 23
click at [159, 45] on div "zoom_in Zoom Zoom Fit all Fit width Fit height 50% 100% 150% 200%" at bounding box center [115, 61] width 100 height 33
click at [137, 65] on span "Zoom" at bounding box center [121, 61] width 30 height 14
click at [124, 182] on button "50%" at bounding box center [134, 176] width 116 height 23
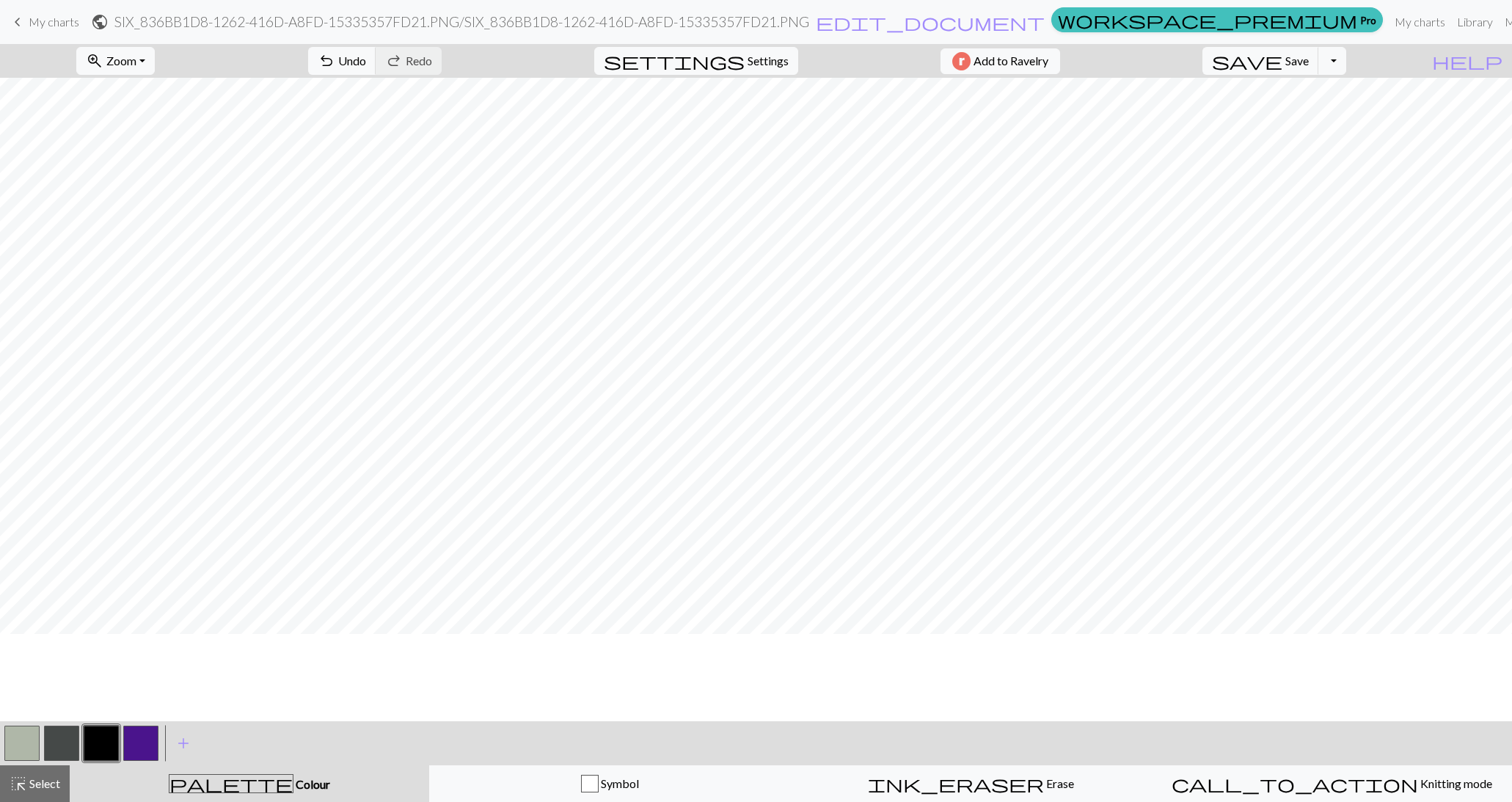
scroll to position [361, 0]
click at [155, 58] on button "zoom_in Zoom Zoom" at bounding box center [115, 61] width 79 height 28
click at [141, 218] on button "150%" at bounding box center [134, 222] width 116 height 23
click at [137, 66] on span "Zoom" at bounding box center [121, 61] width 30 height 14
click at [141, 194] on button "100%" at bounding box center [134, 199] width 116 height 23
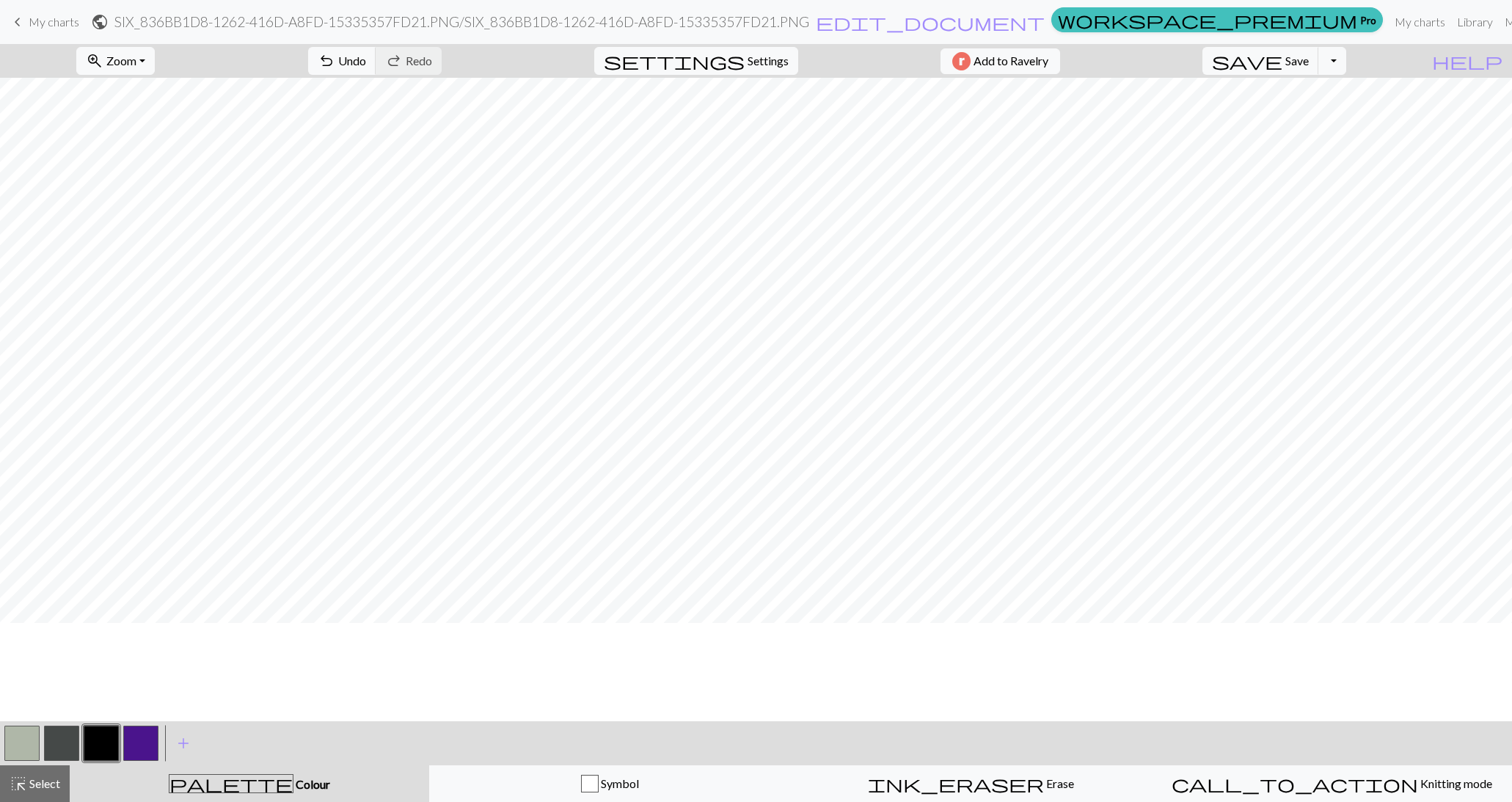
scroll to position [790, 0]
click at [19, 741] on button "button" at bounding box center [22, 743] width 35 height 35
click at [104, 744] on button "button" at bounding box center [101, 743] width 35 height 35
click at [366, 61] on span "Undo" at bounding box center [352, 61] width 28 height 14
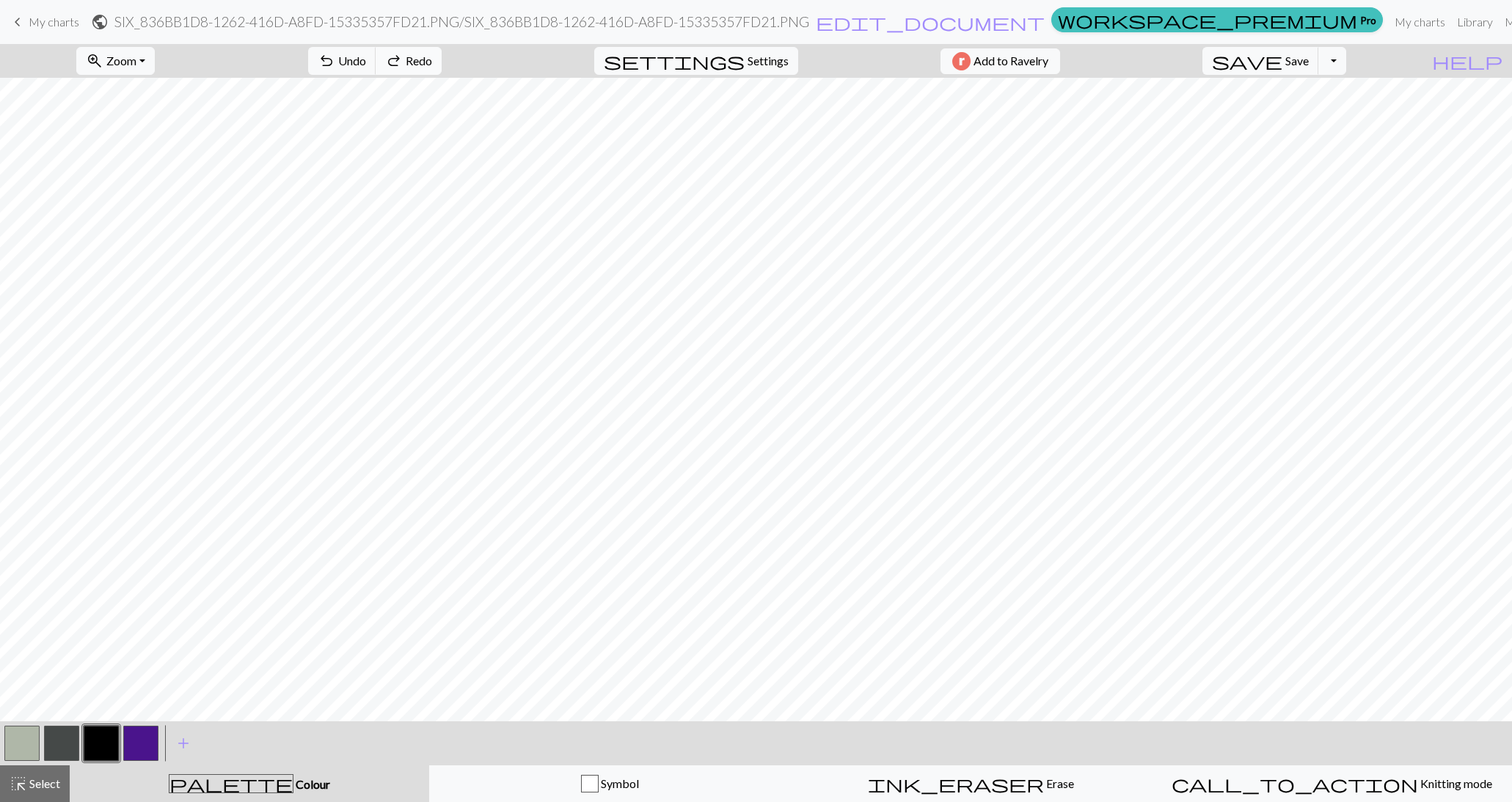
click at [432, 54] on span "Redo" at bounding box center [419, 61] width 26 height 14
click at [23, 741] on button "button" at bounding box center [22, 743] width 35 height 35
click at [105, 746] on button "button" at bounding box center [101, 743] width 35 height 35
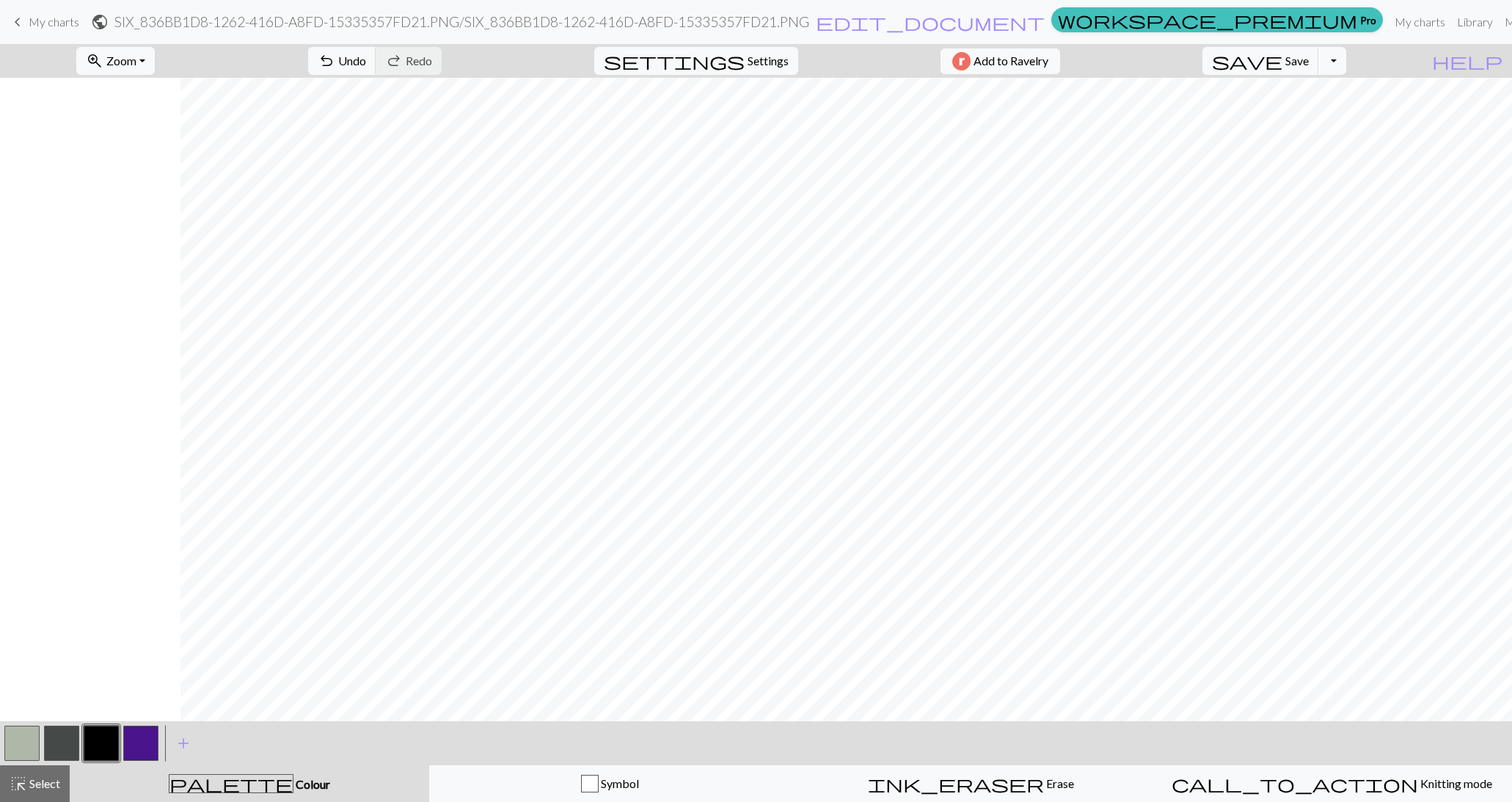
scroll to position [1202, 180]
click at [105, 743] on button "button" at bounding box center [101, 743] width 35 height 35
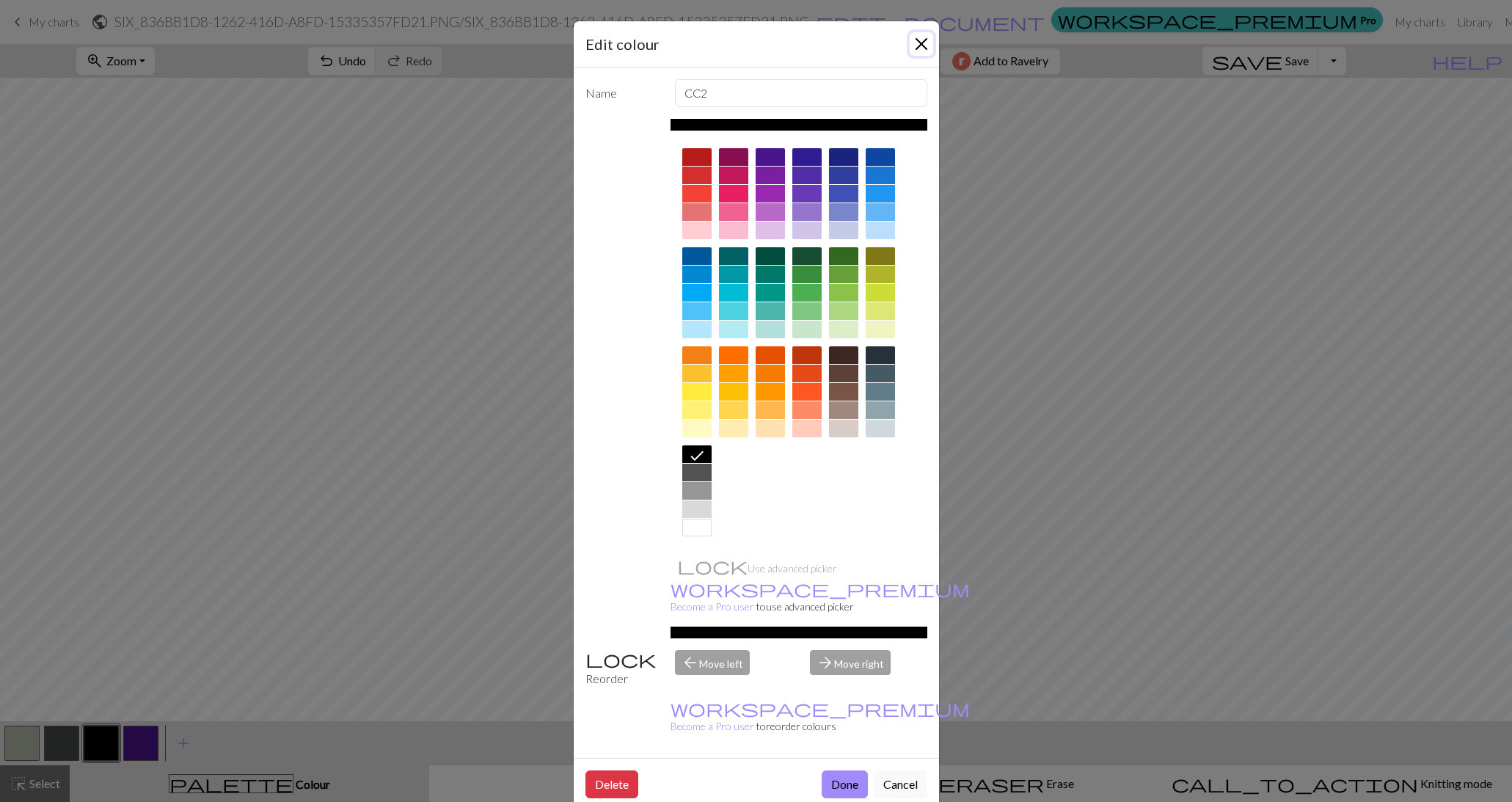
click at [923, 37] on button "Close" at bounding box center [921, 44] width 23 height 23
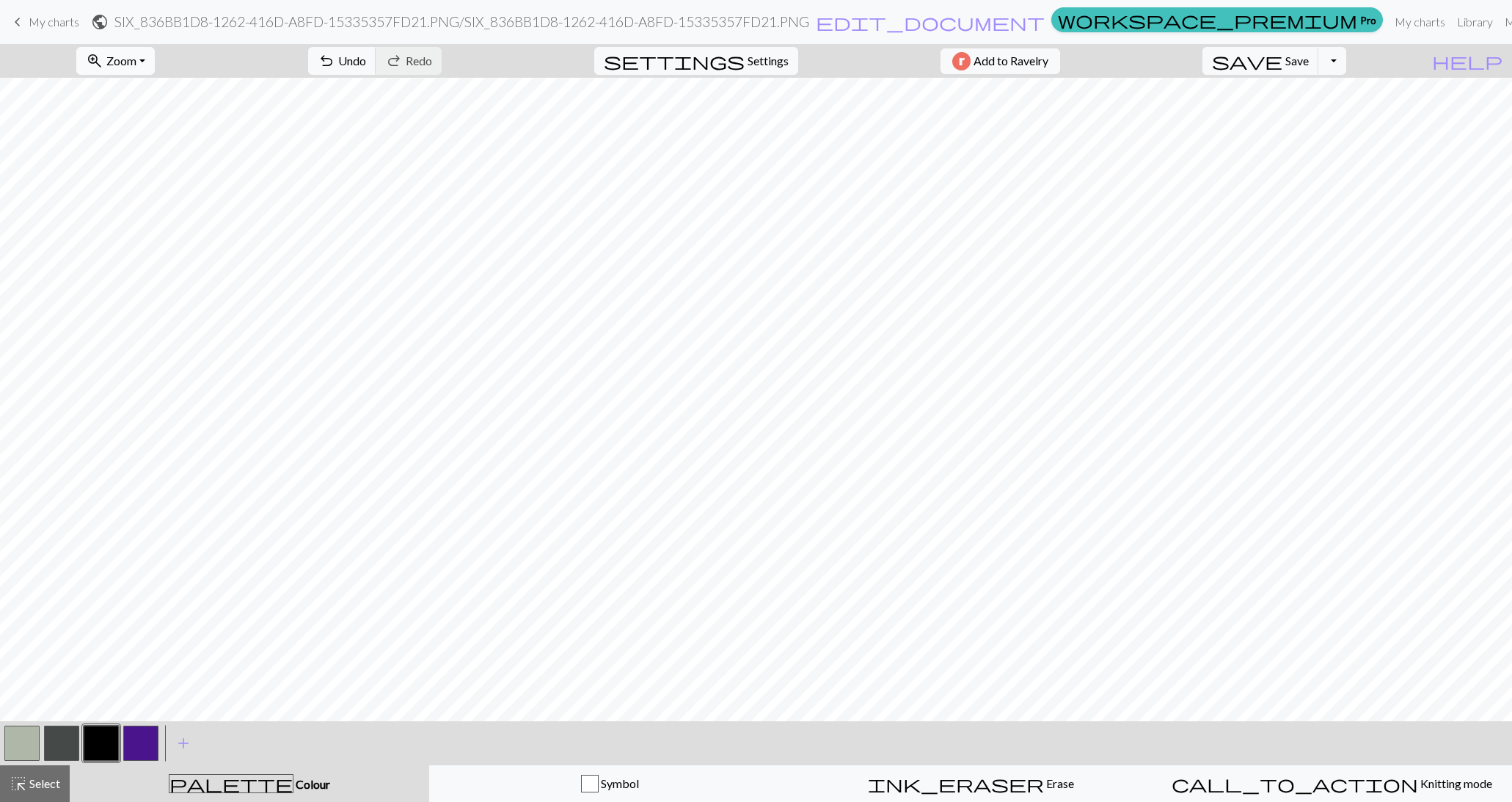
click at [103, 53] on span "zoom_in" at bounding box center [94, 61] width 18 height 20
click at [139, 92] on button "Fit all" at bounding box center [134, 92] width 116 height 23
click at [72, 731] on button "button" at bounding box center [61, 743] width 35 height 35
click at [66, 737] on button "button" at bounding box center [61, 743] width 35 height 35
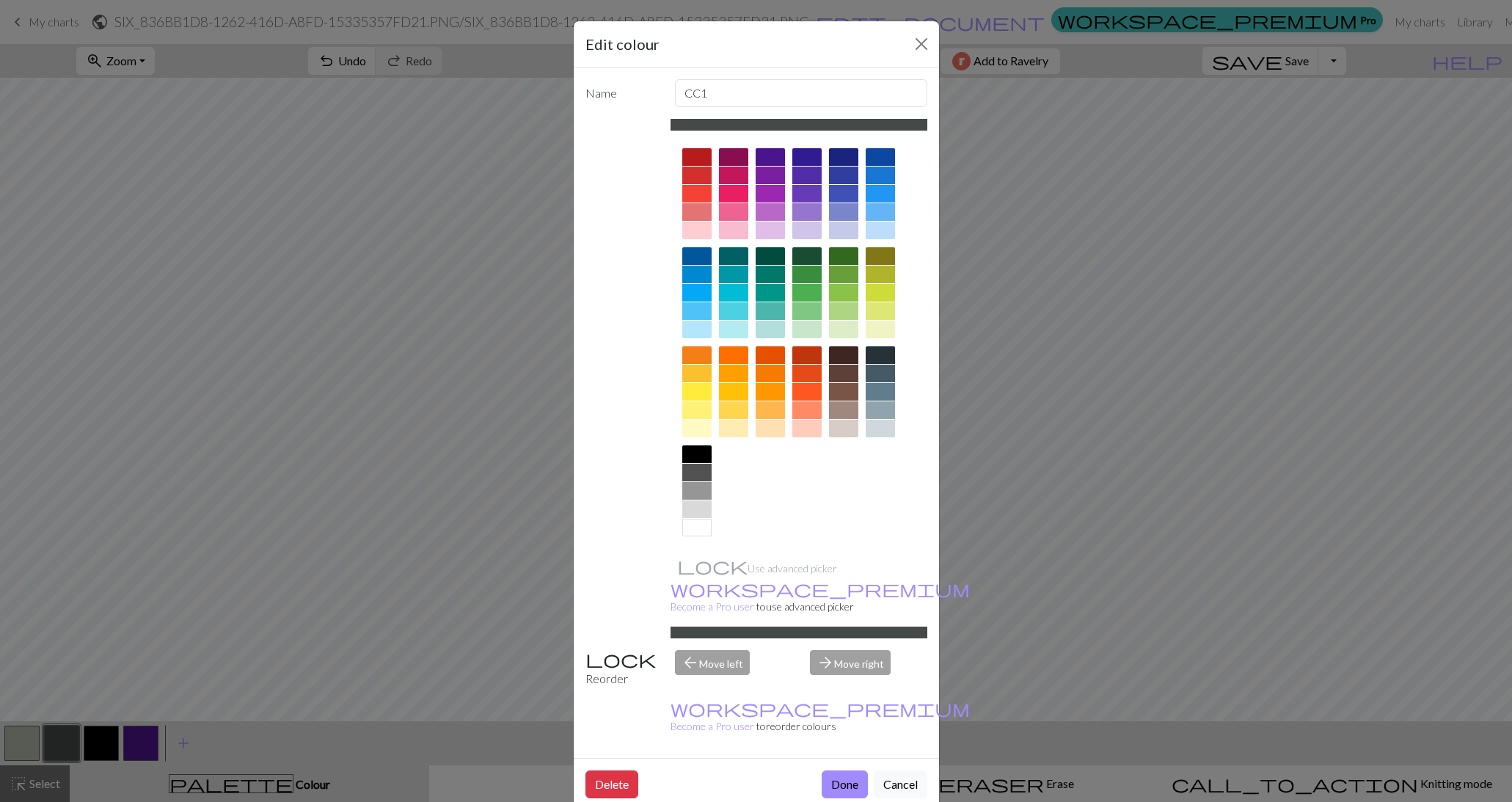
click at [690, 448] on div at bounding box center [697, 454] width 30 height 18
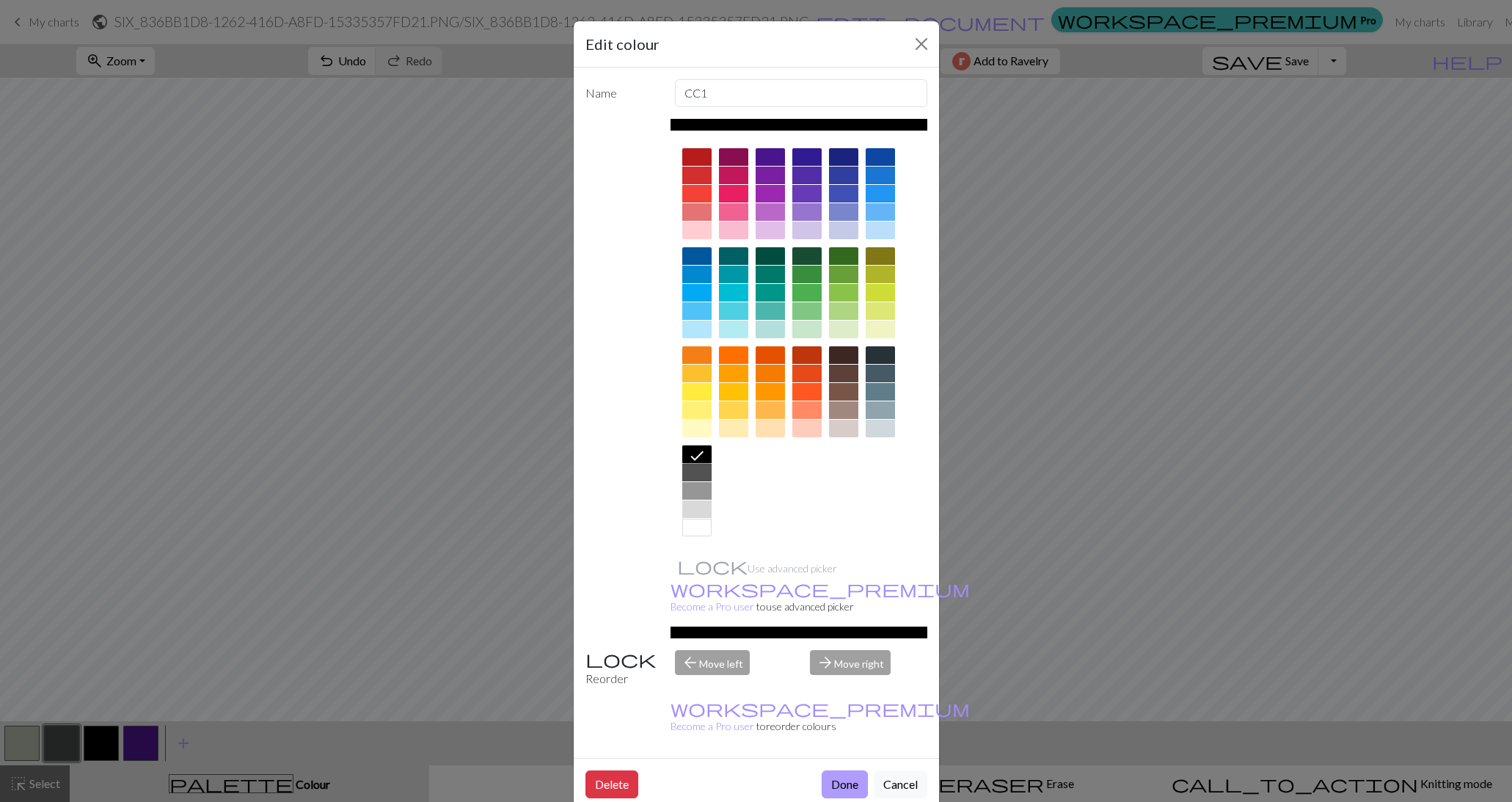
click at [837, 770] on button "Done" at bounding box center [844, 784] width 46 height 28
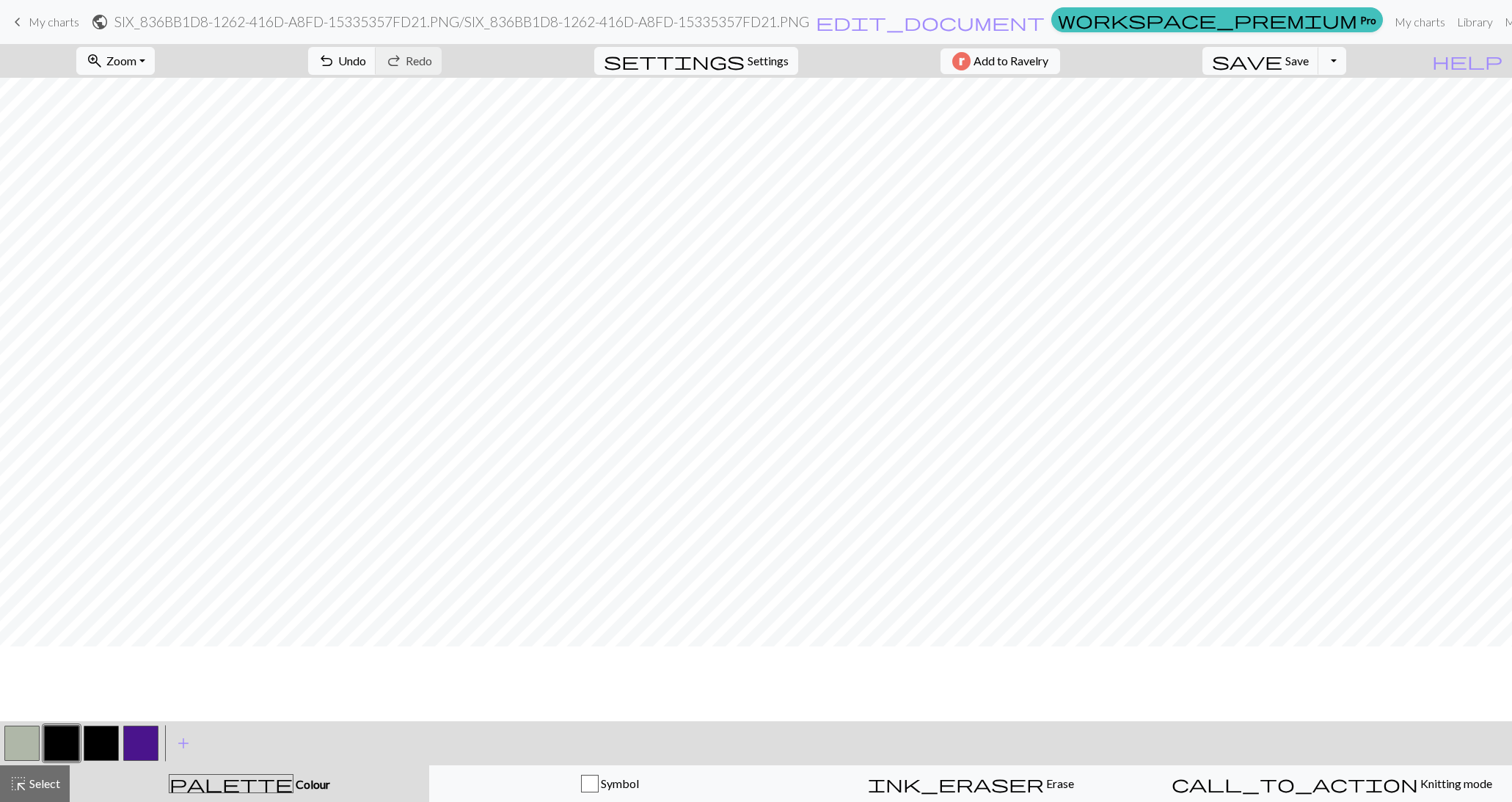
scroll to position [18, 0]
click at [1283, 65] on span "save" at bounding box center [1247, 61] width 71 height 20
click at [758, 56] on div "Chart saved" at bounding box center [756, 29] width 86 height 58
click at [758, 56] on span "Settings" at bounding box center [768, 61] width 41 height 18
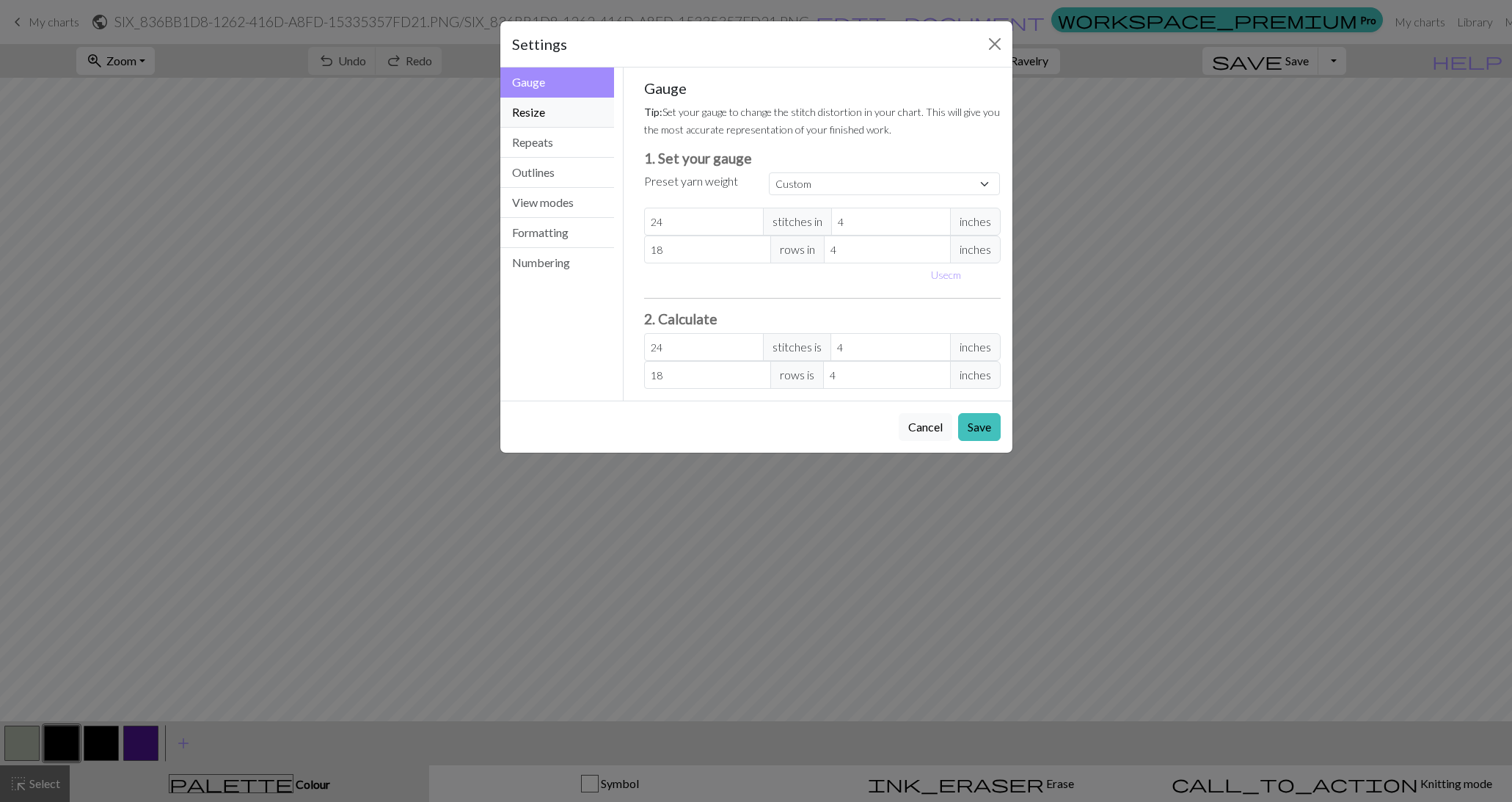
click at [549, 109] on button "Resize" at bounding box center [557, 113] width 114 height 30
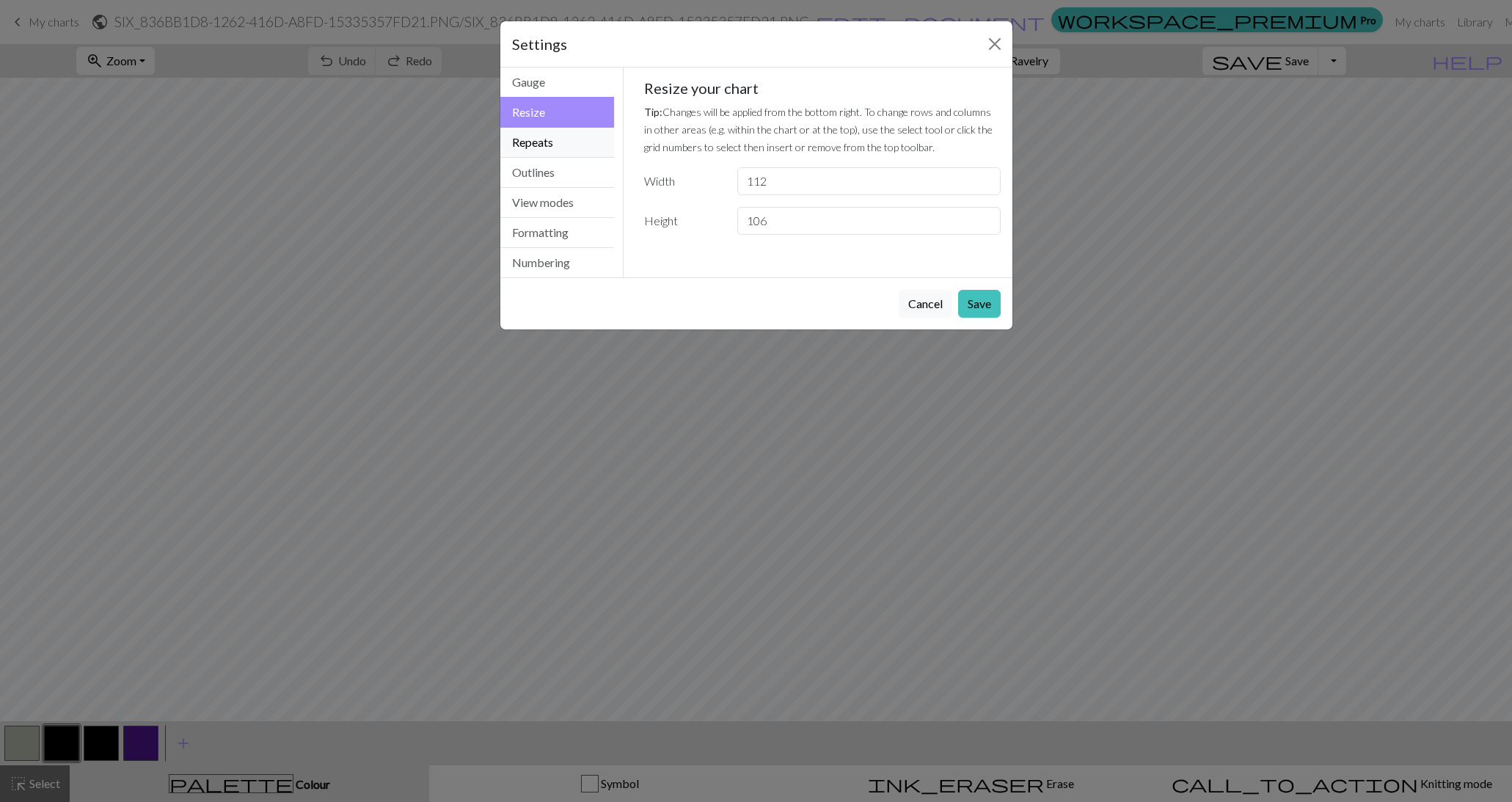
click at [539, 141] on button "Repeats" at bounding box center [557, 142] width 114 height 30
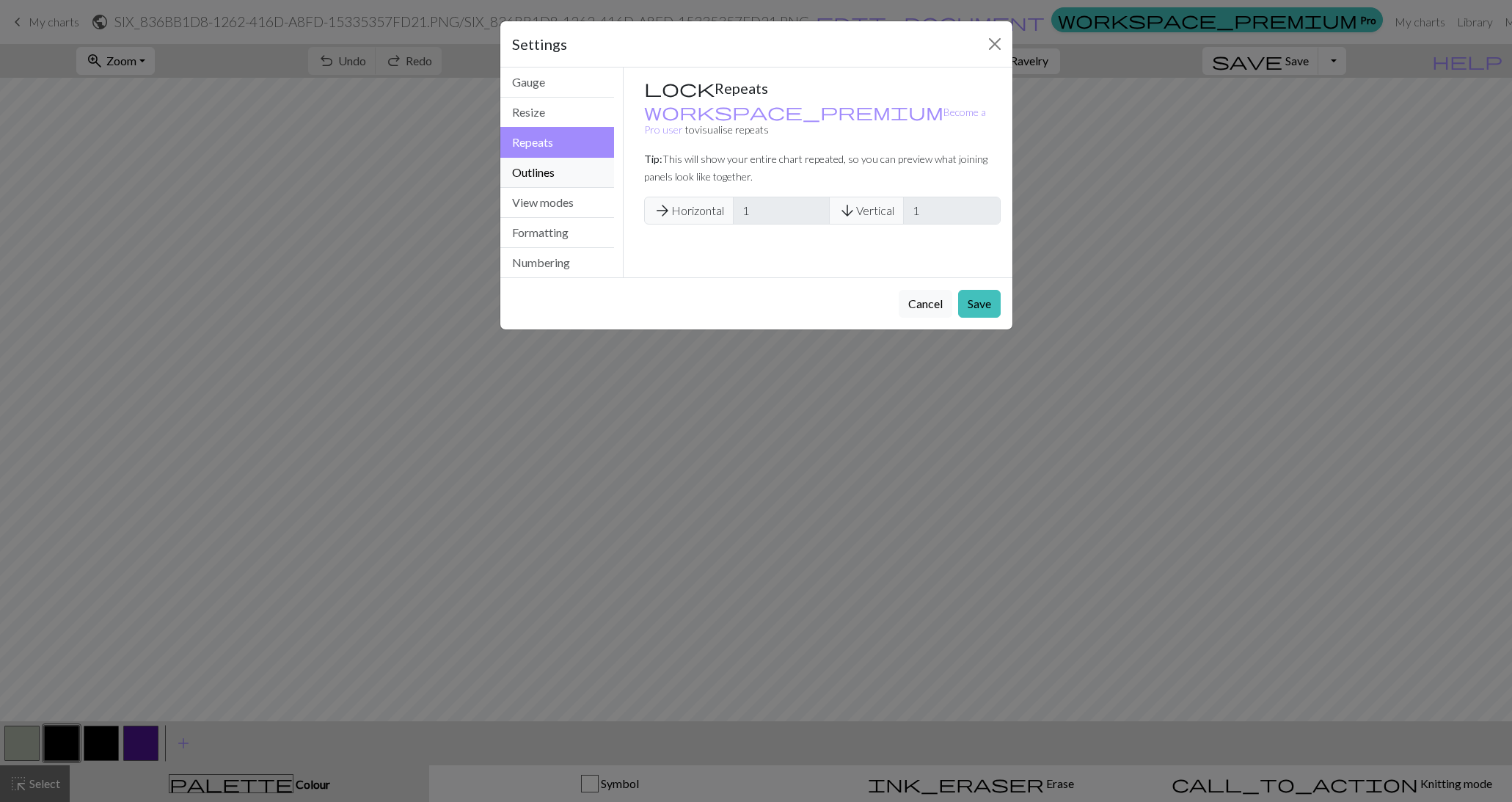
click at [537, 170] on button "Outlines" at bounding box center [557, 173] width 114 height 30
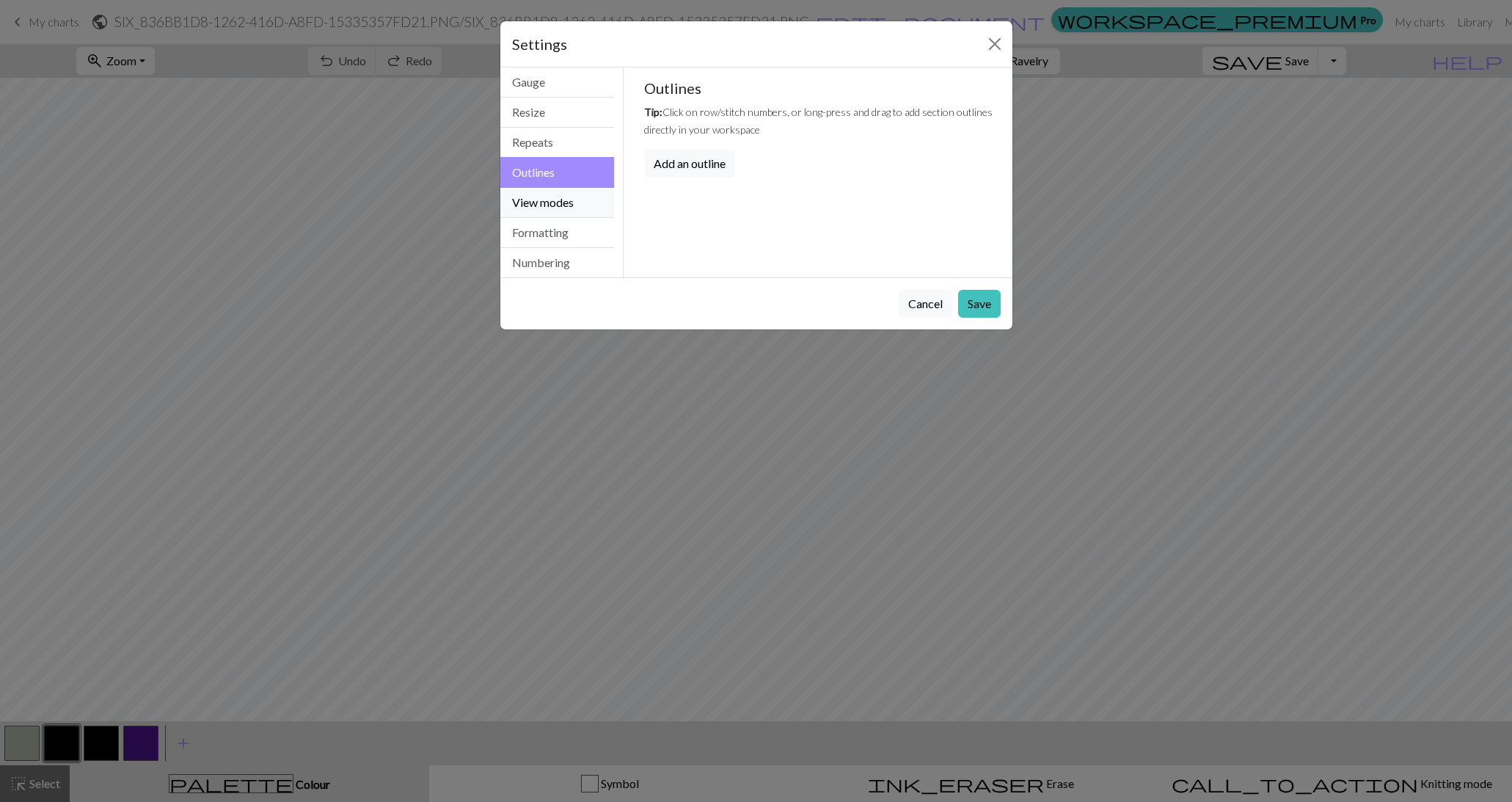
click at [537, 204] on button "View modes" at bounding box center [557, 203] width 114 height 30
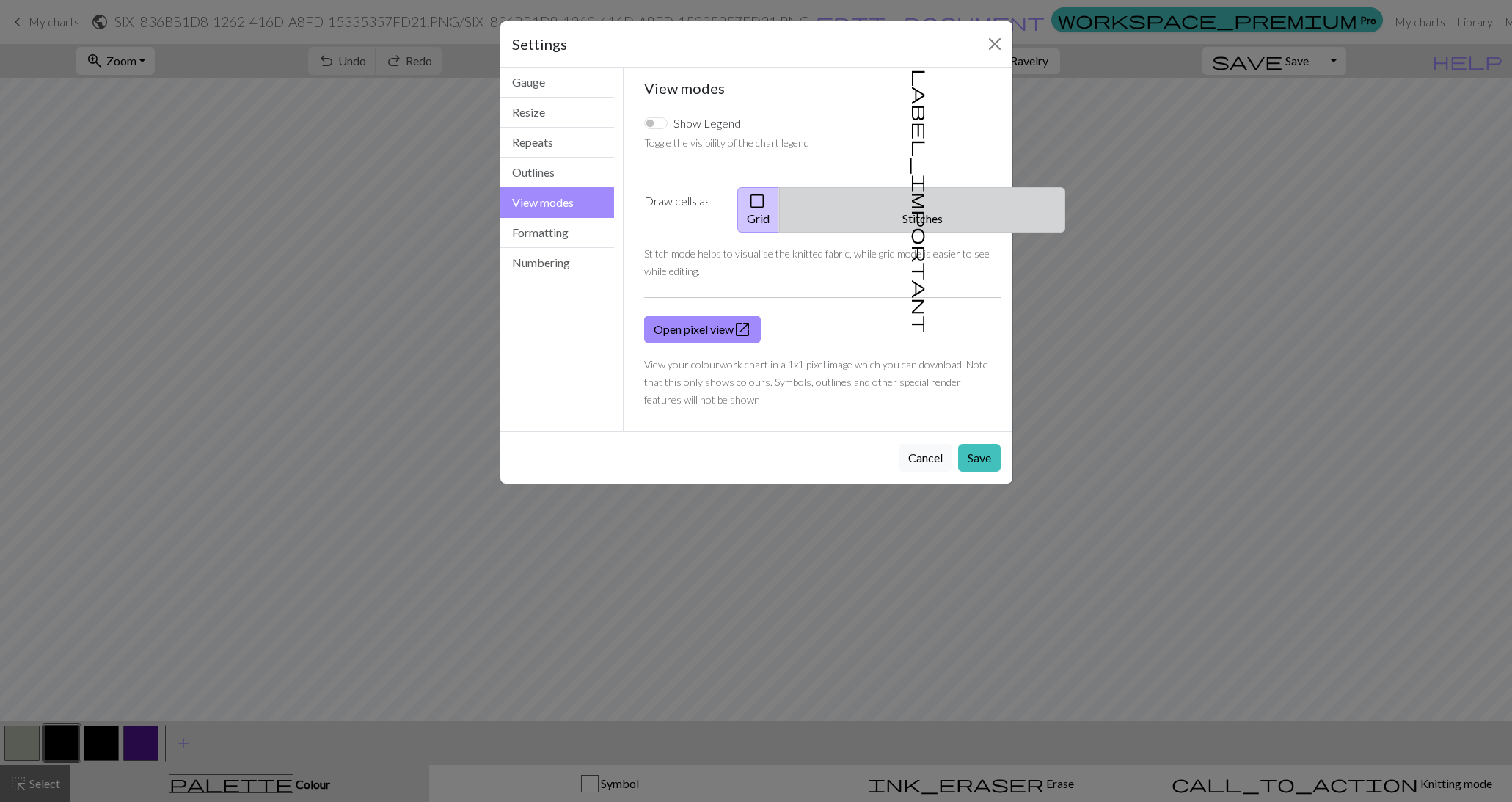
click at [926, 197] on button "label_important Stitches" at bounding box center [922, 210] width 286 height 46
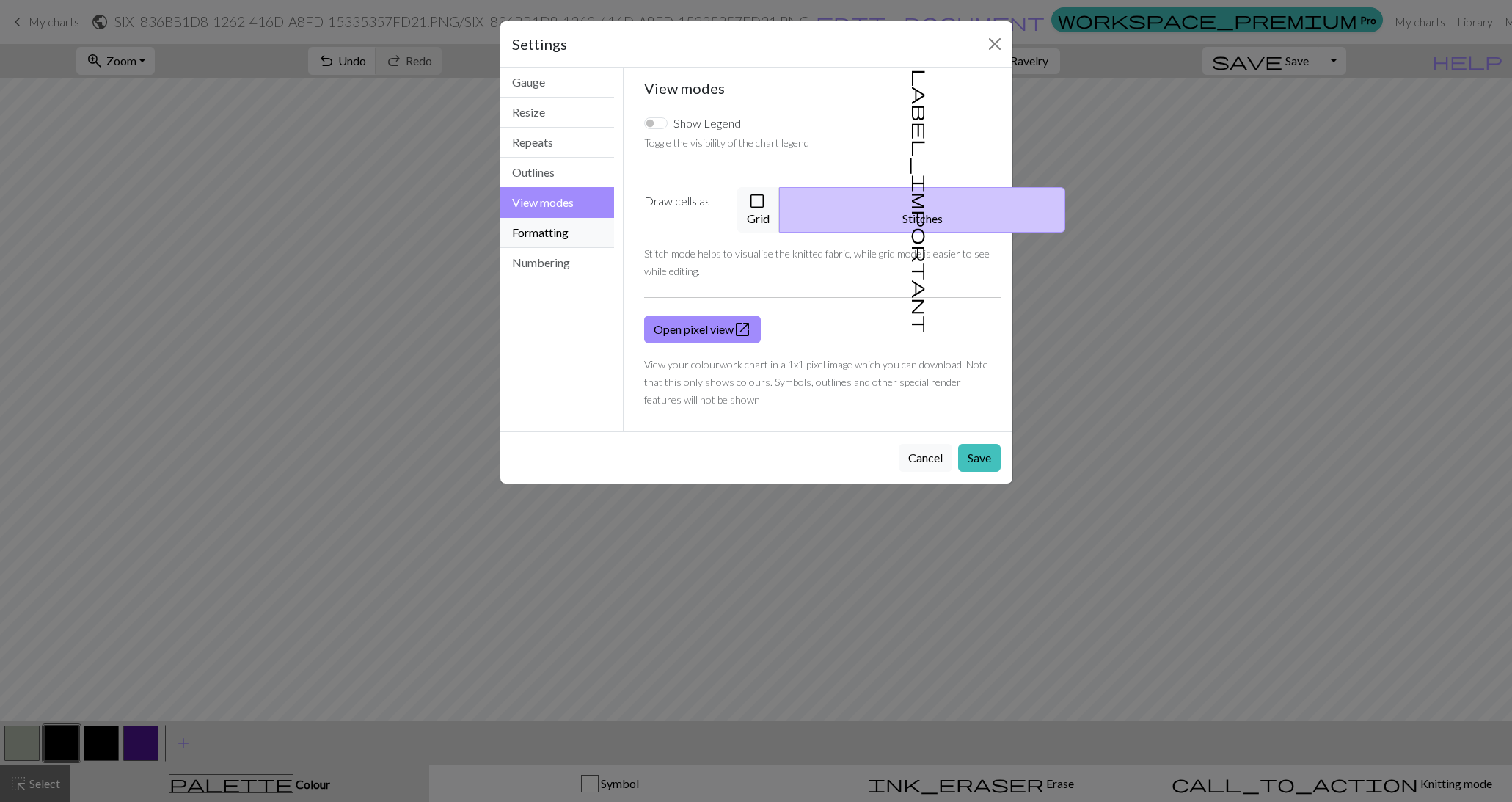
click at [538, 230] on button "Formatting" at bounding box center [557, 232] width 114 height 30
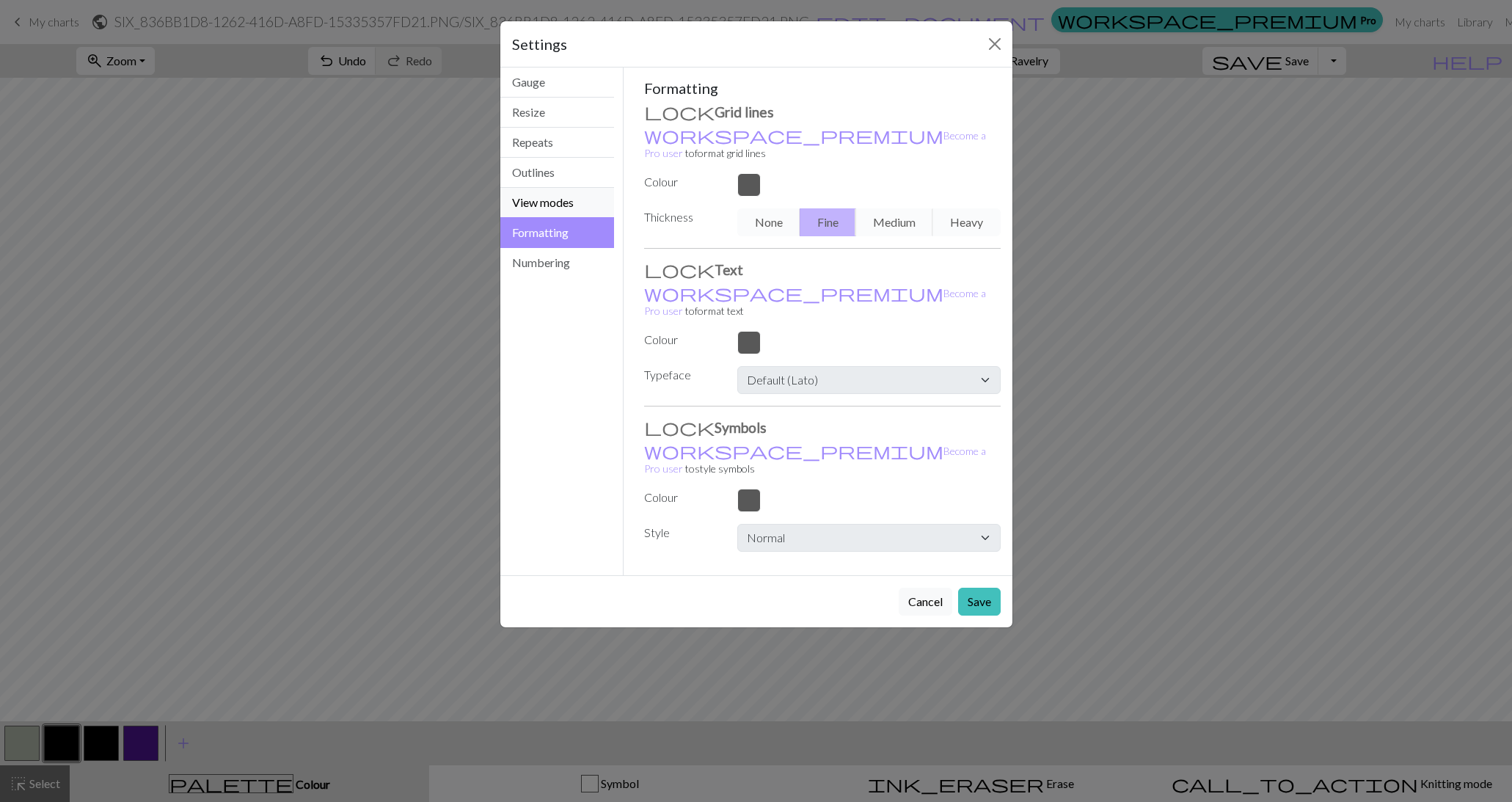
click at [548, 197] on button "View modes" at bounding box center [557, 203] width 114 height 30
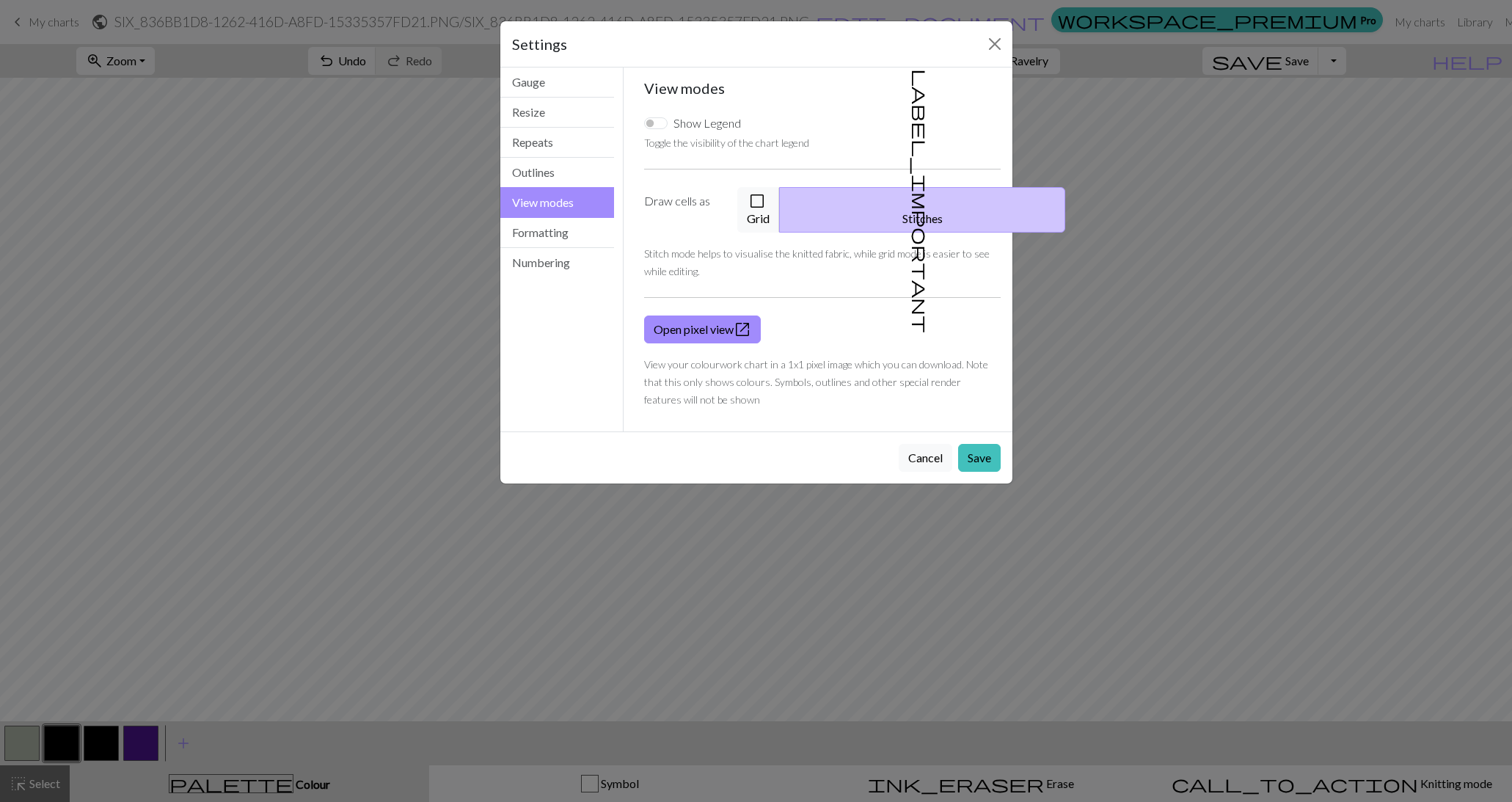
click at [978, 455] on div "Cancel Save" at bounding box center [756, 457] width 512 height 52
click at [986, 444] on button "Save" at bounding box center [979, 458] width 43 height 28
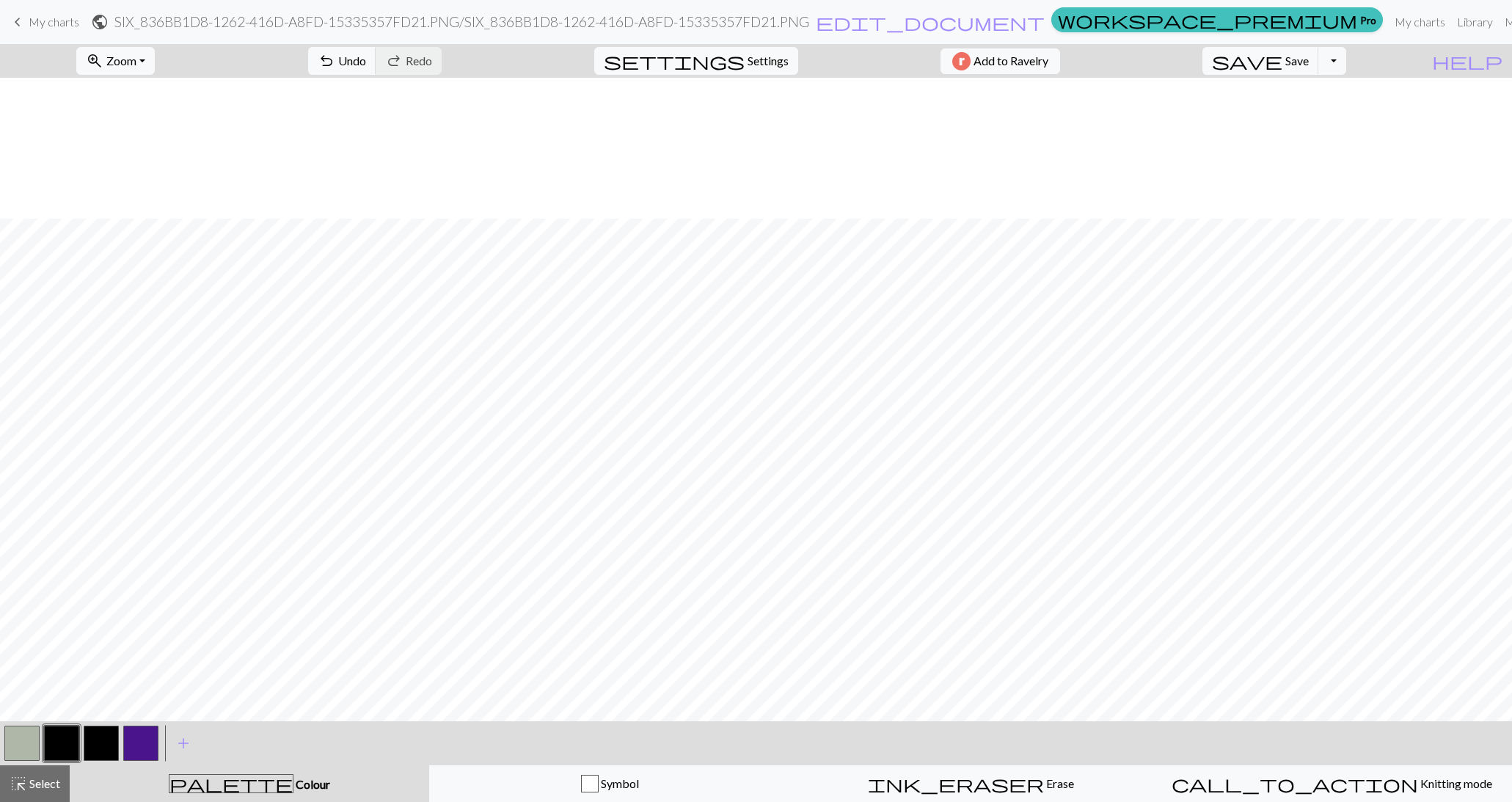
scroll to position [159, 0]
click at [17, 743] on button "button" at bounding box center [22, 743] width 35 height 35
click at [749, 60] on span "Settings" at bounding box center [768, 61] width 41 height 18
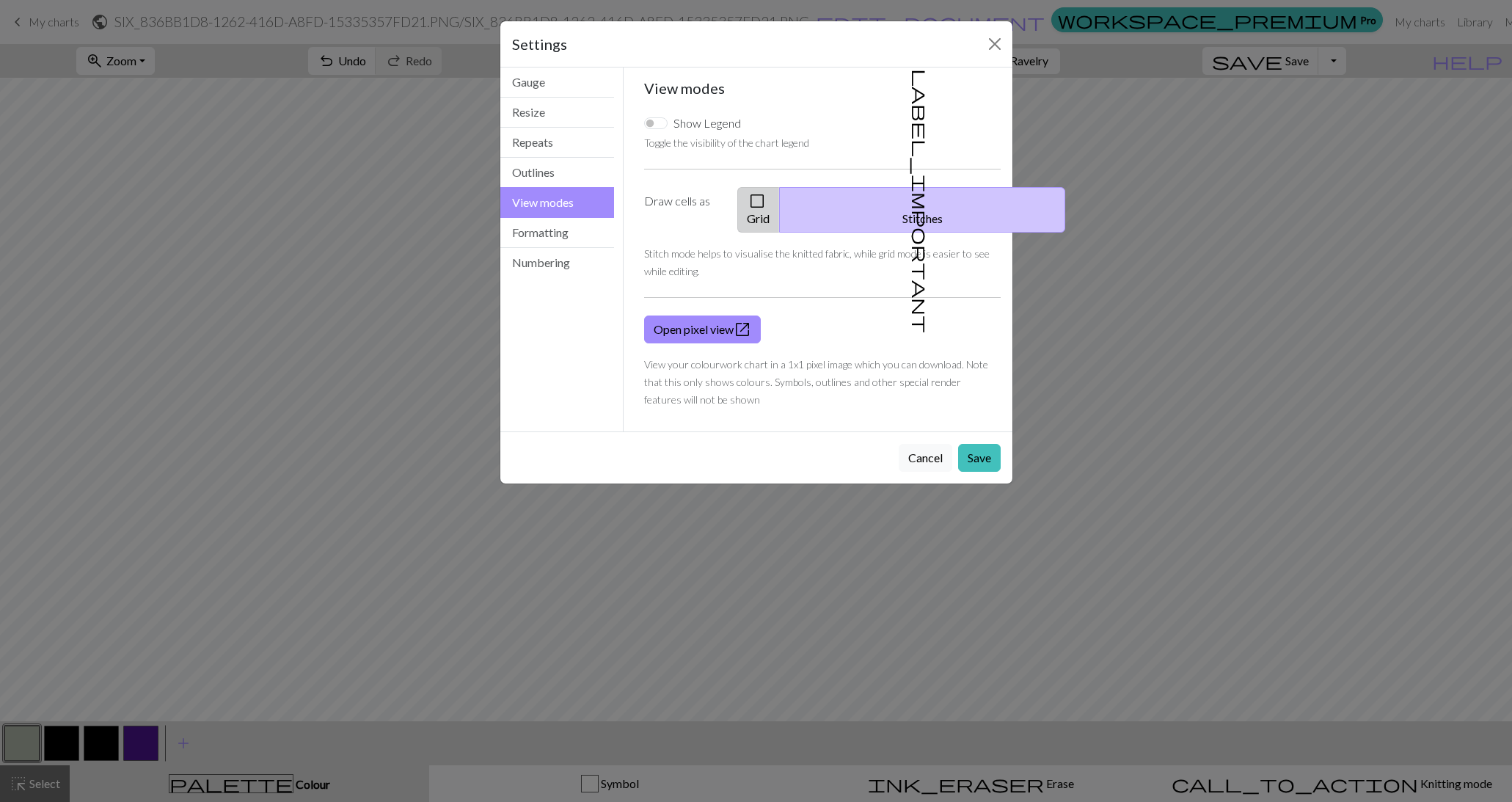
click at [780, 205] on button "check_box_outline_blank Grid" at bounding box center [759, 210] width 43 height 46
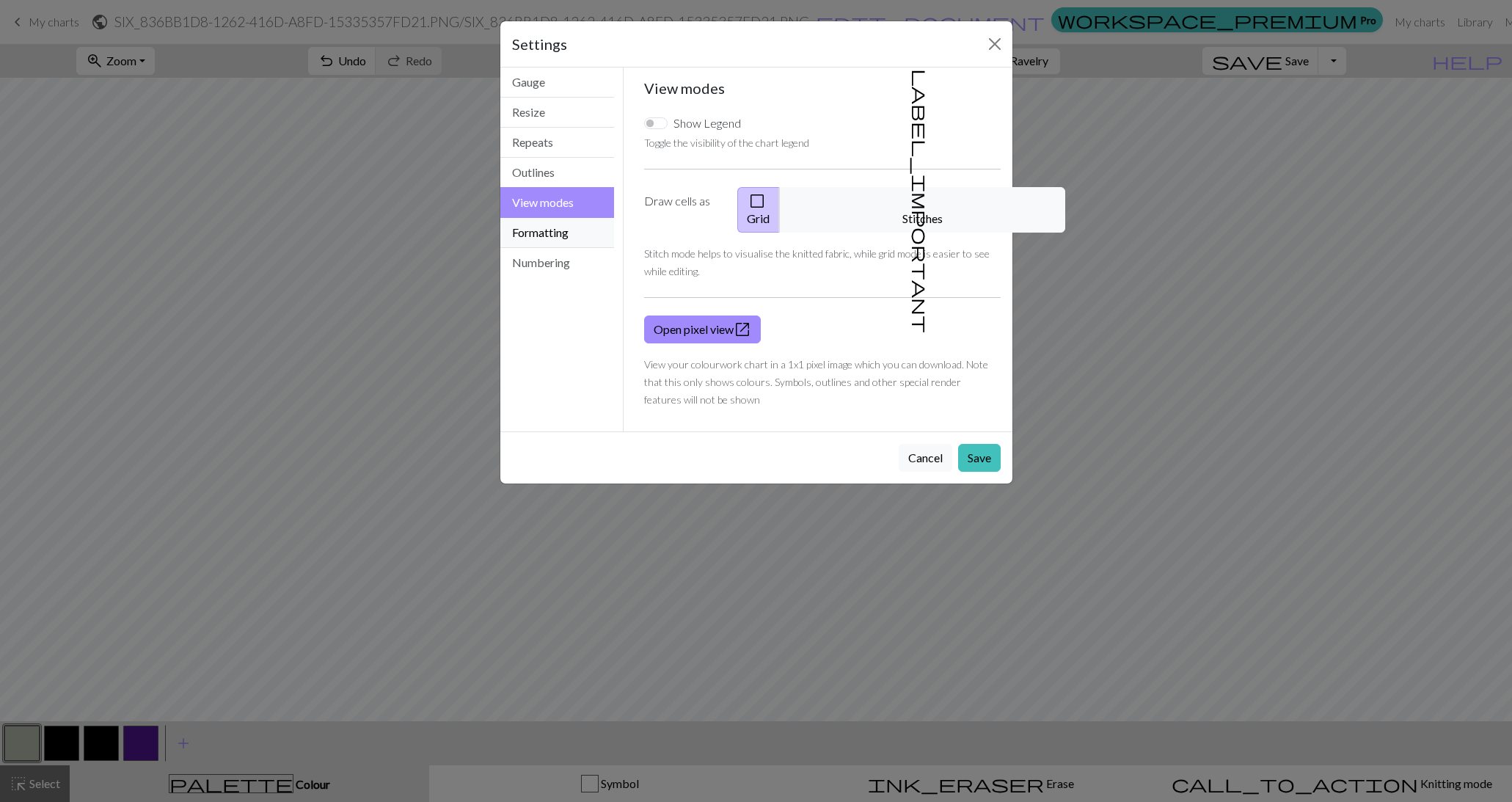
click at [553, 229] on button "Formatting" at bounding box center [557, 232] width 114 height 30
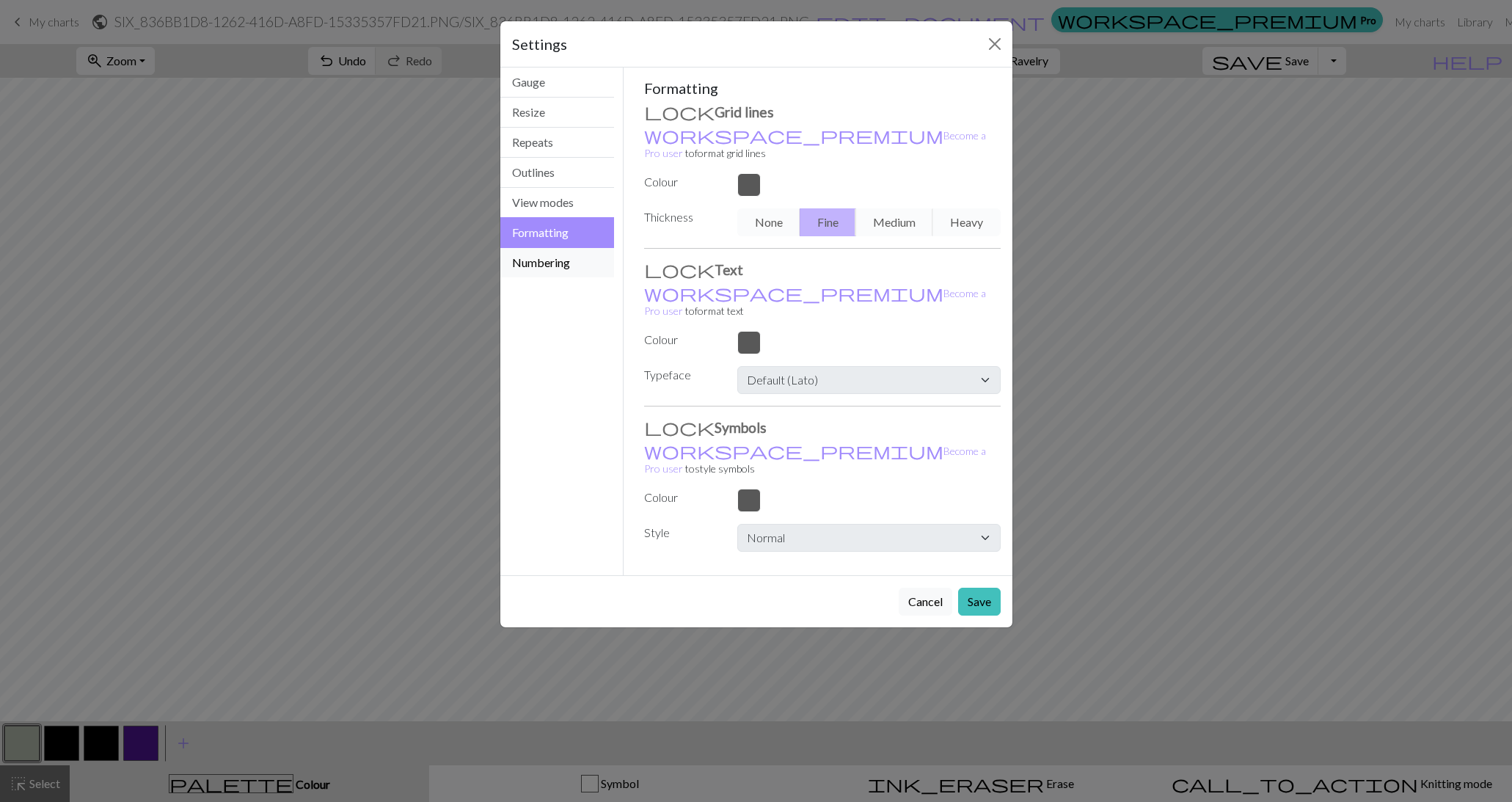
click at [567, 258] on button "Numbering" at bounding box center [557, 263] width 114 height 30
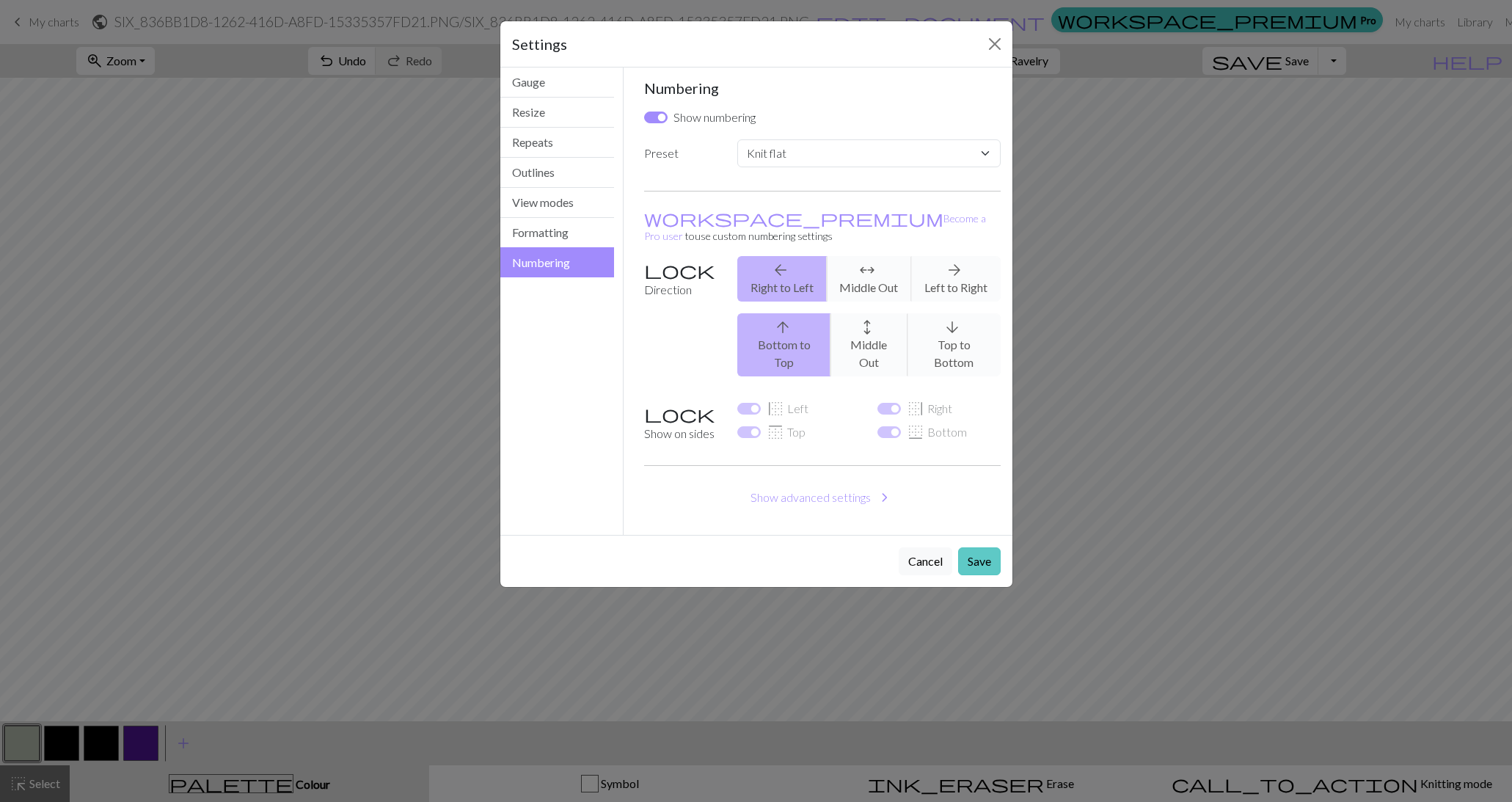
click at [990, 547] on button "Save" at bounding box center [979, 561] width 43 height 28
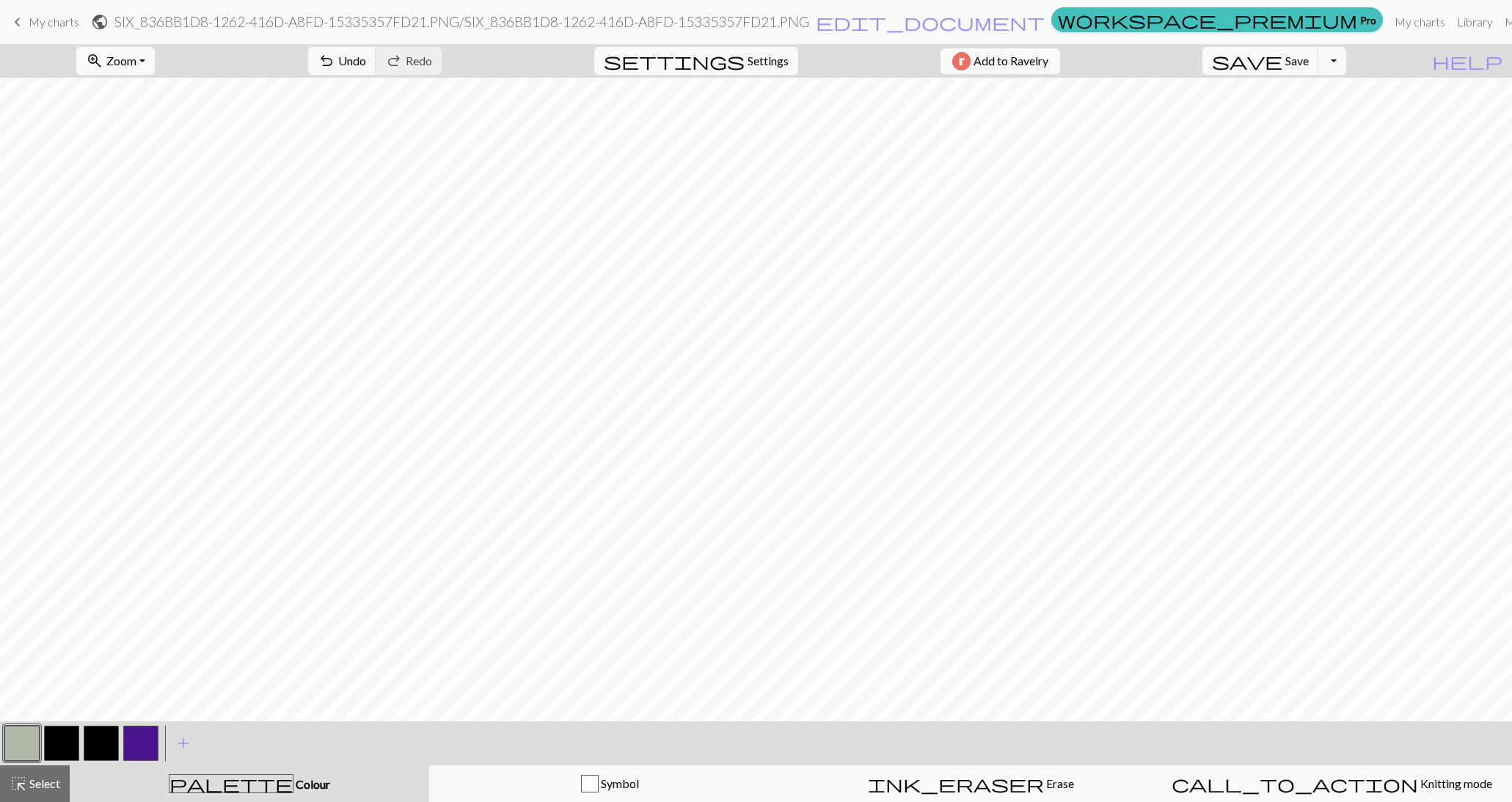
click at [137, 63] on span "Zoom" at bounding box center [121, 61] width 30 height 14
click at [145, 193] on button "100%" at bounding box center [134, 199] width 116 height 23
click at [45, 786] on span "Select" at bounding box center [44, 783] width 33 height 14
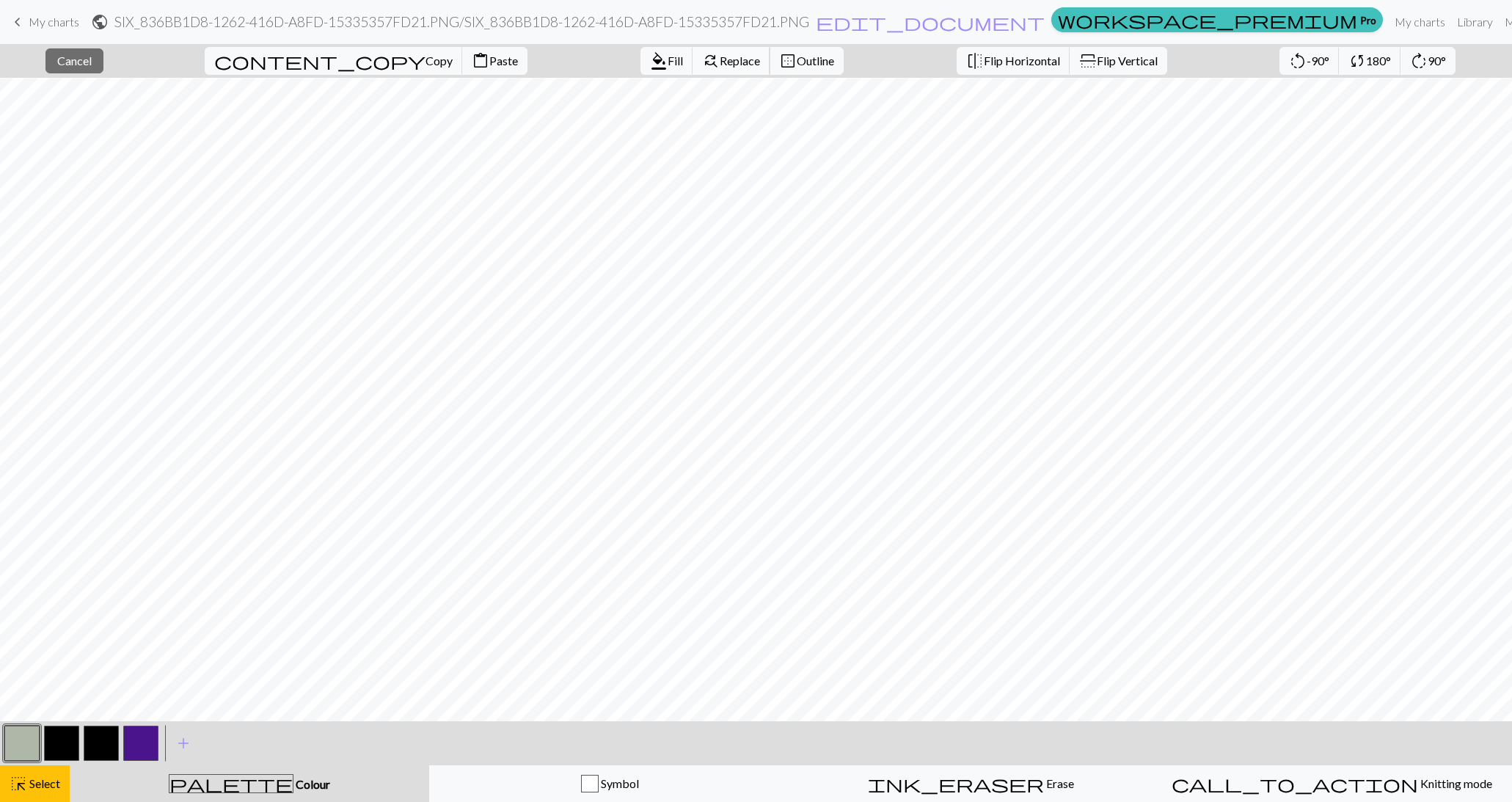
drag, startPoint x: 641, startPoint y: 71, endPoint x: 657, endPoint y: 56, distance: 21.9
click at [693, 56] on button "find_replace Replace" at bounding box center [732, 61] width 78 height 28
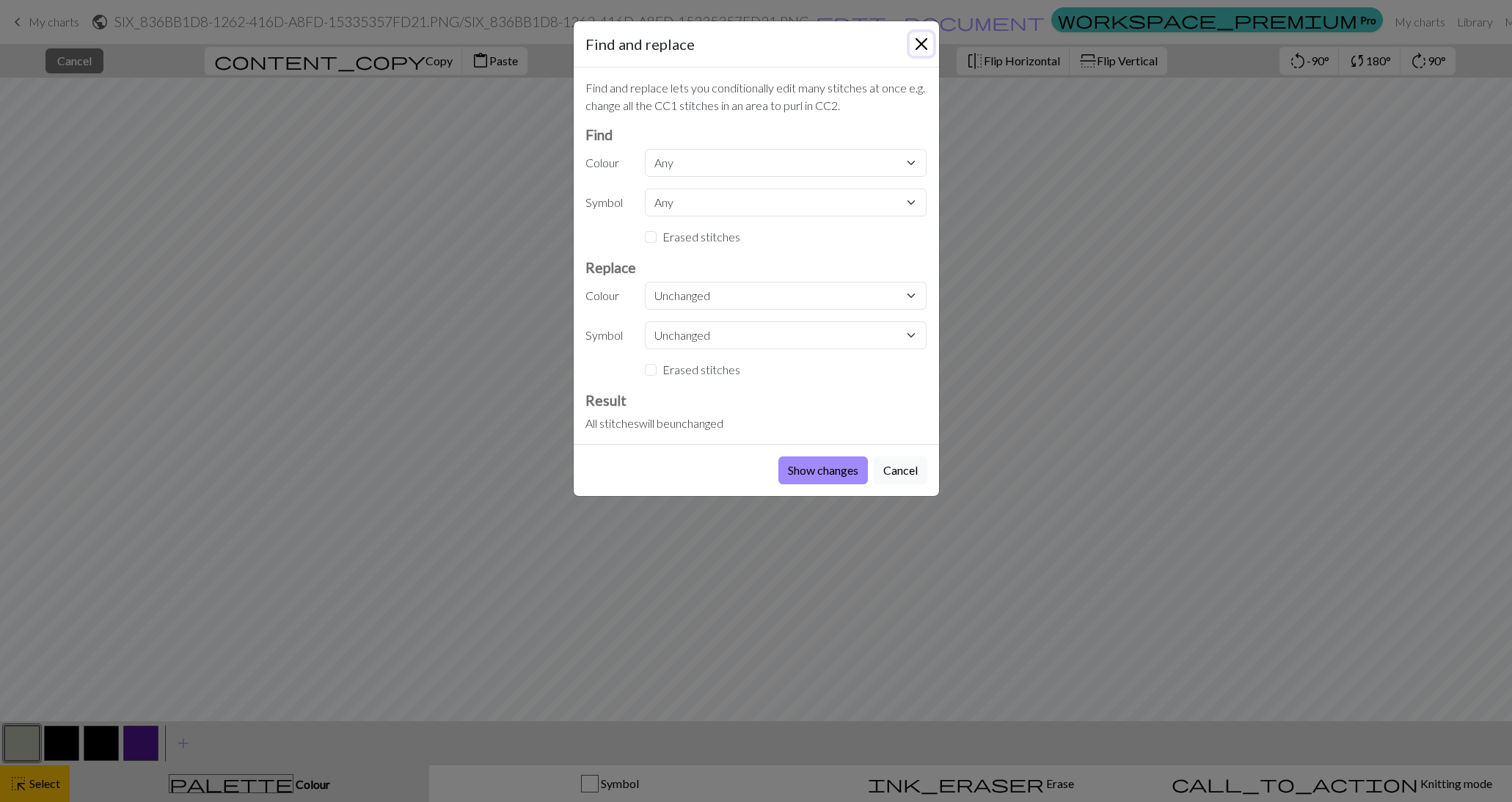
click at [919, 44] on button "Close" at bounding box center [921, 44] width 23 height 23
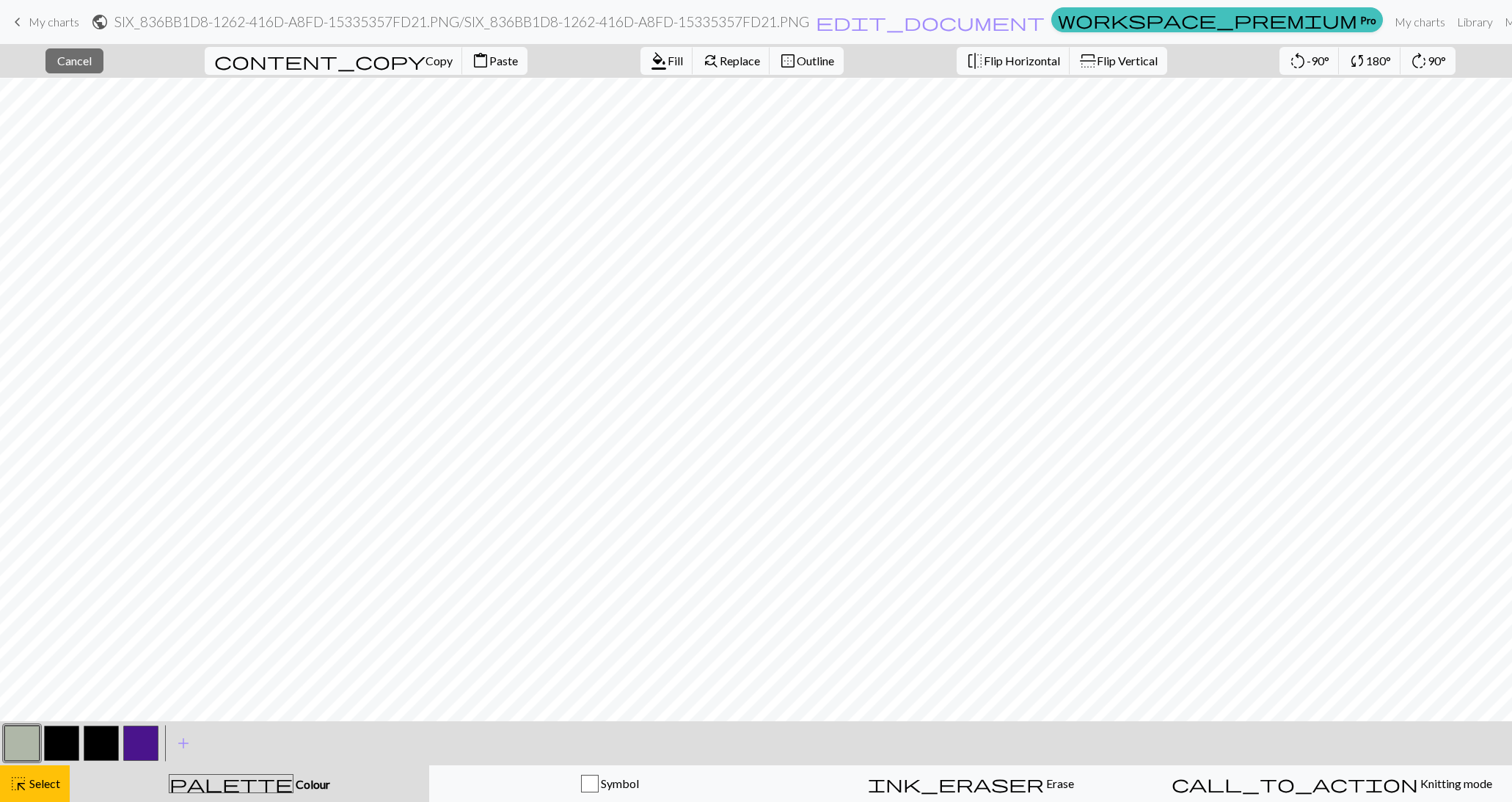
click at [26, 745] on button "button" at bounding box center [22, 743] width 35 height 35
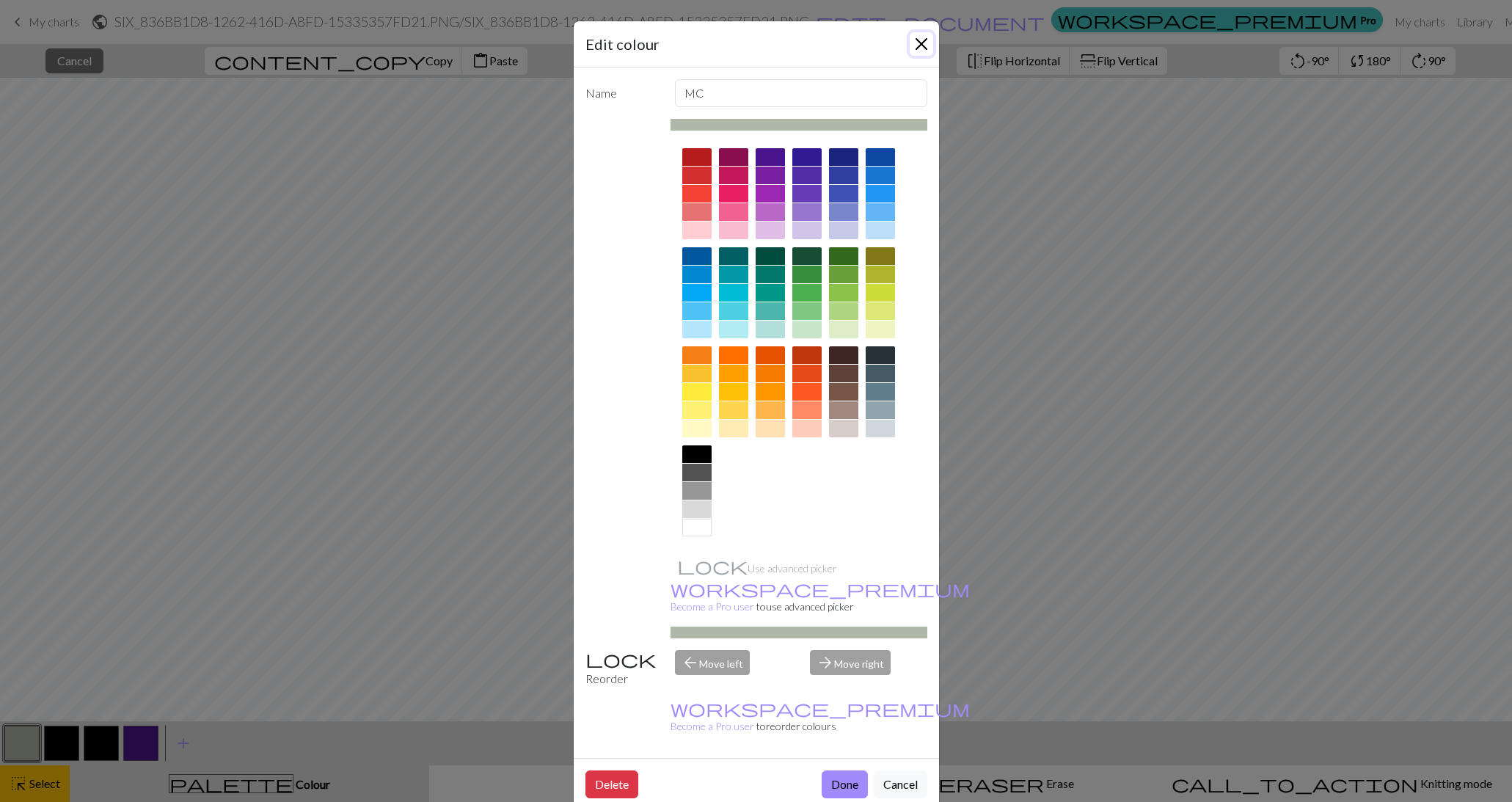
click at [923, 38] on button "Close" at bounding box center [921, 44] width 23 height 23
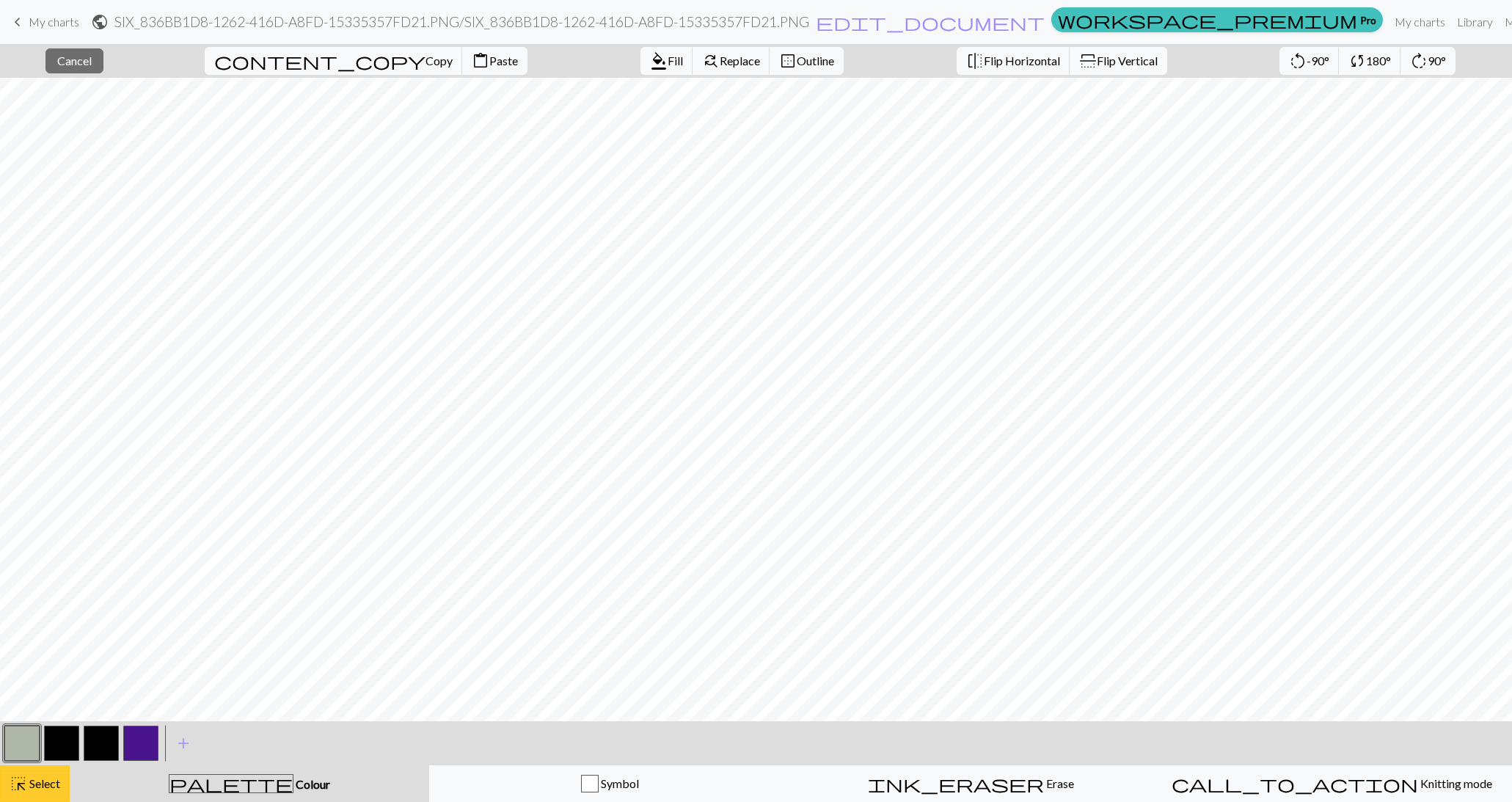
click at [45, 785] on span "Select" at bounding box center [44, 783] width 33 height 14
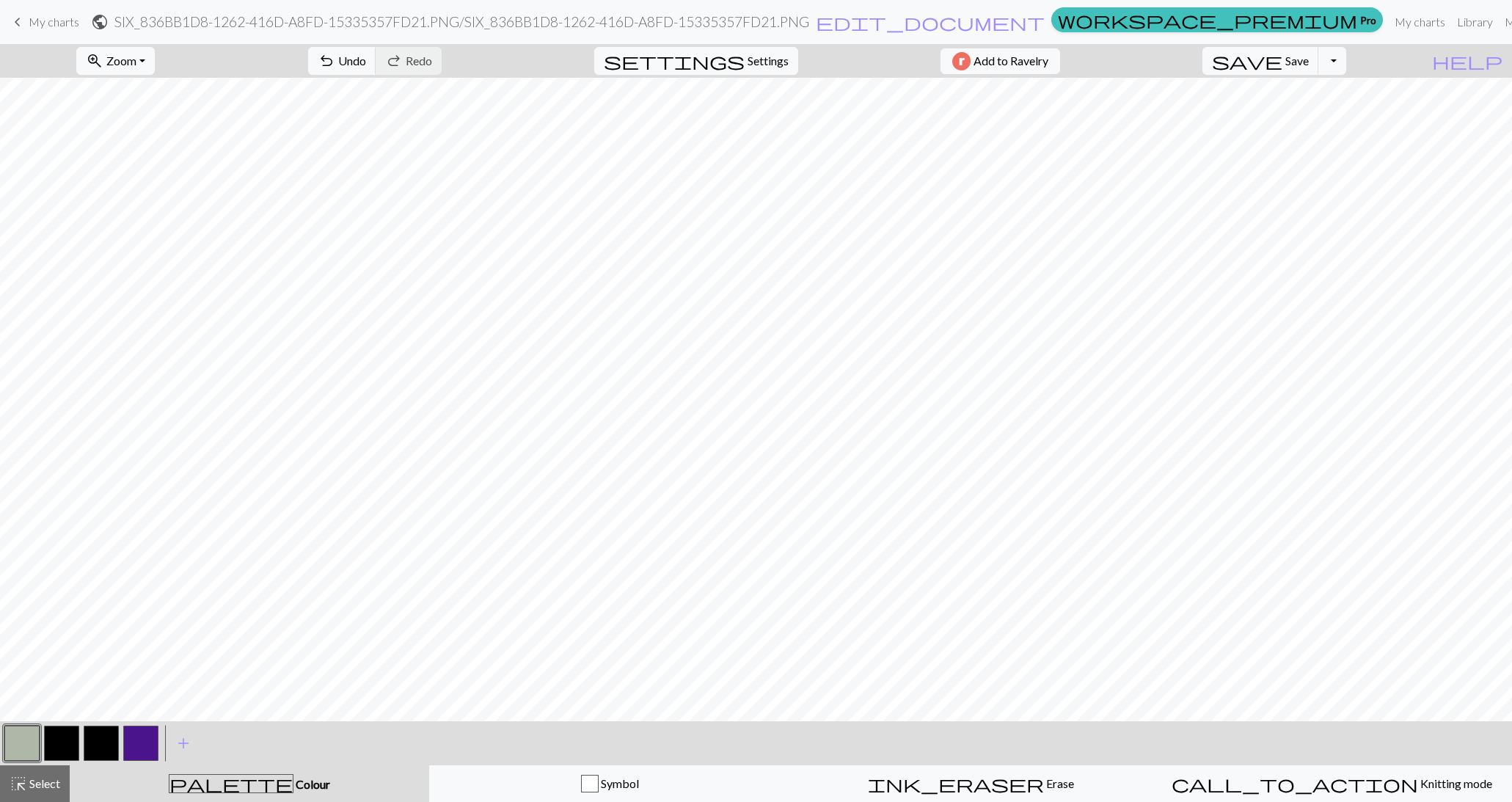
click at [32, 733] on button "button" at bounding box center [22, 743] width 35 height 35
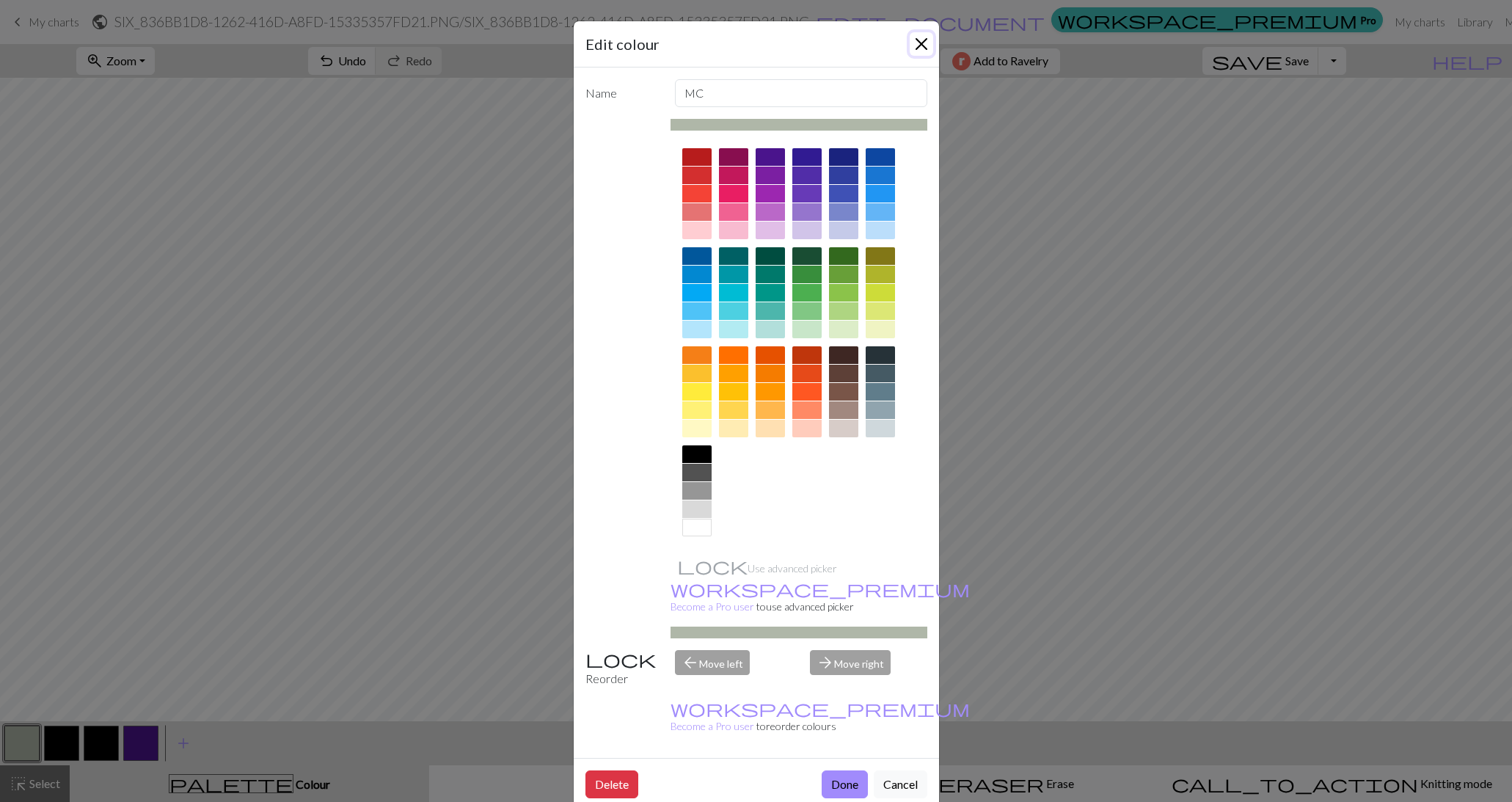
click at [917, 43] on button "Close" at bounding box center [921, 44] width 23 height 23
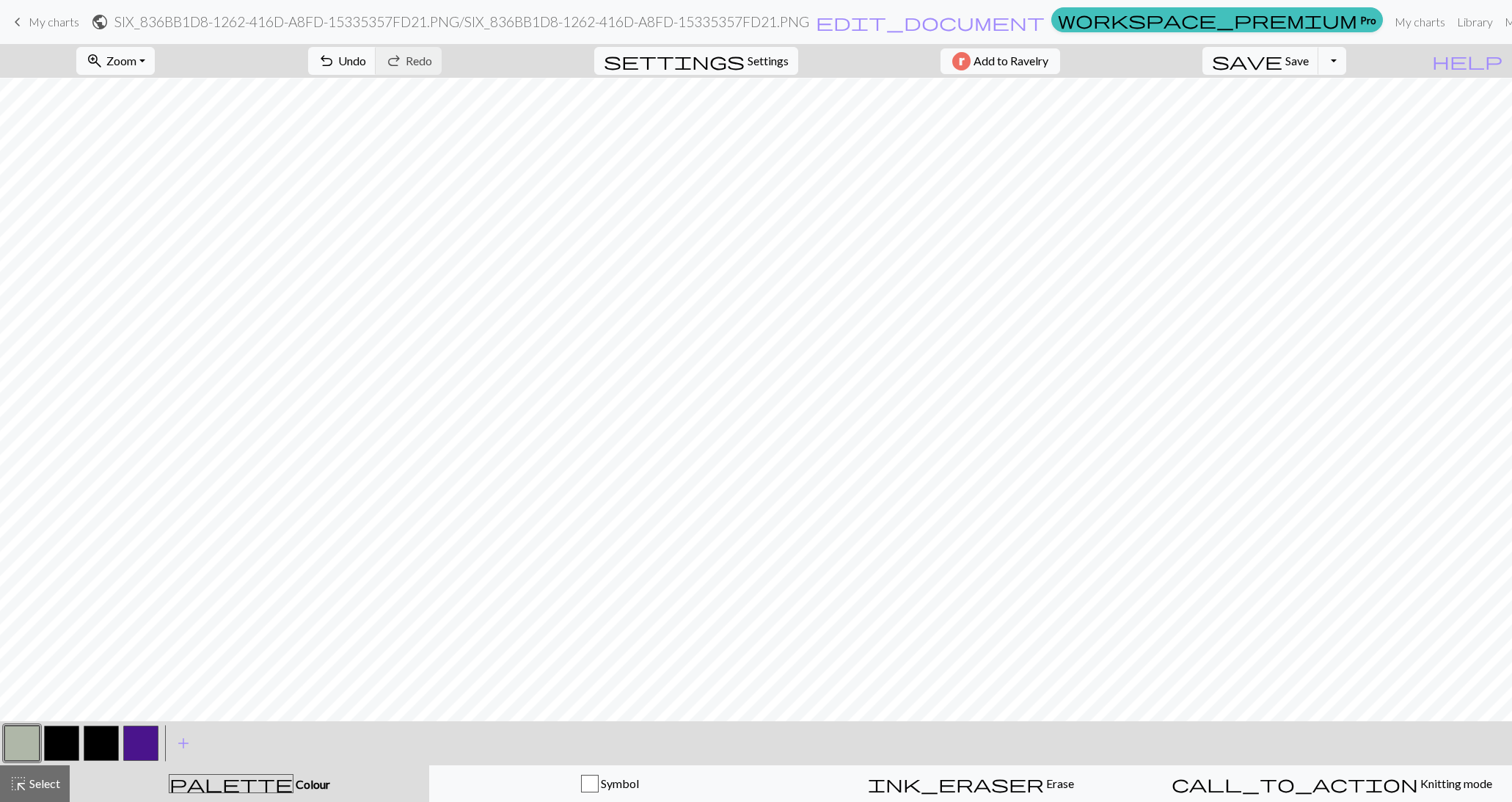
click at [110, 743] on button "button" at bounding box center [101, 743] width 35 height 35
click at [14, 738] on button "button" at bounding box center [22, 743] width 35 height 35
click at [103, 738] on button "button" at bounding box center [101, 743] width 35 height 35
click at [133, 67] on span "Zoom" at bounding box center [121, 61] width 30 height 14
click at [159, 117] on button "Fit width" at bounding box center [134, 116] width 116 height 23
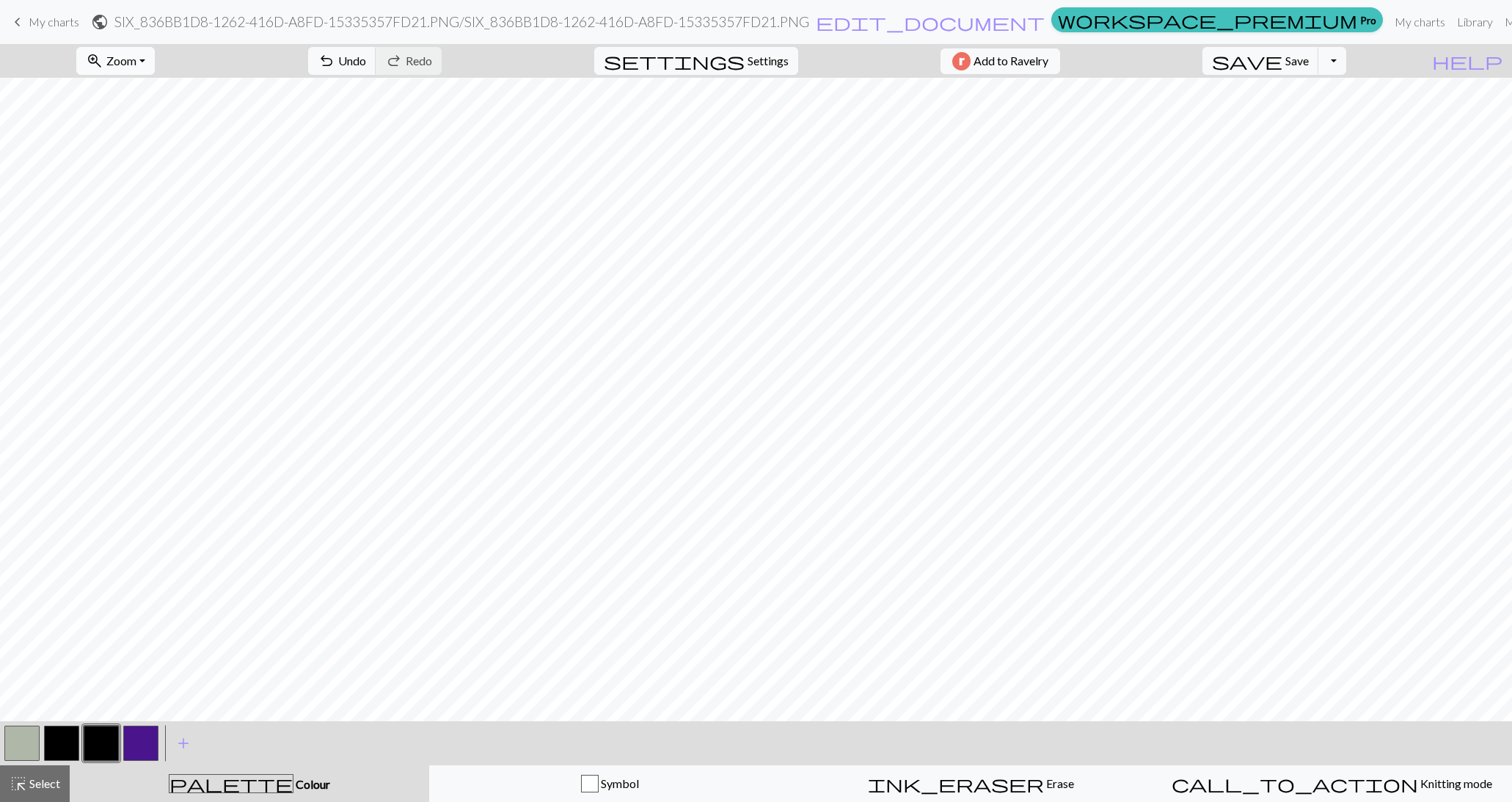
click at [155, 61] on button "zoom_in Zoom Zoom" at bounding box center [115, 61] width 79 height 28
click at [136, 136] on button "Fit height" at bounding box center [134, 139] width 116 height 23
click at [137, 54] on span "Zoom" at bounding box center [121, 61] width 30 height 14
click at [144, 191] on button "100%" at bounding box center [134, 199] width 116 height 23
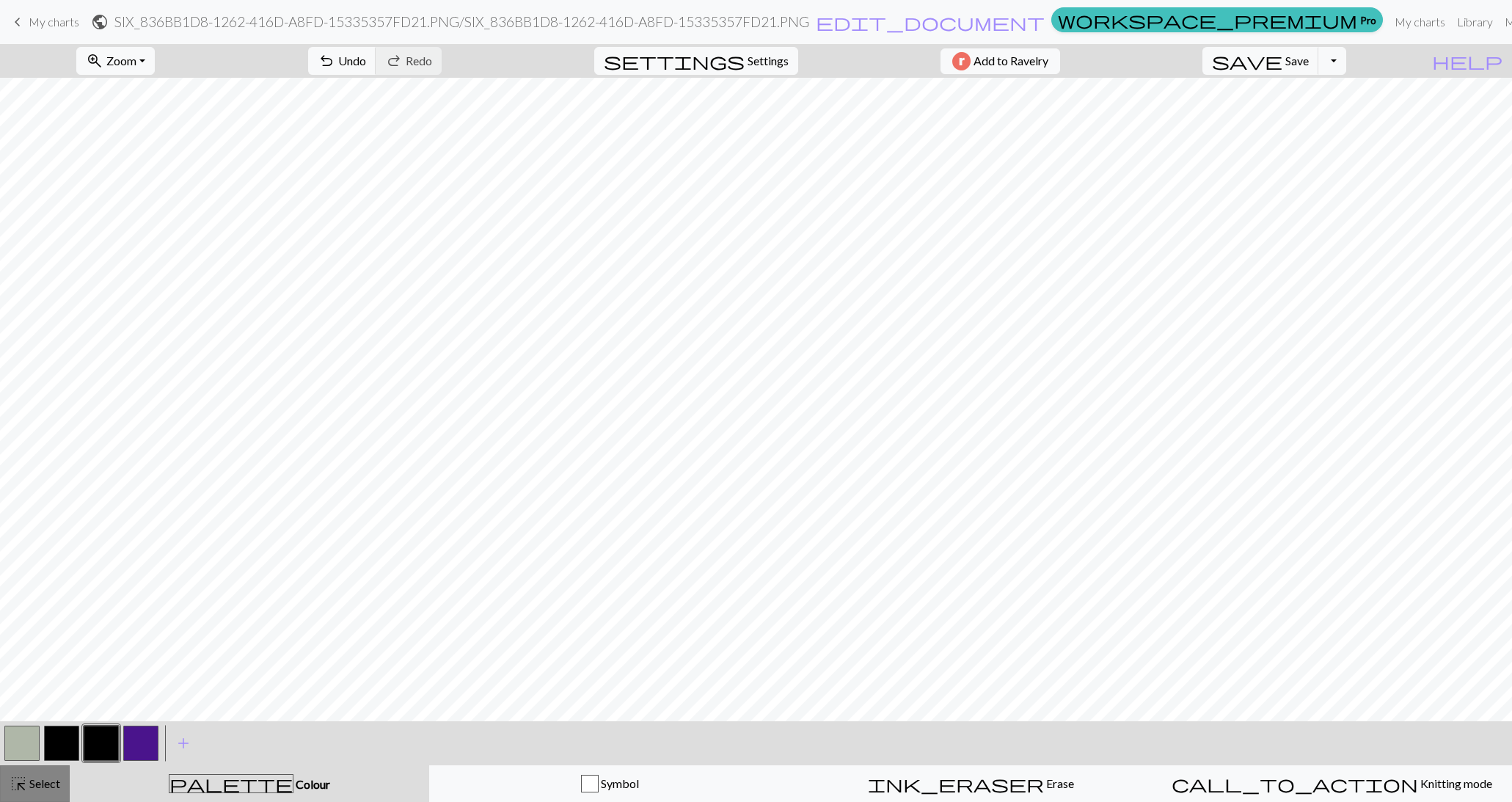
click at [39, 784] on span "Select" at bounding box center [44, 783] width 33 height 14
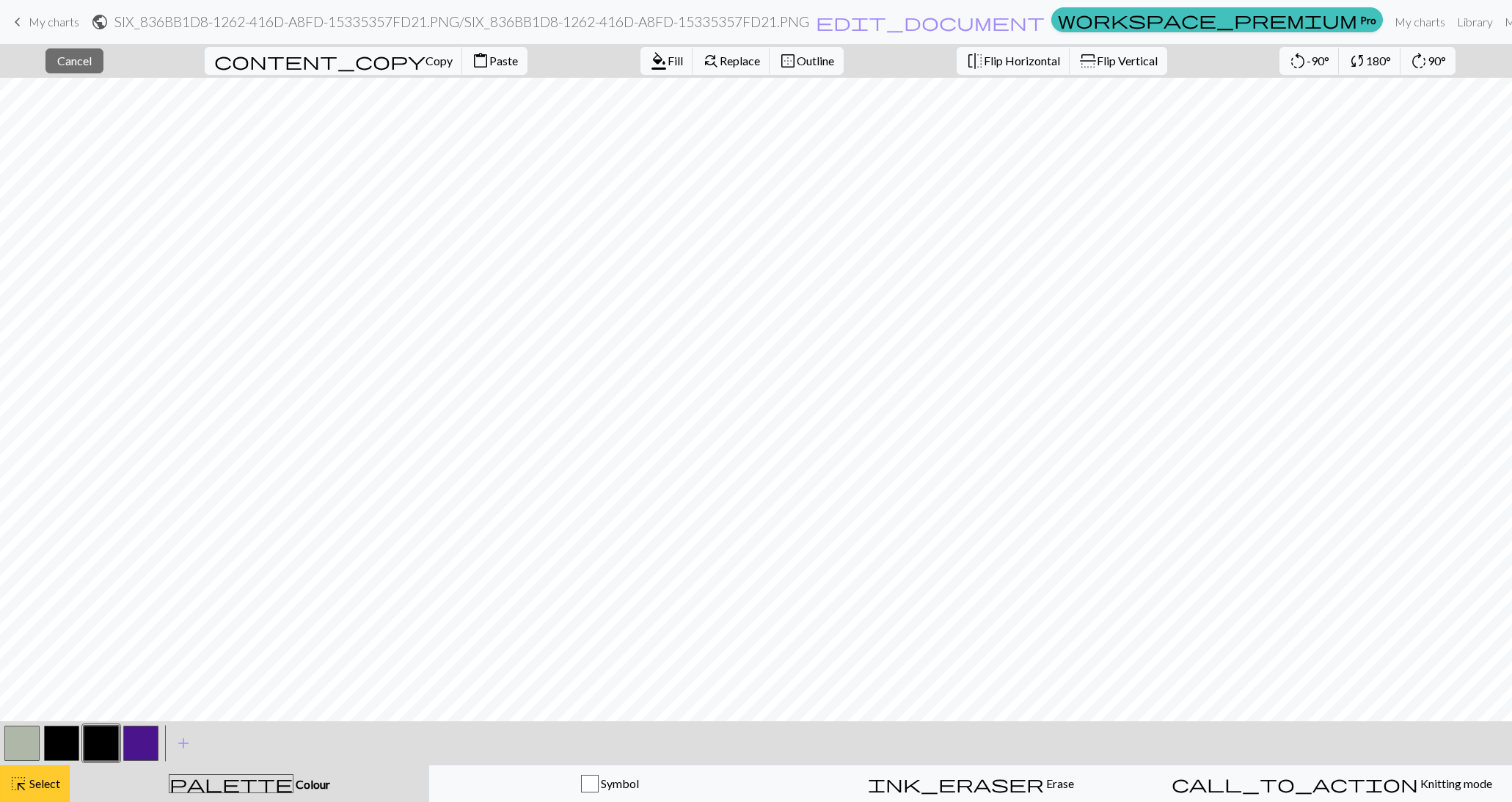
click at [37, 769] on button "highlight_alt Select Select" at bounding box center [35, 783] width 70 height 37
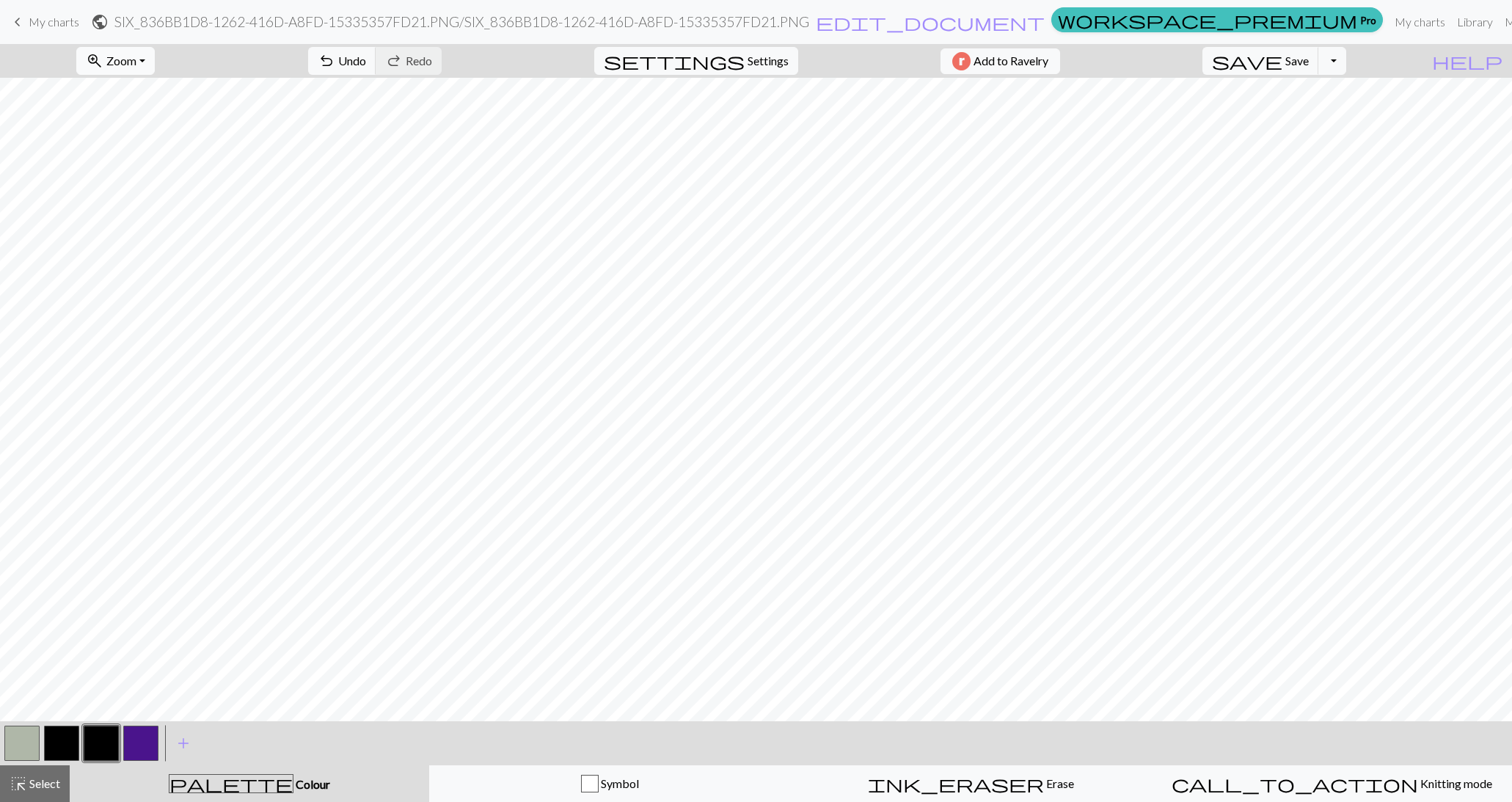
click at [137, 64] on span "Zoom" at bounding box center [121, 61] width 30 height 14
click at [170, 85] on button "Fit all" at bounding box center [134, 92] width 116 height 23
click at [27, 746] on button "button" at bounding box center [22, 743] width 35 height 35
click at [1283, 58] on span "save" at bounding box center [1247, 61] width 71 height 20
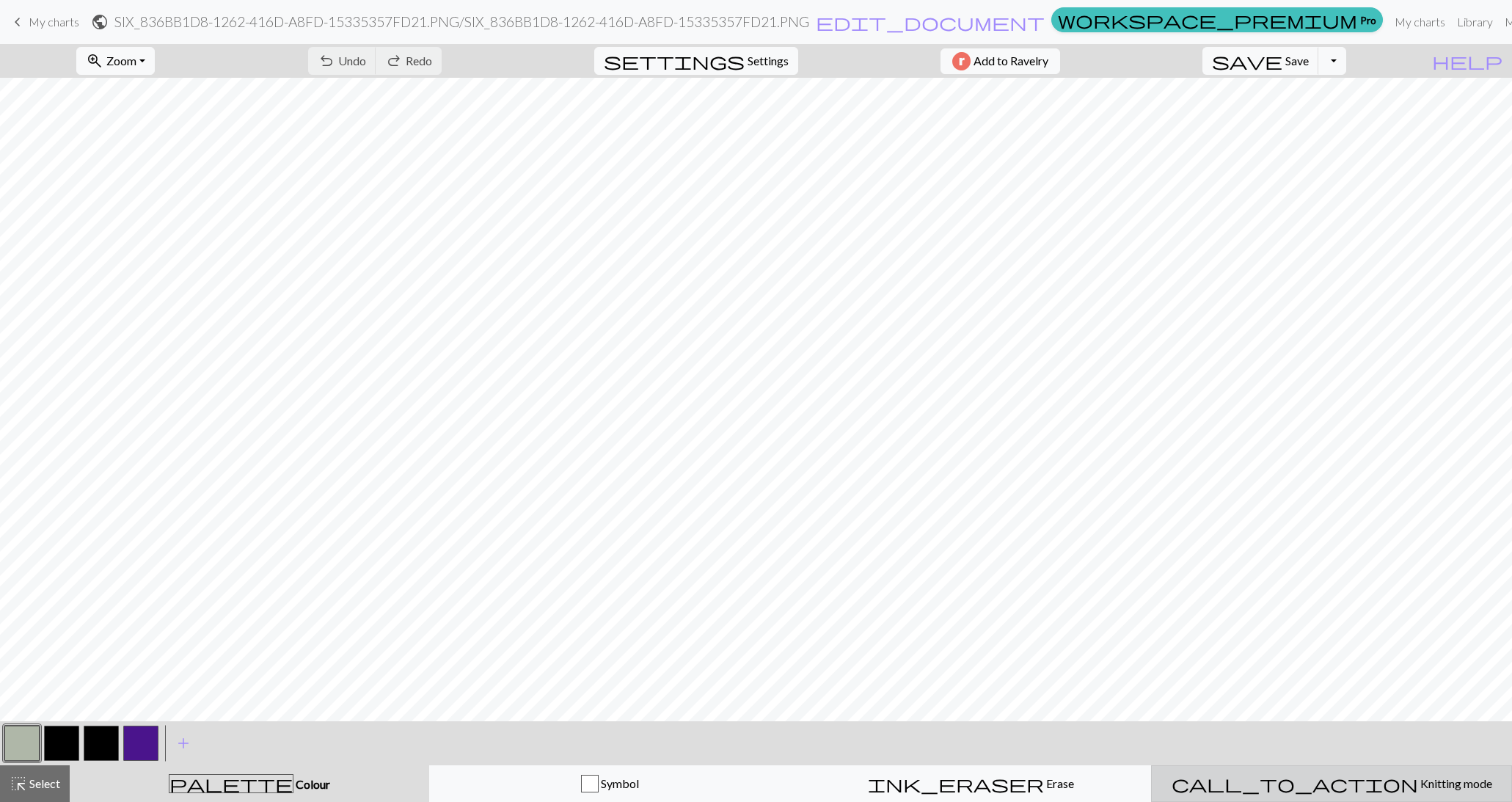
click at [1419, 783] on span "Knitting mode" at bounding box center [1455, 783] width 74 height 14
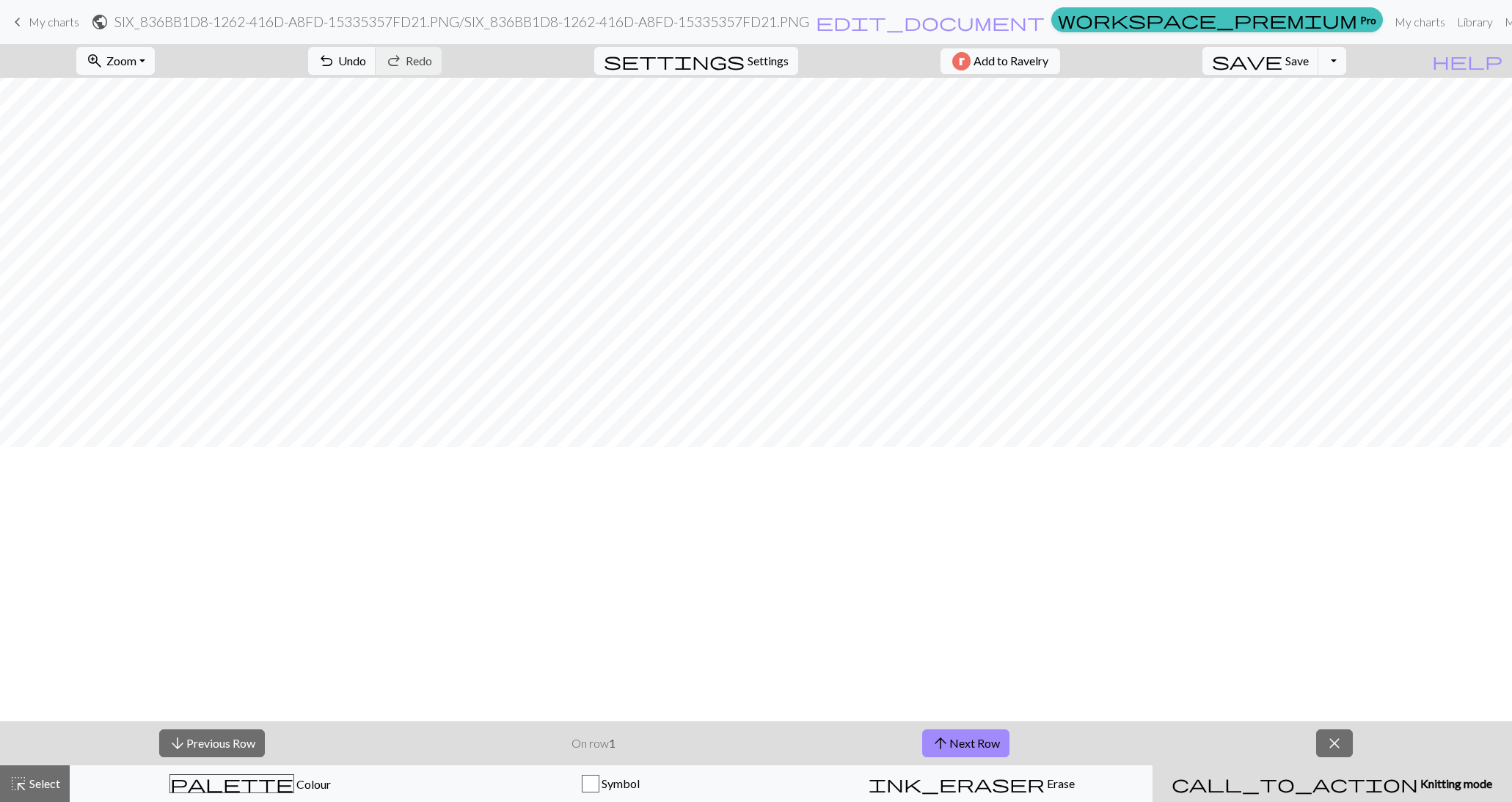
scroll to position [0, 0]
click at [1332, 741] on span "close" at bounding box center [1335, 743] width 18 height 20
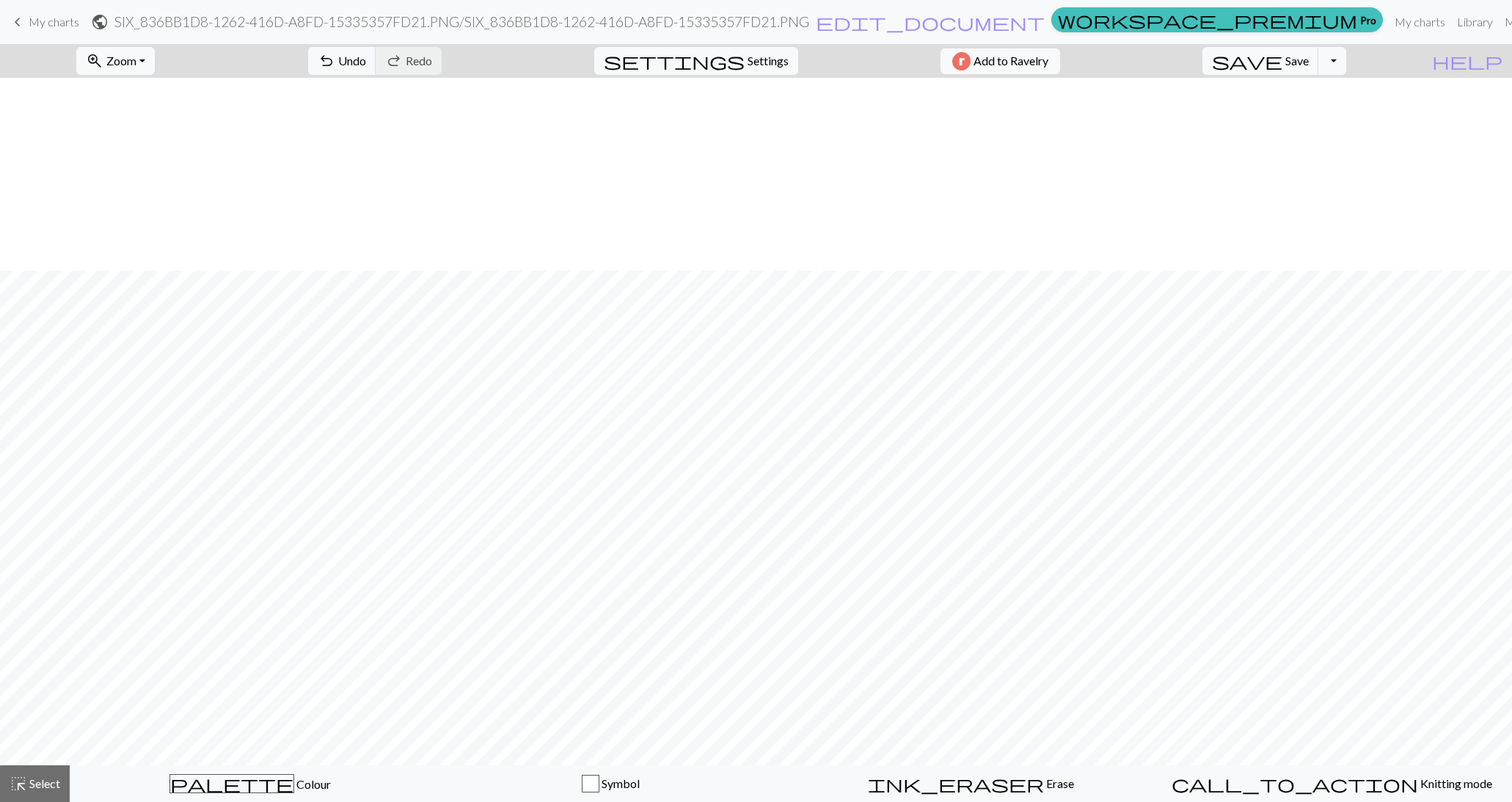
scroll to position [405, 0]
click at [1346, 61] on button "Toggle Dropdown" at bounding box center [1332, 61] width 28 height 28
click at [1333, 113] on button "save_alt Download" at bounding box center [1224, 116] width 243 height 23
click at [1346, 56] on button "Toggle Dropdown" at bounding box center [1332, 61] width 28 height 28
click at [1328, 120] on button "save_alt Download" at bounding box center [1224, 116] width 243 height 23
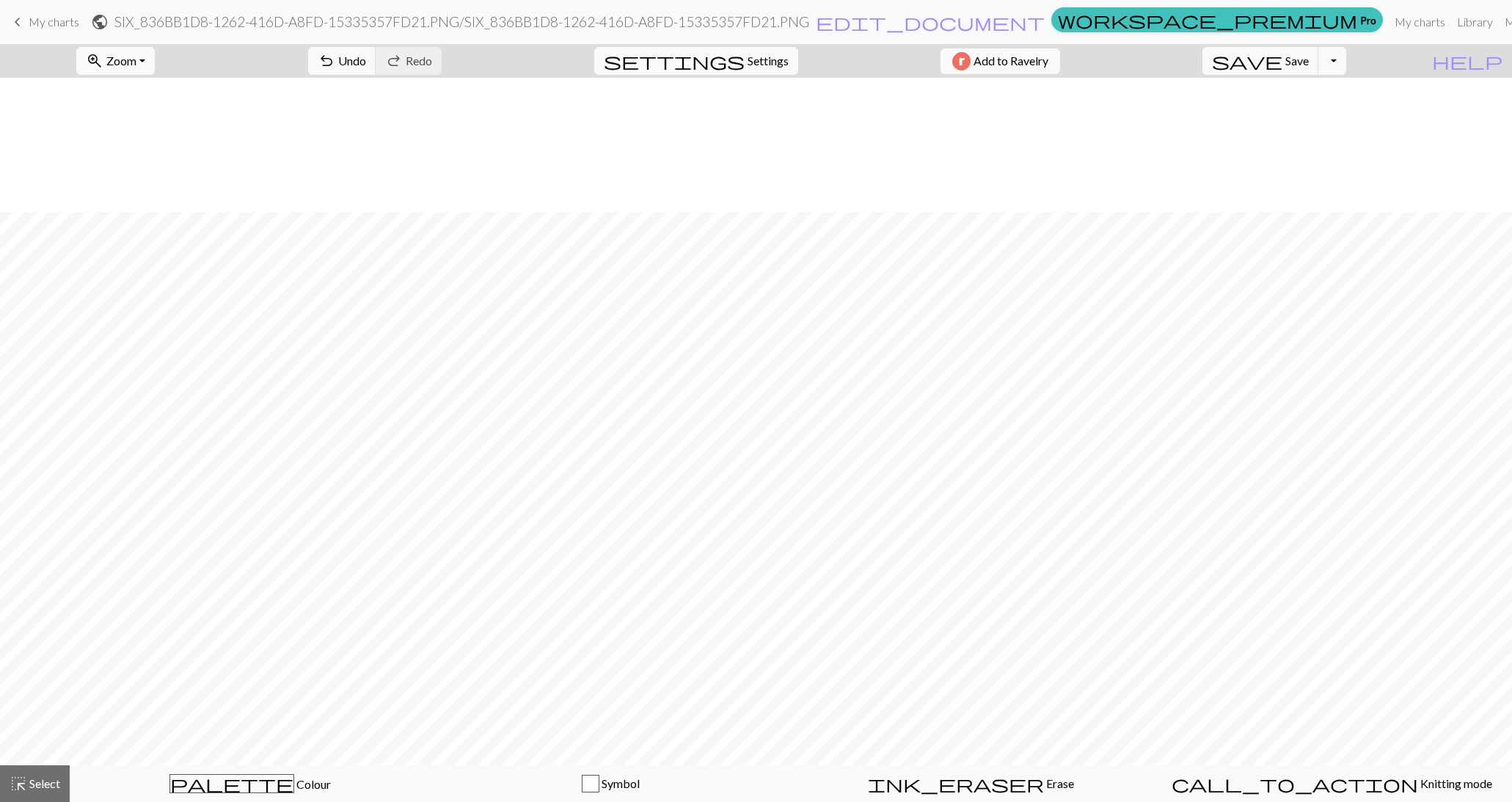
scroll to position [229, 0]
click at [757, 65] on div "Your download is ready! Download" at bounding box center [756, 43] width 167 height 85
click at [711, 52] on button "Download" at bounding box center [721, 47] width 72 height 28
click at [295, 779] on span "Colour" at bounding box center [313, 784] width 37 height 14
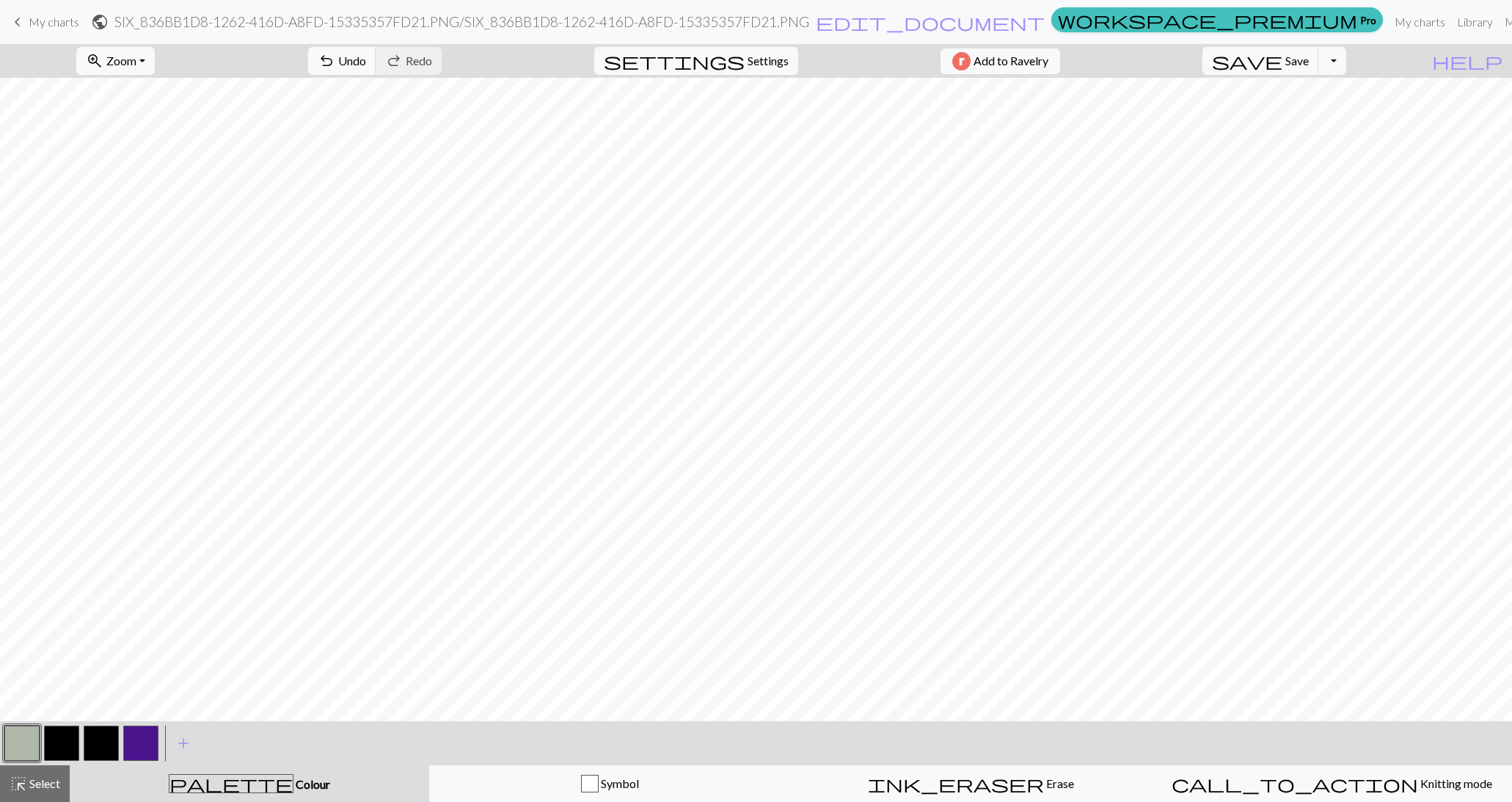
click at [105, 734] on button "button" at bounding box center [101, 743] width 35 height 35
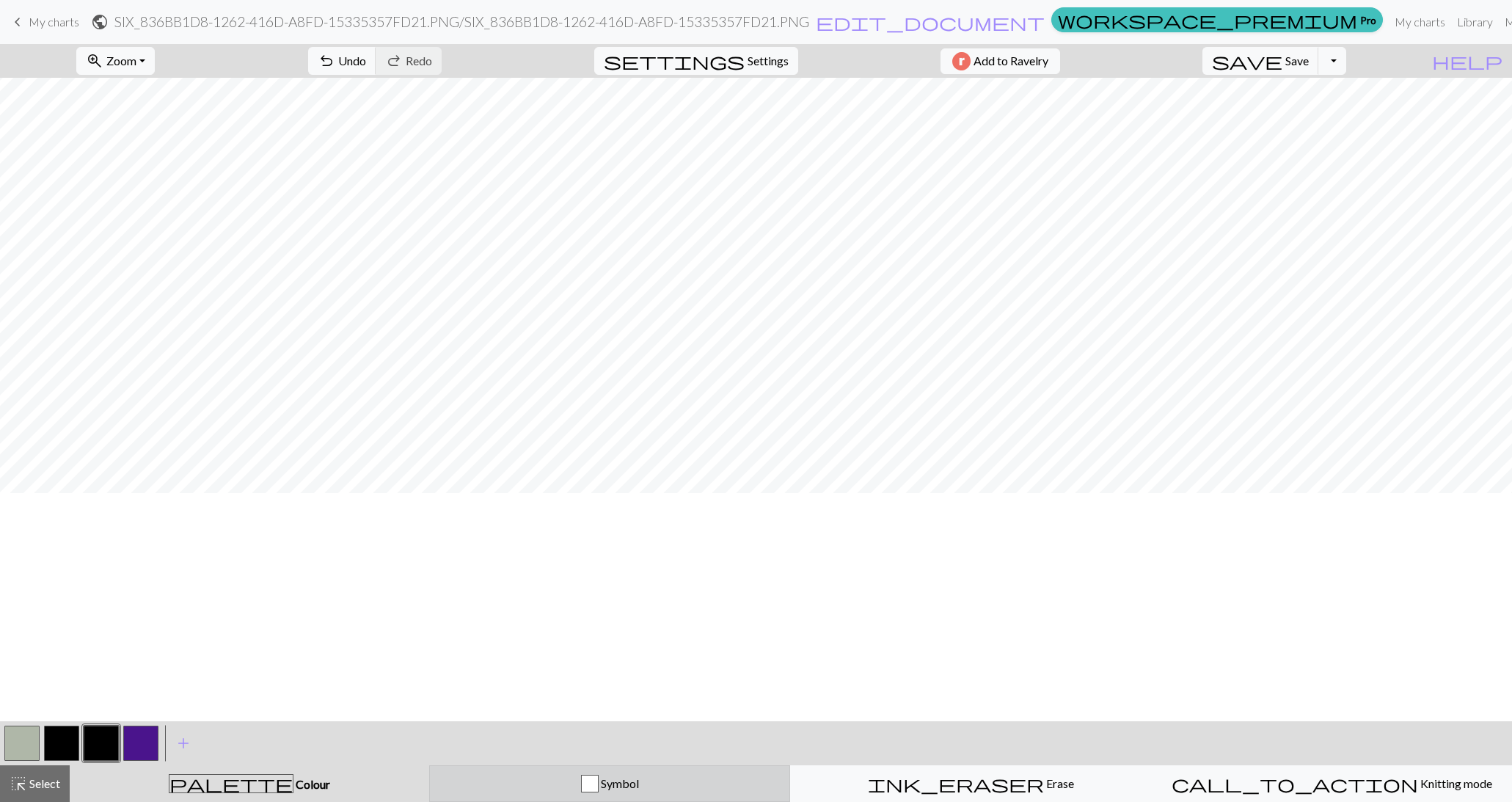
scroll to position [0, 0]
click at [753, 64] on span "Settings" at bounding box center [768, 61] width 41 height 18
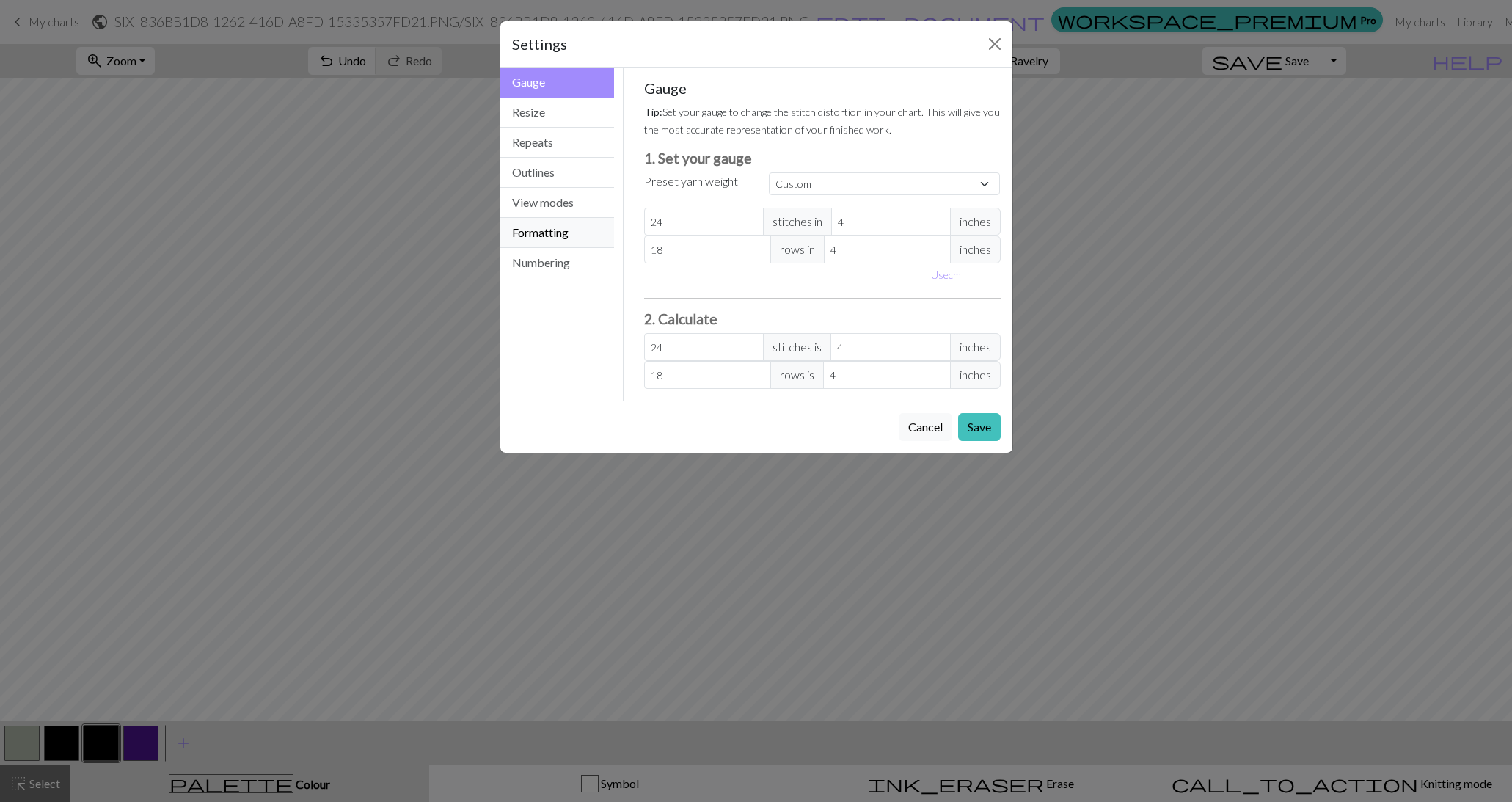
click at [561, 232] on button "Formatting" at bounding box center [557, 232] width 114 height 30
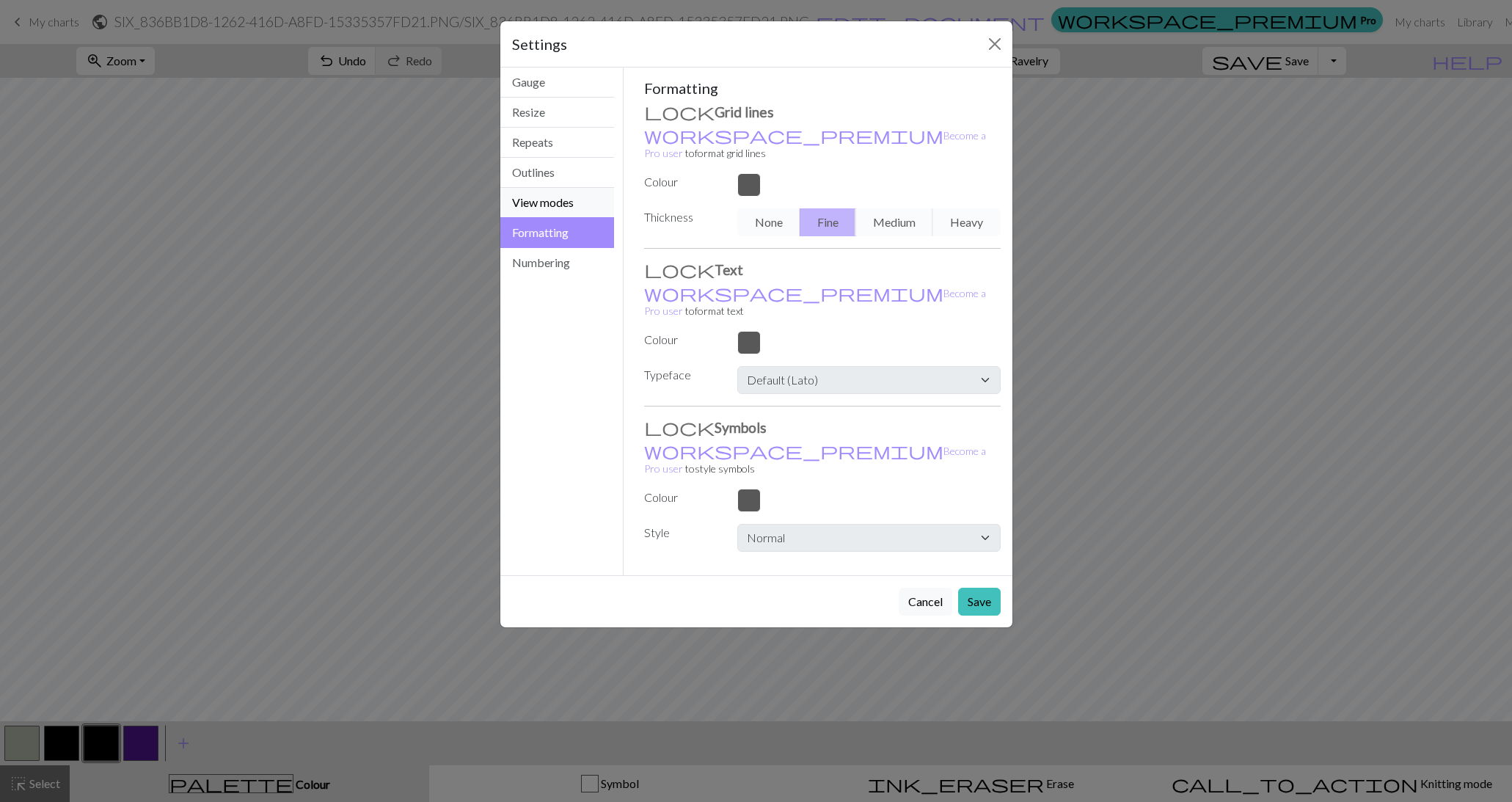
click at [569, 191] on button "View modes" at bounding box center [557, 203] width 114 height 30
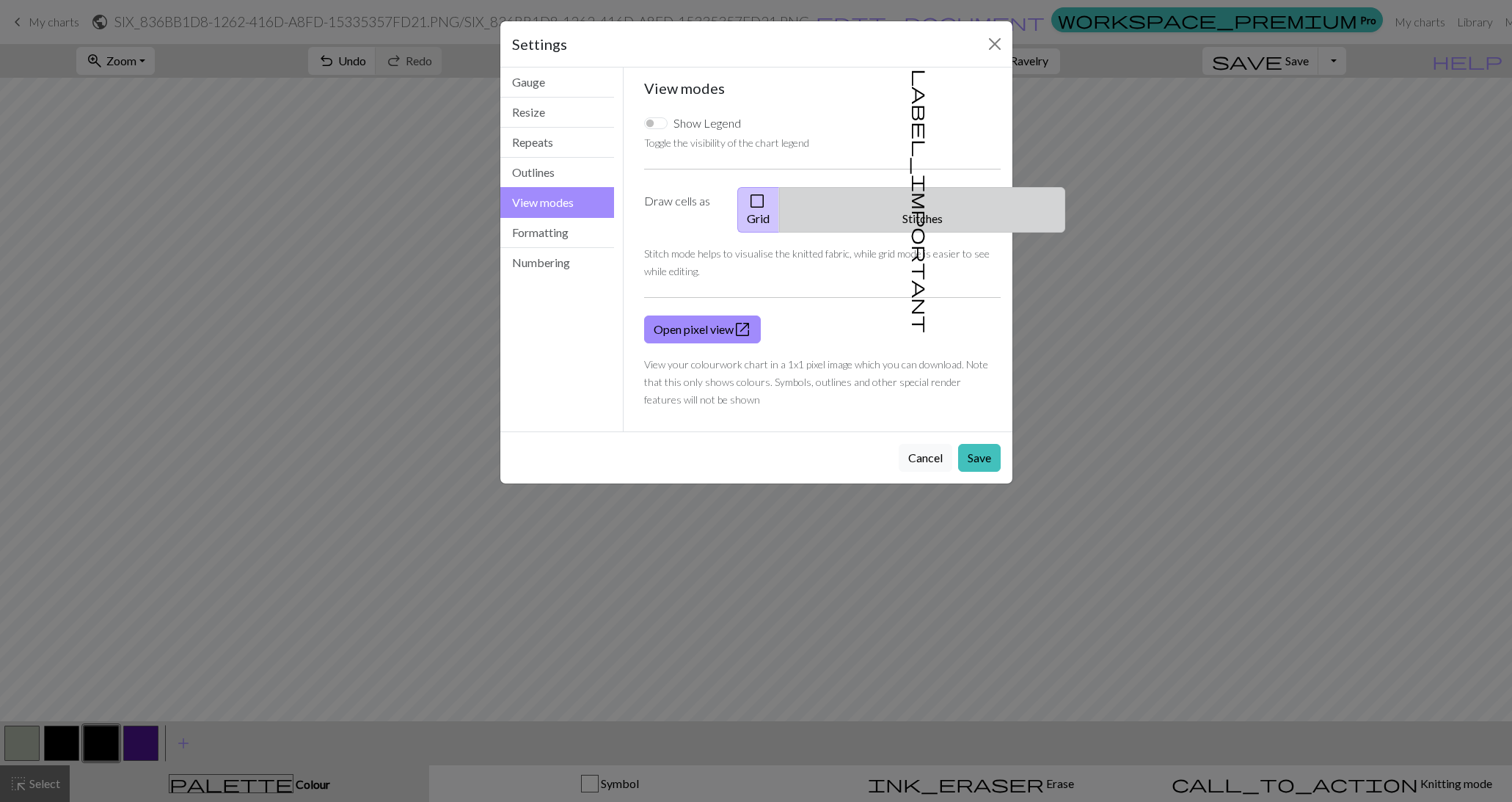
click at [910, 200] on span "label_important" at bounding box center [920, 201] width 20 height 264
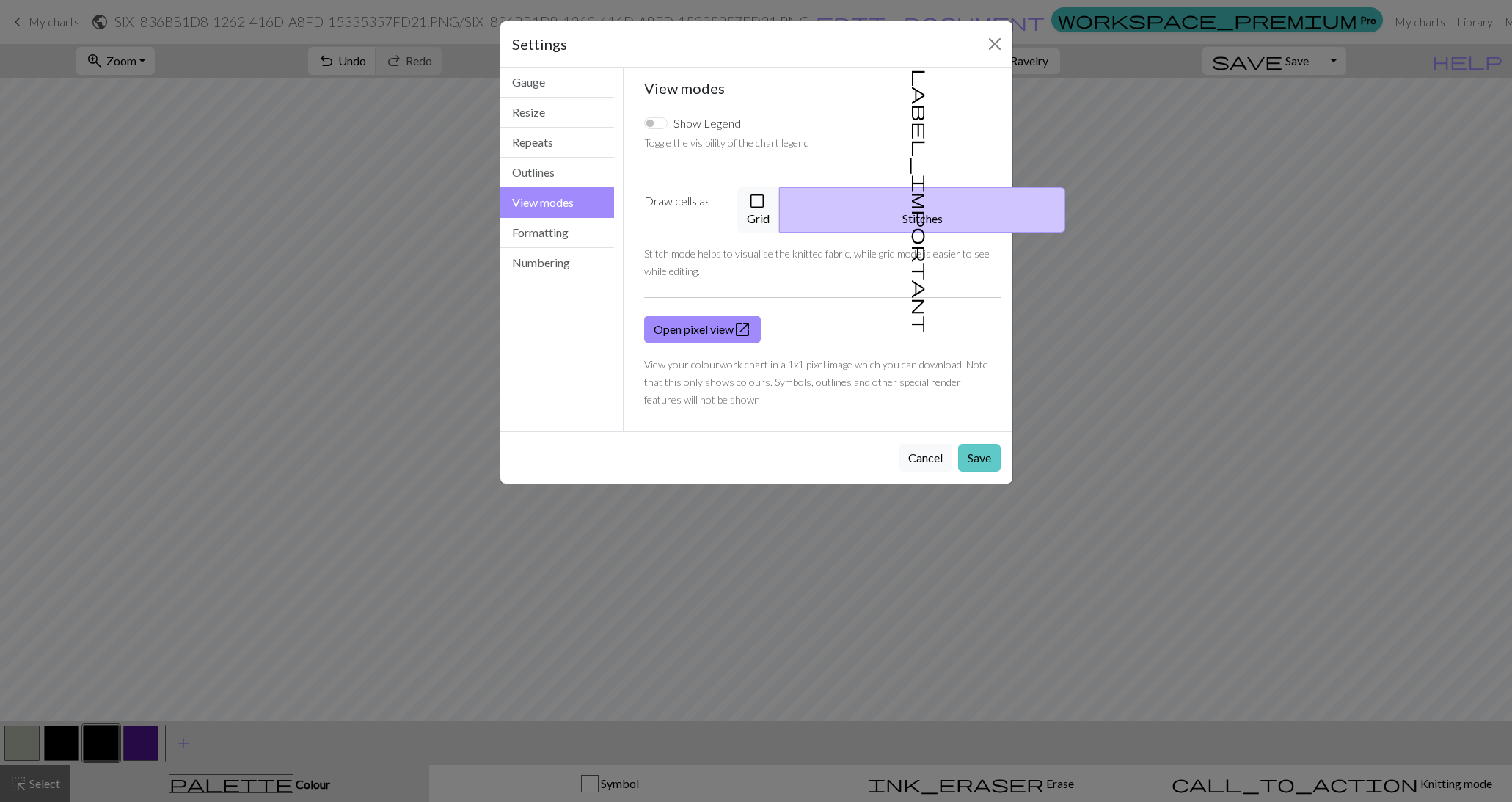
click at [979, 444] on button "Save" at bounding box center [979, 458] width 43 height 28
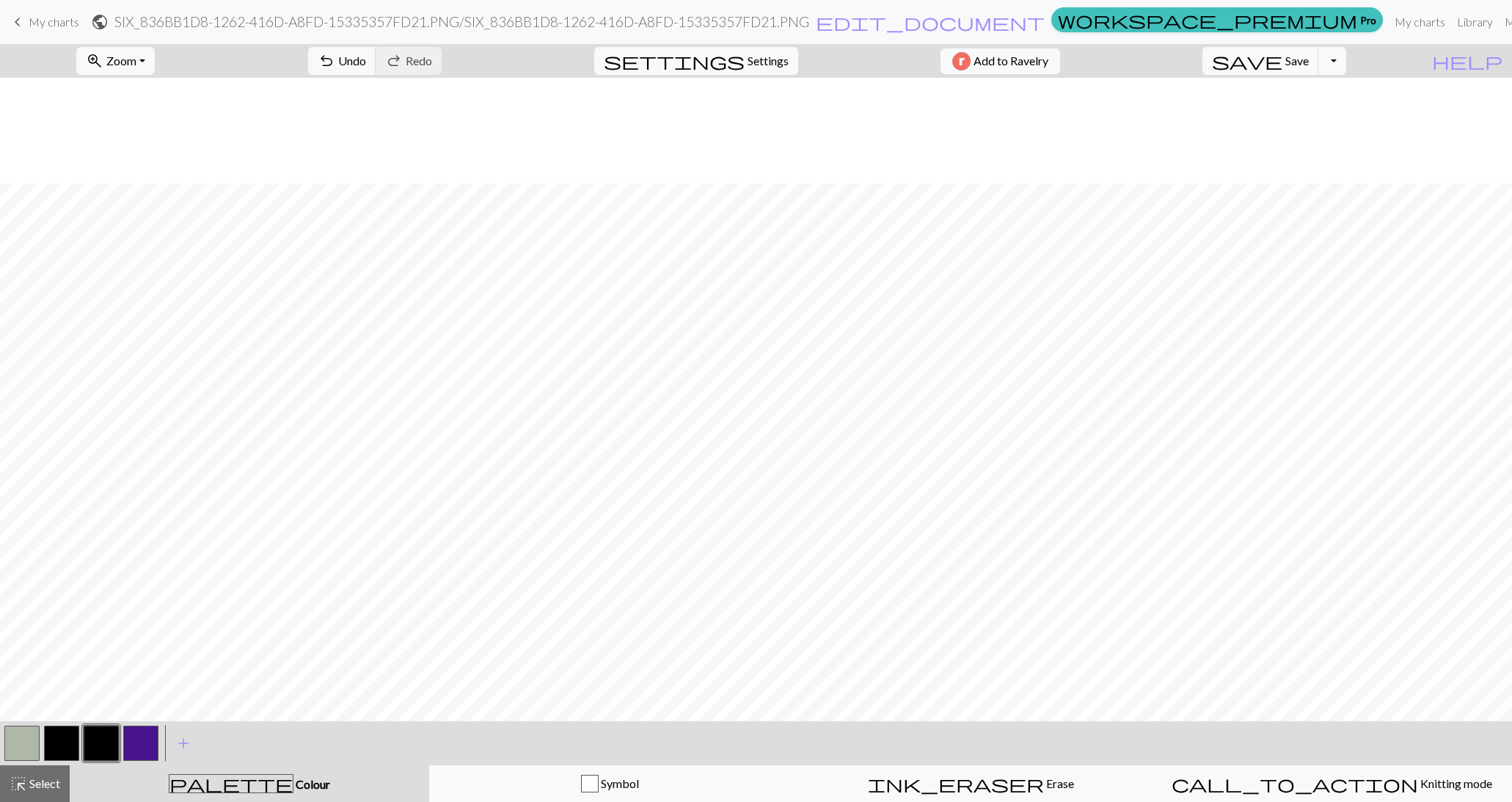
scroll to position [106, 0]
click at [257, 796] on button "palette Colour Colour" at bounding box center [250, 783] width 360 height 37
click at [33, 779] on span "Select" at bounding box center [44, 783] width 33 height 14
click at [137, 64] on span "Zoom" at bounding box center [121, 61] width 30 height 14
click at [151, 197] on button "100%" at bounding box center [134, 199] width 116 height 23
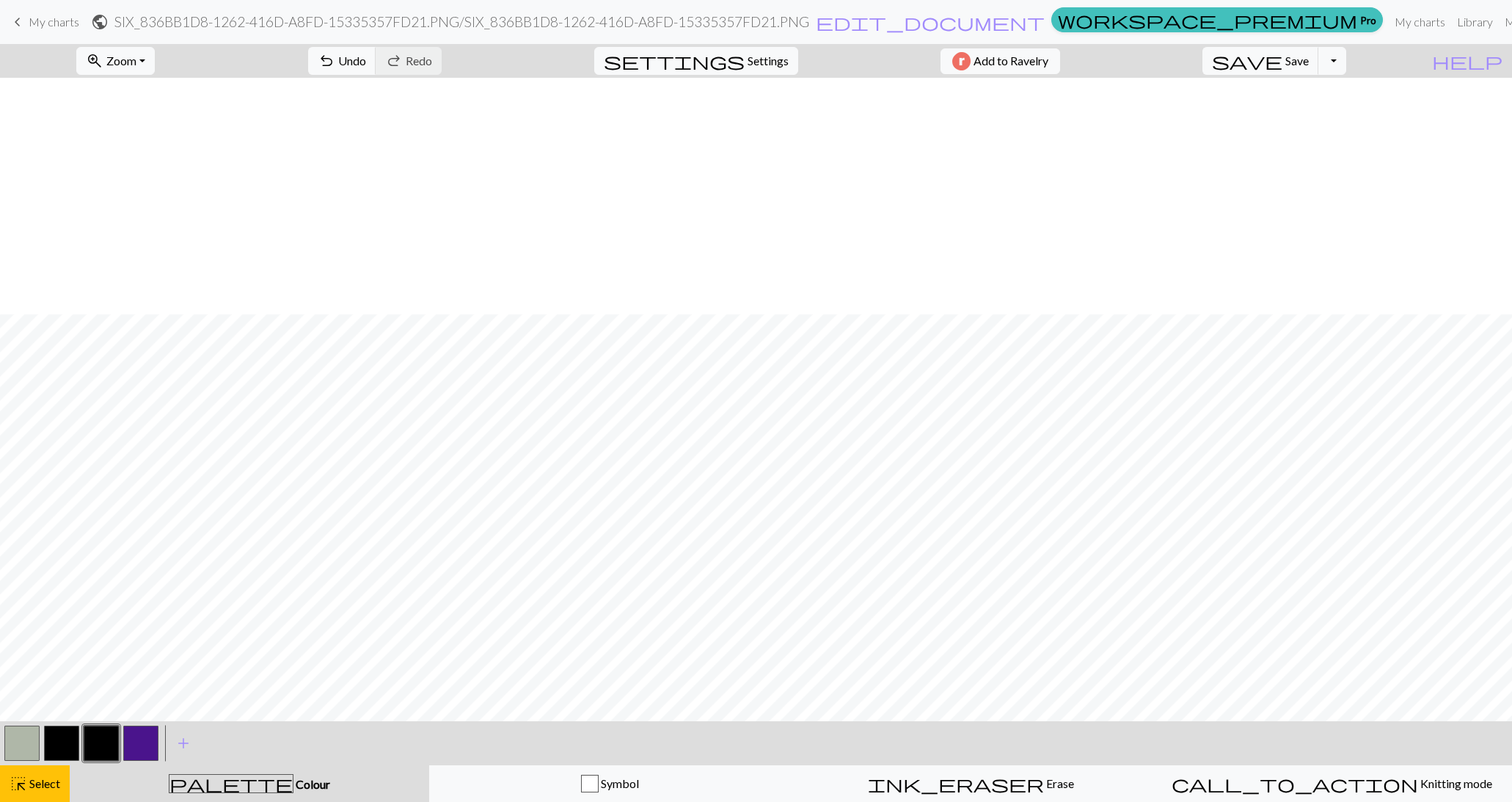
scroll to position [567, 0]
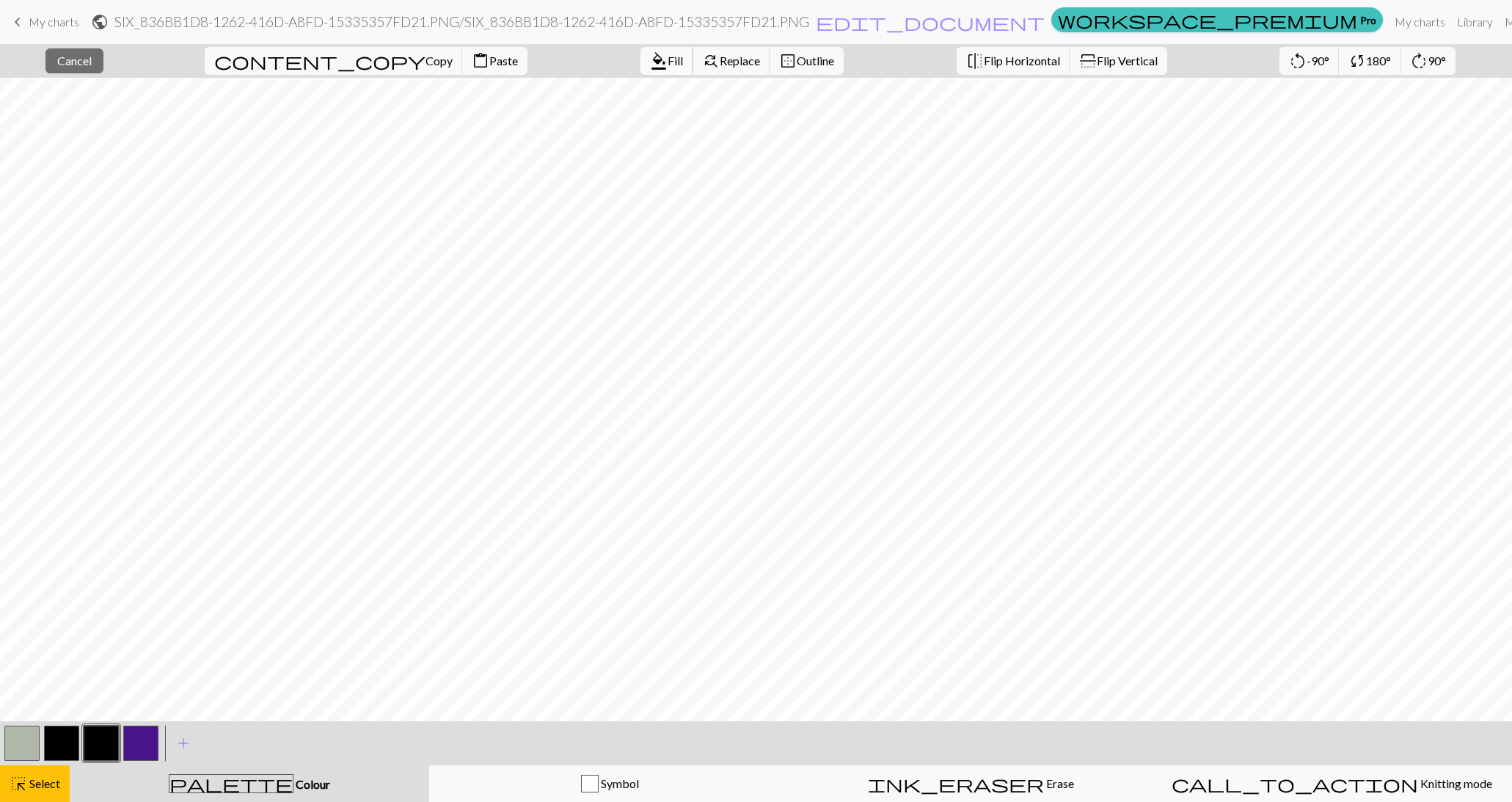
click at [668, 61] on span "Fill" at bounding box center [676, 61] width 16 height 14
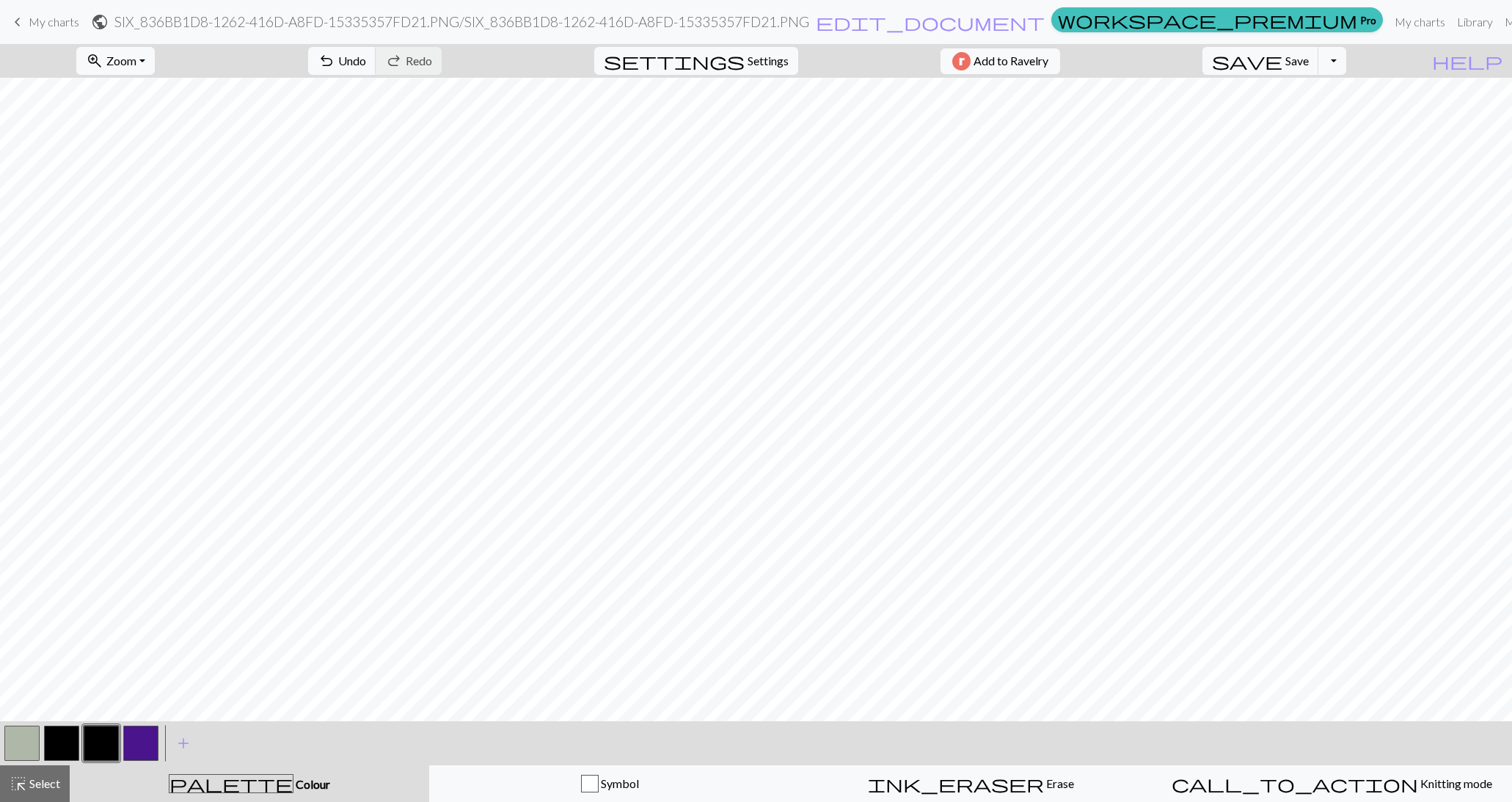
click at [19, 729] on button "button" at bounding box center [22, 743] width 35 height 35
click at [55, 778] on span "Select" at bounding box center [44, 783] width 33 height 14
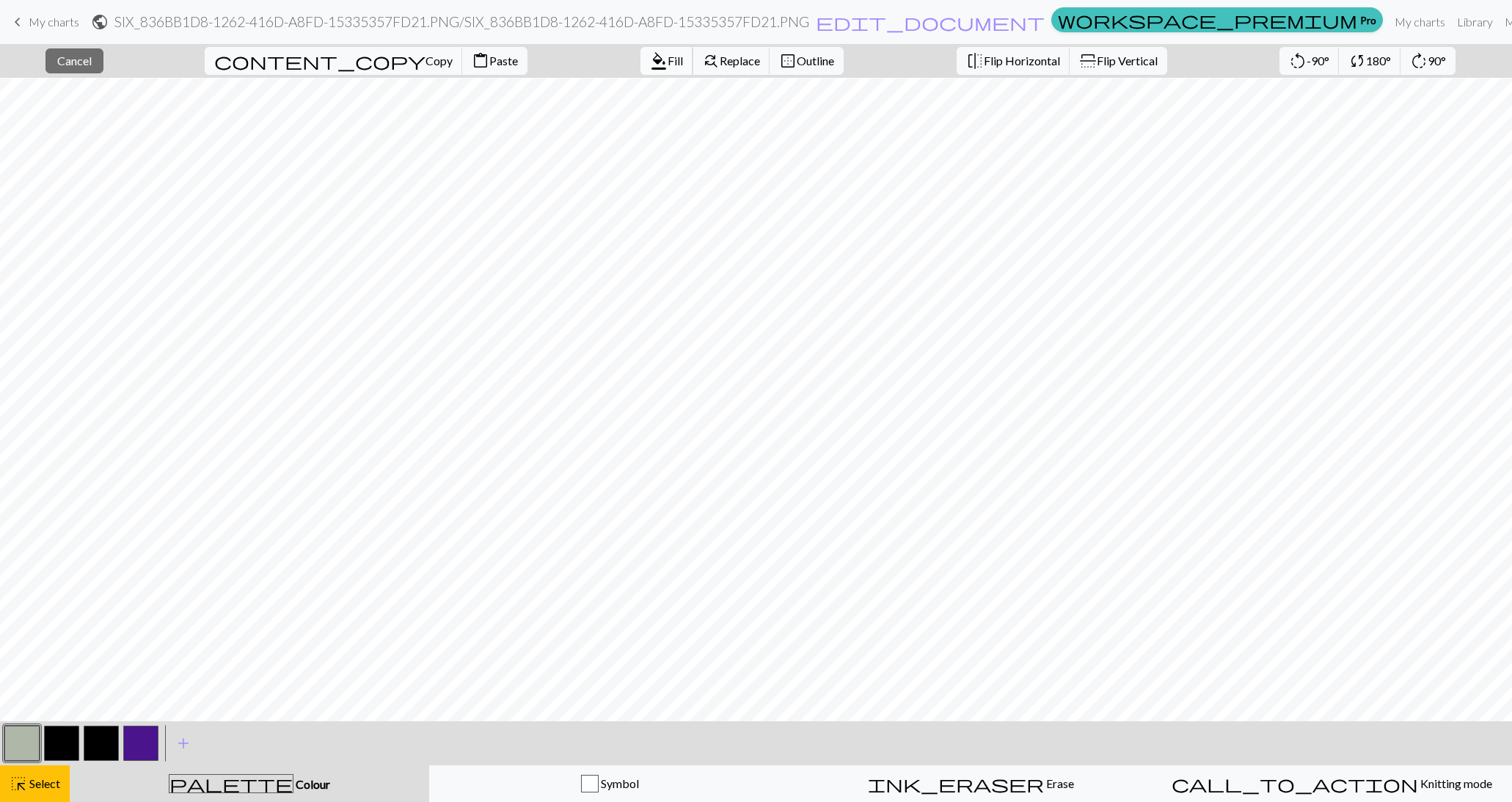
click at [668, 59] on span "Fill" at bounding box center [676, 61] width 16 height 14
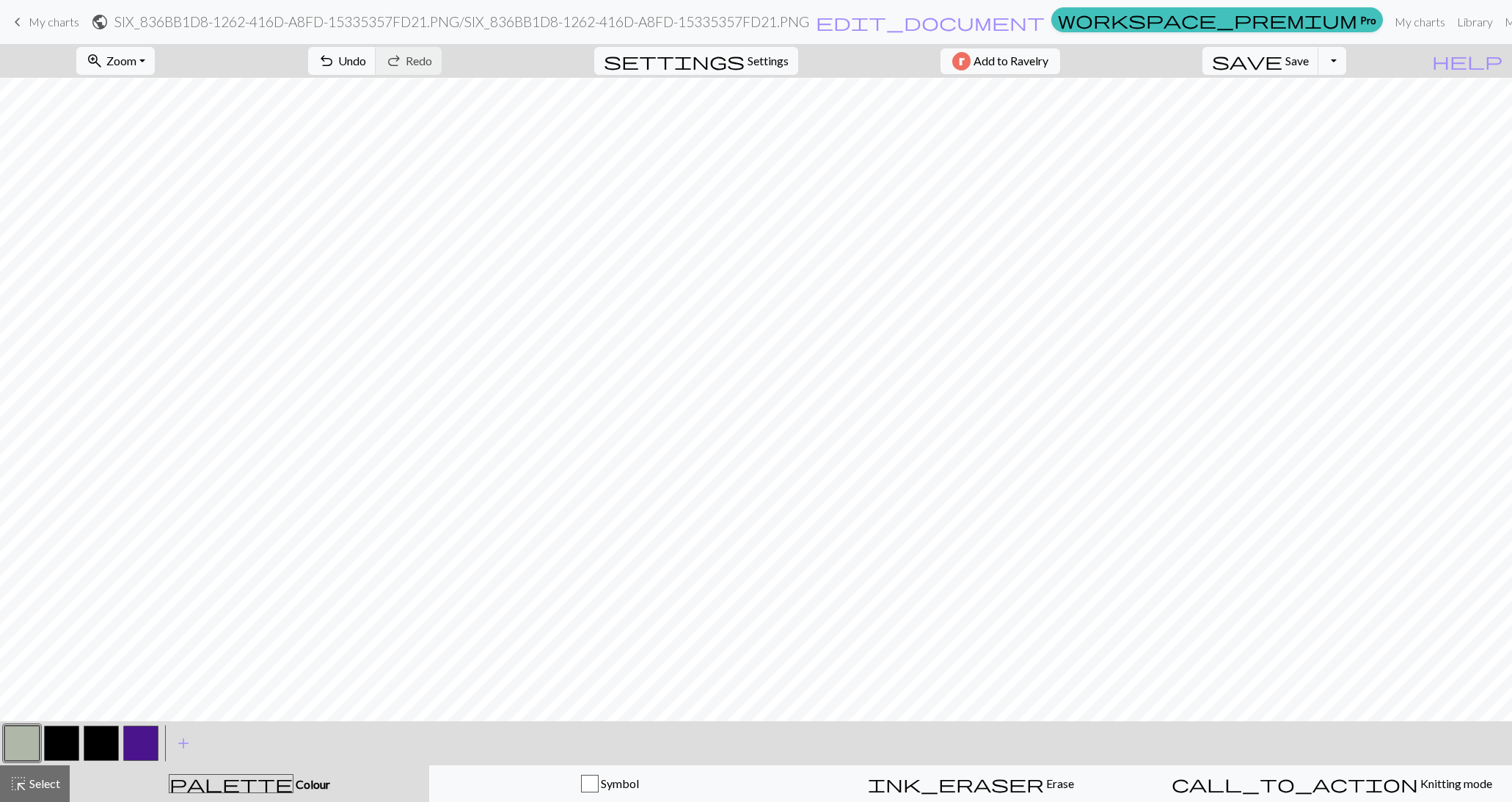
click at [86, 744] on button "button" at bounding box center [101, 743] width 35 height 35
click at [25, 787] on span "highlight_alt" at bounding box center [18, 783] width 18 height 20
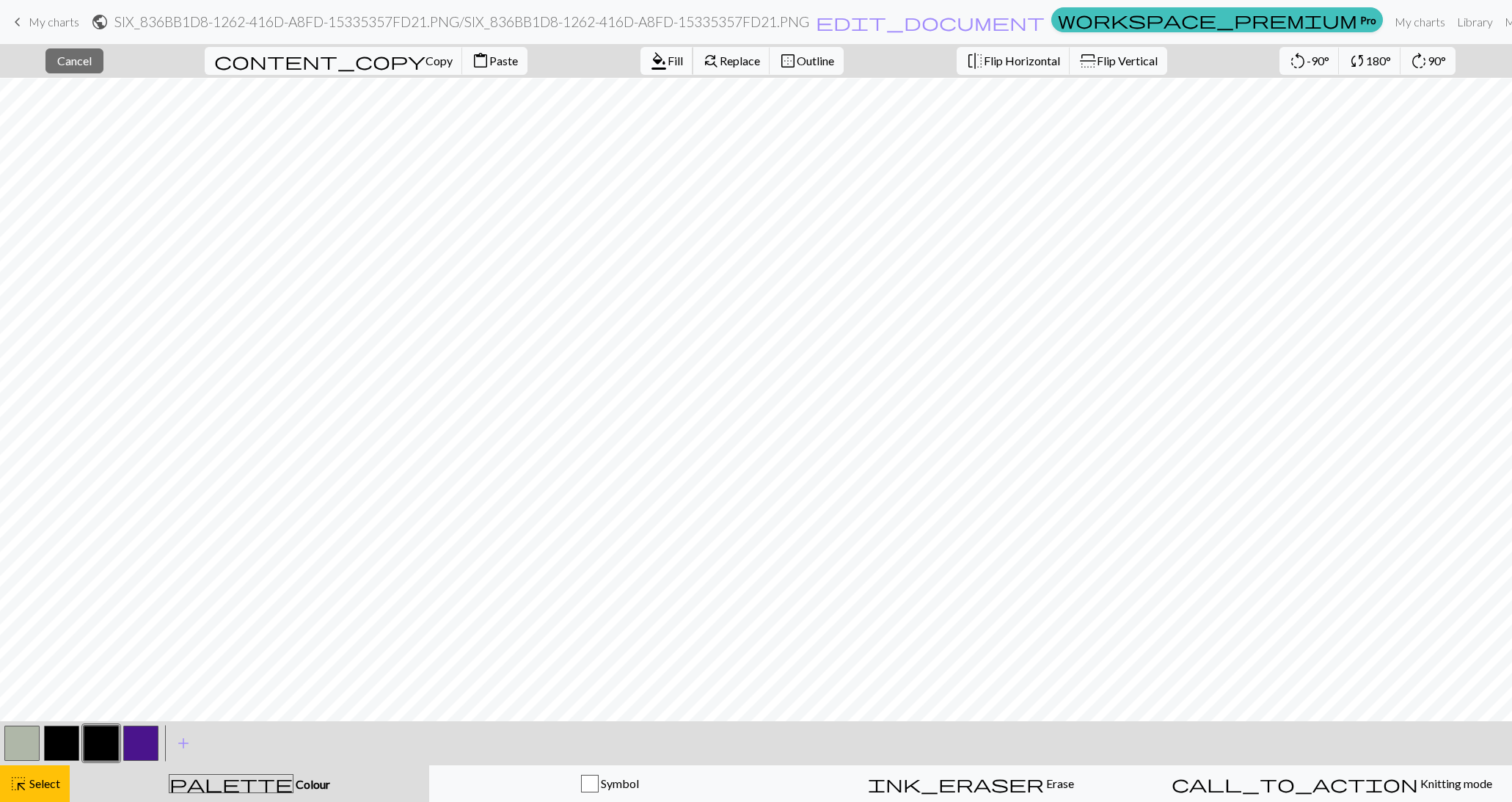
click at [668, 66] on span "Fill" at bounding box center [676, 61] width 16 height 14
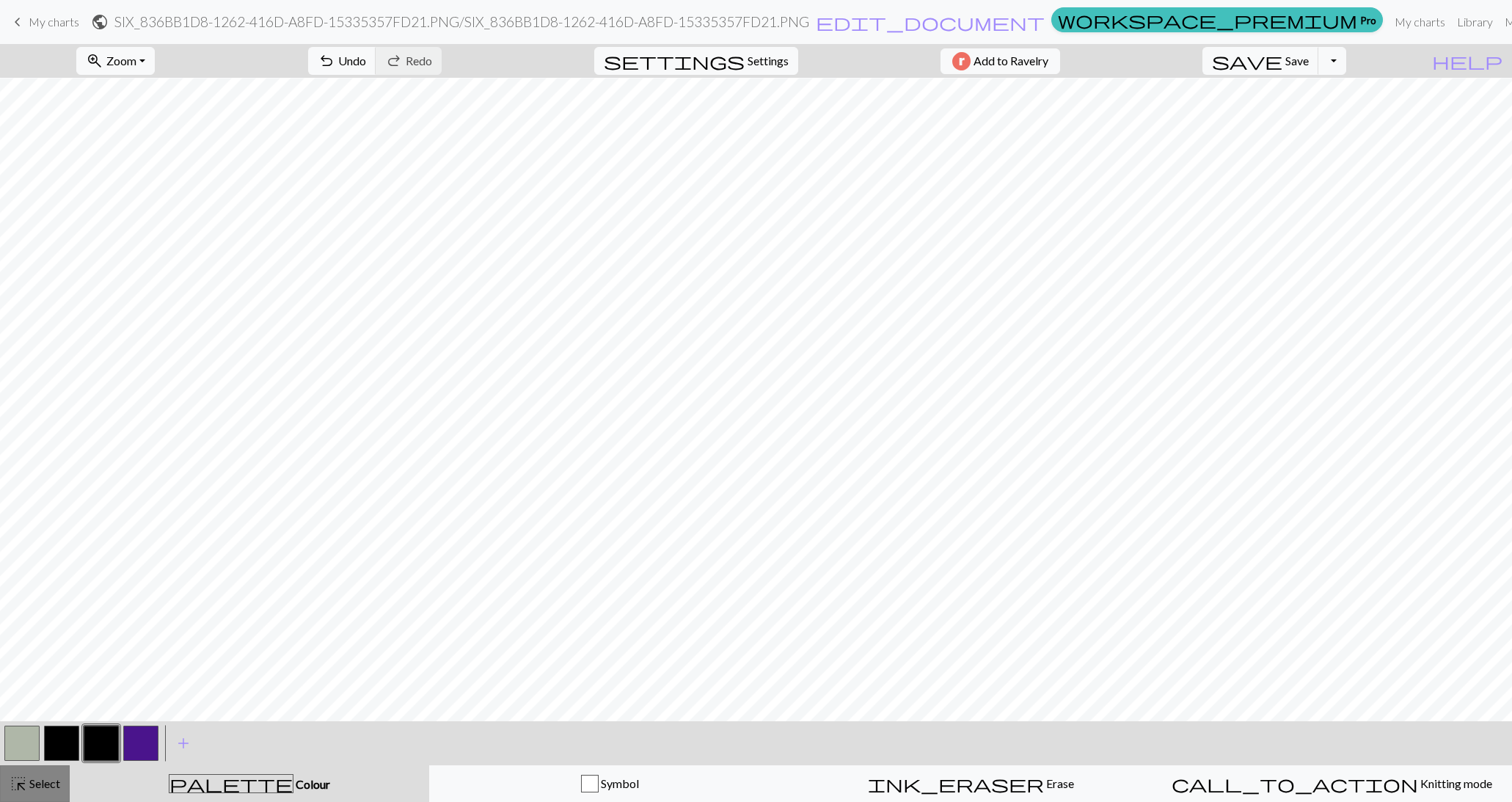
click at [45, 781] on span "Select" at bounding box center [44, 783] width 33 height 14
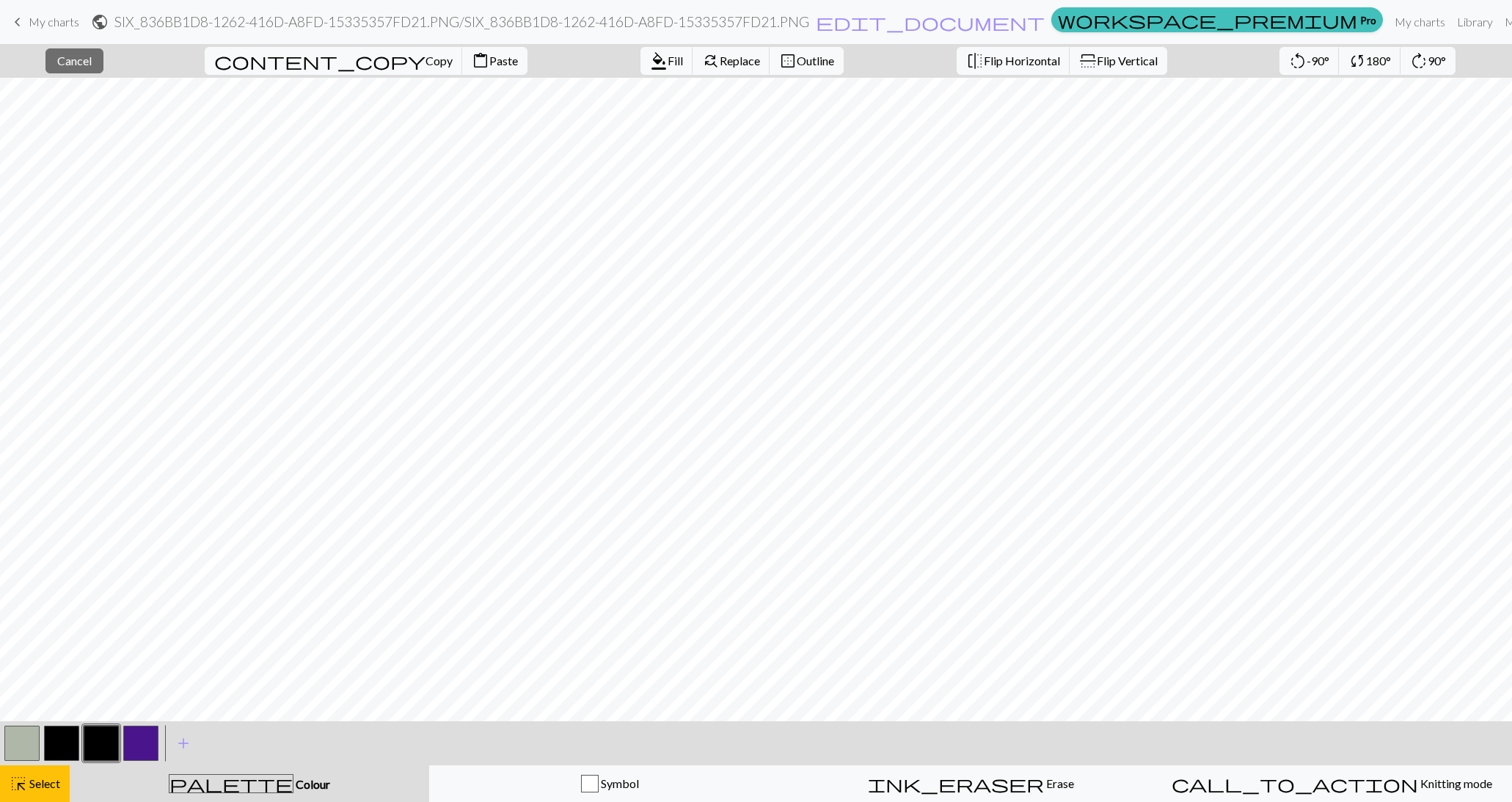
click at [8, 740] on button "button" at bounding box center [22, 743] width 35 height 35
click at [668, 65] on span "Fill" at bounding box center [676, 61] width 16 height 14
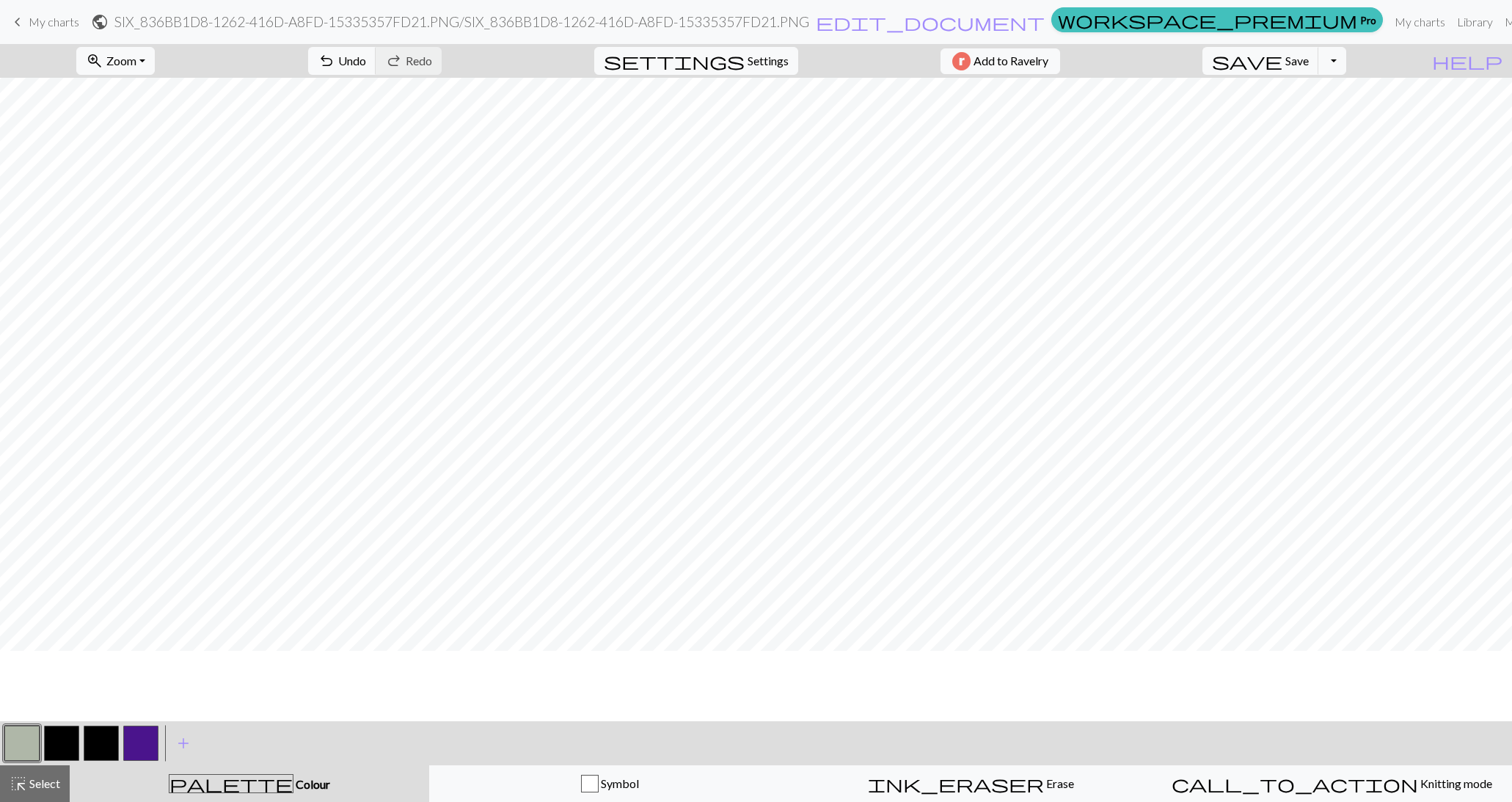
scroll to position [293, 0]
click at [45, 781] on span "Select" at bounding box center [44, 783] width 33 height 14
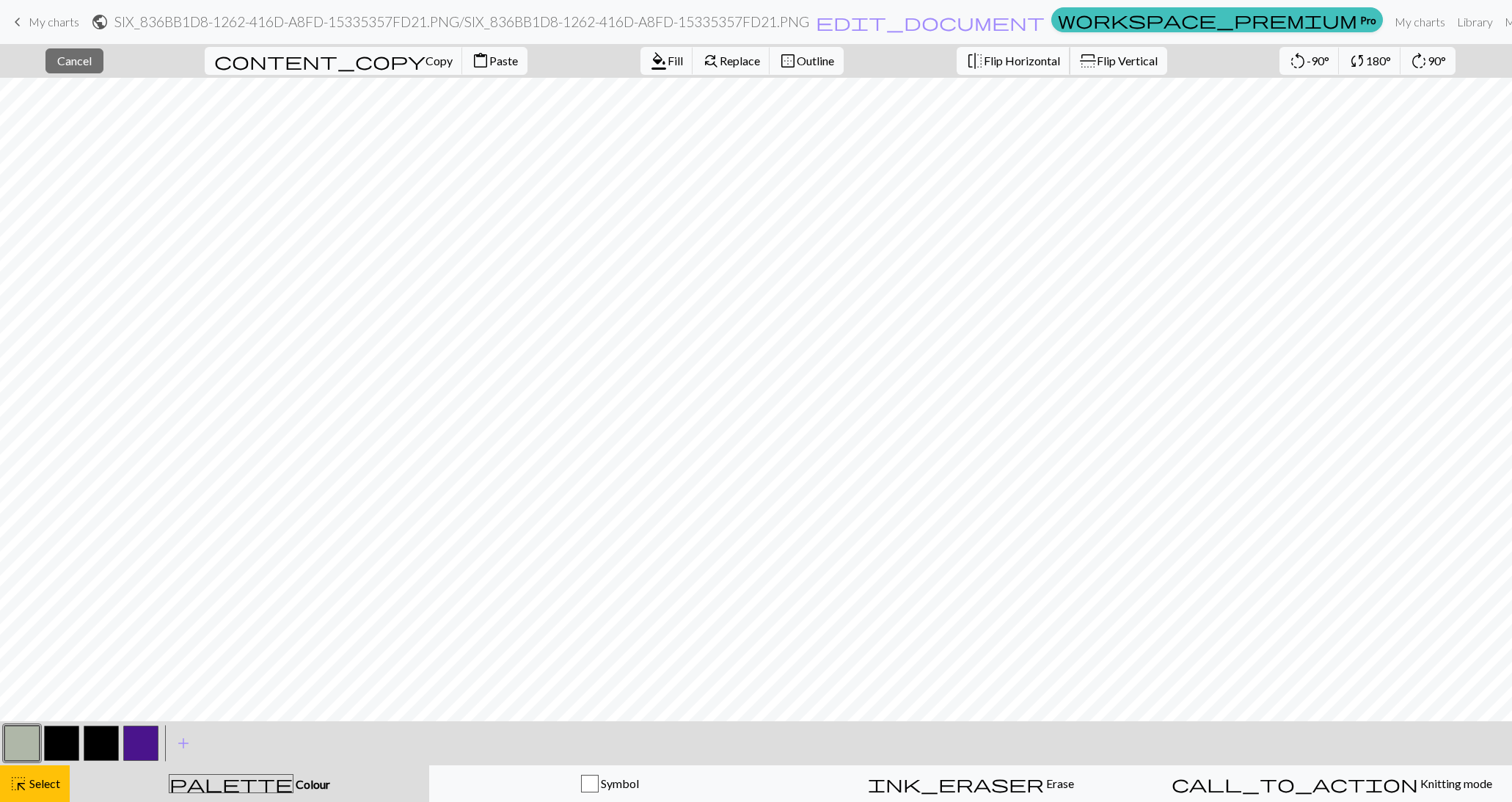
click at [984, 58] on span "Flip Horizontal" at bounding box center [1022, 61] width 76 height 14
click at [984, 59] on span "Flip Horizontal" at bounding box center [1022, 61] width 76 height 14
click at [39, 779] on span "Select" at bounding box center [44, 783] width 33 height 14
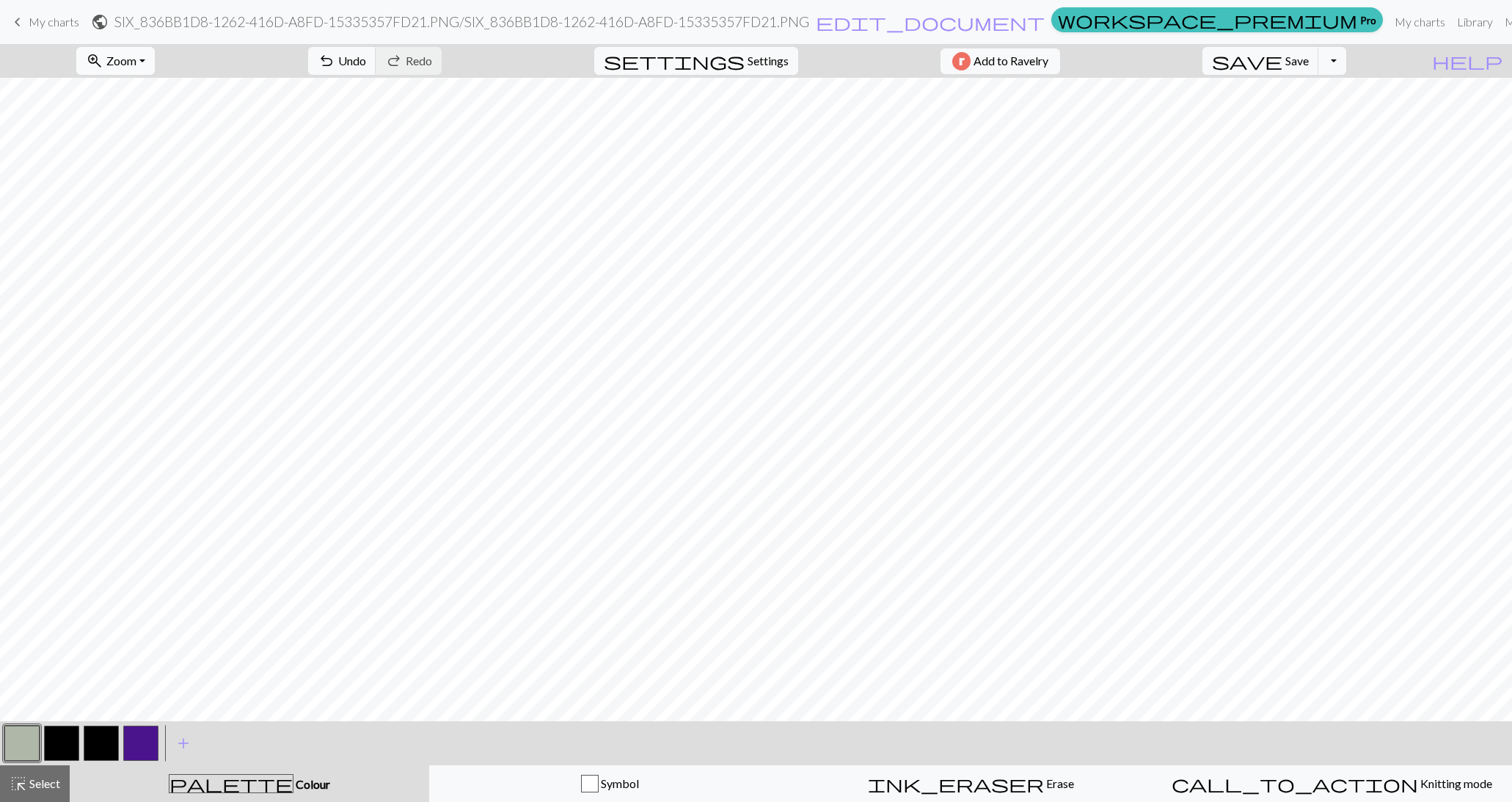
click at [145, 68] on button "zoom_in Zoom Zoom" at bounding box center [115, 61] width 79 height 28
click at [145, 85] on button "Fit all" at bounding box center [134, 92] width 116 height 23
click at [20, 745] on button "button" at bounding box center [22, 743] width 35 height 35
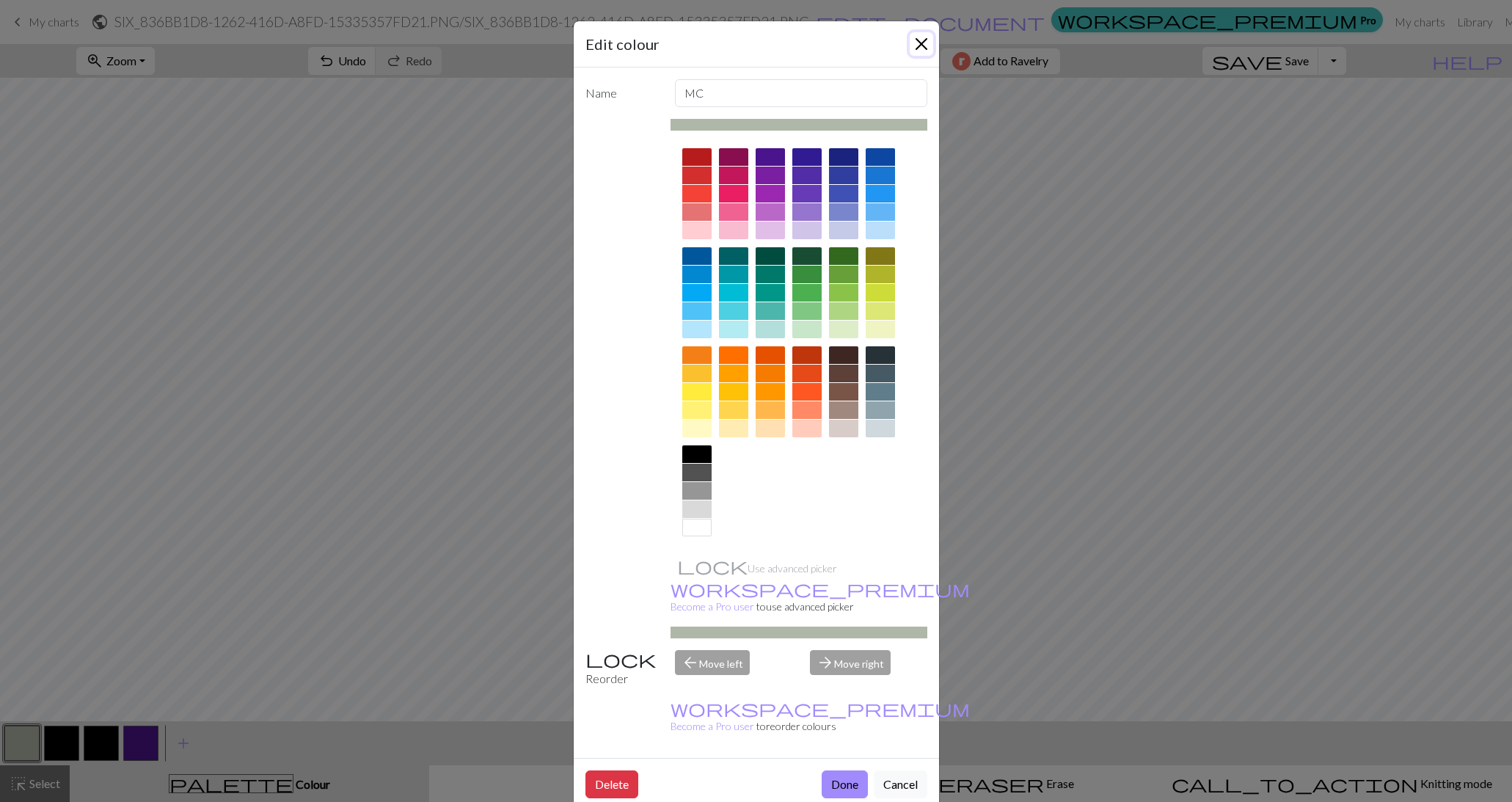
click at [924, 37] on button "Close" at bounding box center [921, 44] width 23 height 23
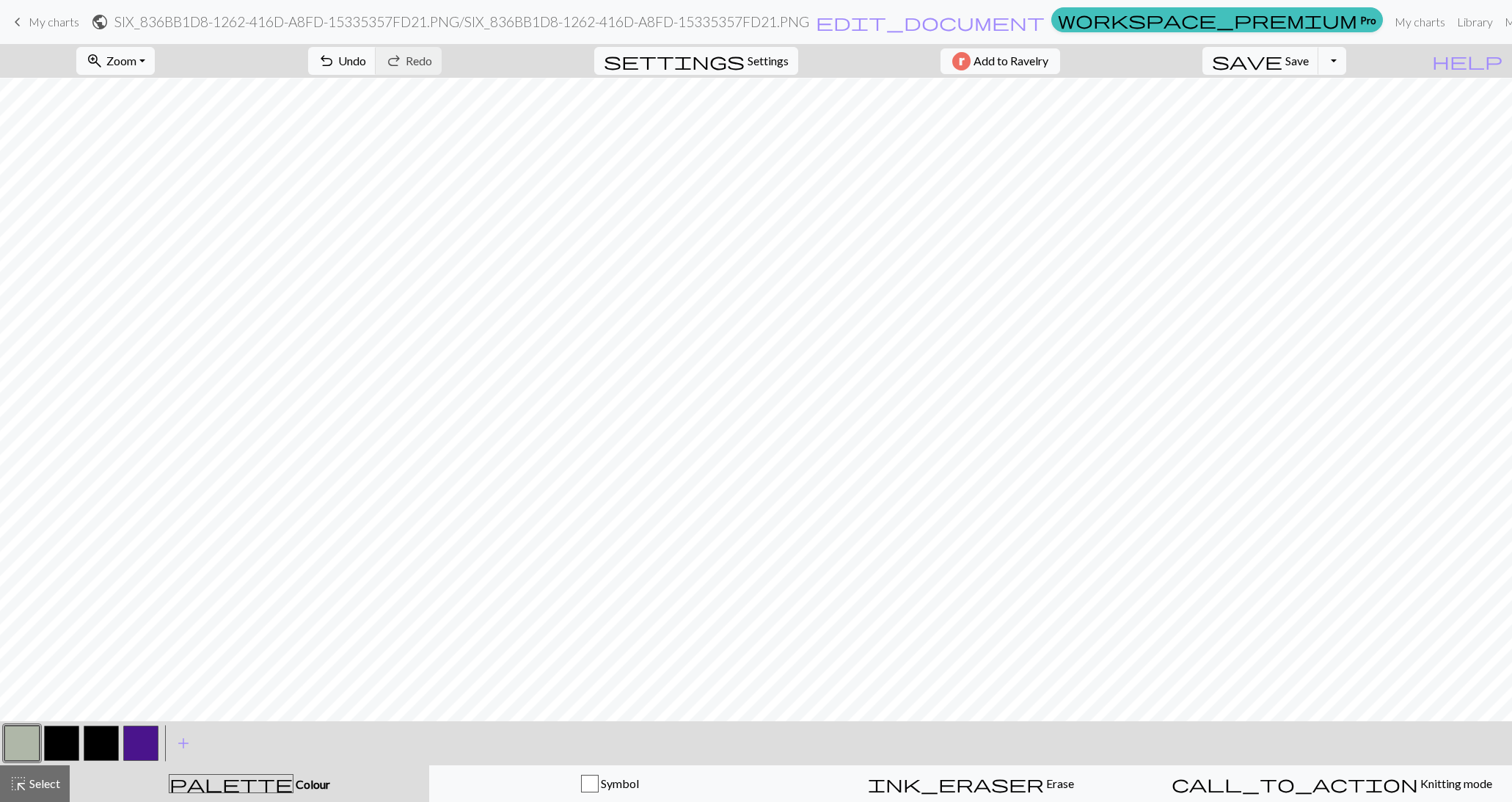
click at [103, 739] on button "button" at bounding box center [101, 743] width 35 height 35
click at [14, 752] on button "button" at bounding box center [22, 743] width 35 height 35
click at [53, 736] on button "button" at bounding box center [61, 743] width 35 height 35
click at [1309, 65] on span "Save" at bounding box center [1297, 61] width 23 height 14
click at [1309, 61] on span "Save" at bounding box center [1297, 61] width 23 height 14
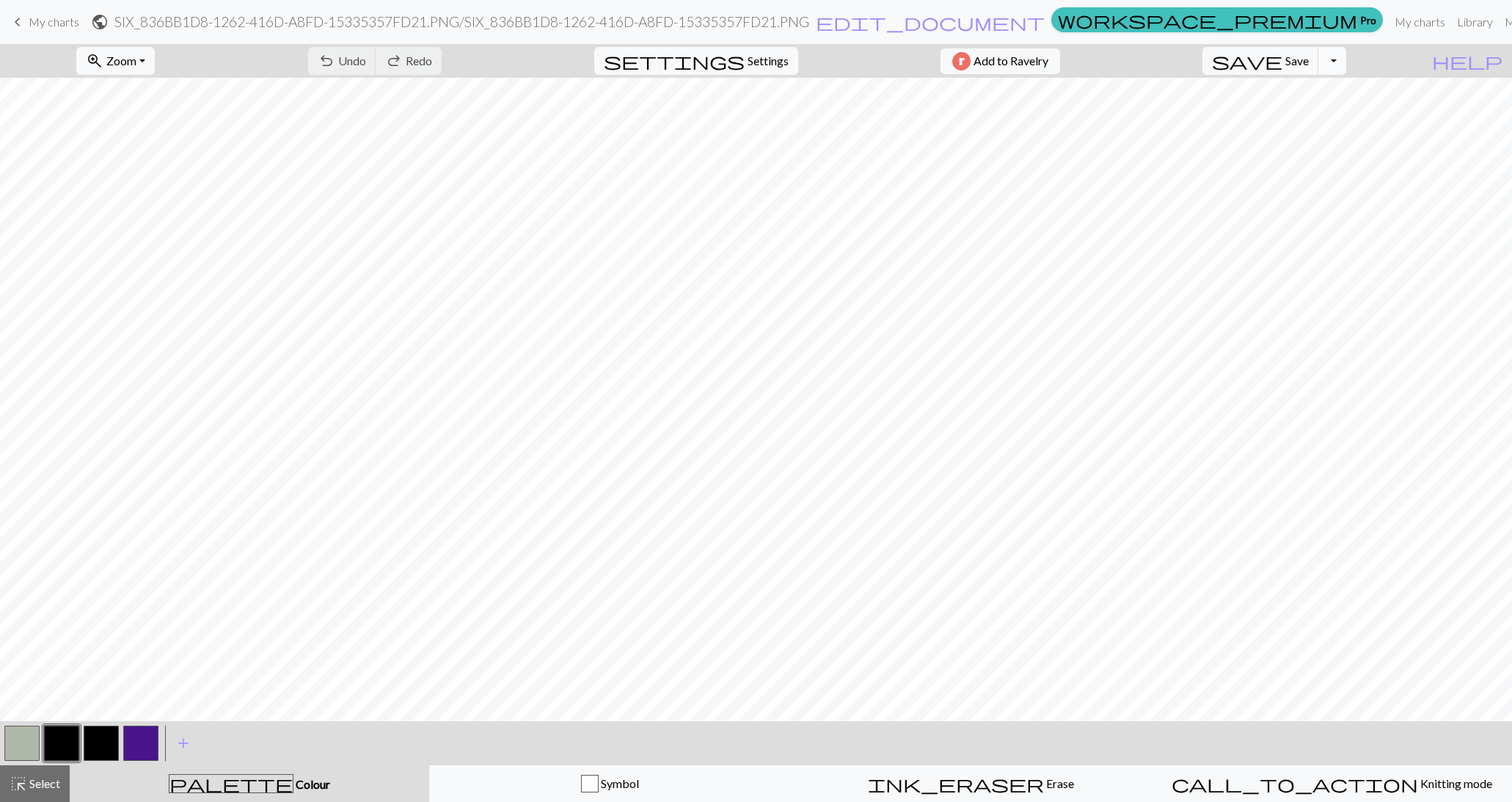
click at [1346, 59] on button "Toggle Dropdown" at bounding box center [1332, 61] width 28 height 28
click at [1331, 112] on button "save_alt Download" at bounding box center [1224, 116] width 243 height 23
click at [1346, 59] on button "Toggle Dropdown" at bounding box center [1332, 61] width 28 height 28
click at [1309, 124] on button "save_alt Download" at bounding box center [1224, 116] width 243 height 23
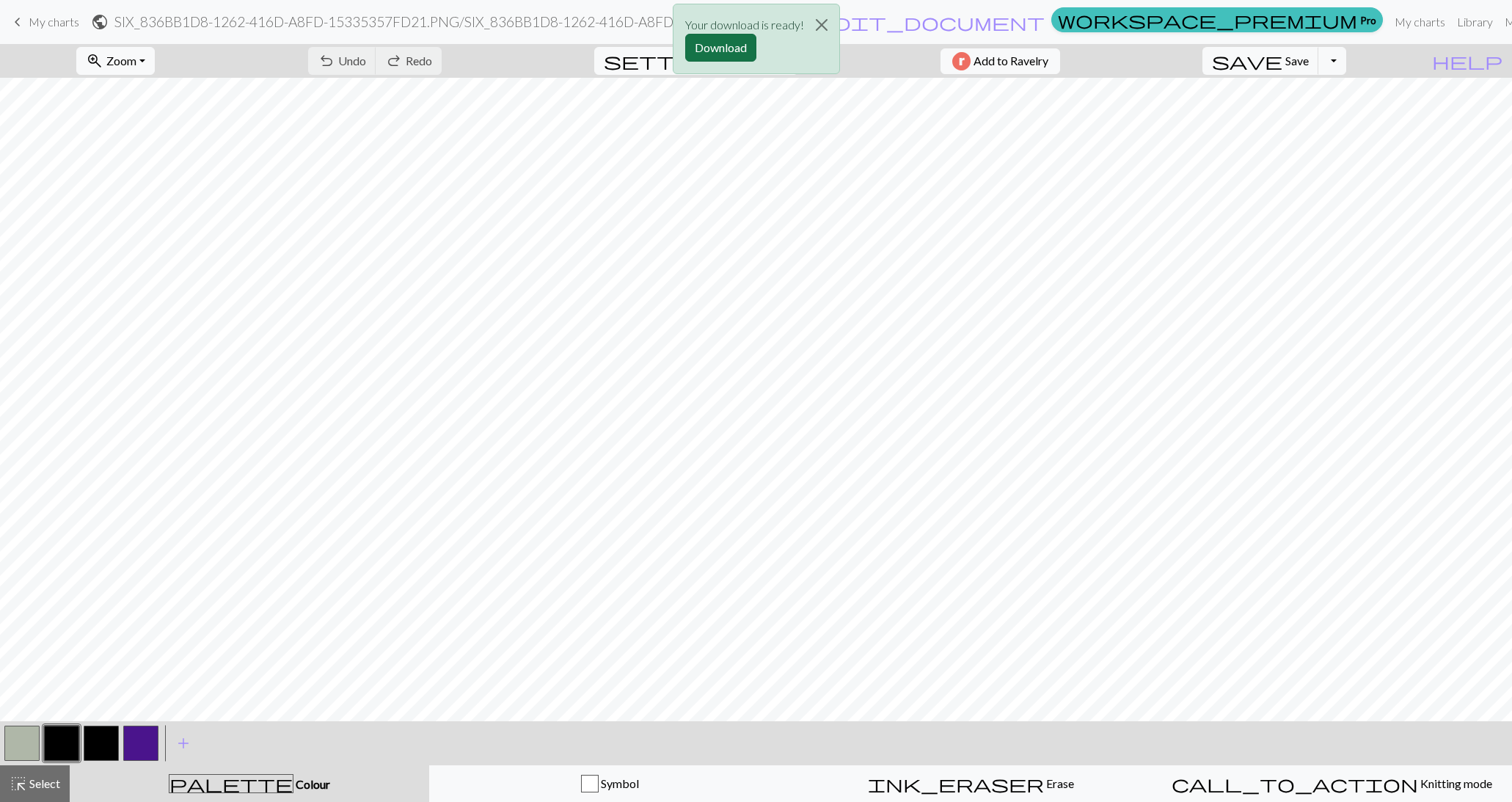
click at [737, 49] on button "Download" at bounding box center [721, 47] width 72 height 28
click at [26, 737] on button "button" at bounding box center [22, 743] width 35 height 35
click at [105, 734] on button "button" at bounding box center [101, 743] width 35 height 35
click at [31, 740] on button "button" at bounding box center [22, 743] width 35 height 35
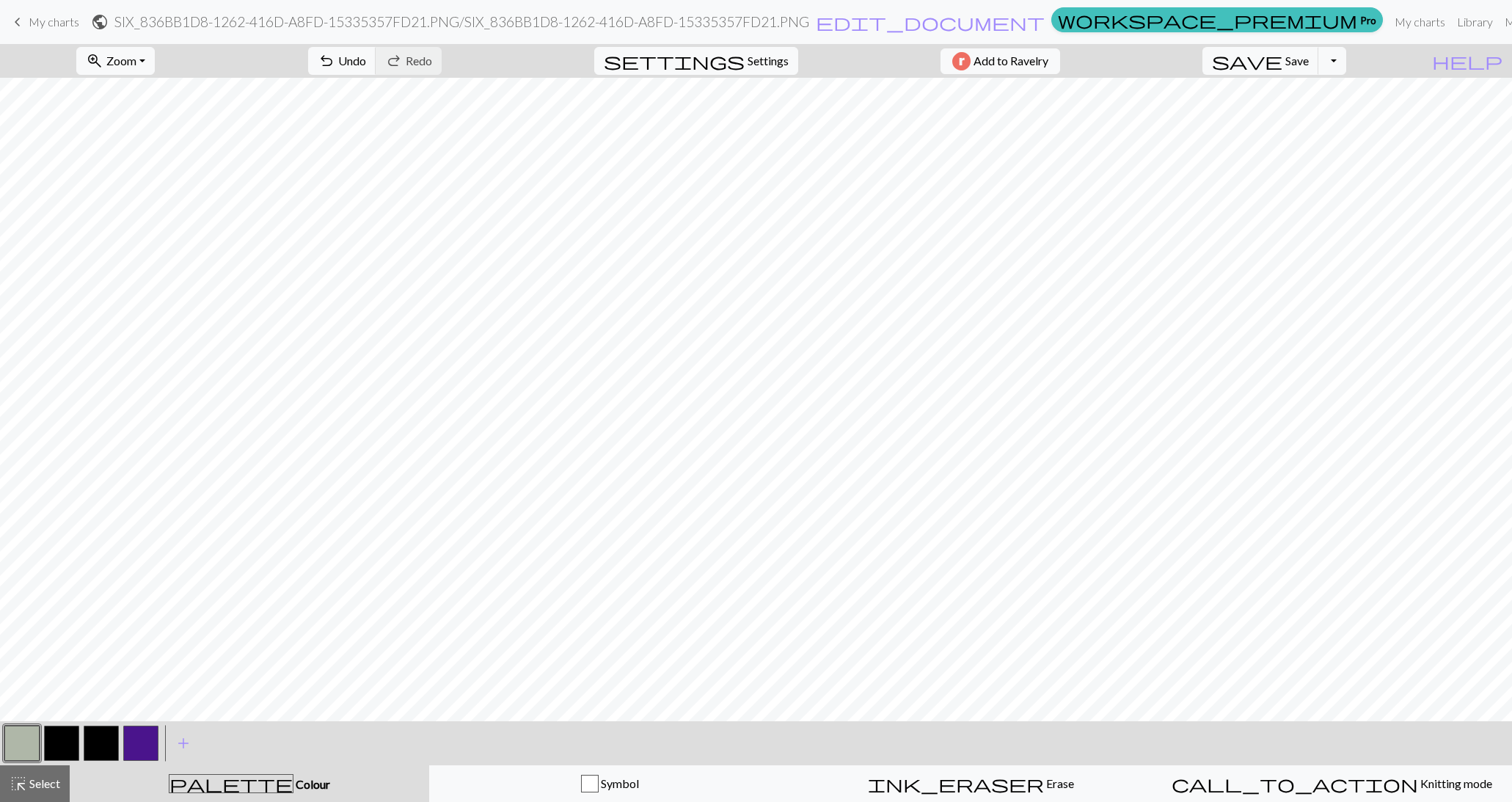
click at [67, 737] on button "button" at bounding box center [61, 743] width 35 height 35
click at [1346, 66] on button "Toggle Dropdown" at bounding box center [1332, 61] width 28 height 28
click at [1313, 123] on button "save_alt Download" at bounding box center [1224, 116] width 243 height 23
click at [1319, 68] on button "save Save Save" at bounding box center [1261, 61] width 117 height 28
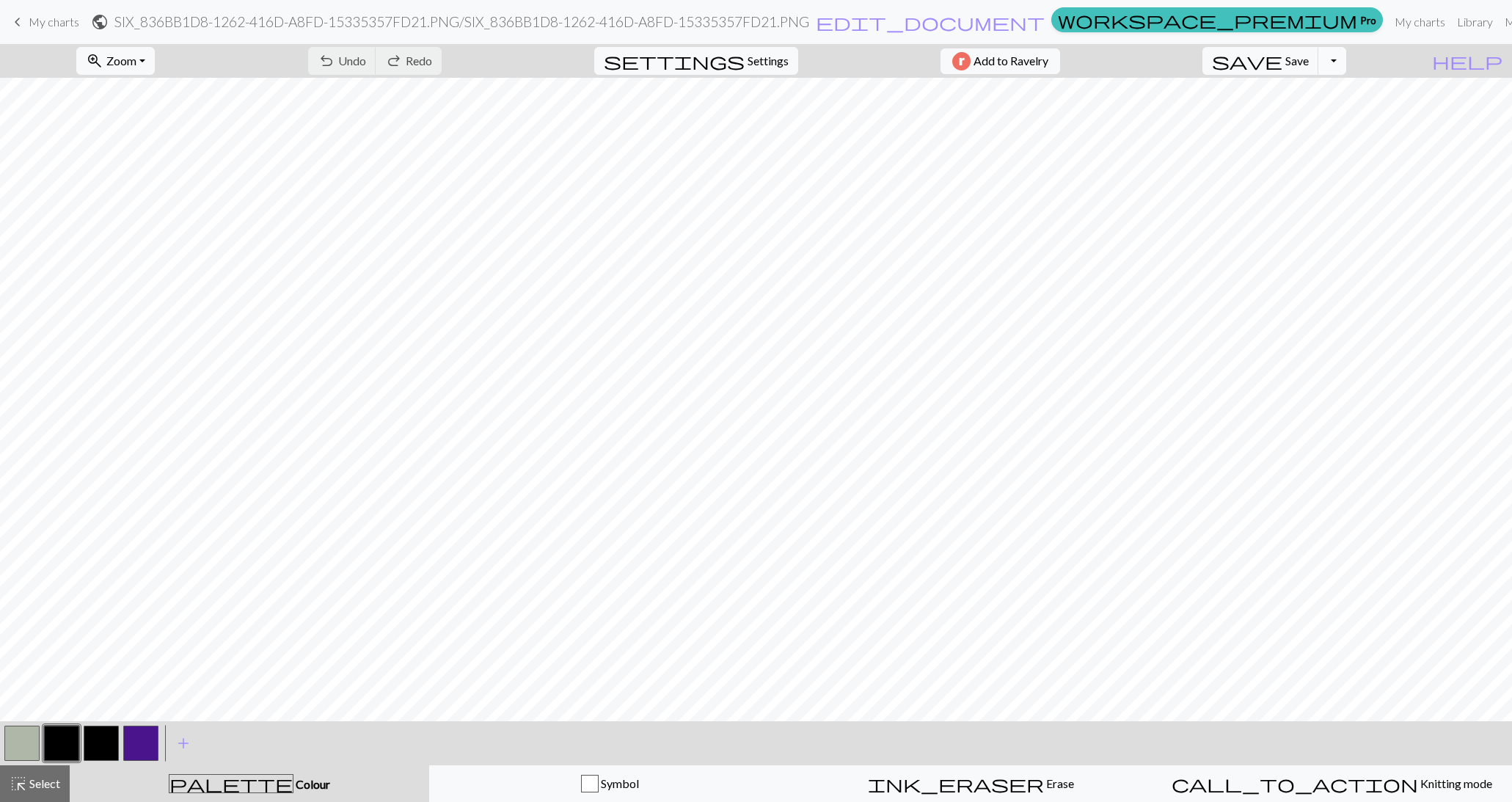
click at [1346, 59] on button "Toggle Dropdown" at bounding box center [1332, 61] width 28 height 28
click at [1294, 114] on button "save_alt Download" at bounding box center [1224, 116] width 243 height 23
click at [1346, 65] on button "Toggle Dropdown" at bounding box center [1332, 61] width 28 height 28
click at [1338, 114] on button "save_alt Download" at bounding box center [1224, 116] width 243 height 23
click at [1283, 52] on span "save" at bounding box center [1247, 61] width 71 height 20
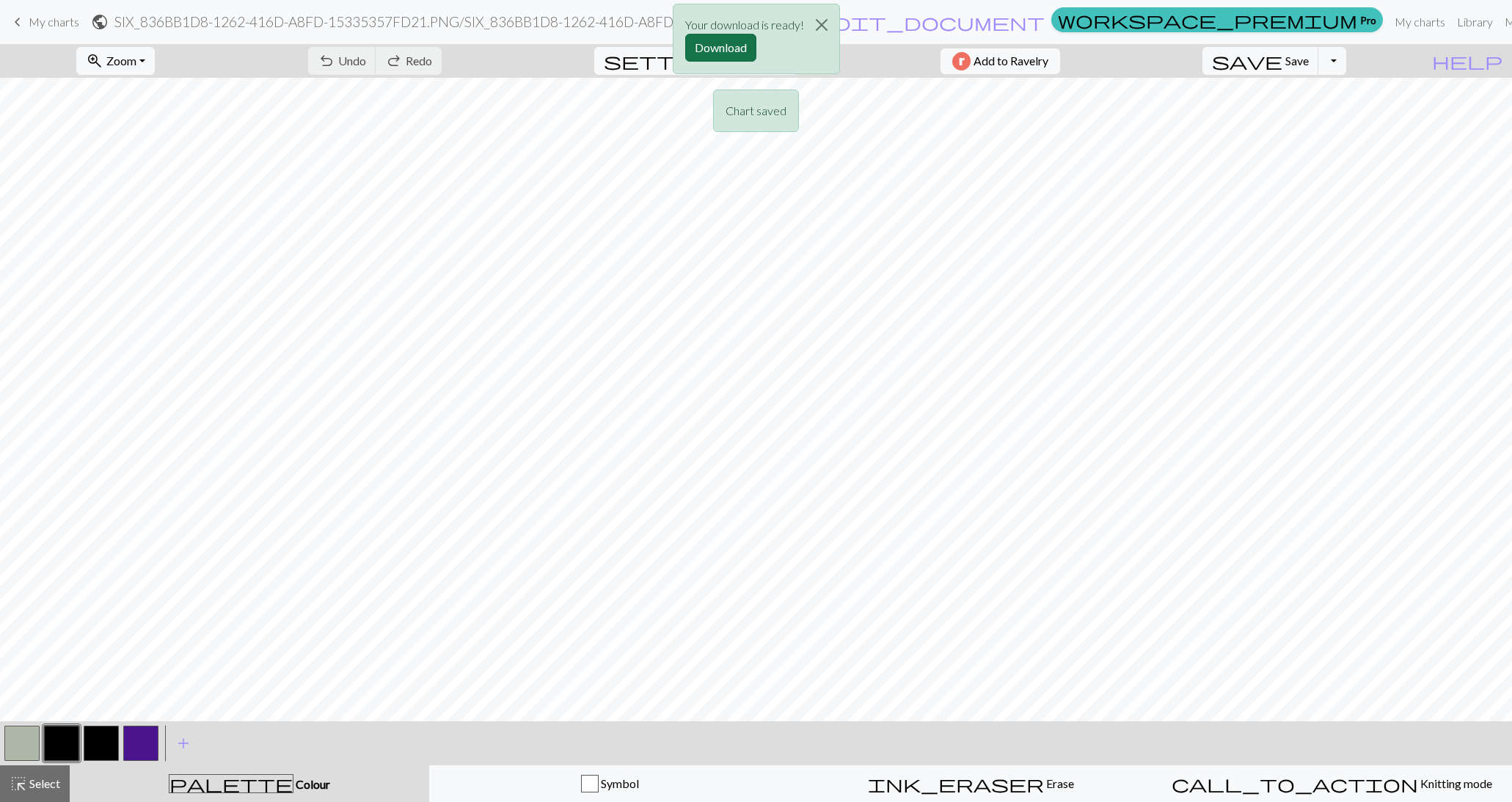
click at [715, 59] on button "Download" at bounding box center [721, 47] width 72 height 28
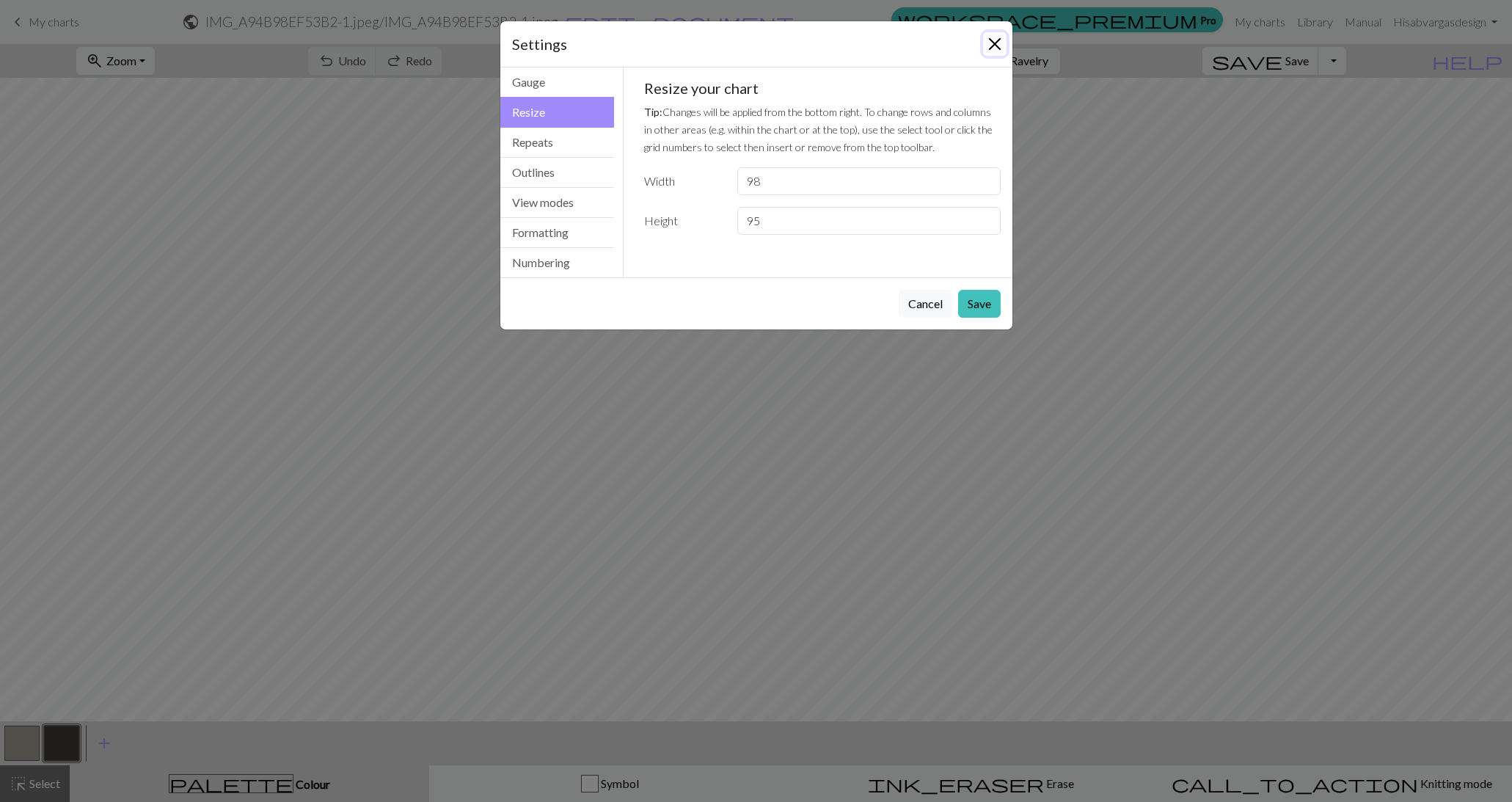
click at [991, 40] on button "Close" at bounding box center [995, 44] width 23 height 23
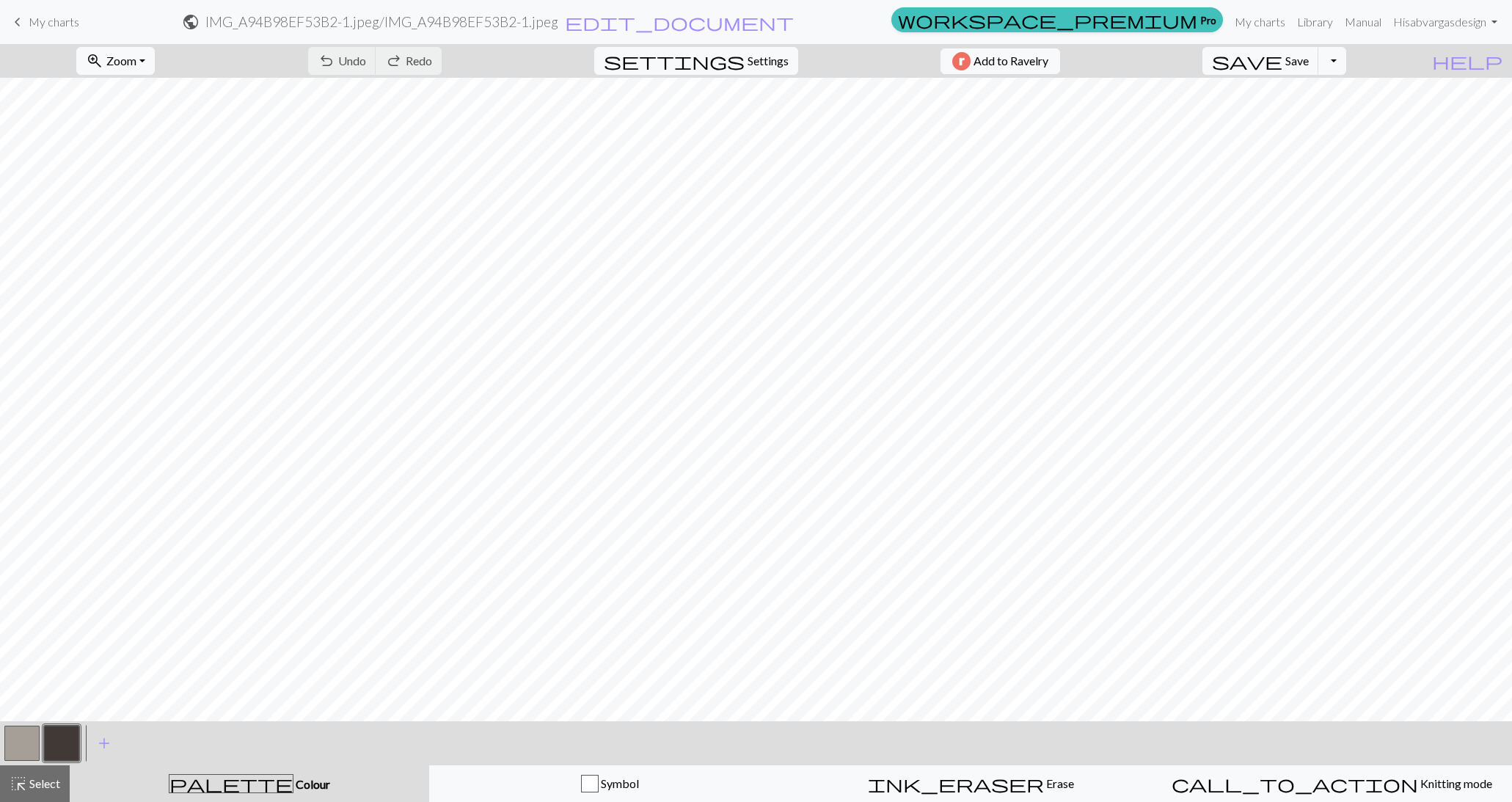
click at [60, 32] on link "keyboard_arrow_left My charts" at bounding box center [44, 22] width 71 height 25
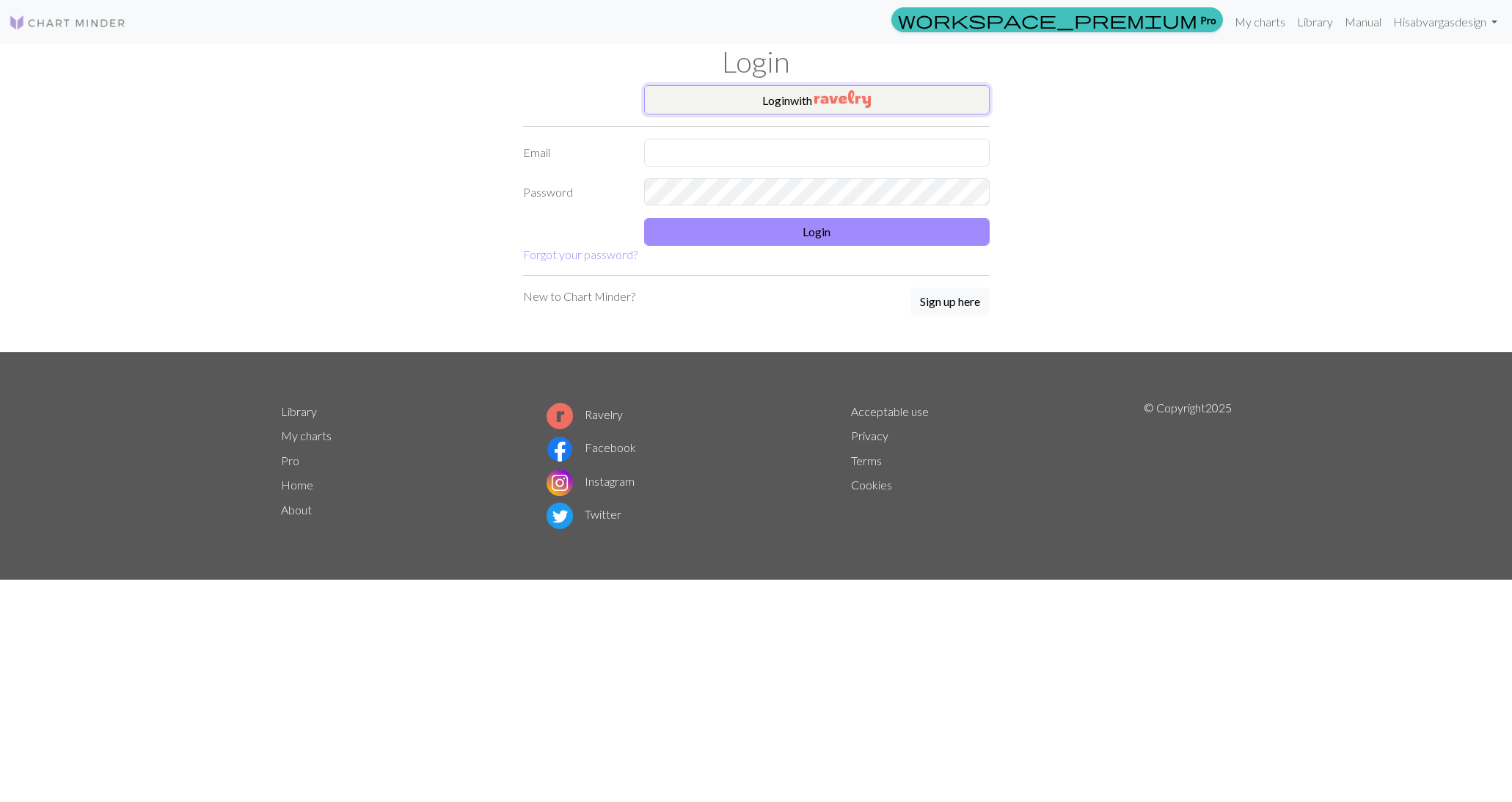
click at [762, 102] on button "Login with" at bounding box center [817, 99] width 346 height 30
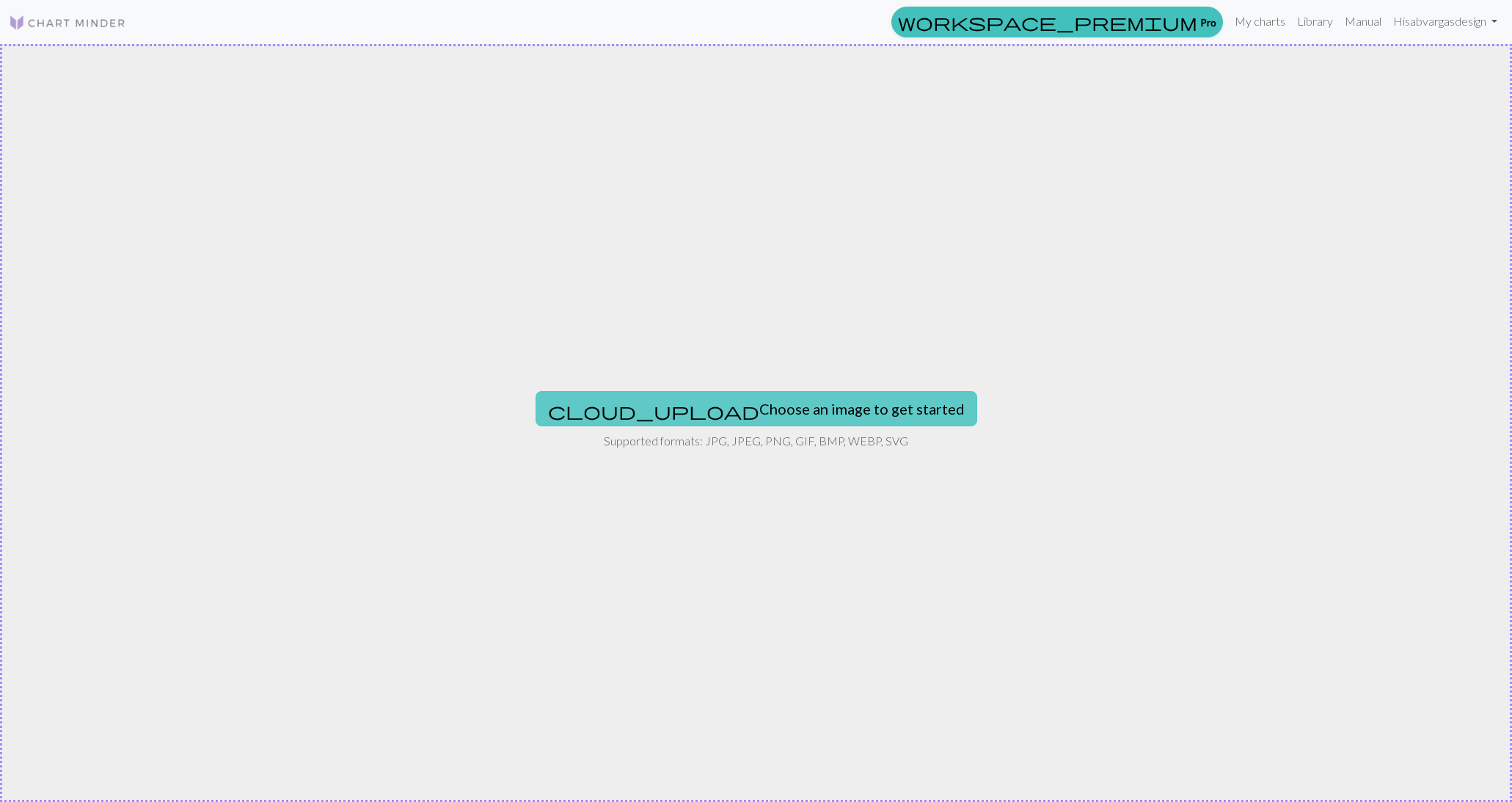
click at [700, 417] on button "cloud_upload Choose an image to get started" at bounding box center [756, 408] width 442 height 35
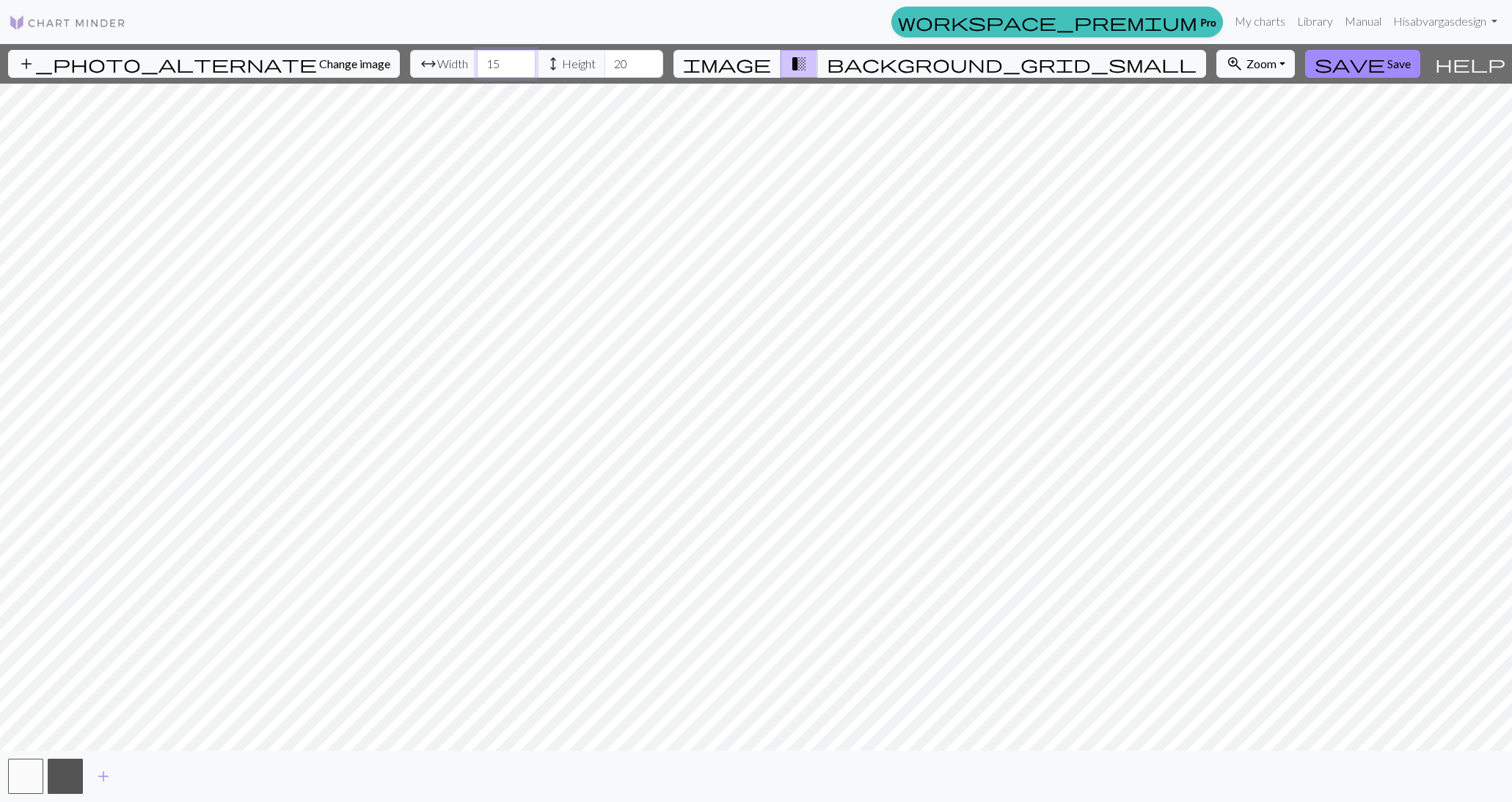
click at [477, 61] on input "15" at bounding box center [507, 64] width 59 height 28
type input "1"
type input "98"
click at [605, 60] on input "20" at bounding box center [634, 64] width 59 height 28
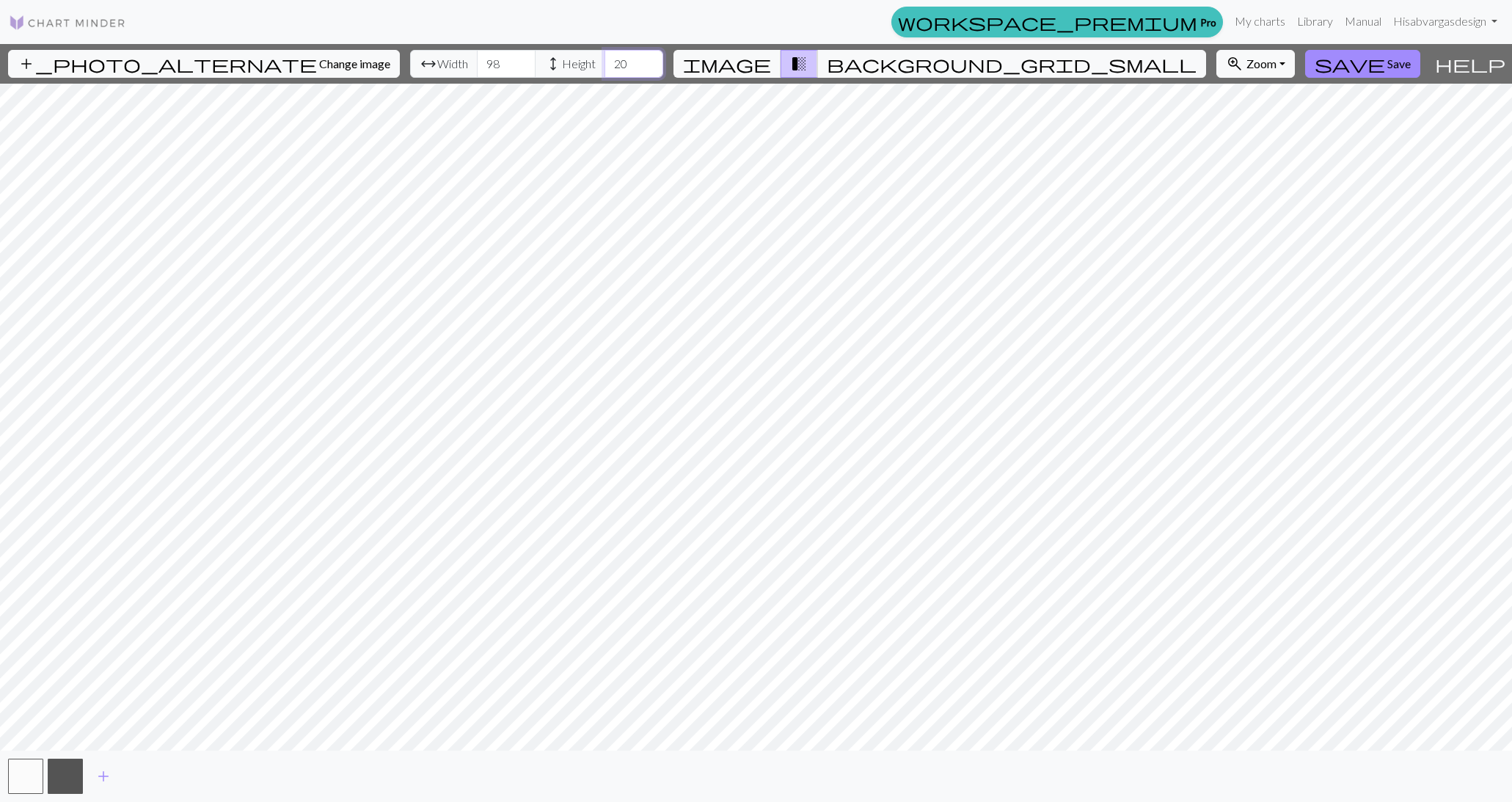
click at [605, 60] on input "20" at bounding box center [634, 64] width 59 height 28
type input "2"
type input "94"
click at [1343, 66] on span "save" at bounding box center [1350, 64] width 71 height 20
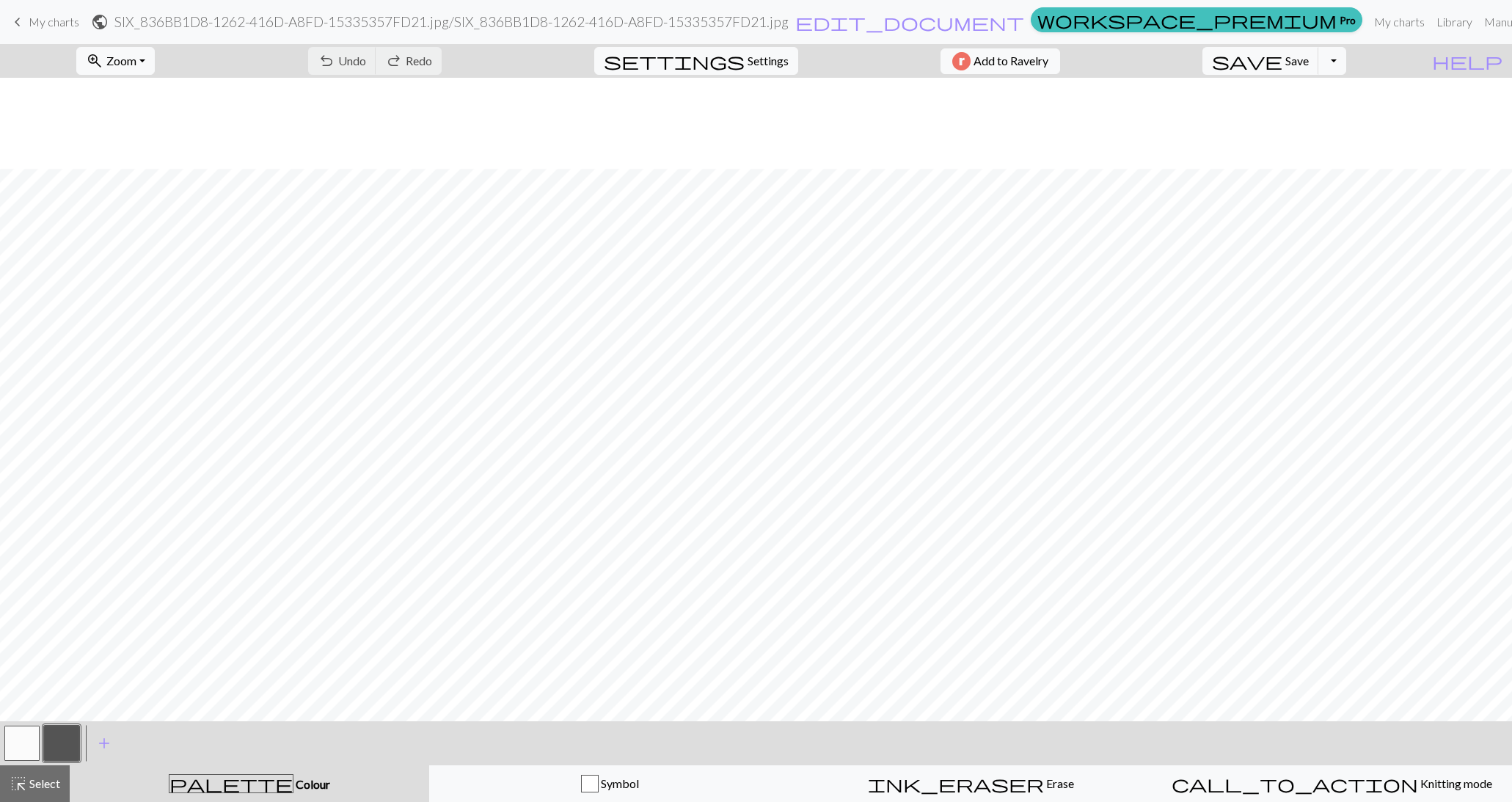
scroll to position [199, 0]
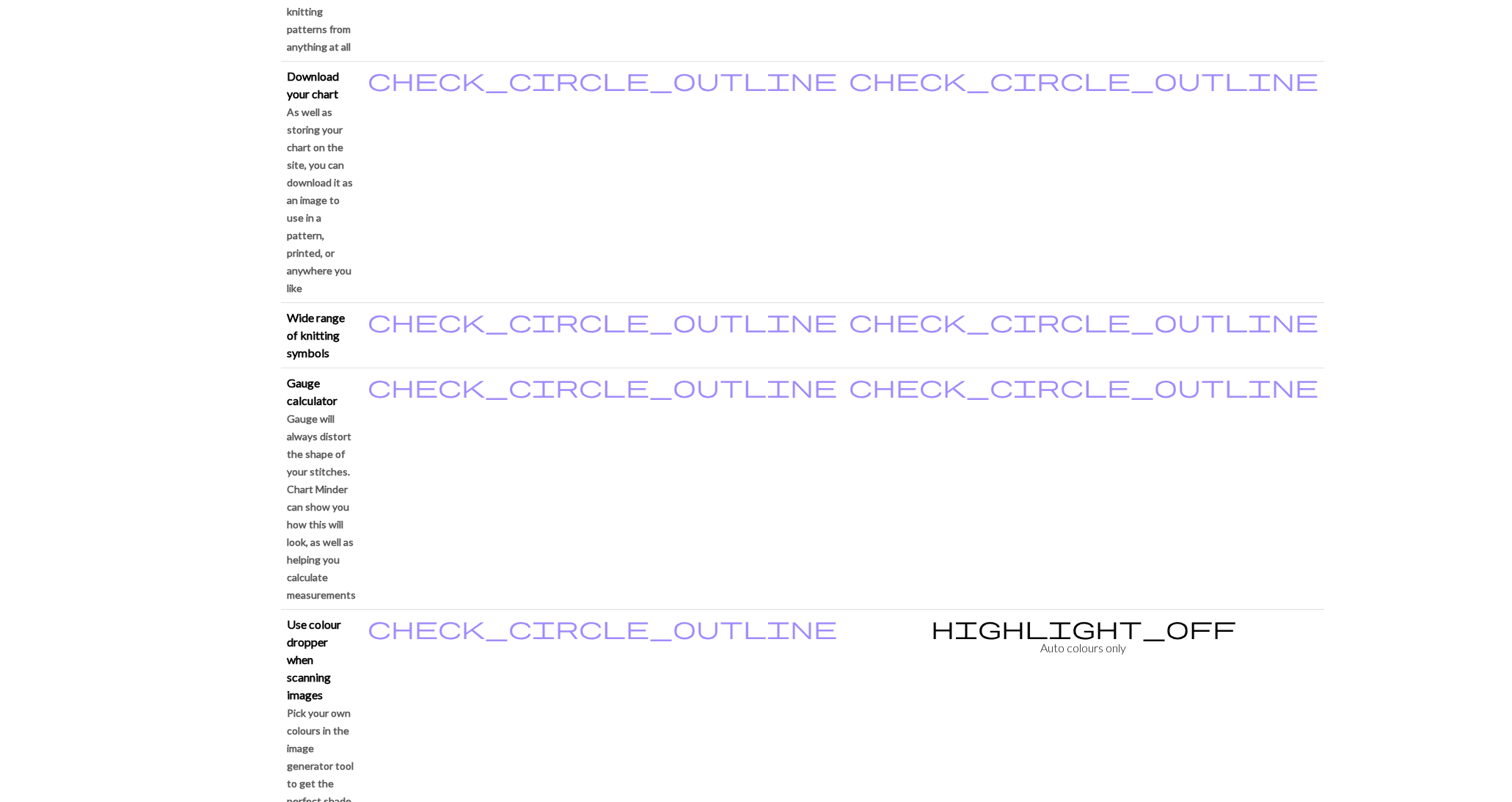
scroll to position [1100, 0]
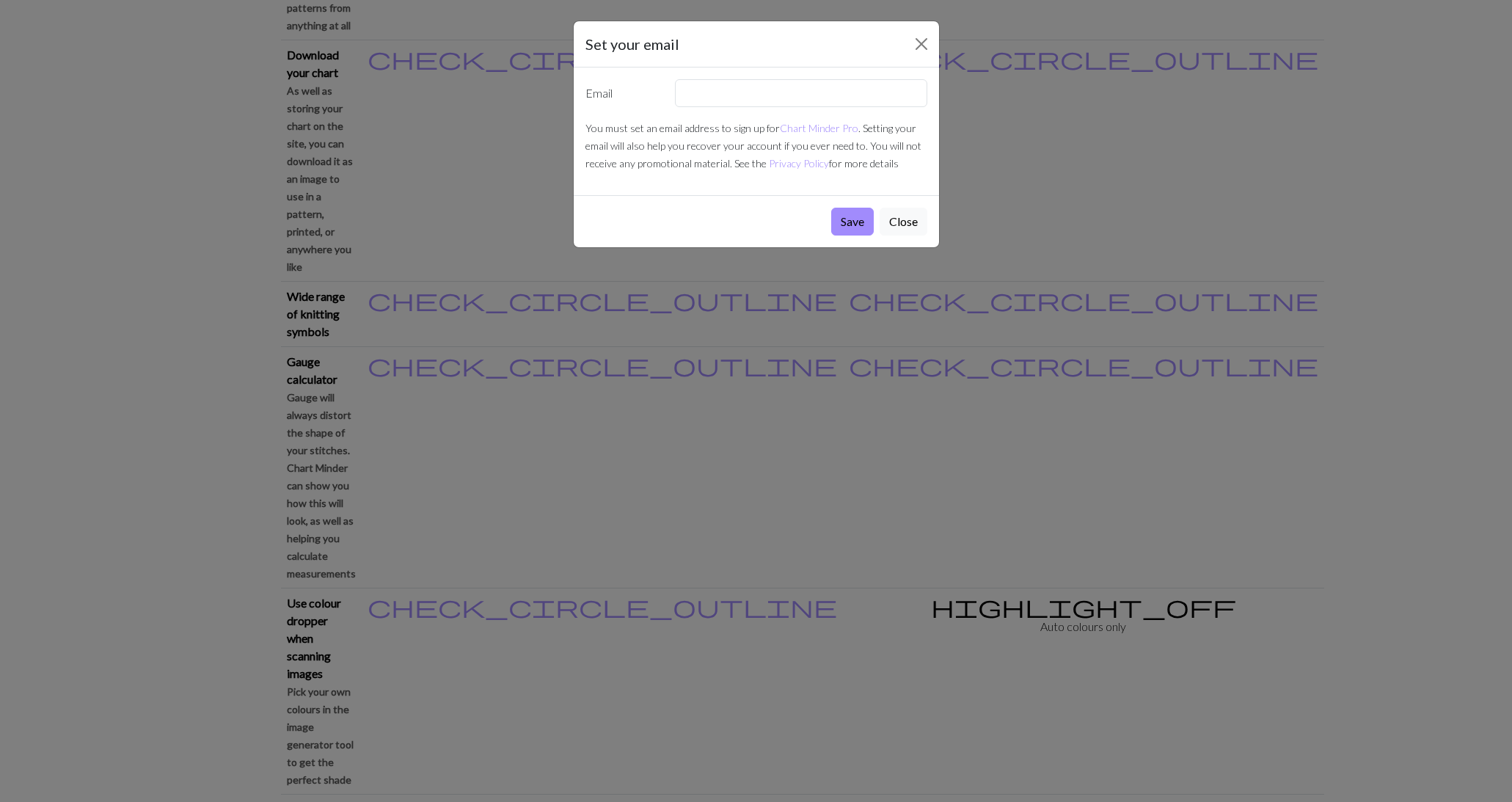
click at [621, 90] on label "Email" at bounding box center [622, 93] width 90 height 28
click at [750, 85] on input "text" at bounding box center [801, 93] width 253 height 28
type input "v"
type input "sabvargasdesign@gmail.com"
click at [849, 212] on button "Save" at bounding box center [852, 221] width 43 height 28
